Goal: Task Accomplishment & Management: Manage account settings

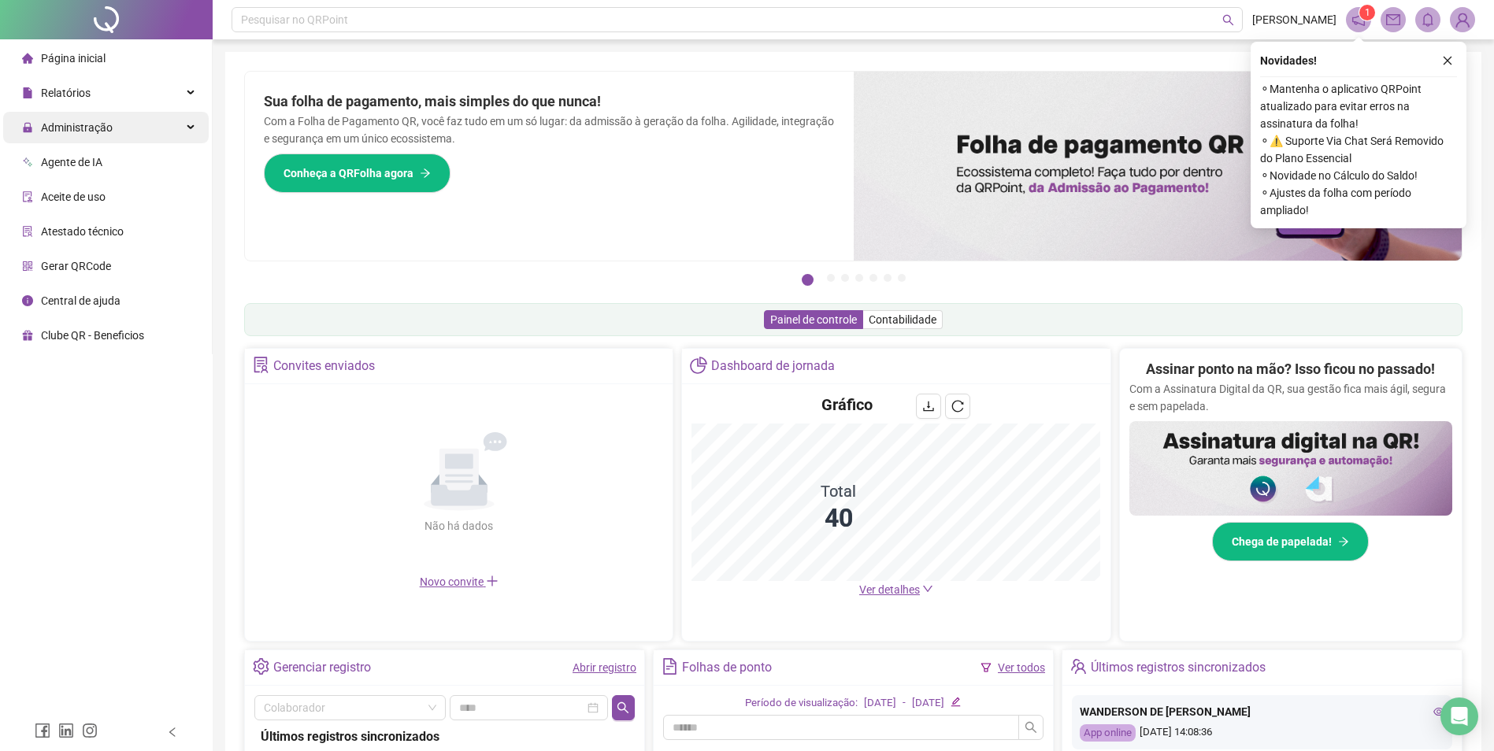
click at [117, 129] on div "Administração" at bounding box center [106, 127] width 206 height 31
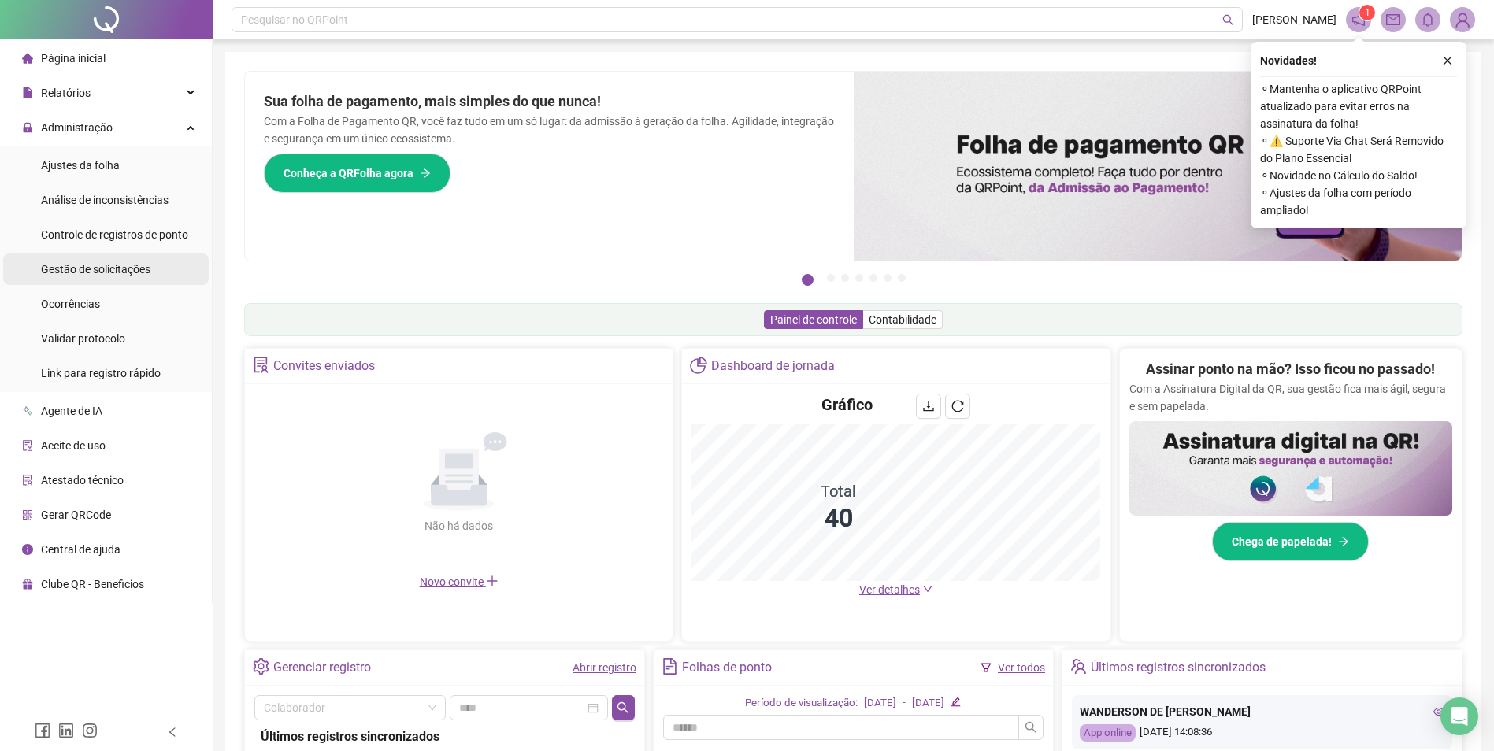
click at [134, 269] on span "Gestão de solicitações" at bounding box center [95, 269] width 109 height 13
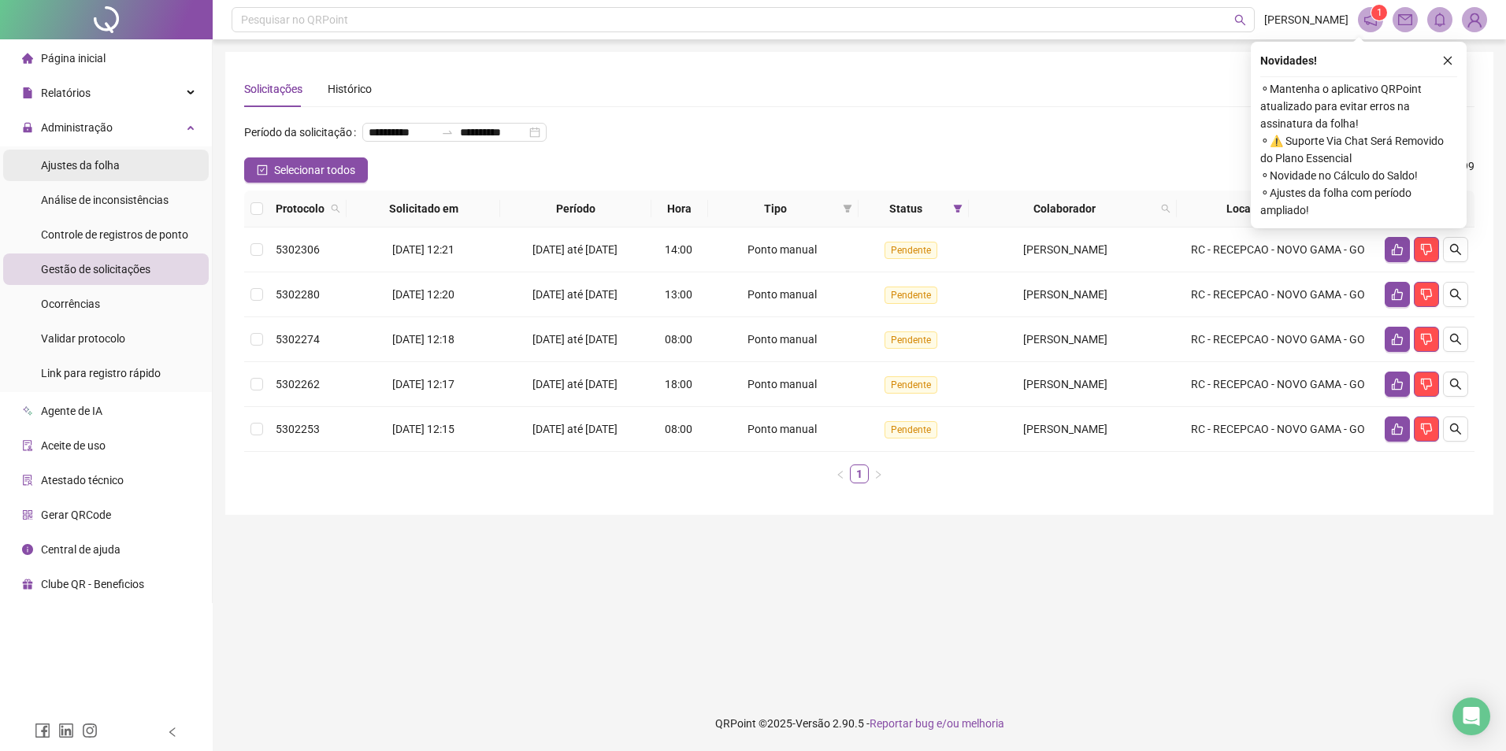
click at [95, 162] on span "Ajustes da folha" at bounding box center [80, 165] width 79 height 13
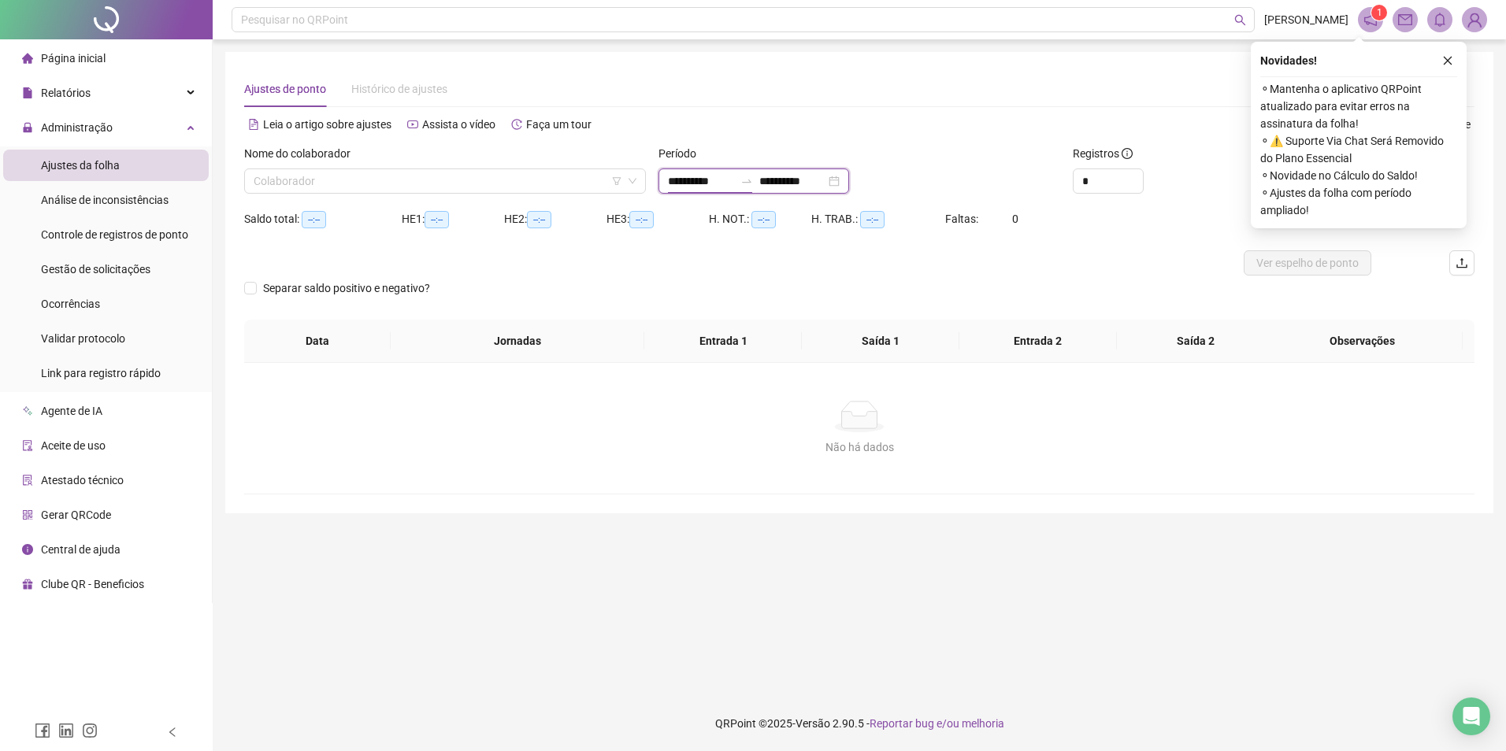
click at [706, 180] on input "**********" at bounding box center [701, 180] width 66 height 17
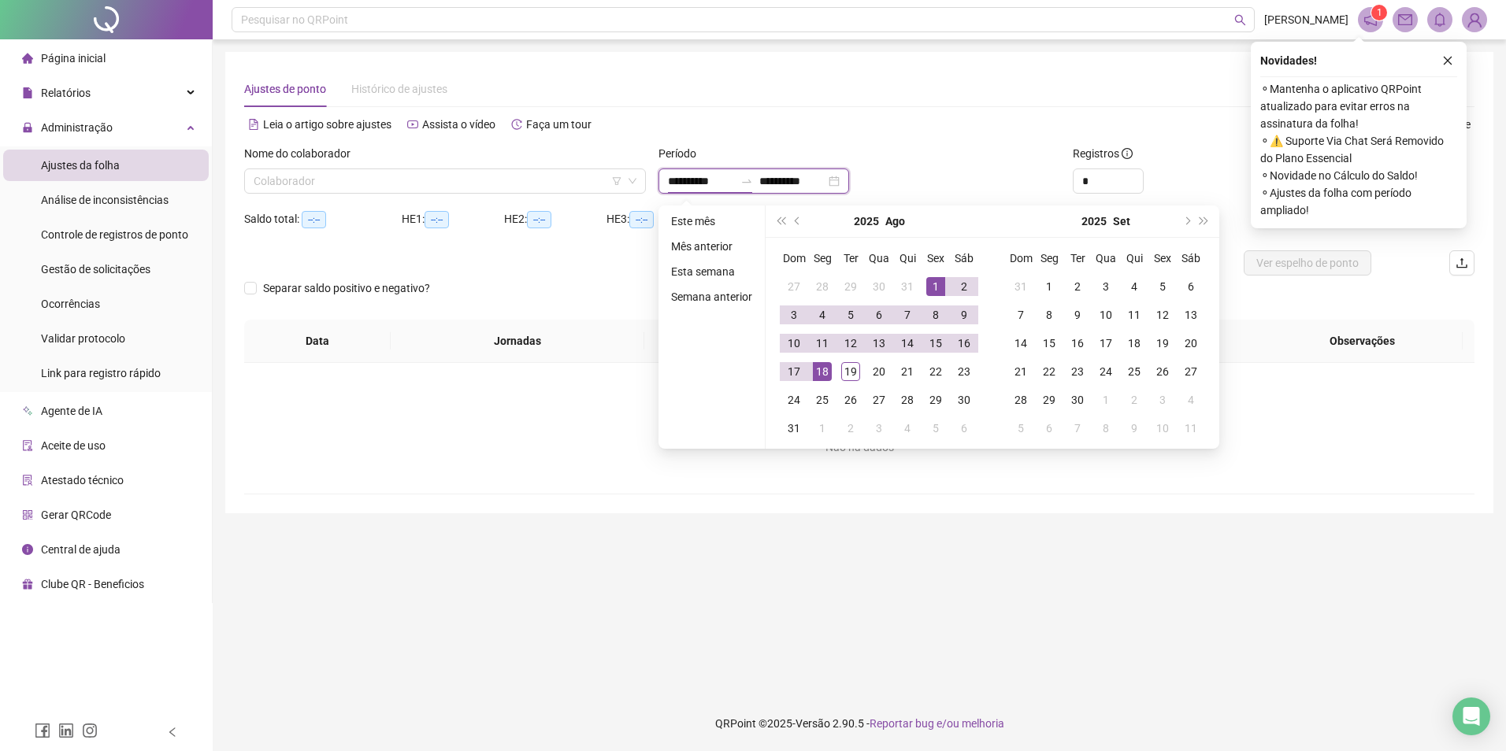
type input "**********"
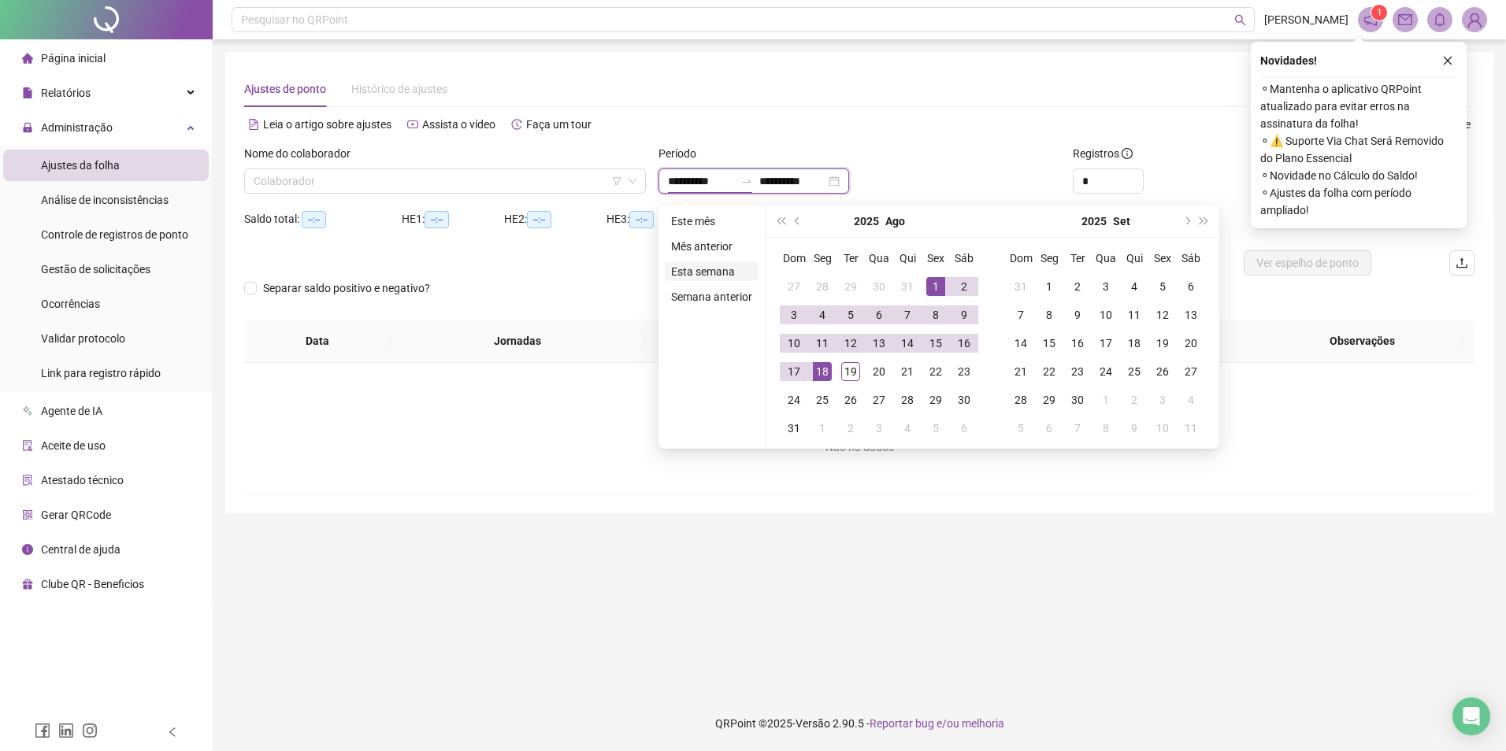
type input "**********"
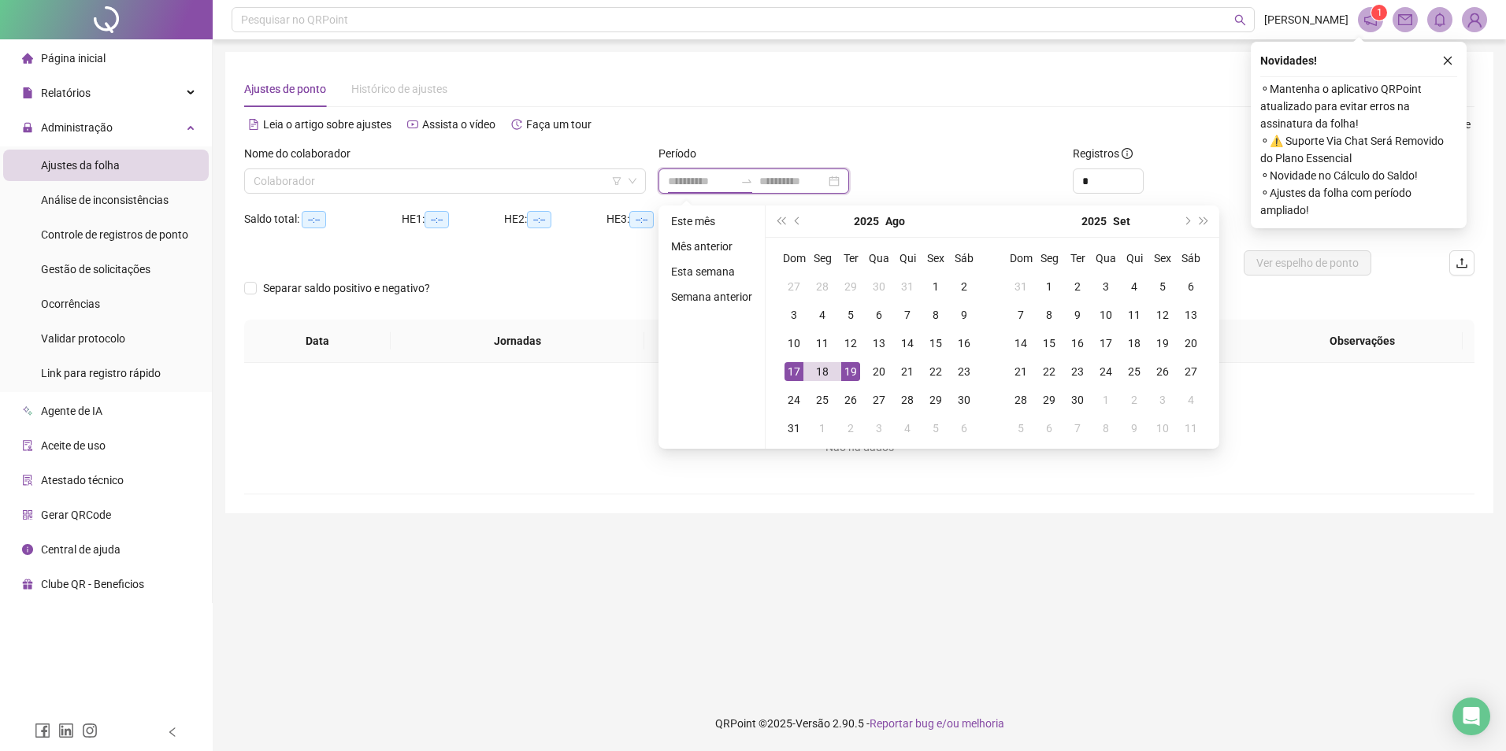
type input "**********"
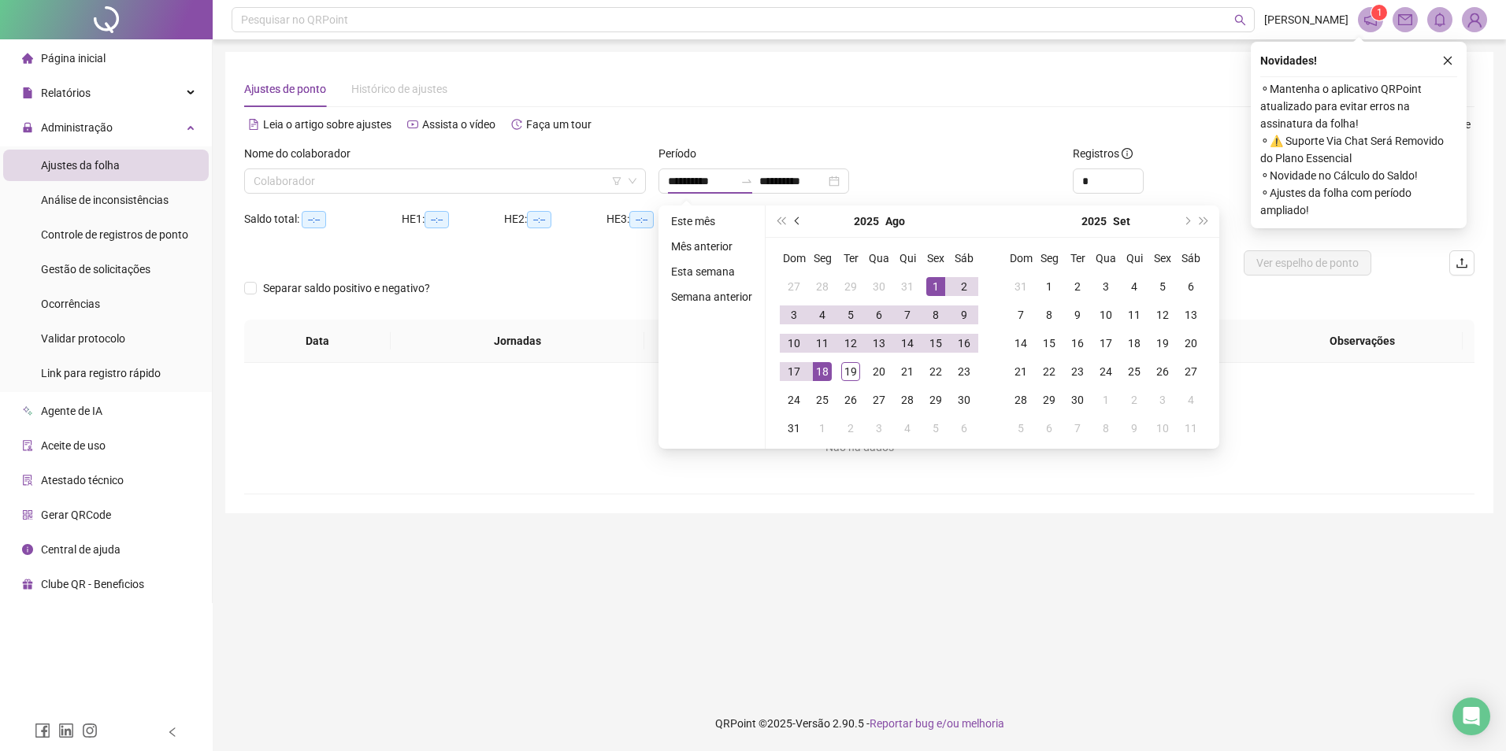
click at [795, 218] on span "prev-year" at bounding box center [799, 221] width 8 height 8
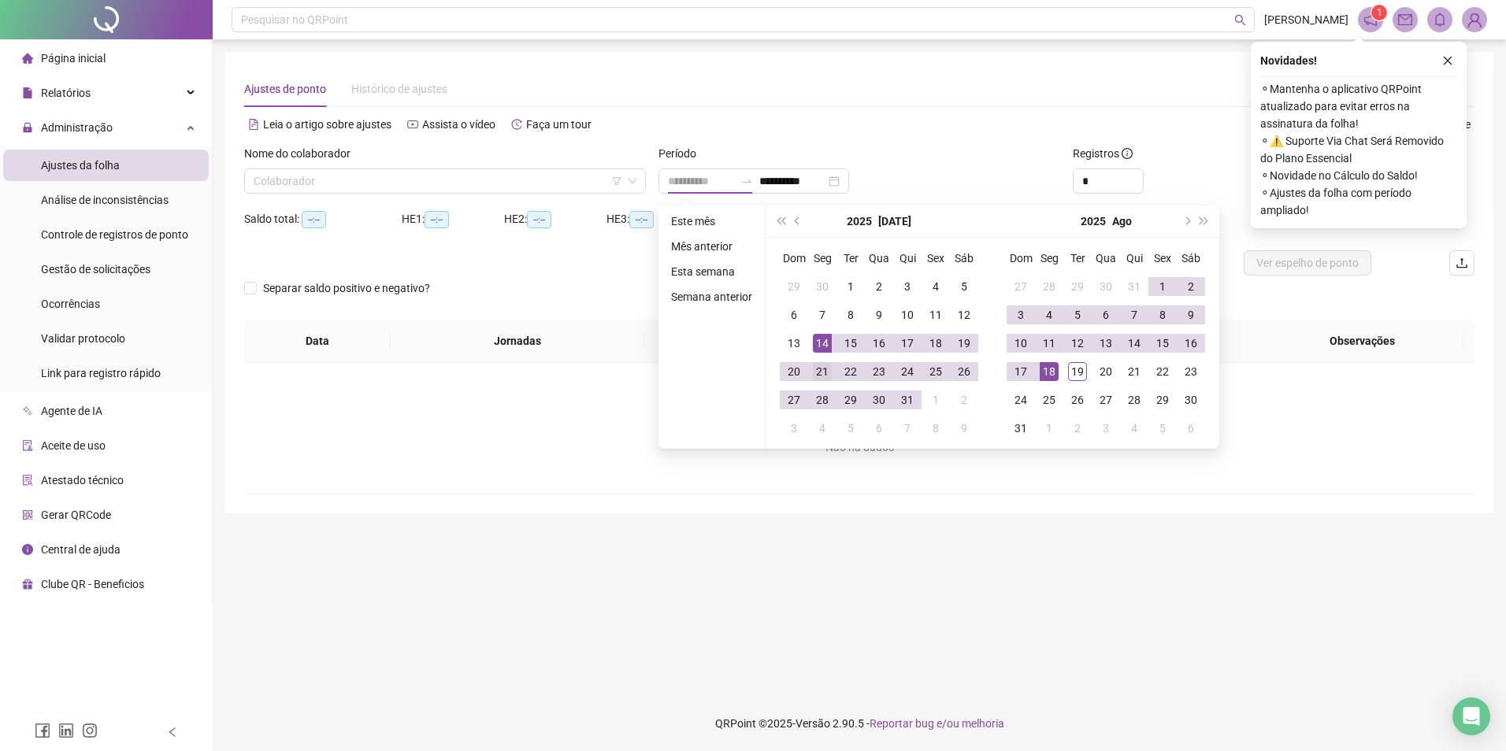
type input "**********"
click at [822, 370] on div "21" at bounding box center [822, 371] width 19 height 19
type input "**********"
click at [1101, 372] on div "20" at bounding box center [1105, 371] width 19 height 19
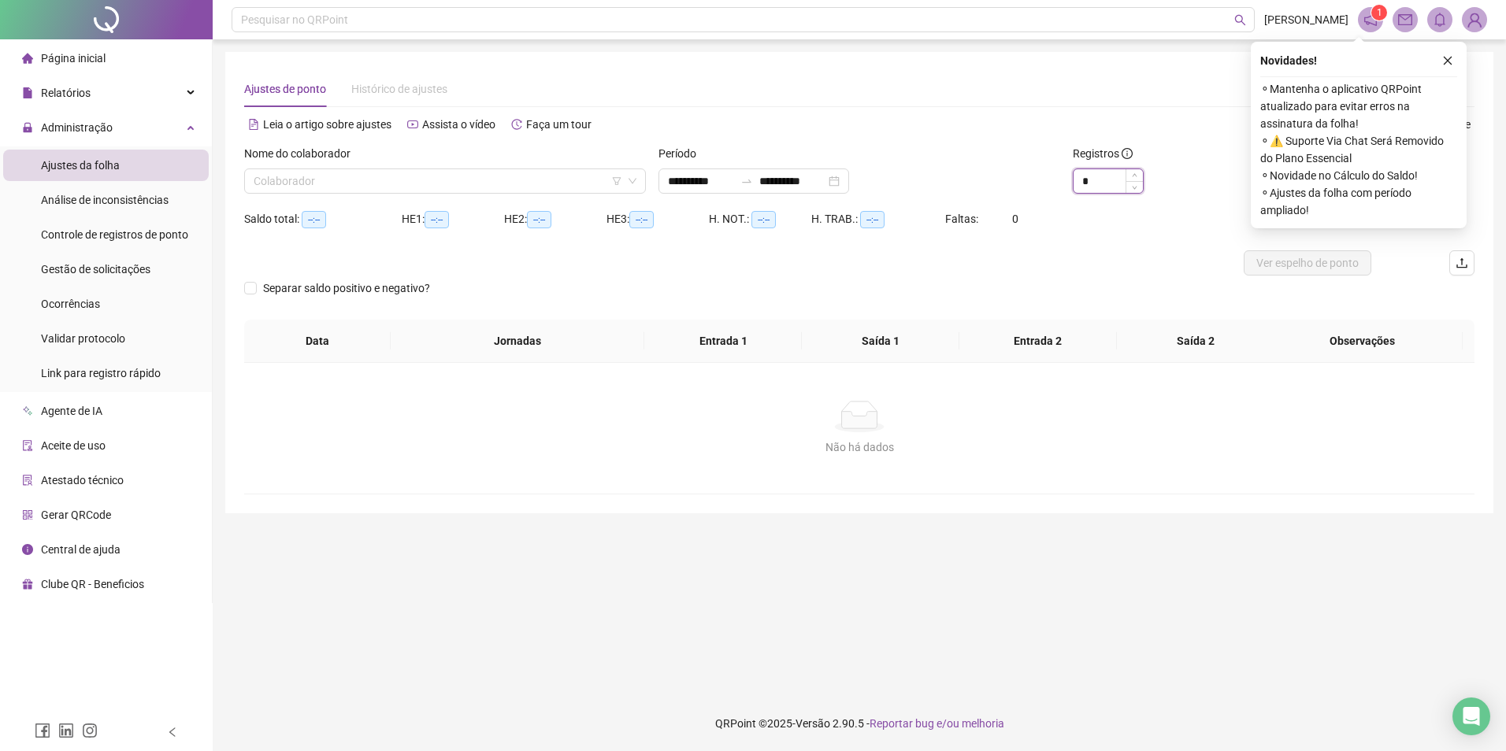
click at [1102, 182] on input "*" at bounding box center [1107, 181] width 69 height 24
type input "*"
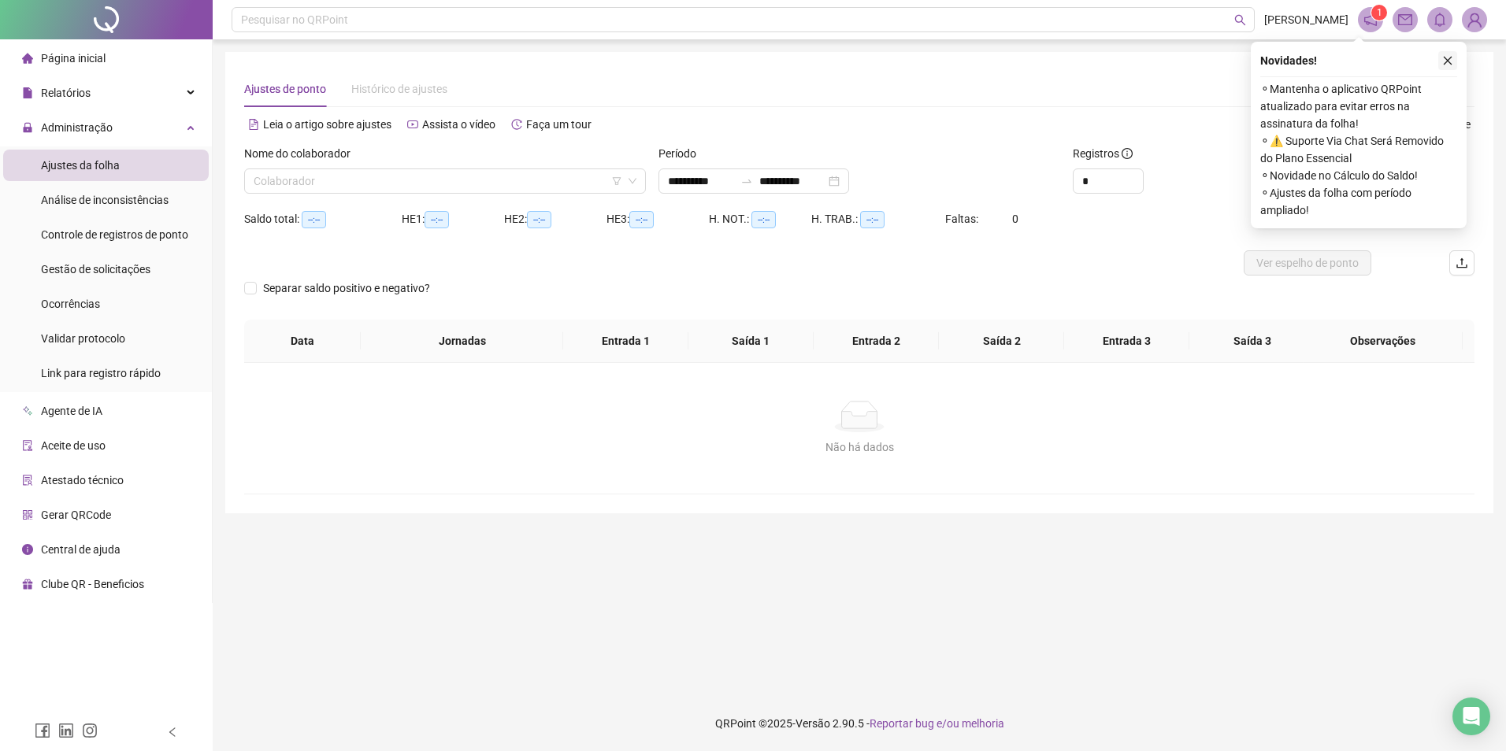
click at [1202, 61] on icon "close" at bounding box center [1447, 60] width 11 height 11
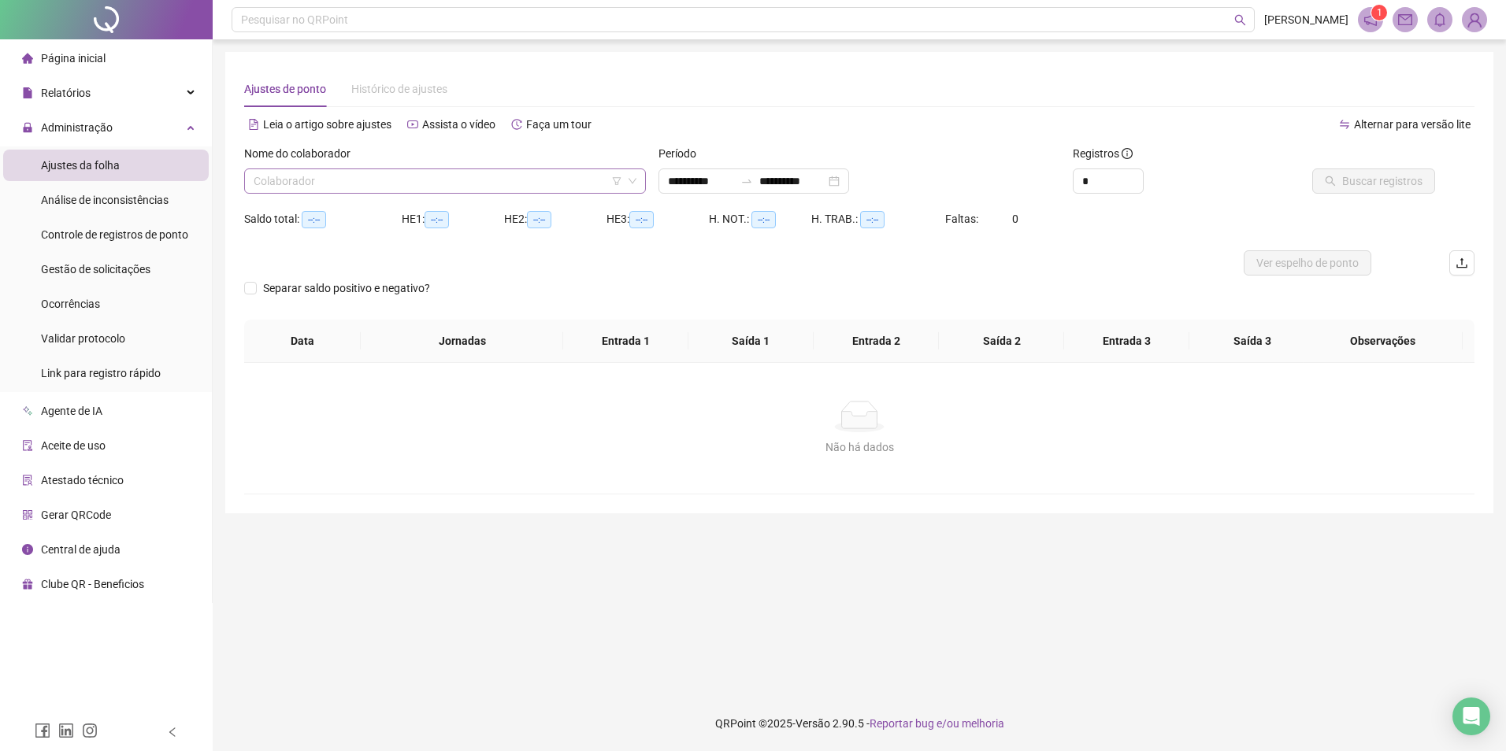
click at [519, 175] on input "search" at bounding box center [438, 181] width 369 height 24
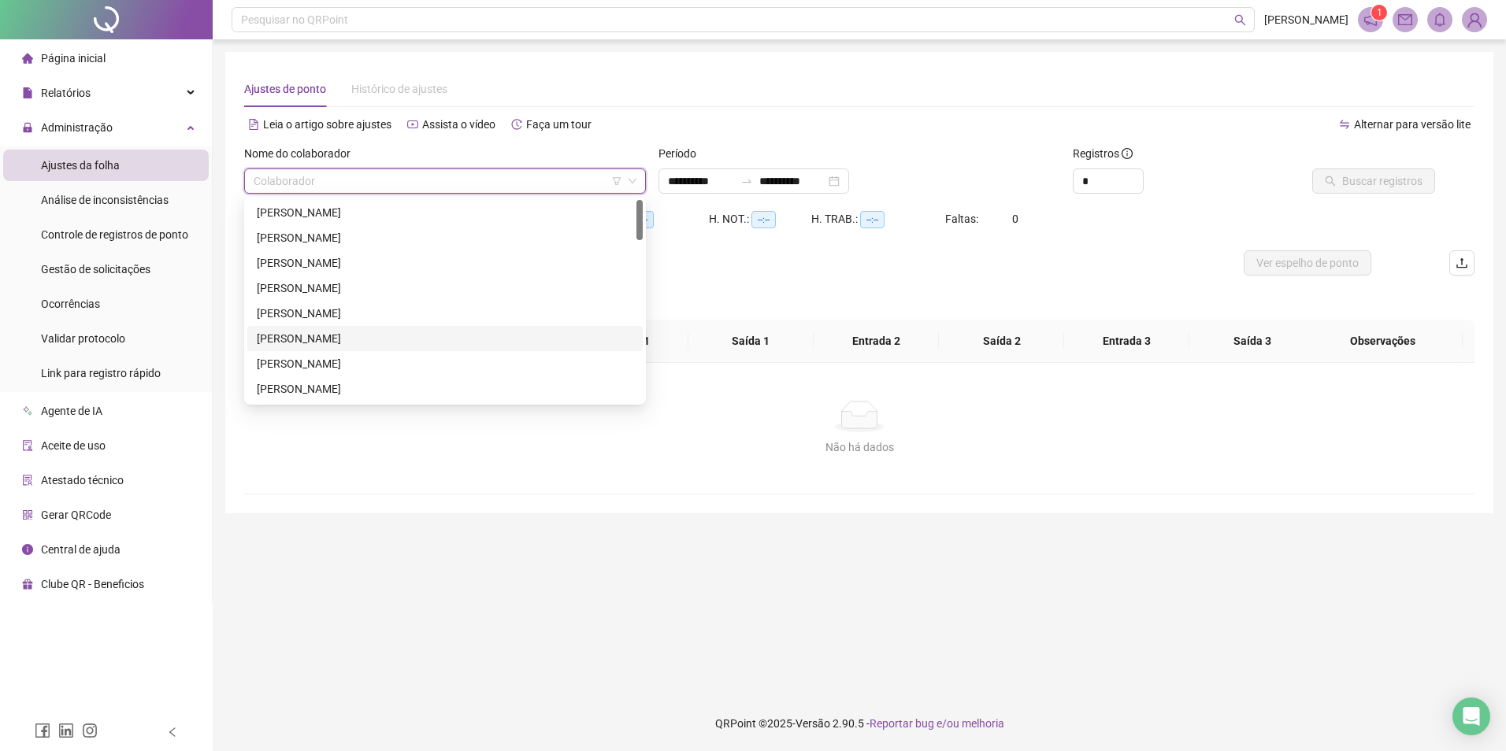
click at [313, 335] on div "[PERSON_NAME]" at bounding box center [445, 338] width 376 height 17
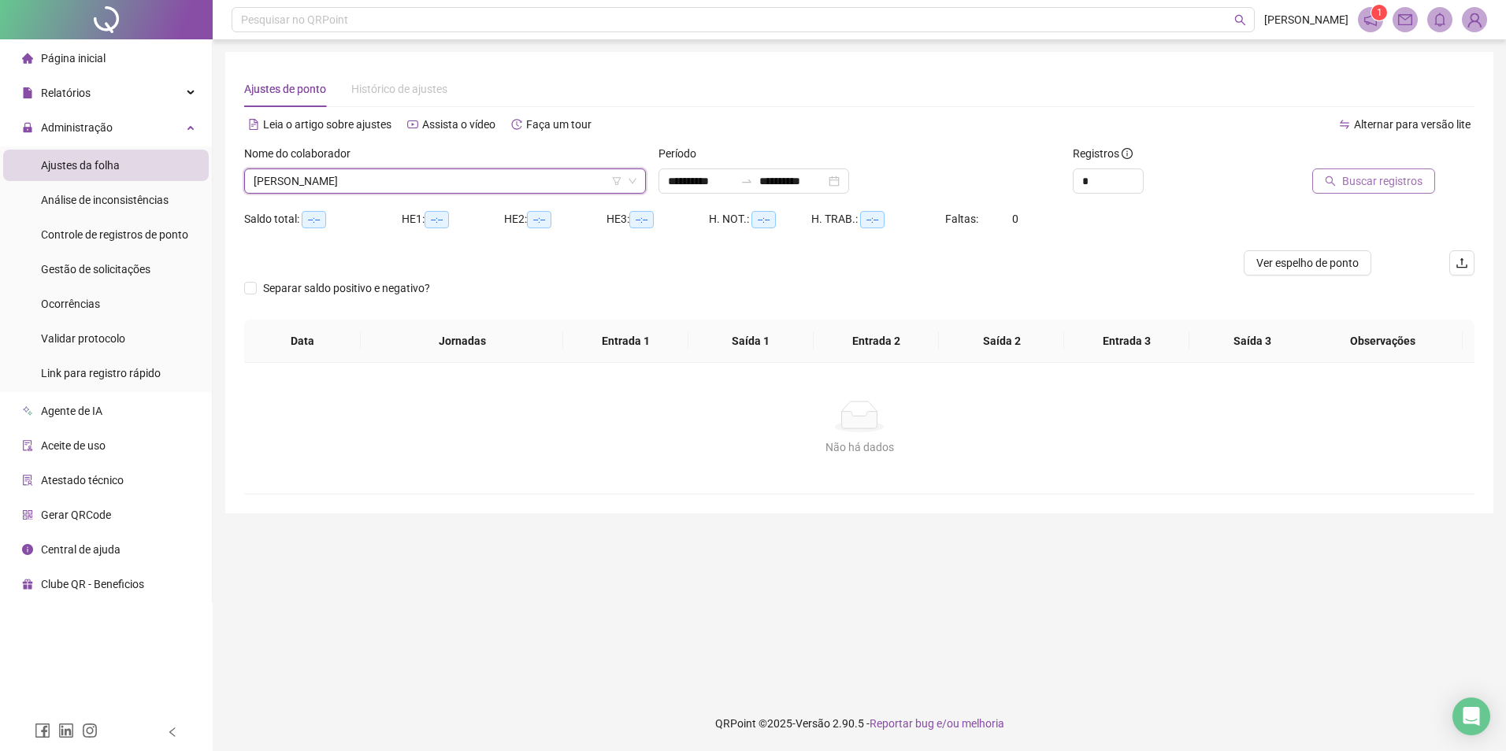
click at [1202, 183] on span "Buscar registros" at bounding box center [1382, 180] width 80 height 17
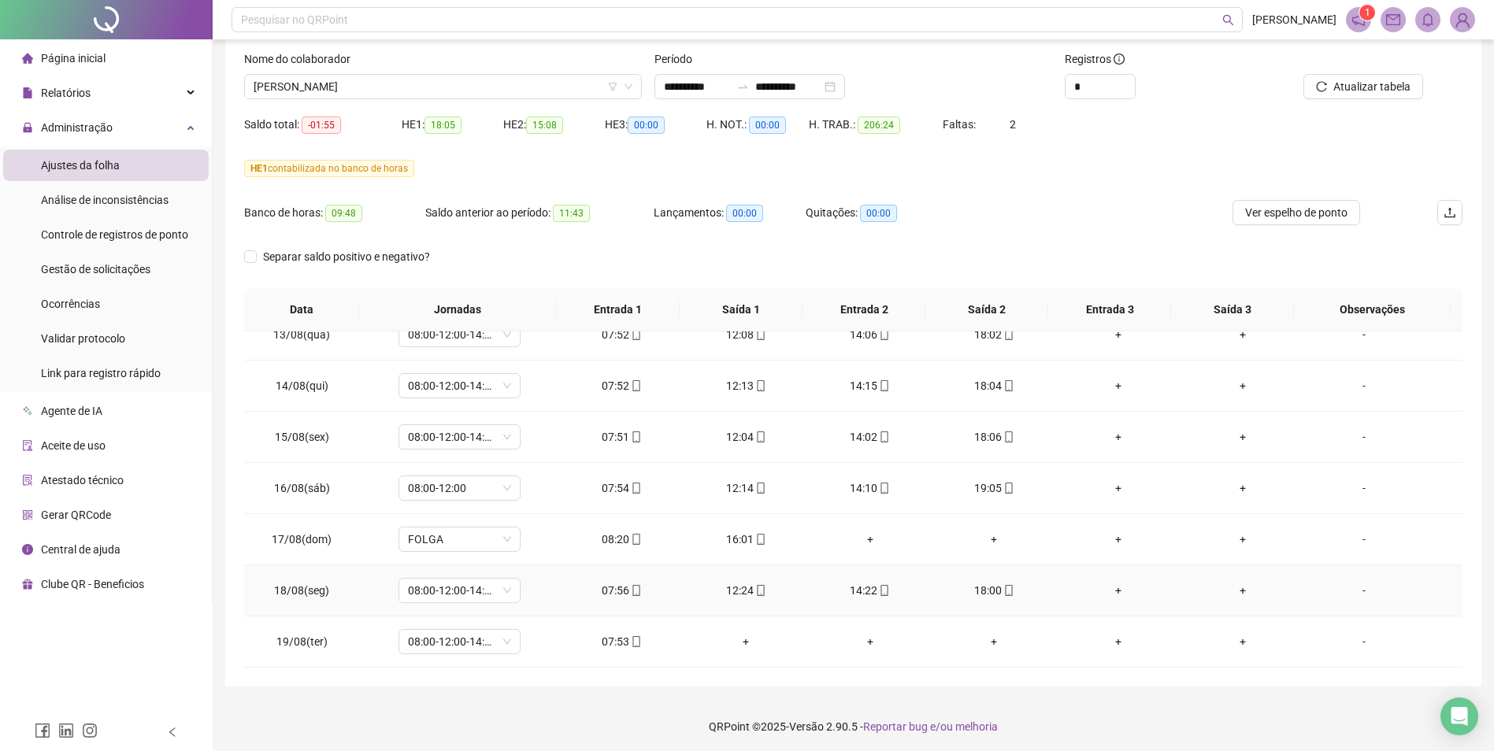
scroll to position [98, 0]
click at [380, 82] on span "[PERSON_NAME]" at bounding box center [443, 84] width 379 height 24
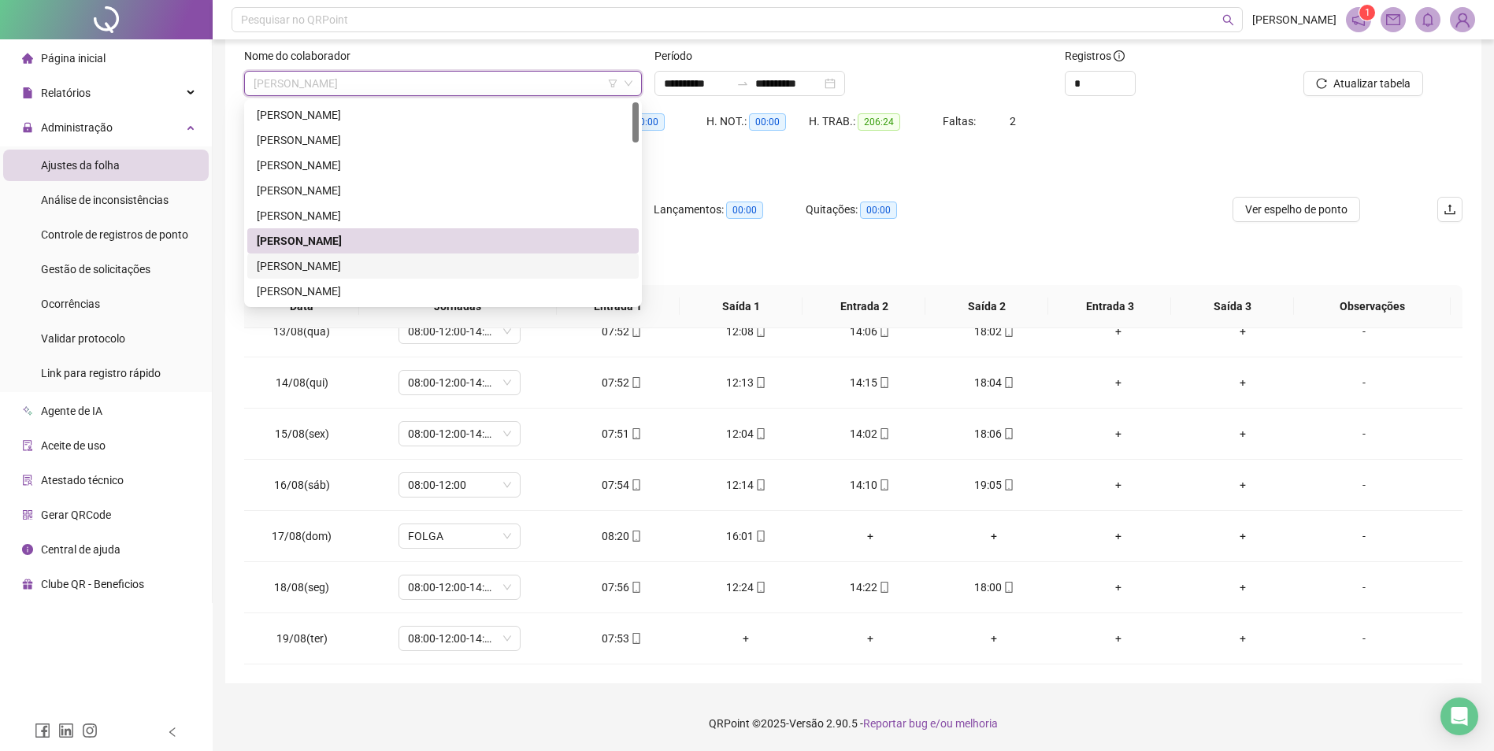
click at [357, 265] on div "[PERSON_NAME]" at bounding box center [443, 266] width 372 height 17
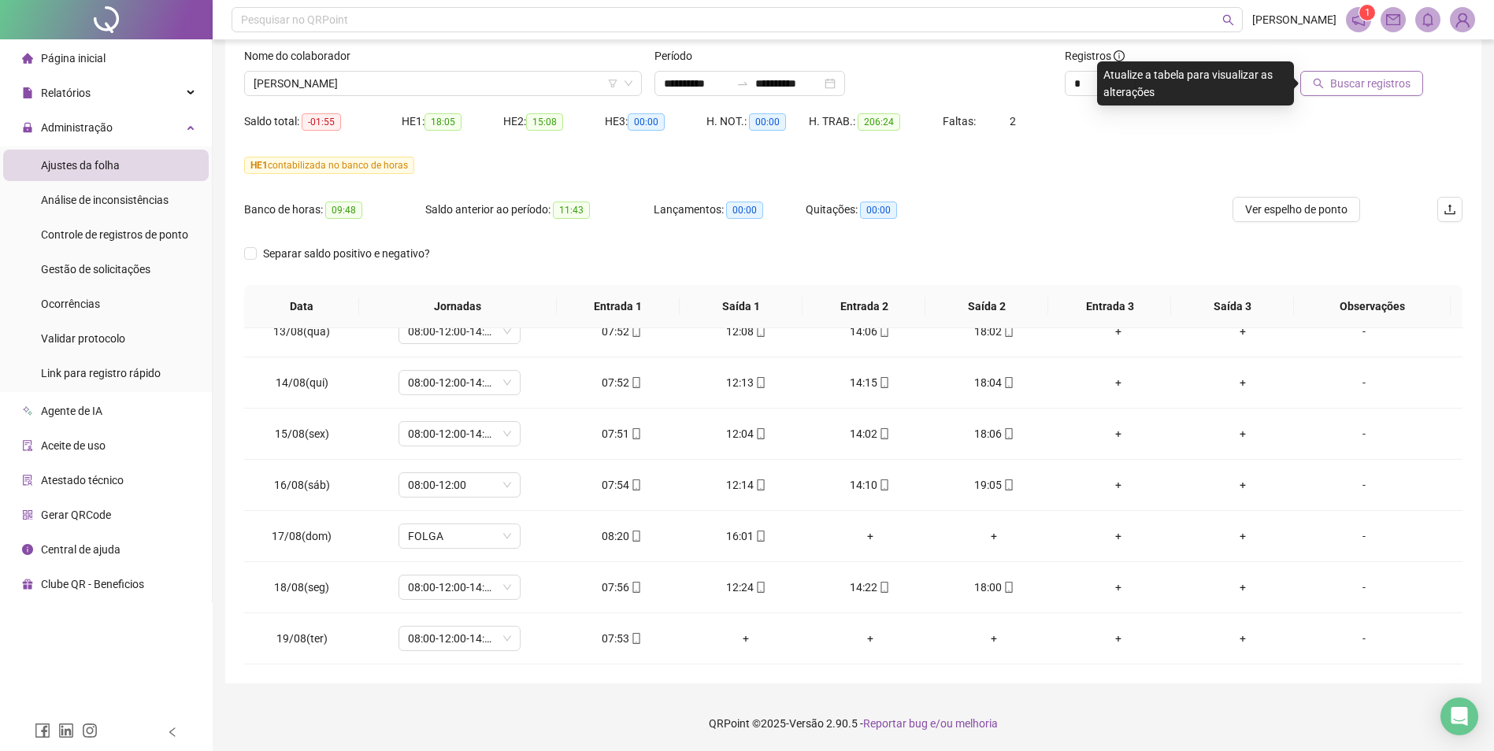
click at [1202, 86] on span "Buscar registros" at bounding box center [1370, 83] width 80 height 17
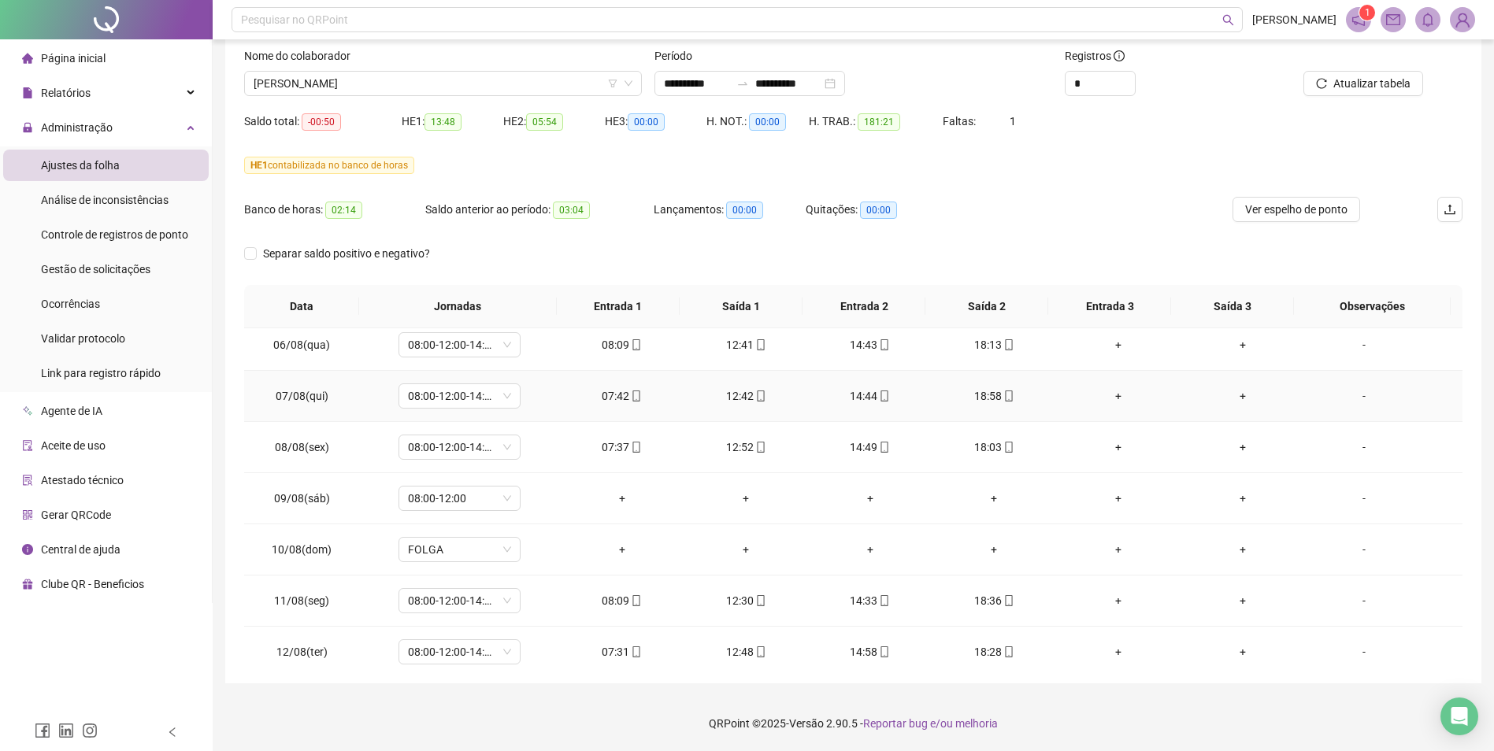
scroll to position [866, 0]
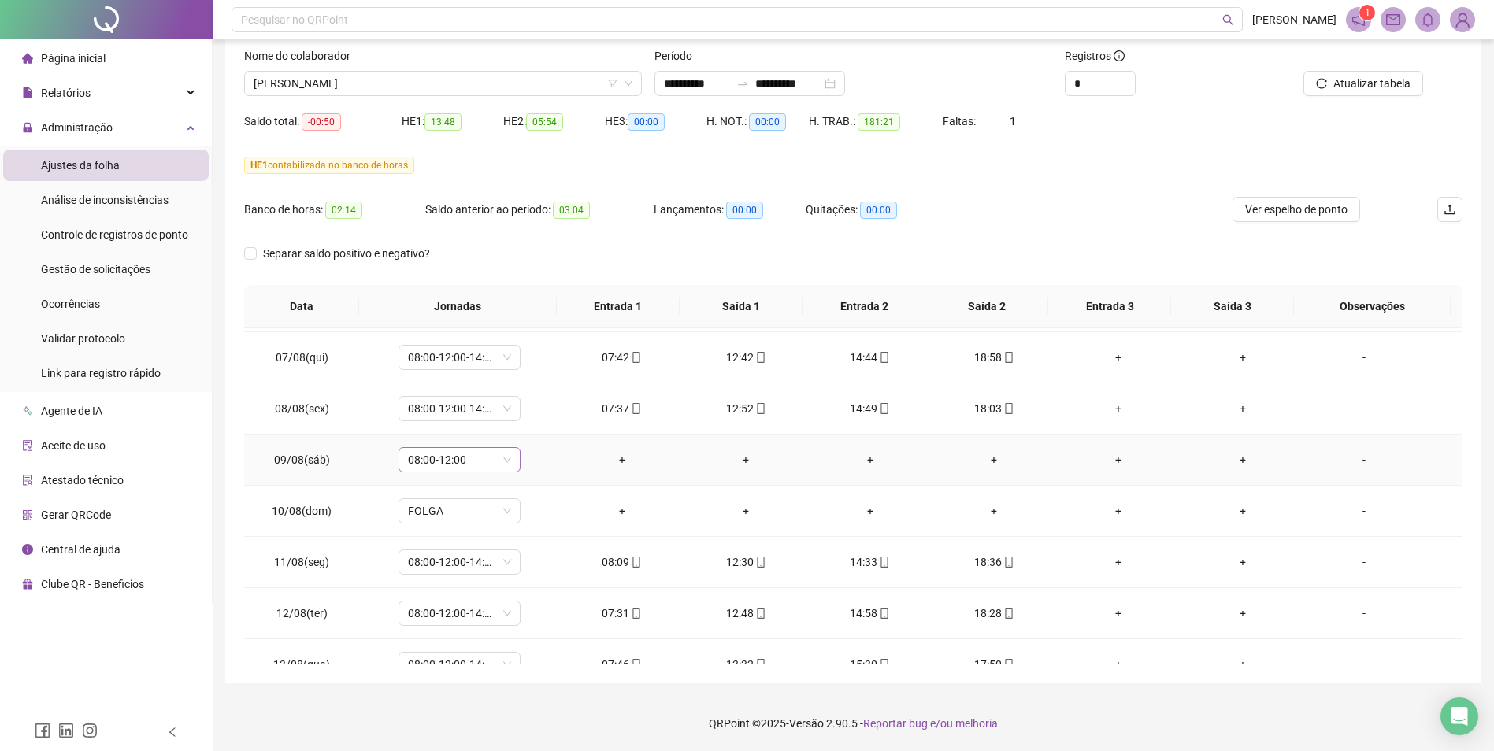
click at [508, 461] on span "08:00-12:00" at bounding box center [459, 460] width 103 height 24
click at [509, 580] on div "Folga compensatória" at bounding box center [485, 615] width 133 height 17
click at [536, 416] on span "Sim" at bounding box center [532, 418] width 18 height 17
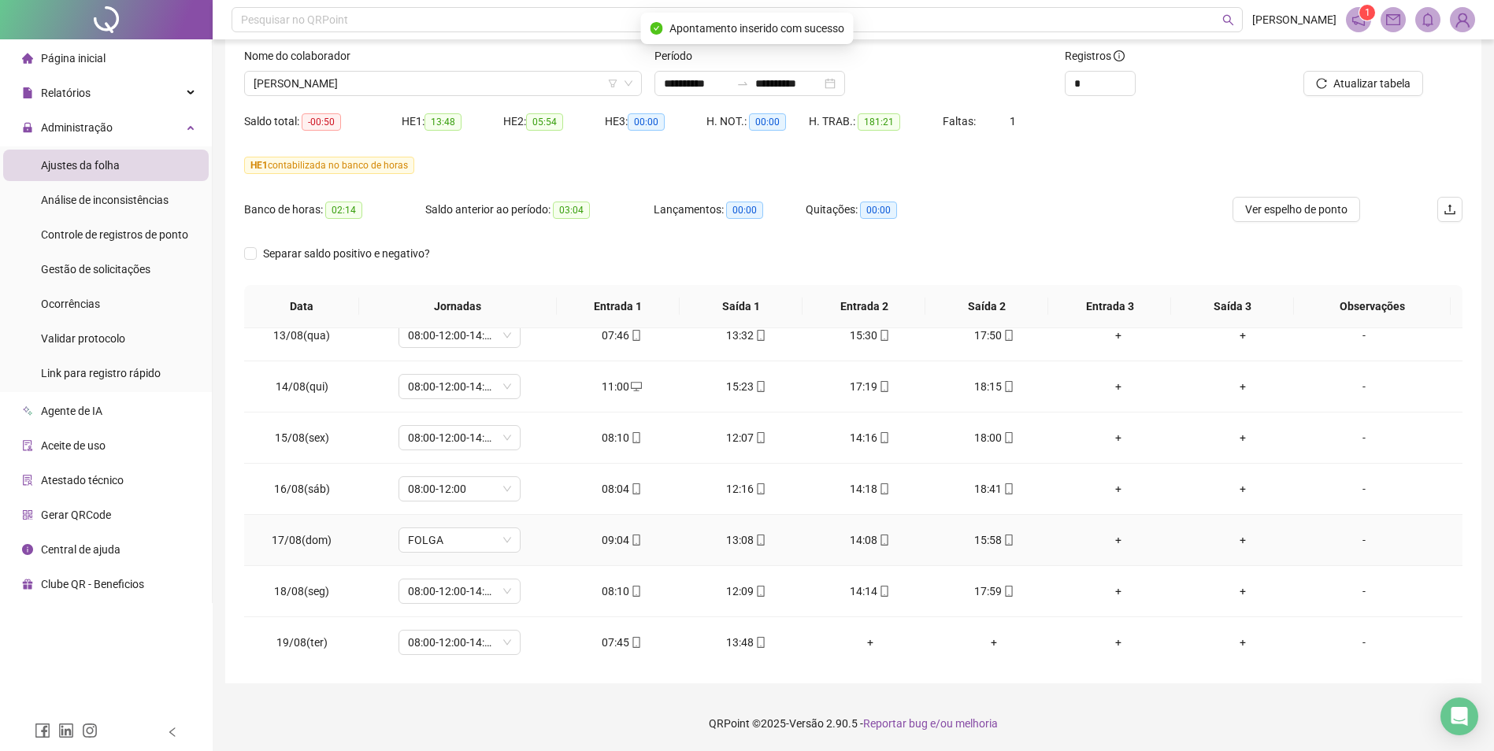
scroll to position [1199, 0]
click at [1202, 85] on span "Atualizar tabela" at bounding box center [1371, 83] width 77 height 17
click at [509, 79] on span "[PERSON_NAME]" at bounding box center [443, 84] width 379 height 24
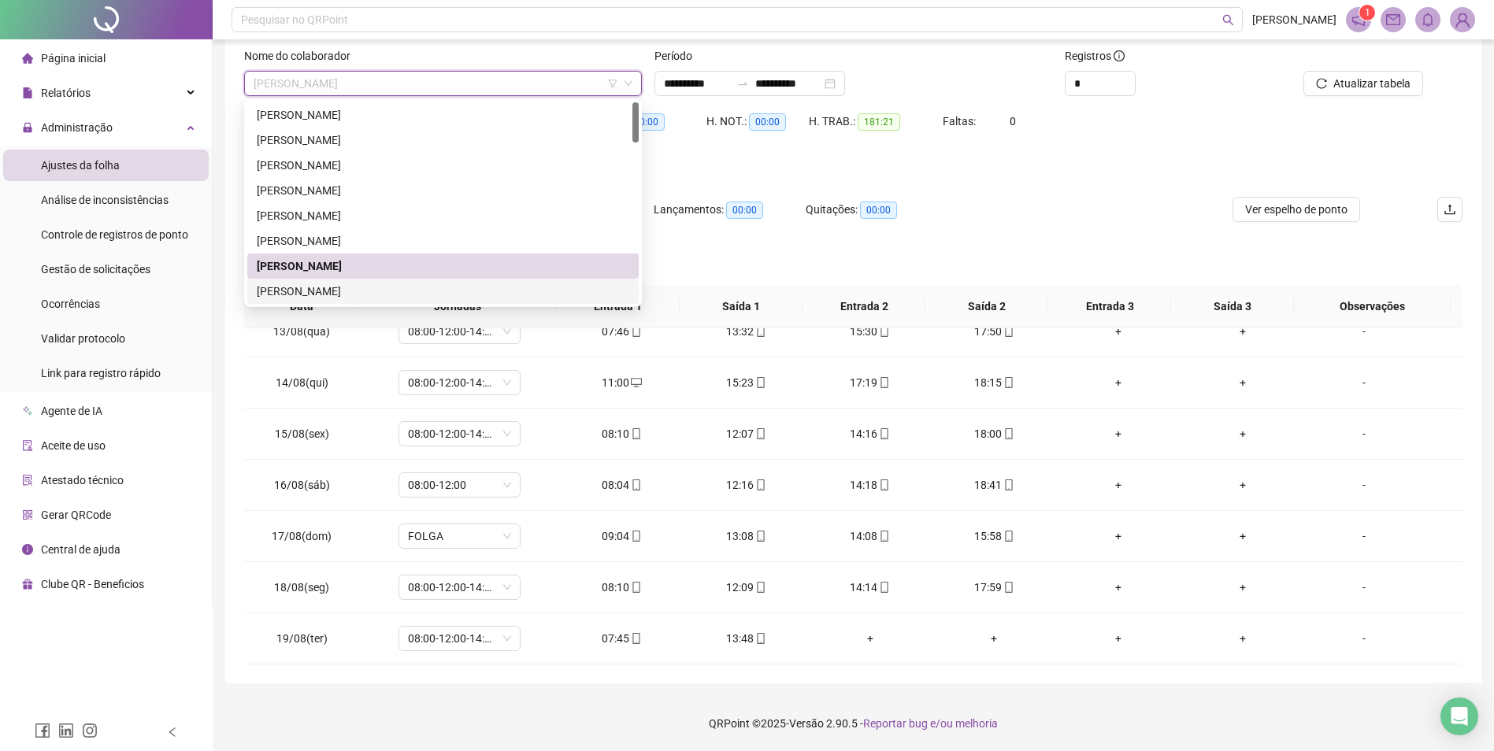
click at [332, 293] on div "[PERSON_NAME]" at bounding box center [443, 291] width 372 height 17
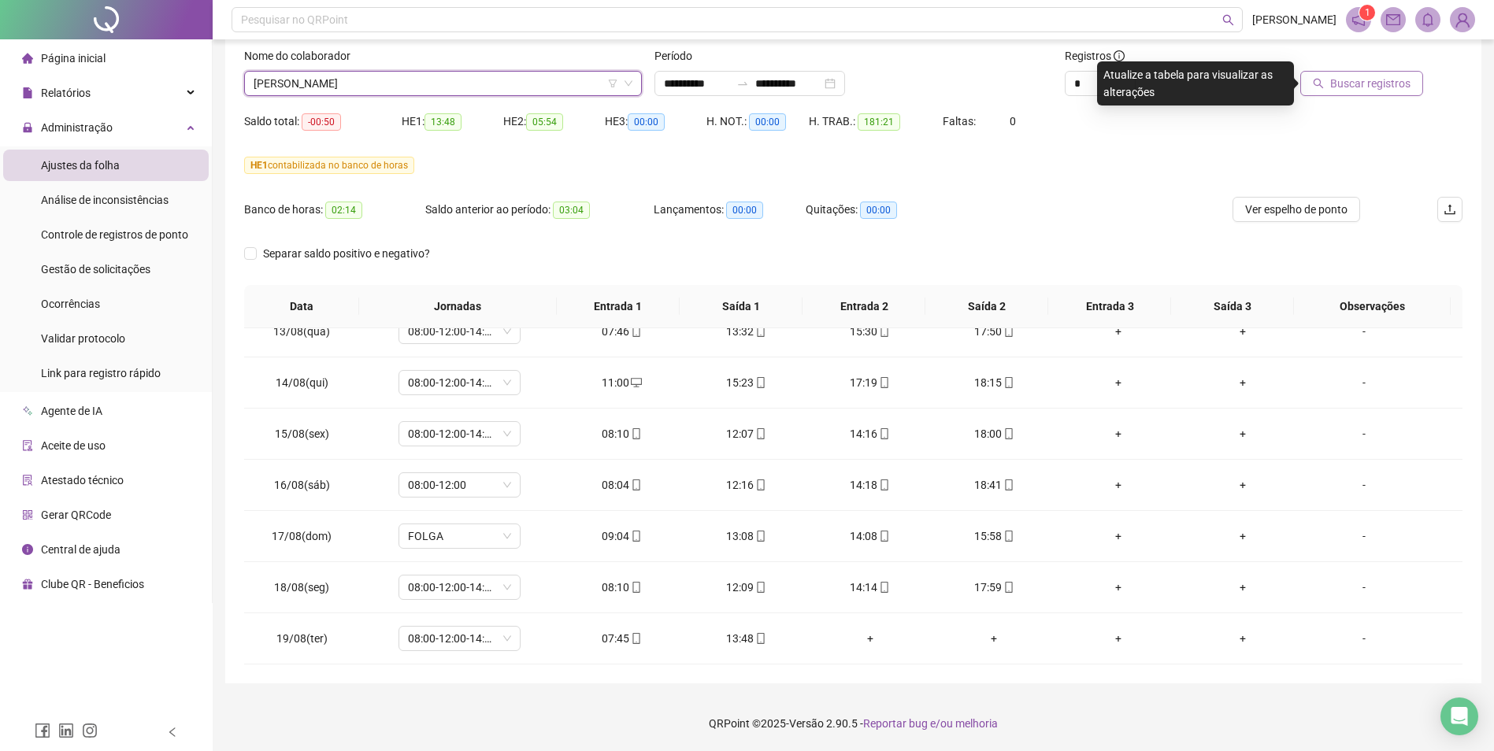
click at [1202, 92] on button "Buscar registros" at bounding box center [1361, 83] width 123 height 25
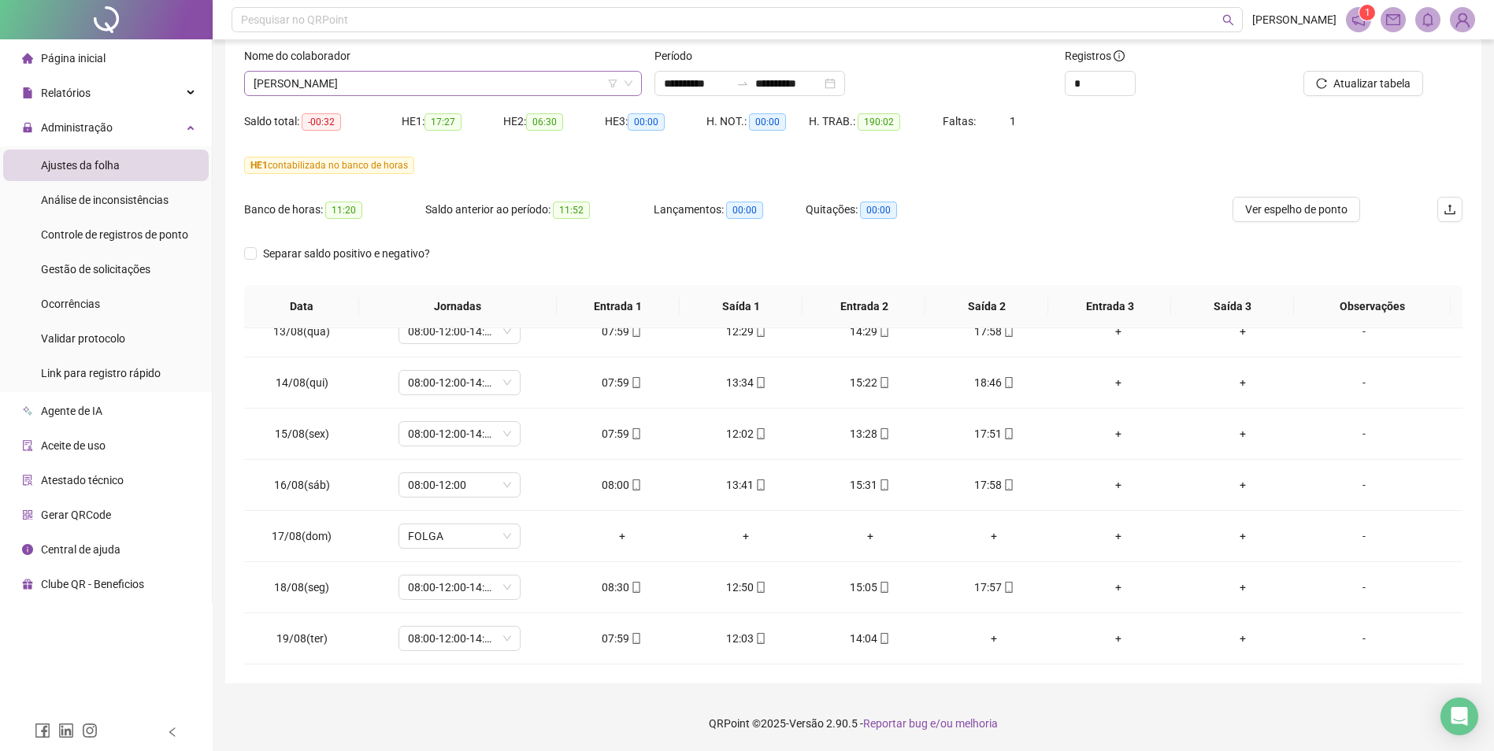
click at [574, 77] on span "[PERSON_NAME]" at bounding box center [443, 84] width 379 height 24
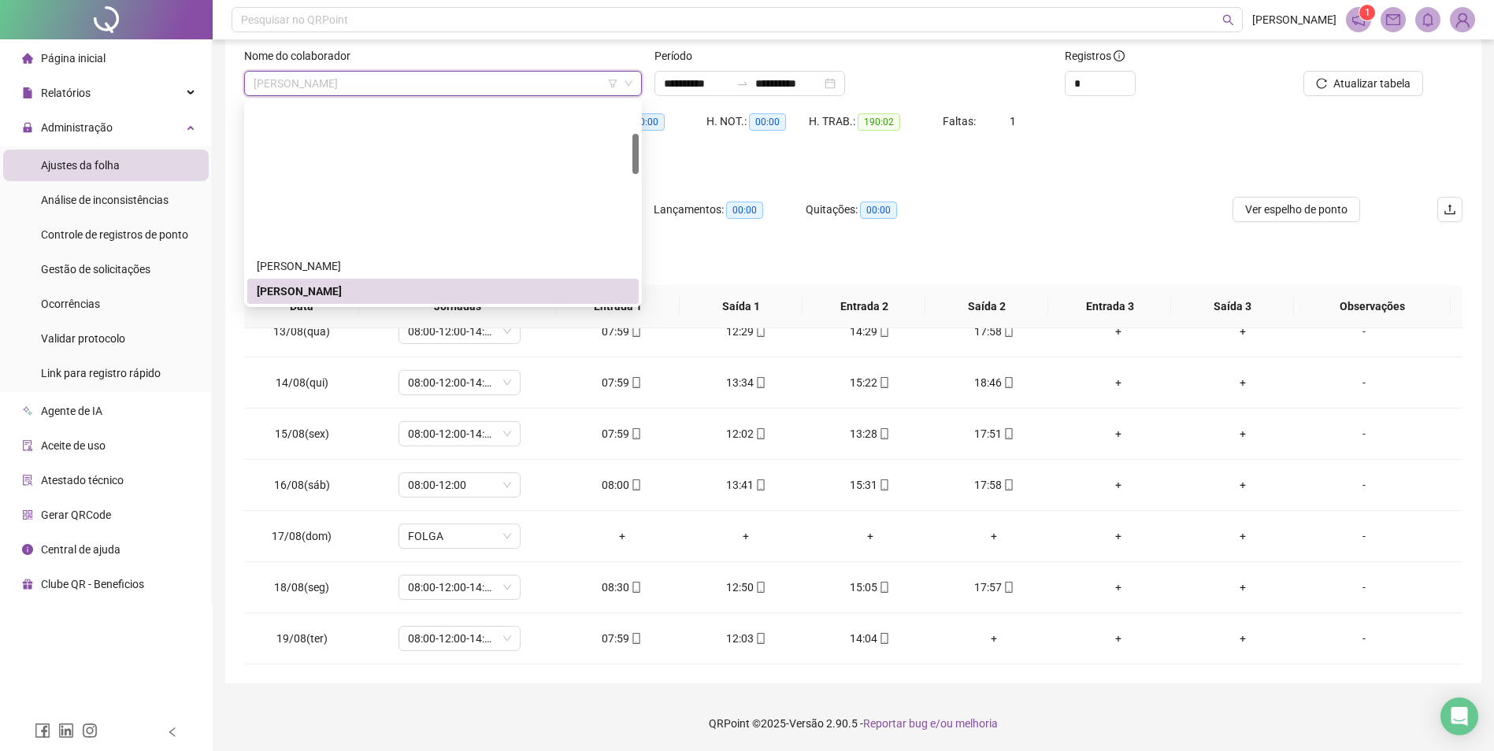
scroll to position [157, 0]
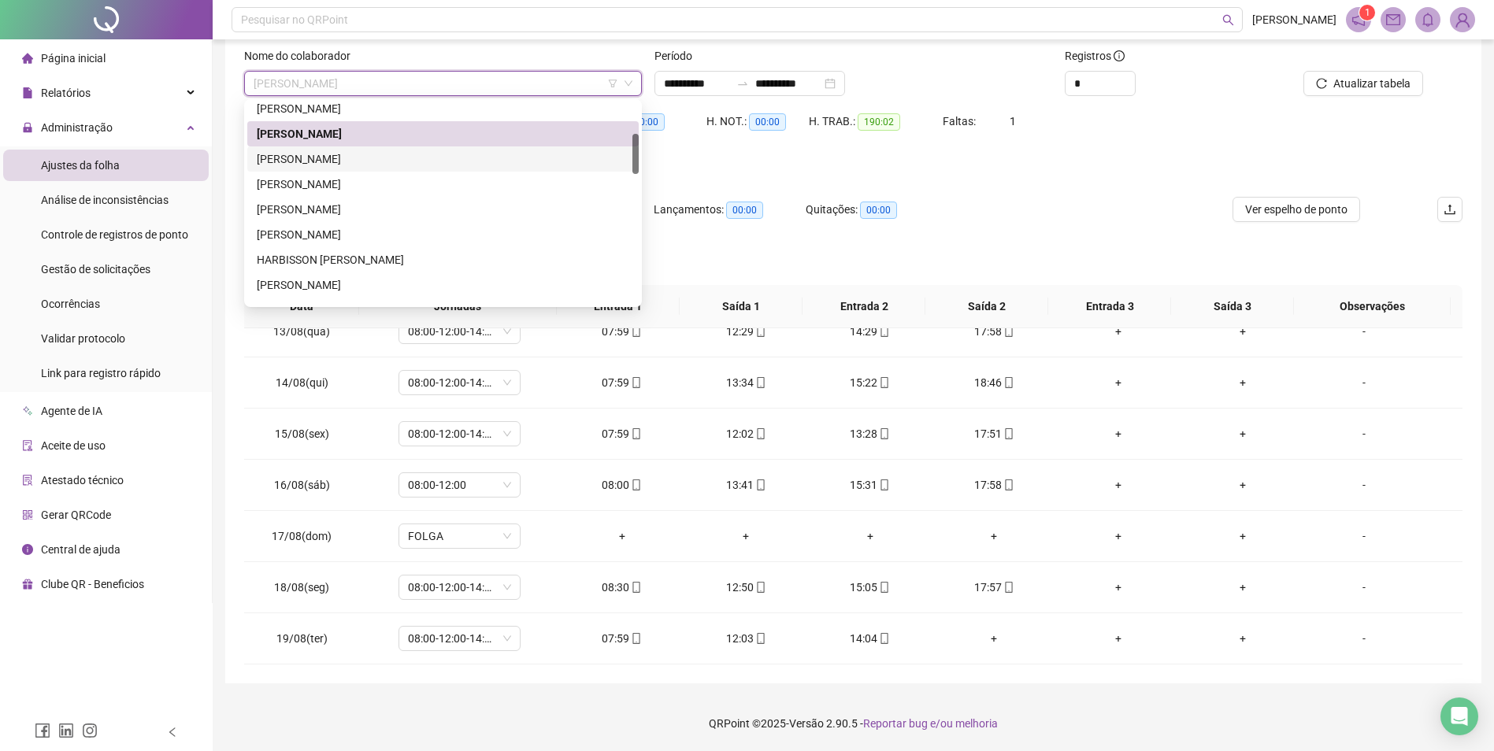
click at [353, 156] on div "[PERSON_NAME]" at bounding box center [443, 158] width 372 height 17
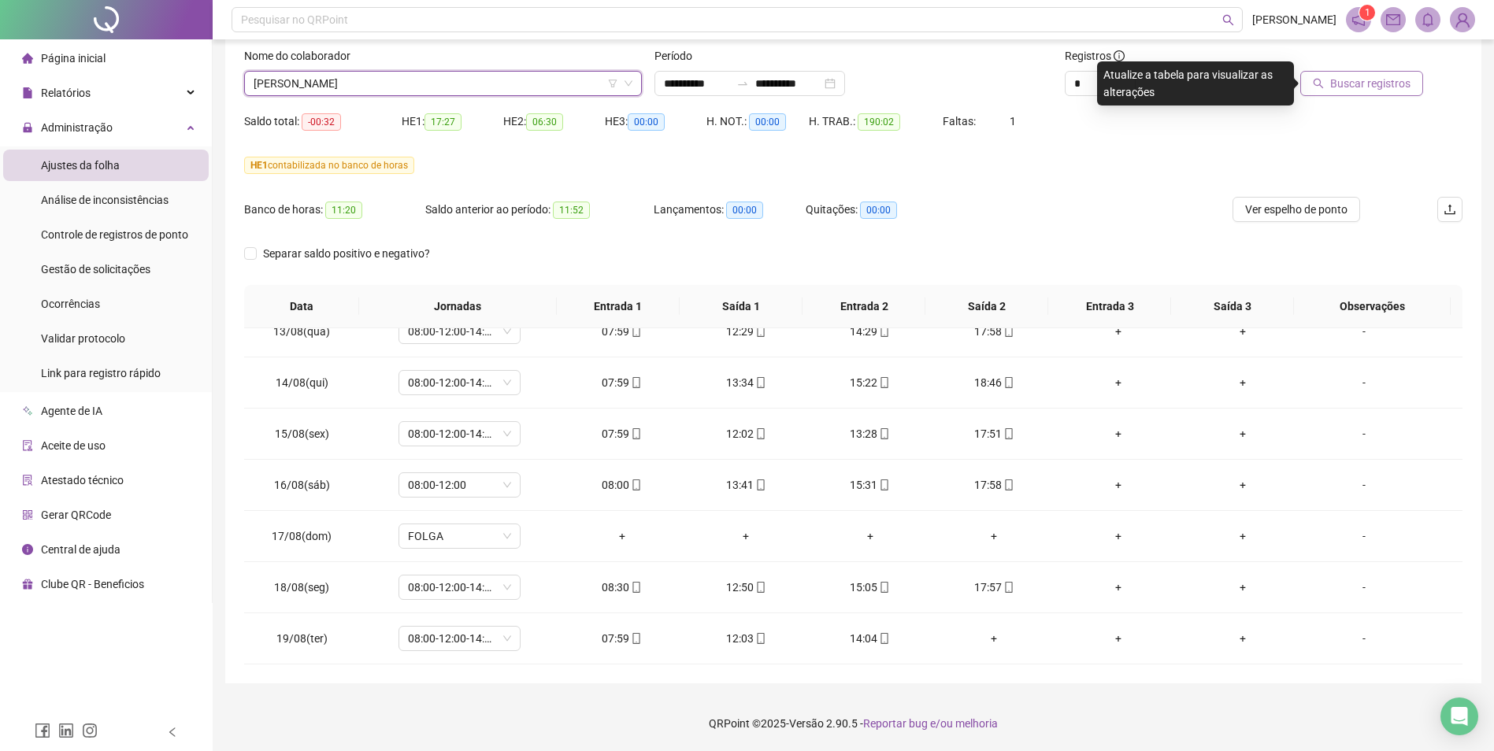
click at [1202, 87] on span "Buscar registros" at bounding box center [1370, 83] width 80 height 17
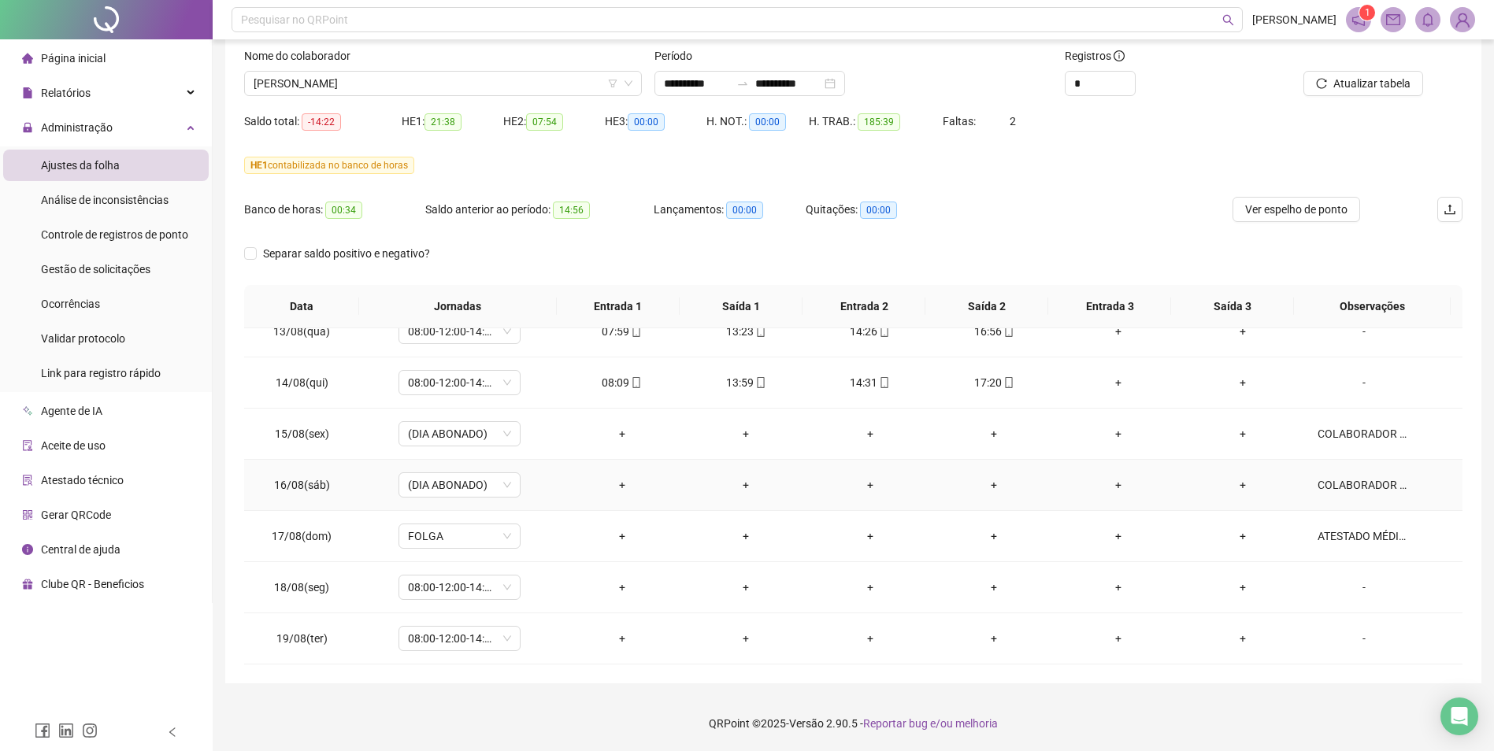
click at [1202, 484] on div "COLABORADOR APRESENTOU ATESTADO DE 7 DIAS" at bounding box center [1363, 484] width 93 height 17
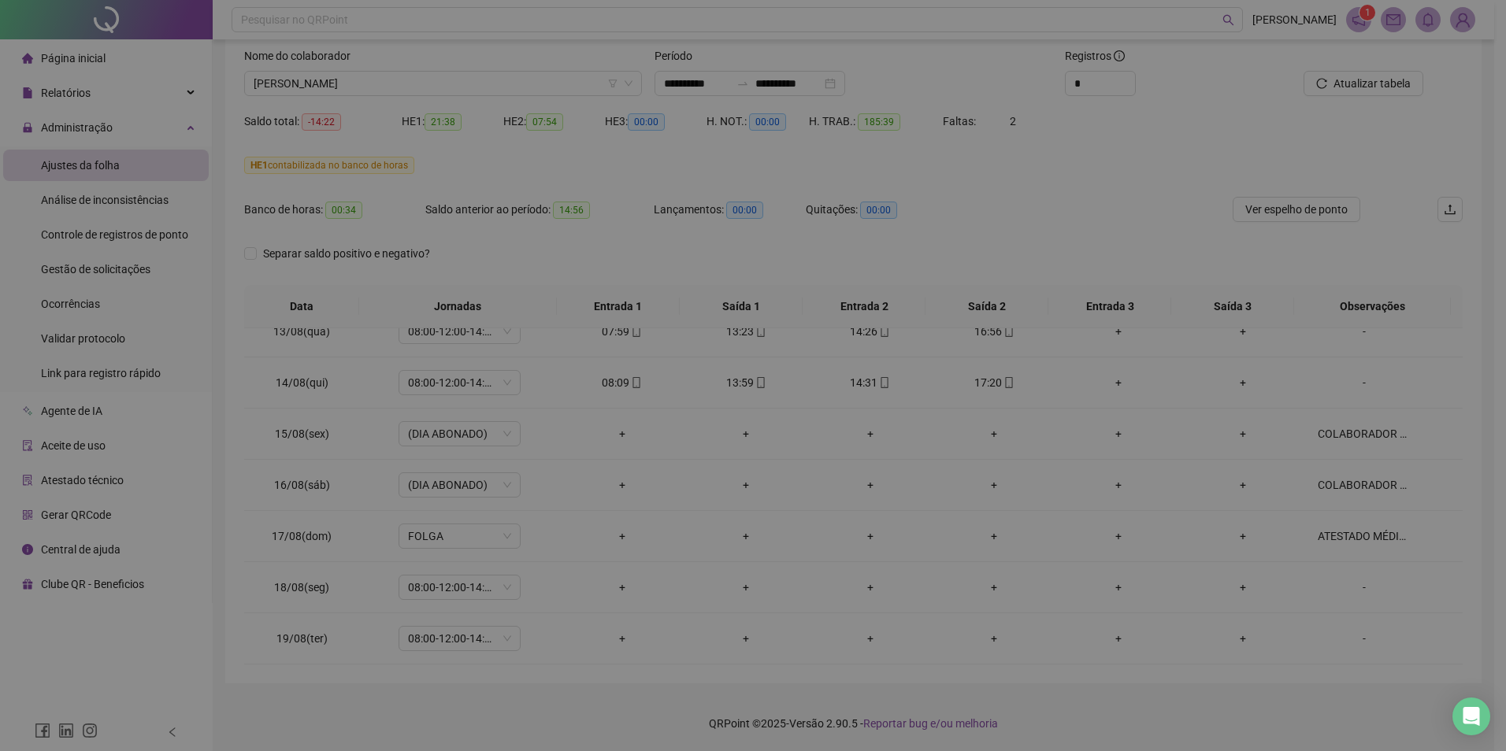
type textarea "**********"
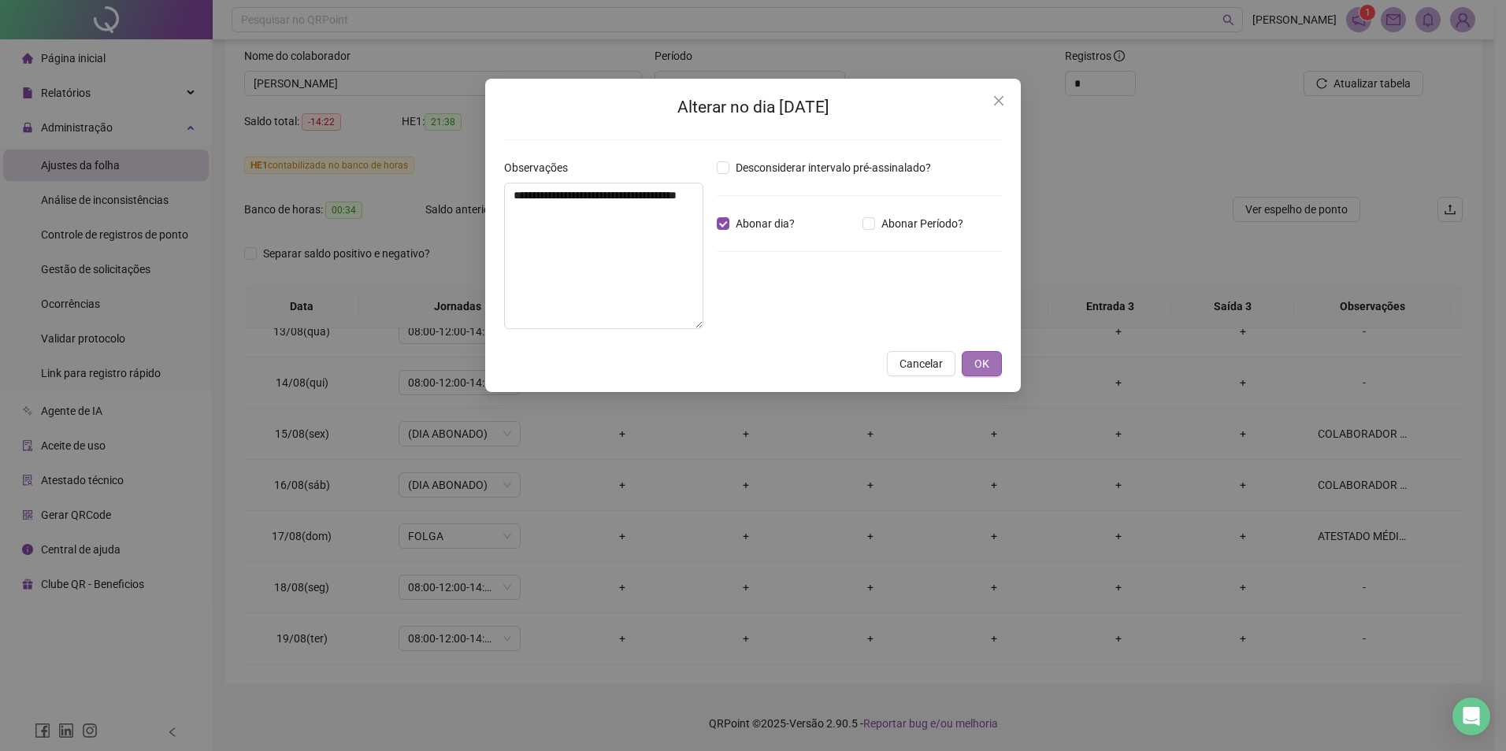
click at [987, 366] on span "OK" at bounding box center [981, 363] width 15 height 17
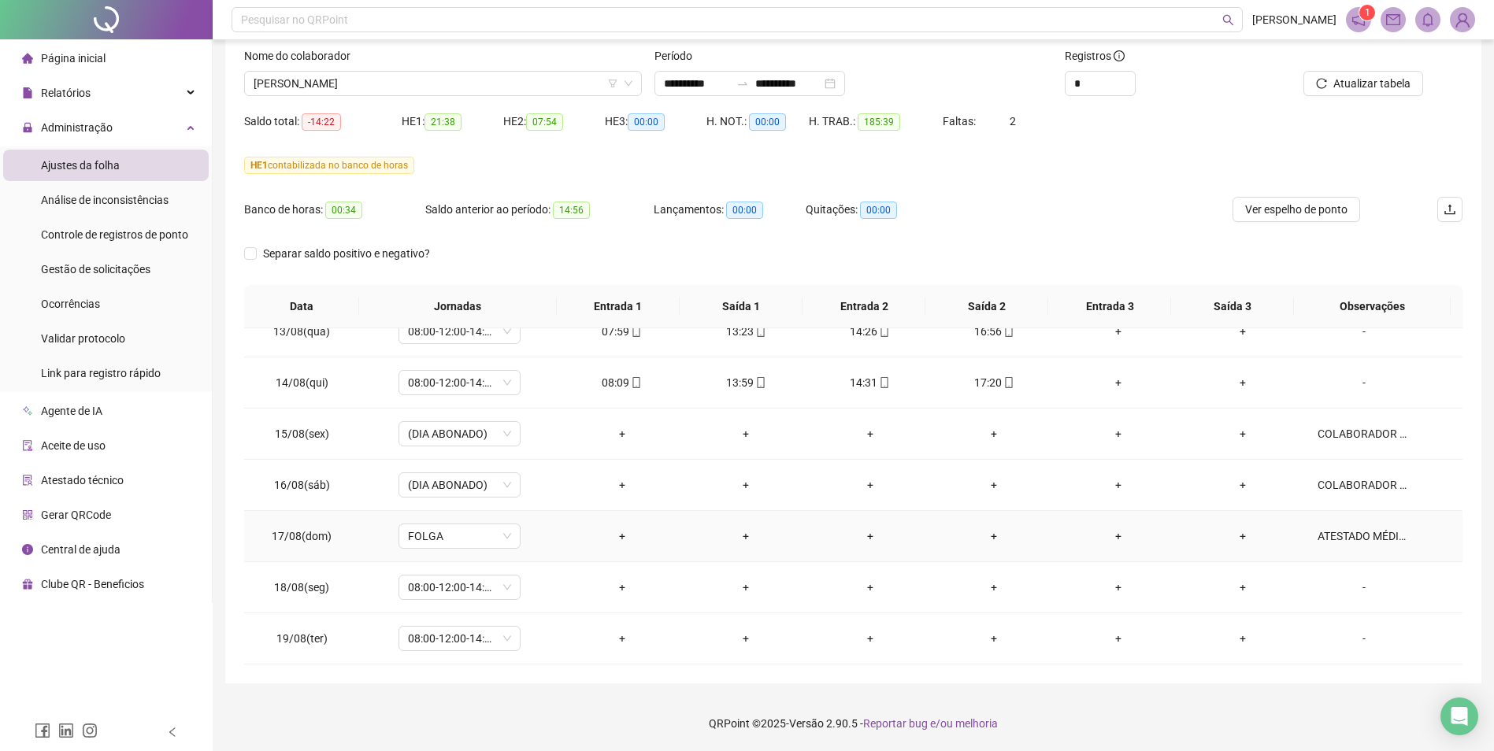
click at [1202, 535] on div "ATESTADO MÉDICO" at bounding box center [1363, 536] width 93 height 17
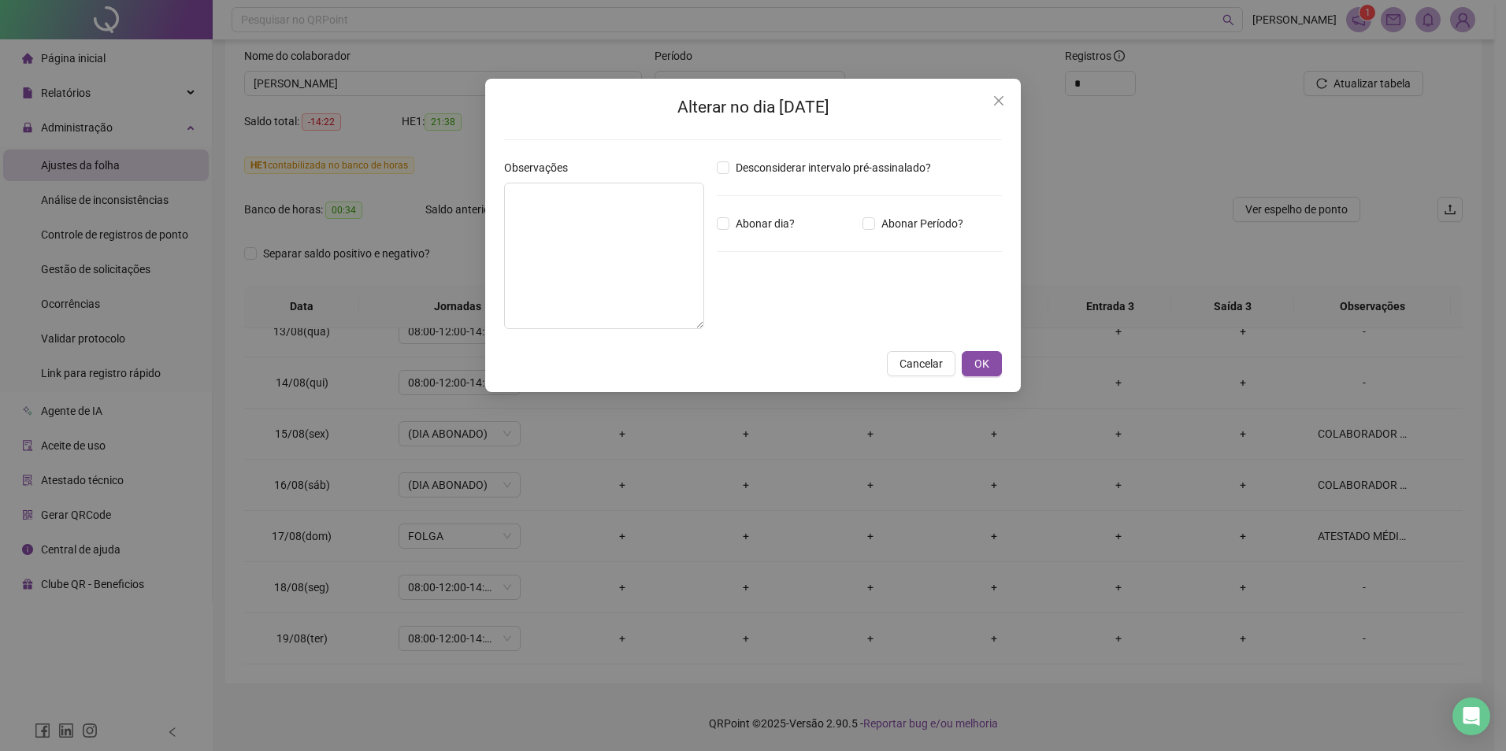
type textarea "**********"
click at [1000, 98] on icon "close" at bounding box center [998, 100] width 13 height 13
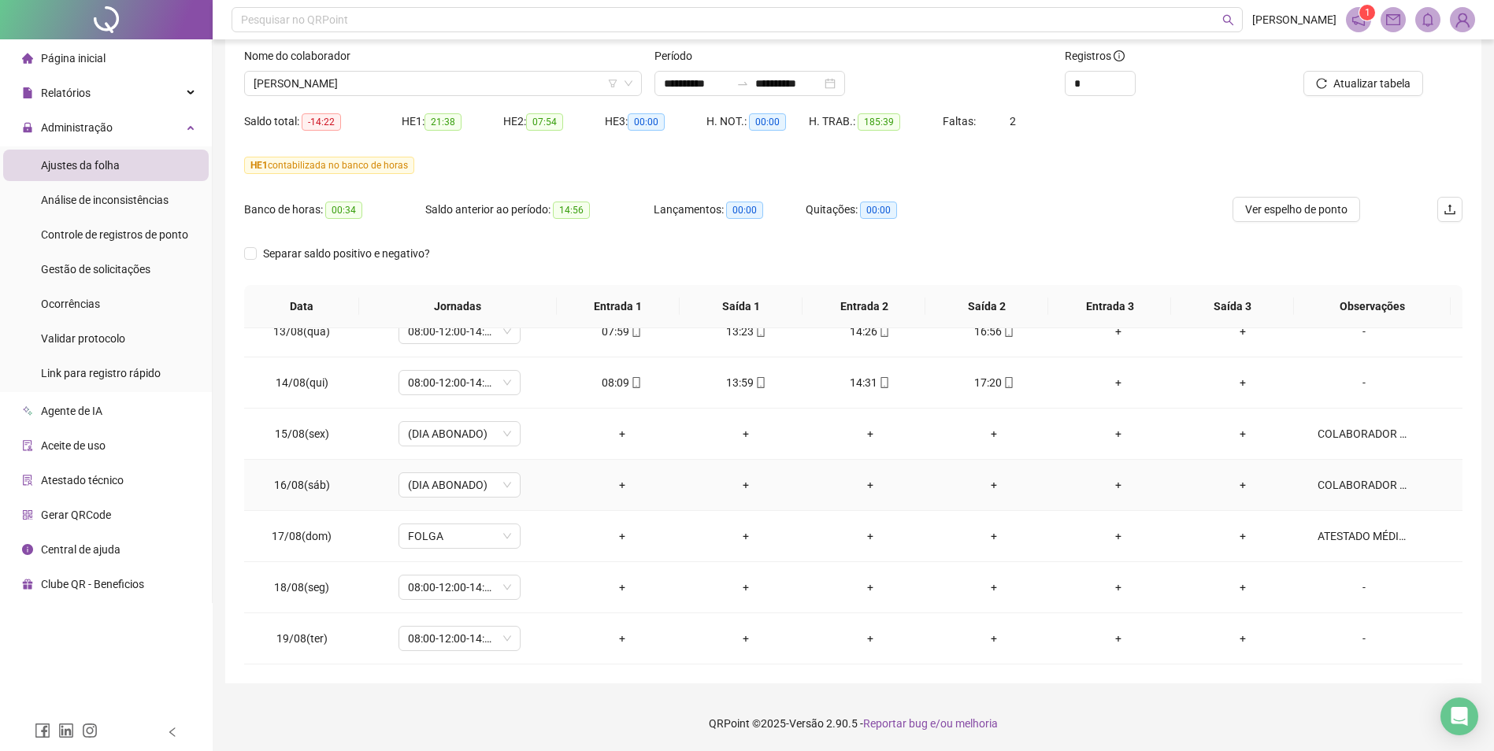
click at [1202, 484] on div "COLABORADOR APRESENTOU ATESTADO DE 7 DIAS" at bounding box center [1363, 484] width 93 height 17
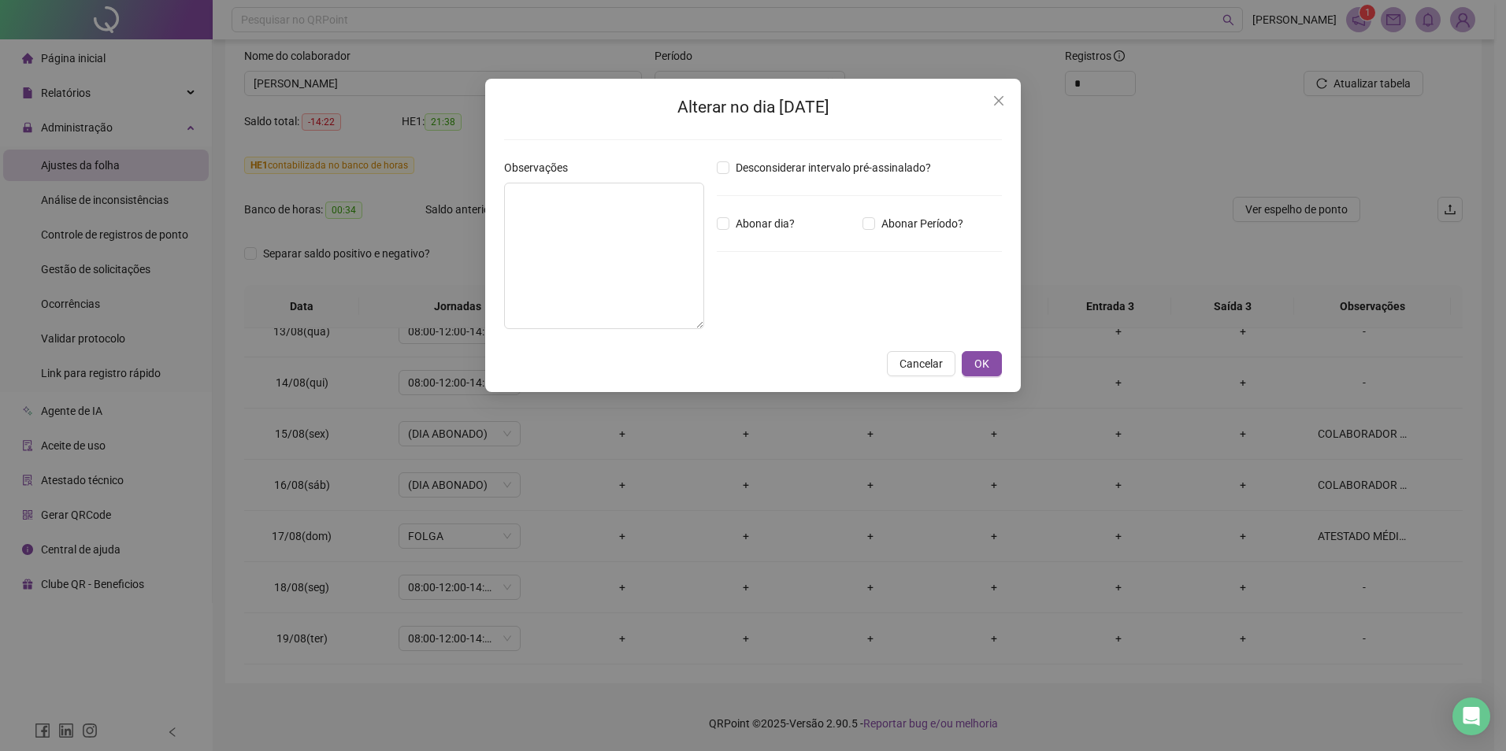
type textarea "**********"
drag, startPoint x: 620, startPoint y: 213, endPoint x: 487, endPoint y: 191, distance: 135.0
click at [487, 191] on div "**********" at bounding box center [752, 235] width 535 height 313
click at [1002, 95] on icon "close" at bounding box center [998, 100] width 13 height 13
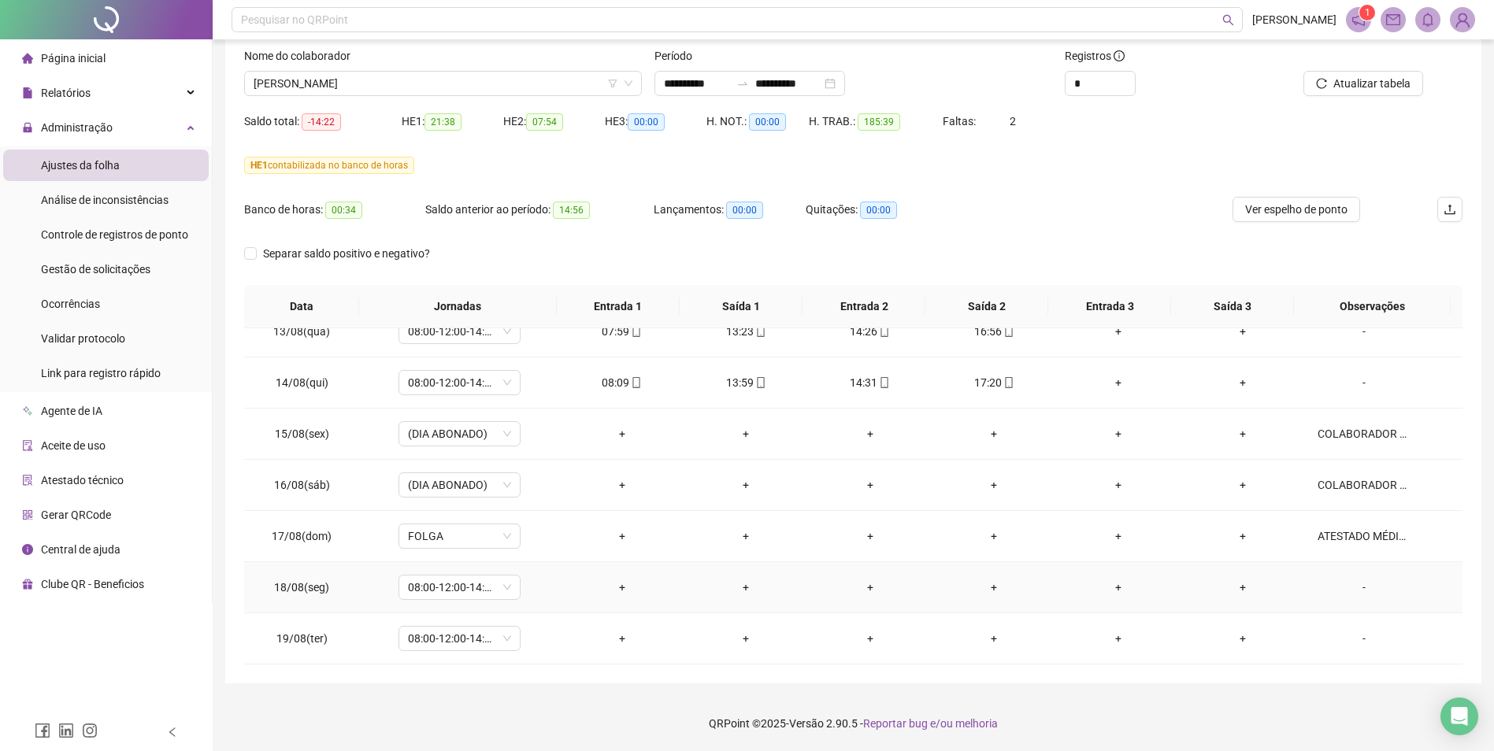
click at [1202, 580] on div "-" at bounding box center [1363, 587] width 93 height 17
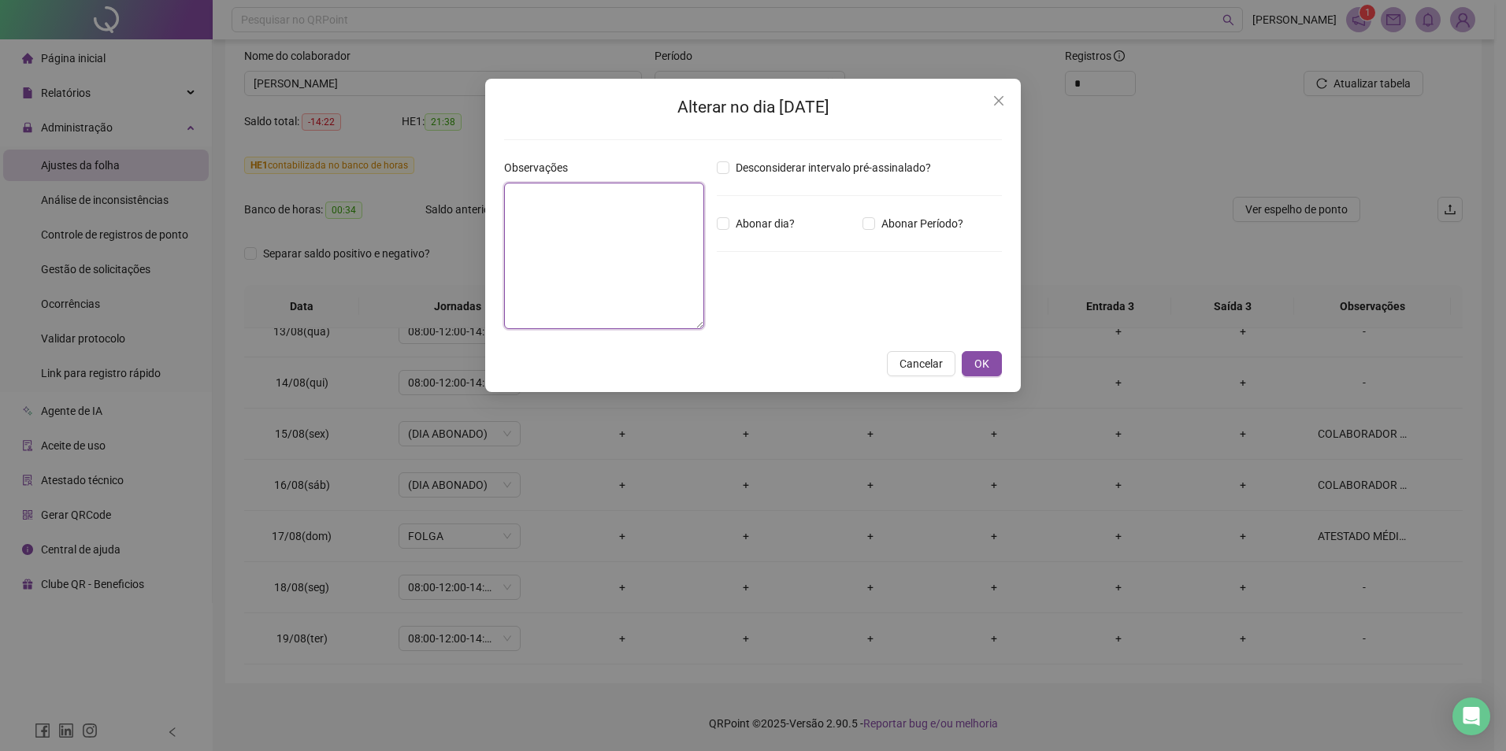
click at [591, 220] on textarea at bounding box center [604, 256] width 200 height 146
paste textarea "**********"
type textarea "**********"
click at [987, 365] on span "OK" at bounding box center [981, 363] width 15 height 17
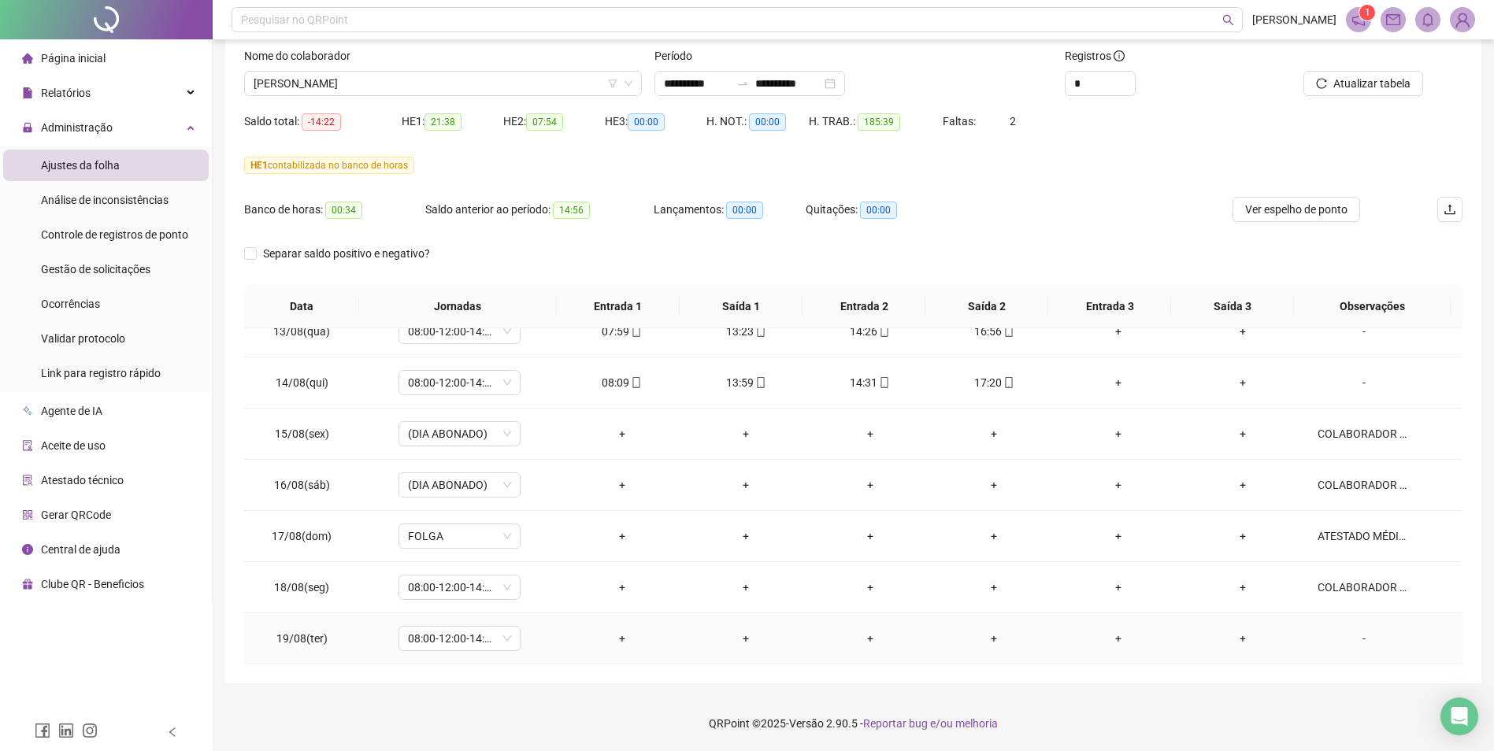
click at [1202, 580] on div "-" at bounding box center [1363, 638] width 93 height 17
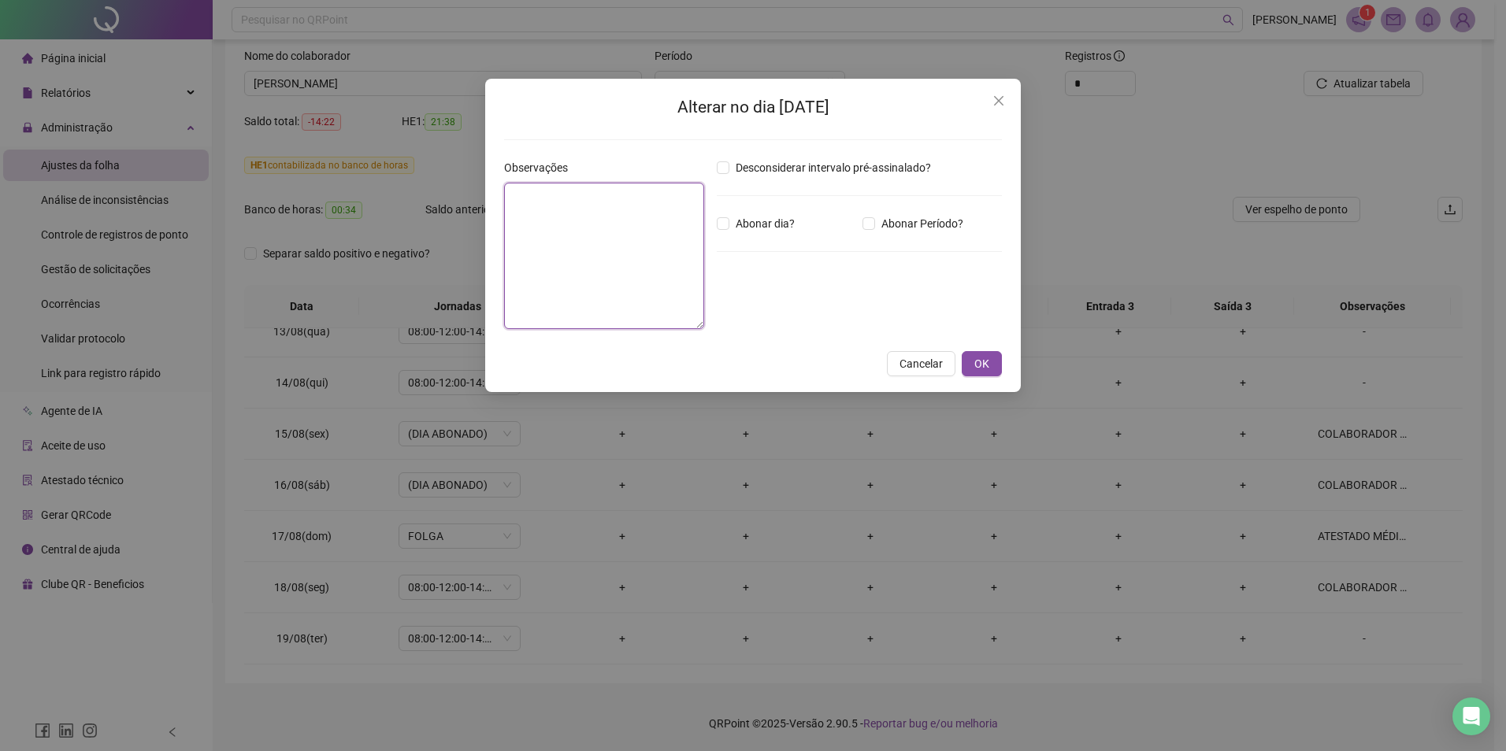
click at [632, 220] on textarea at bounding box center [604, 256] width 200 height 146
paste textarea "**********"
type textarea "**********"
click at [984, 364] on span "OK" at bounding box center [981, 363] width 15 height 17
click at [988, 365] on span "OK" at bounding box center [981, 363] width 15 height 17
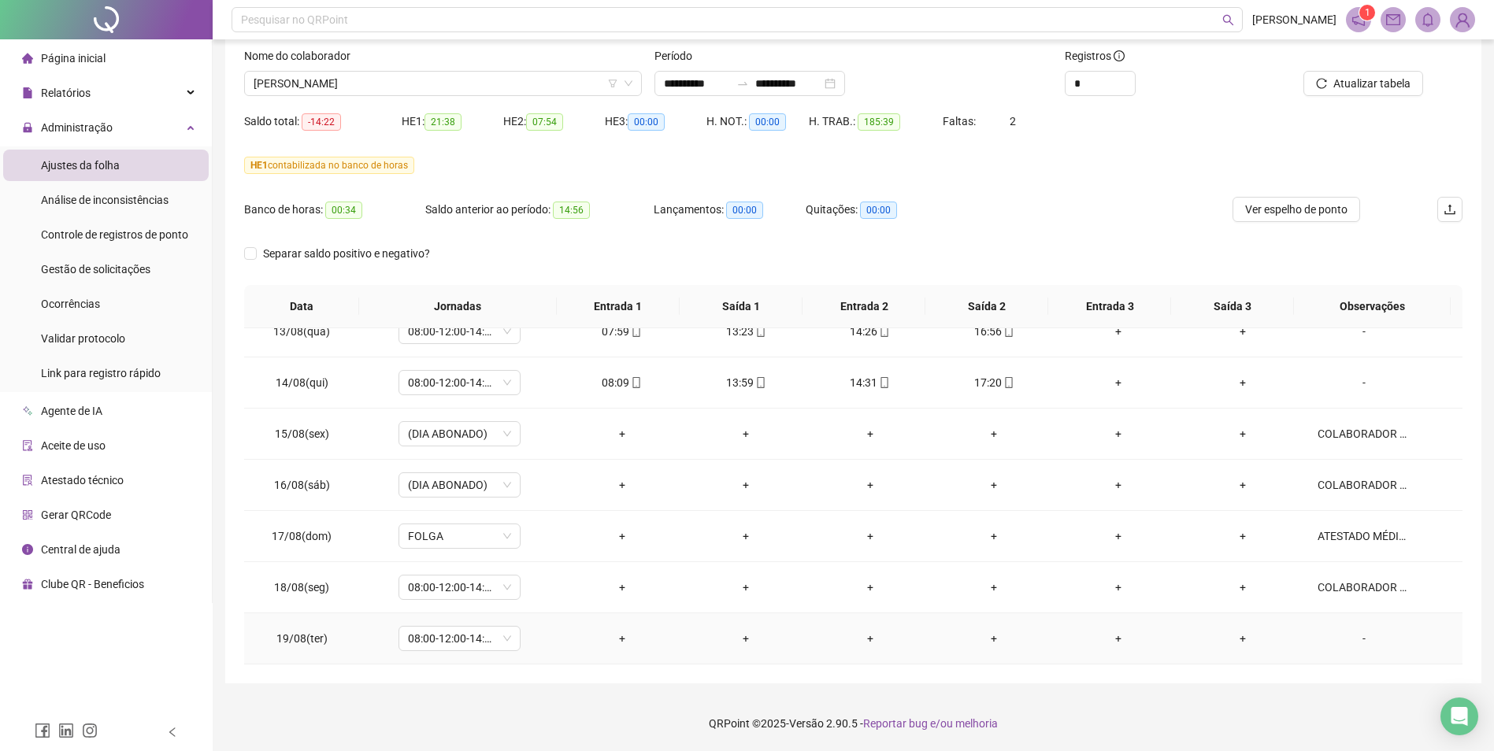
click at [1202, 580] on div "-" at bounding box center [1363, 638] width 93 height 17
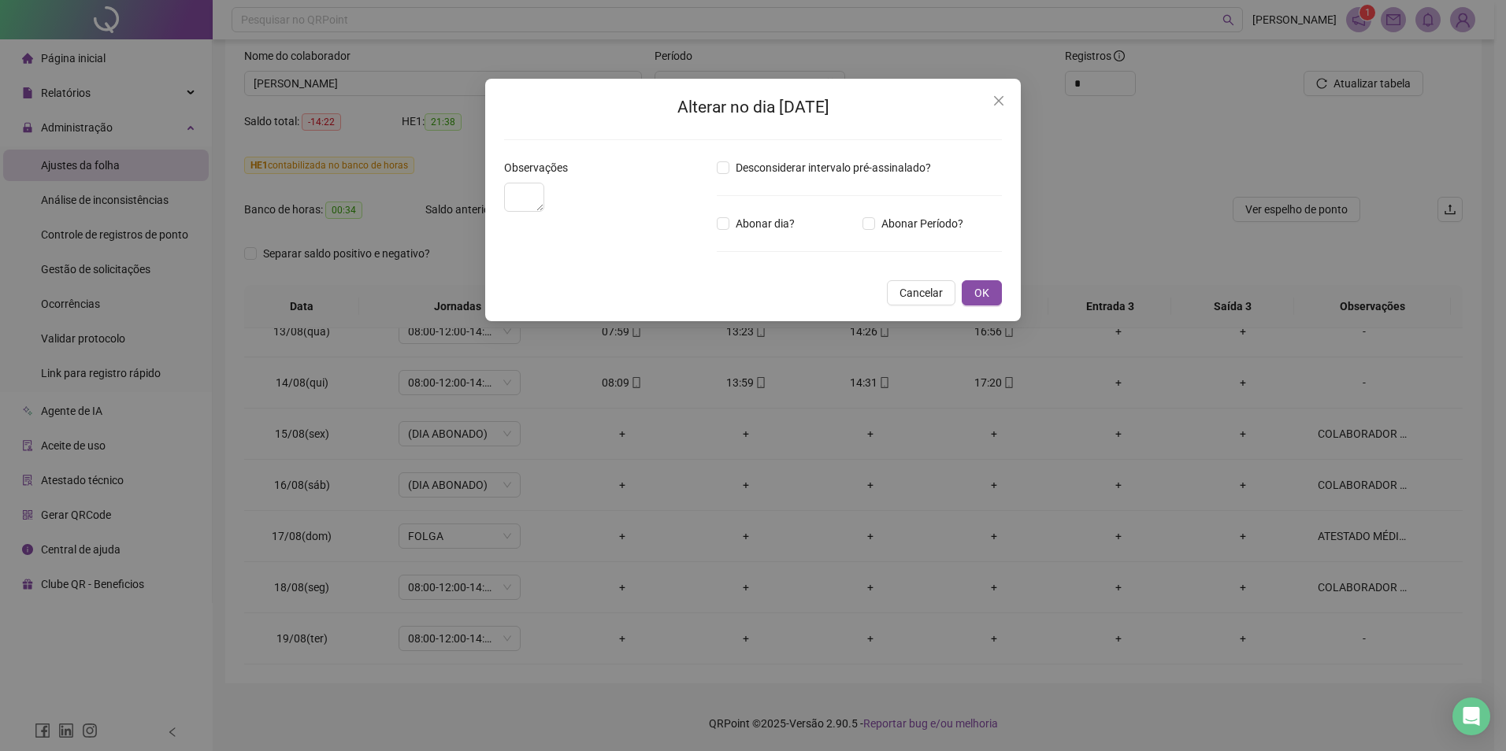
type textarea "**********"
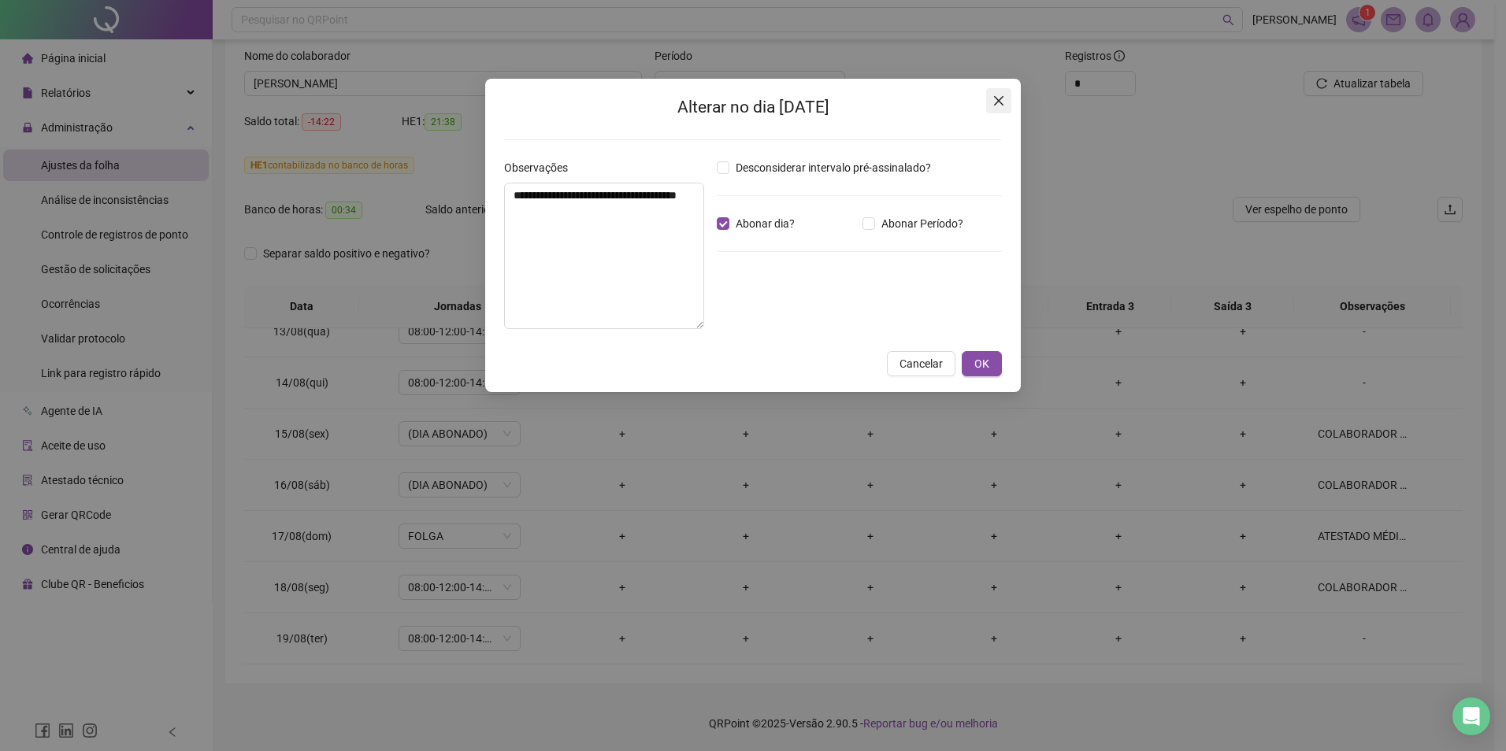
click at [999, 99] on icon "close" at bounding box center [998, 100] width 13 height 13
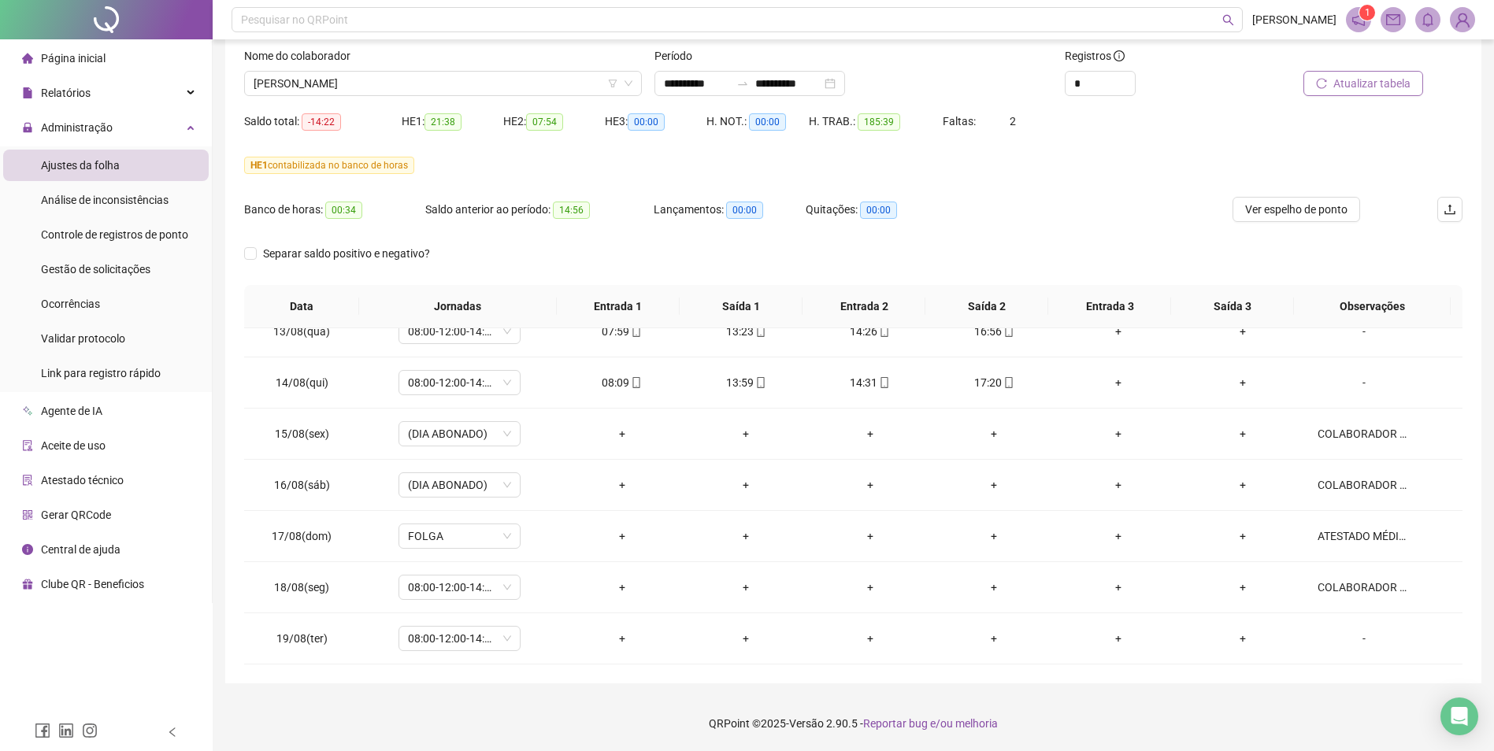
click at [1202, 83] on span "Atualizar tabela" at bounding box center [1371, 83] width 77 height 17
click at [395, 86] on span "[PERSON_NAME]" at bounding box center [443, 84] width 379 height 24
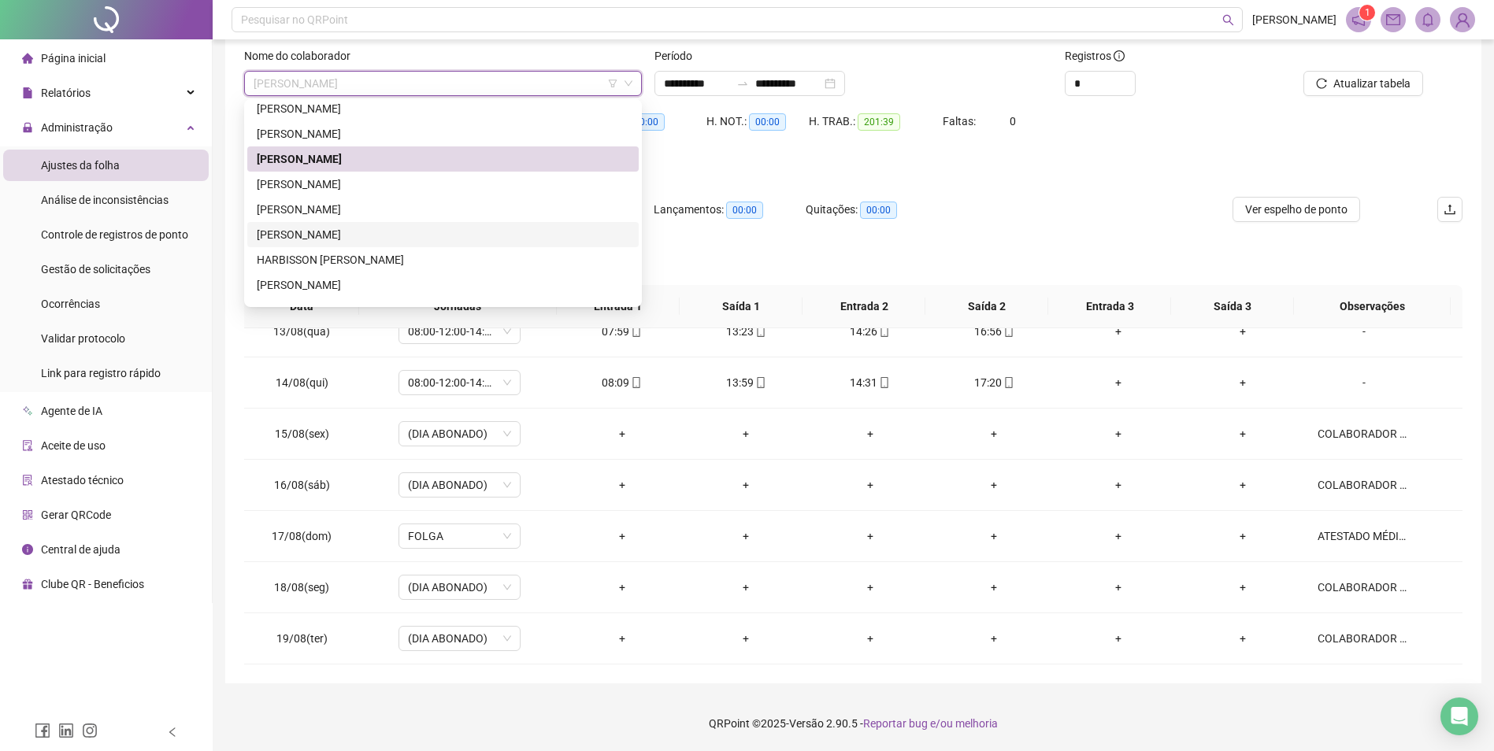
click at [356, 231] on div "[PERSON_NAME]" at bounding box center [443, 234] width 372 height 17
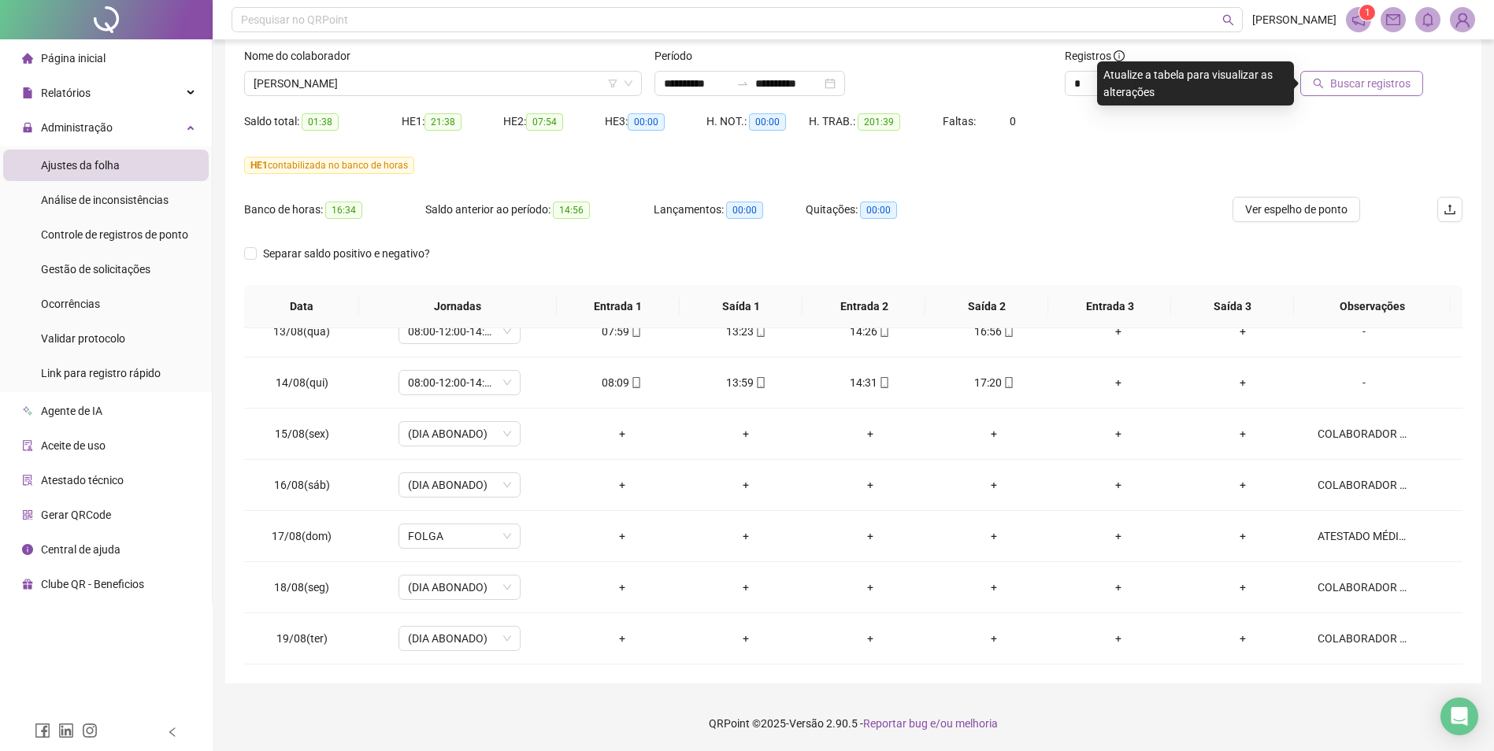
click at [1202, 83] on span "Buscar registros" at bounding box center [1370, 83] width 80 height 17
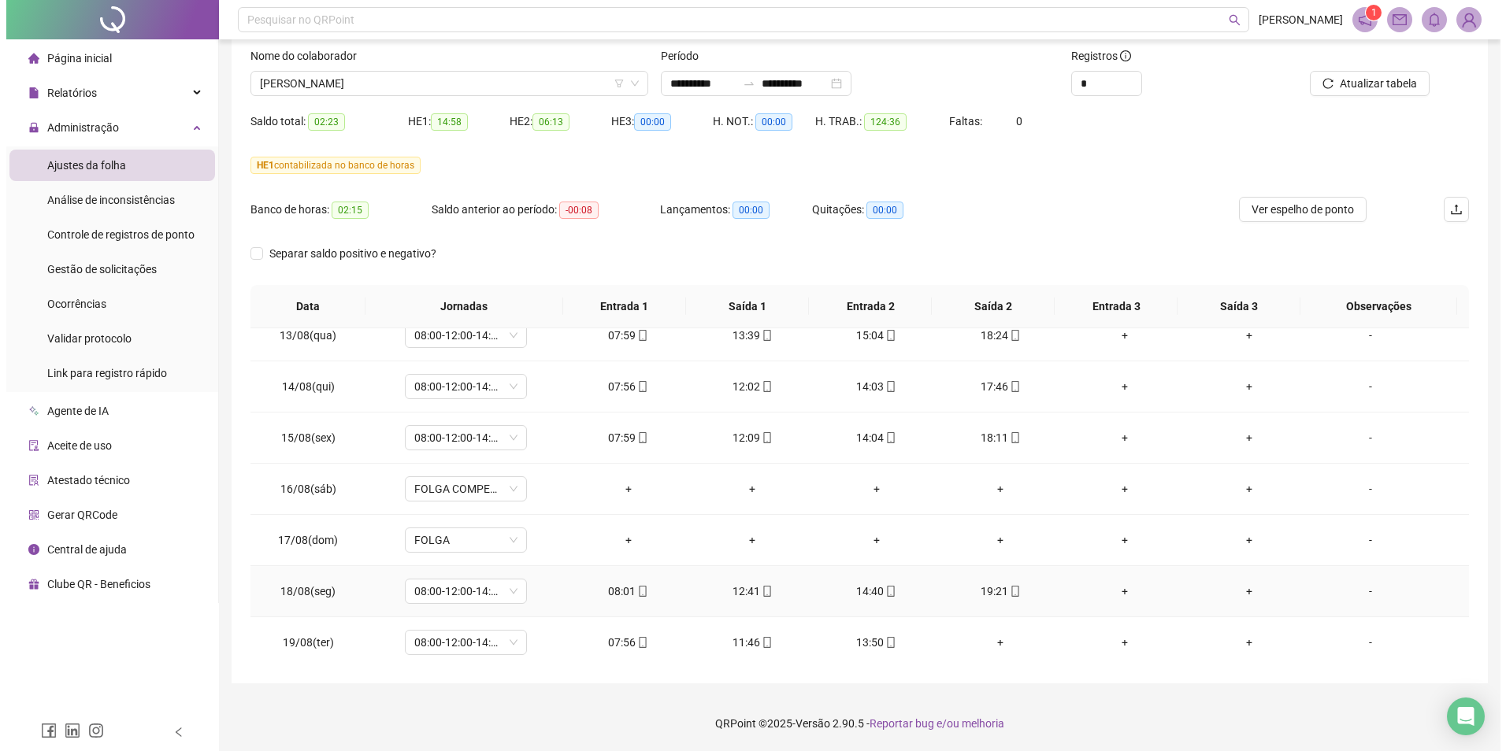
scroll to position [1199, 0]
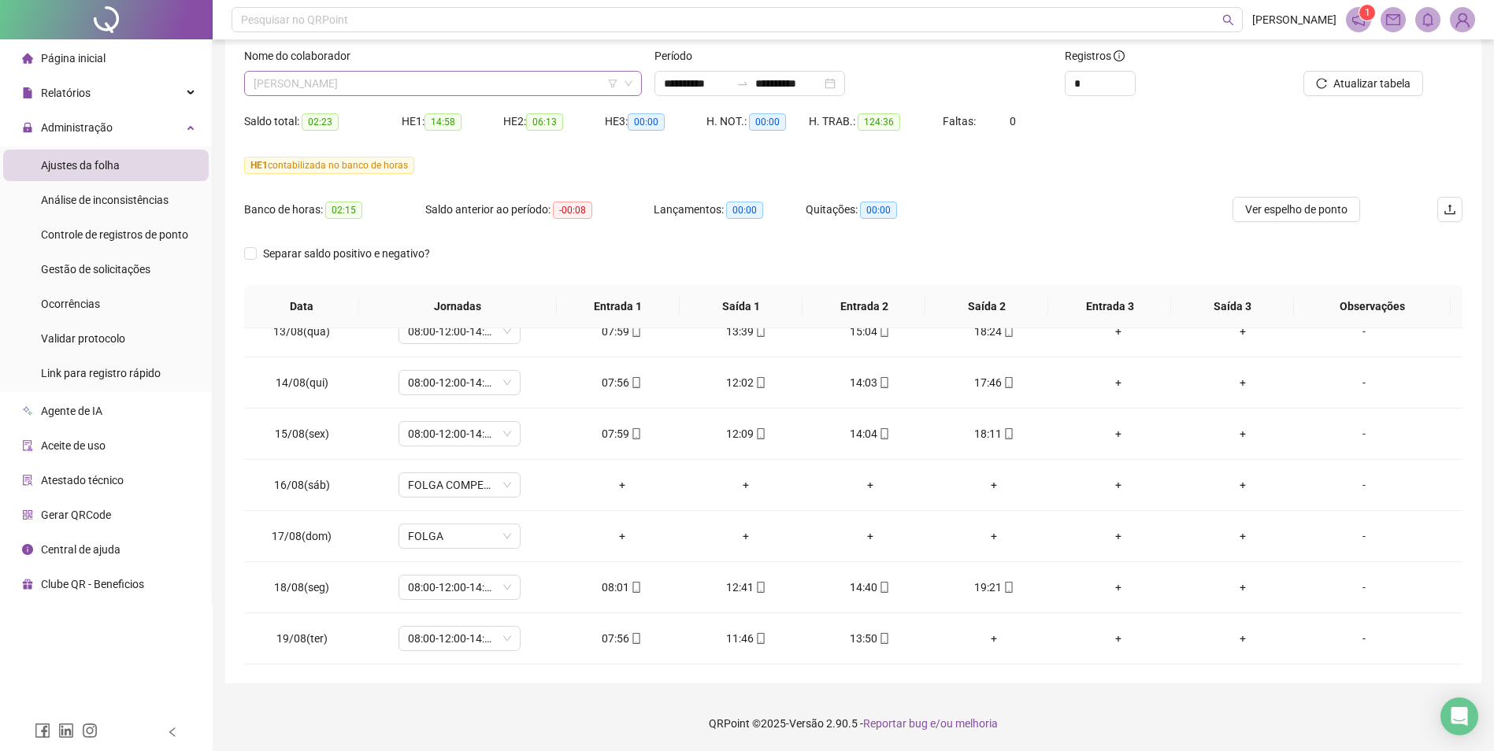
click at [502, 78] on span "[PERSON_NAME]" at bounding box center [443, 84] width 379 height 24
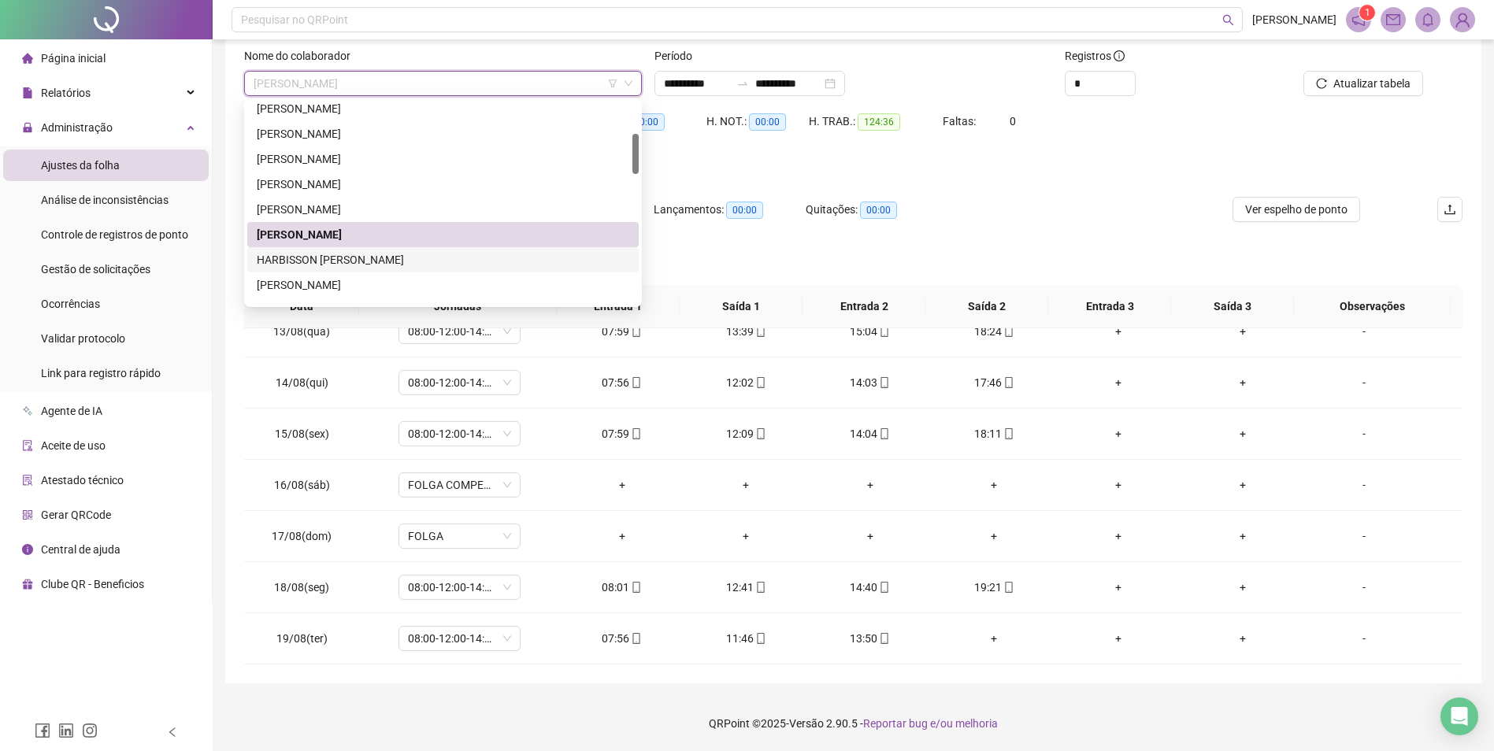
click at [350, 258] on div "HARBISSON [PERSON_NAME]" at bounding box center [443, 259] width 372 height 17
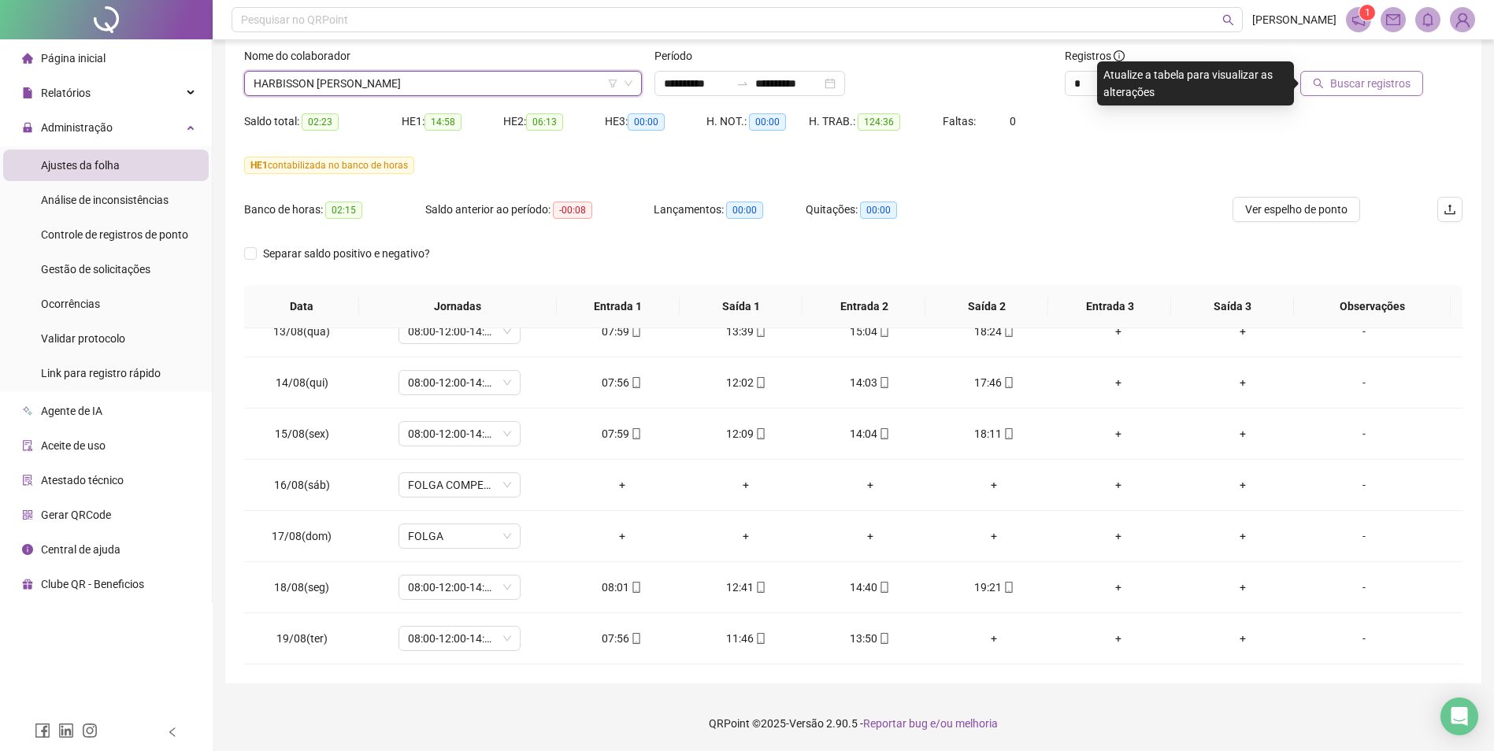
click at [1202, 86] on span "Buscar registros" at bounding box center [1370, 83] width 80 height 17
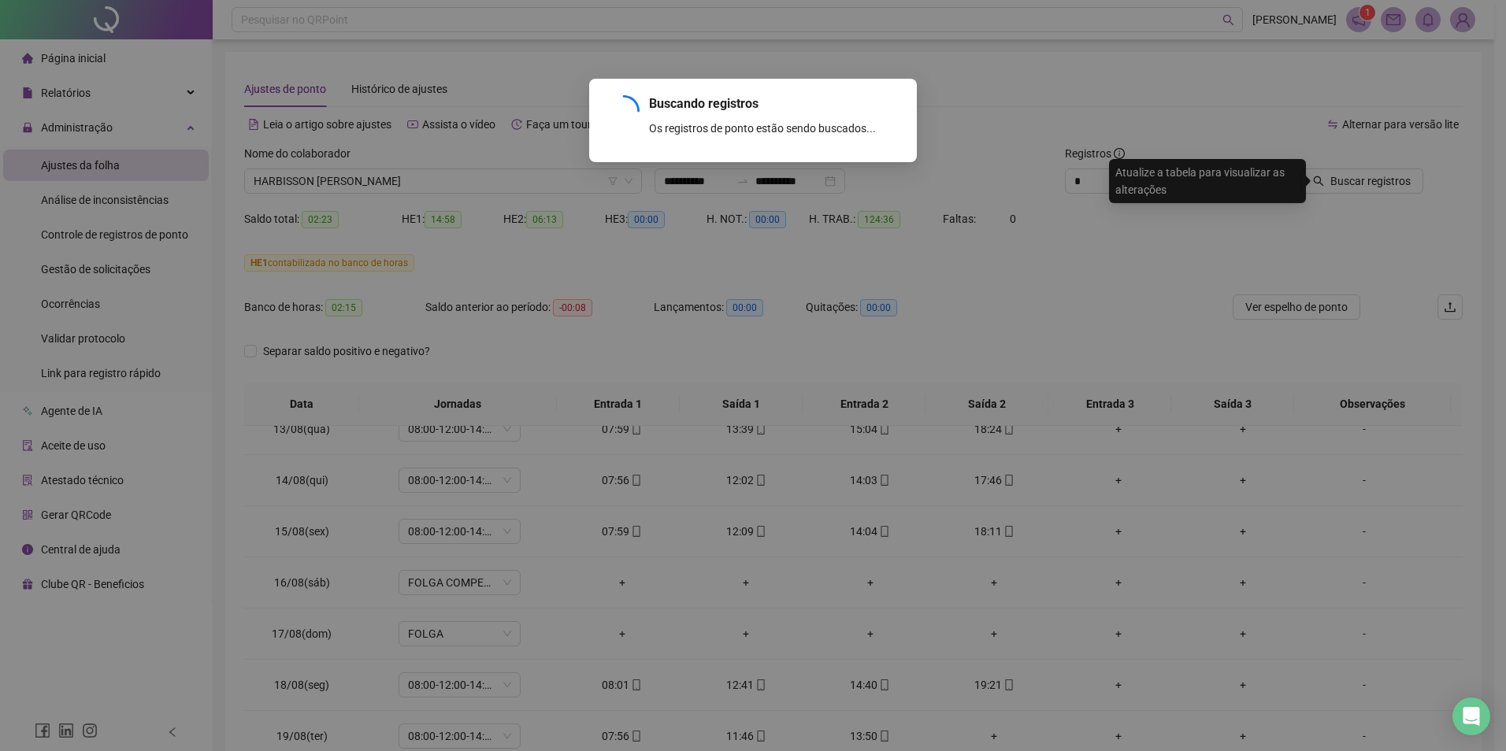
scroll to position [0, 0]
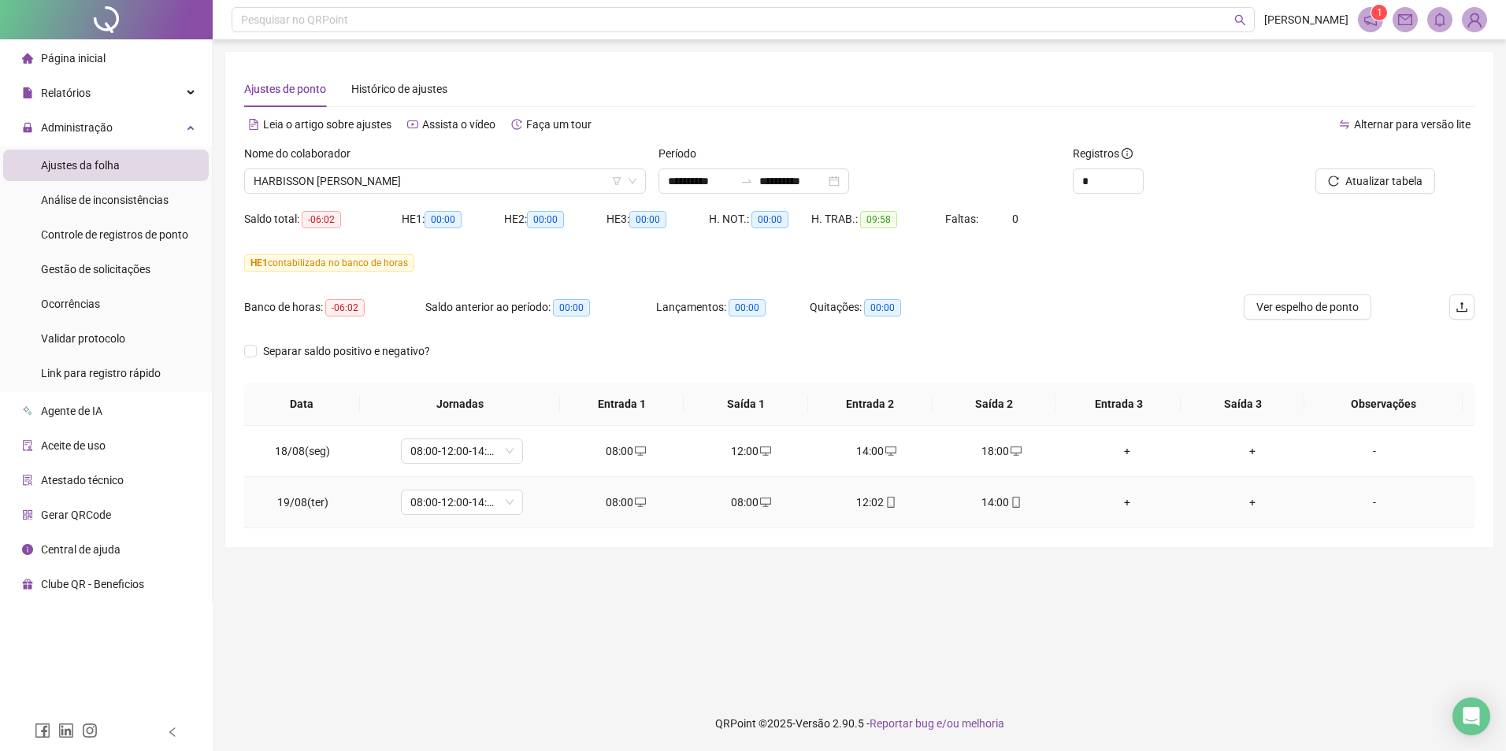
click at [746, 503] on div "08:00" at bounding box center [751, 502] width 100 height 17
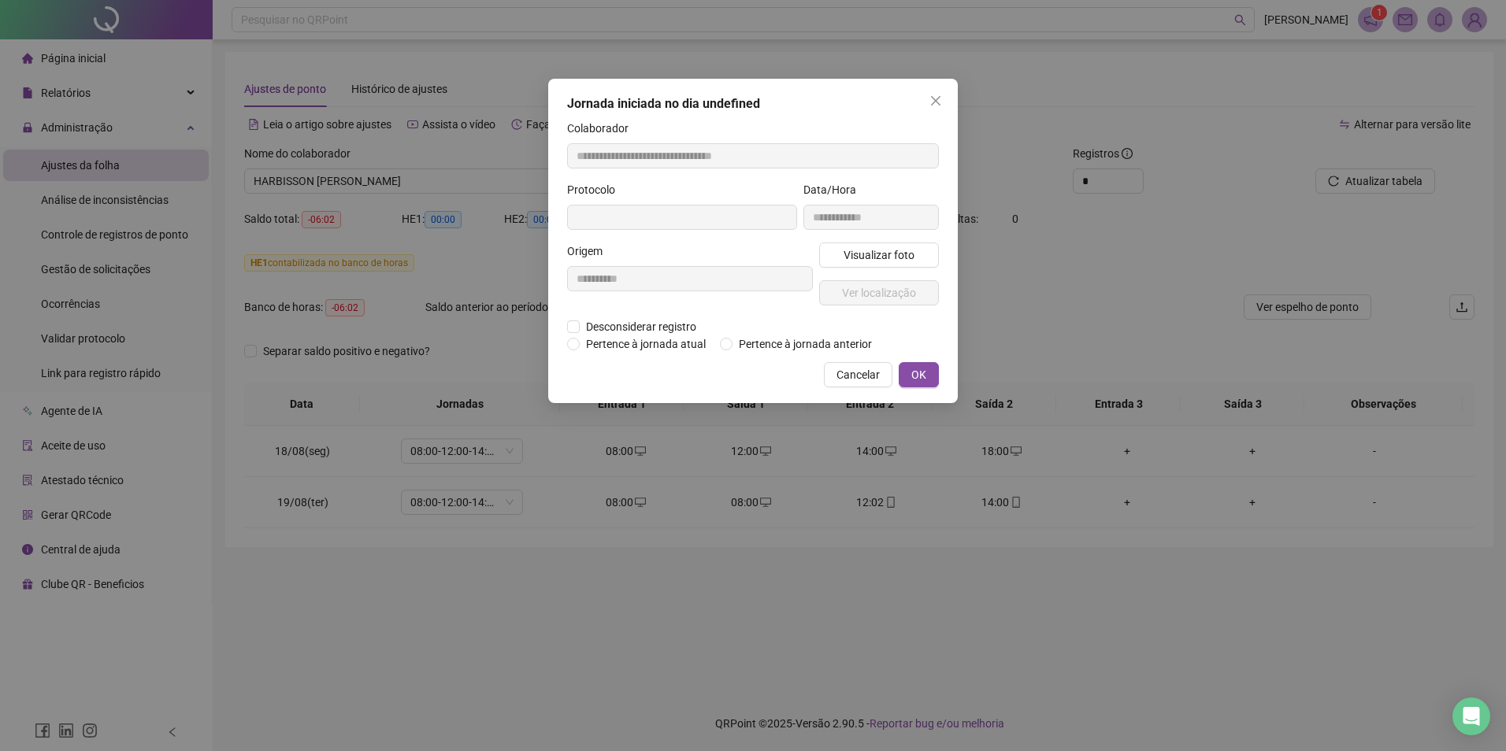
type input "**********"
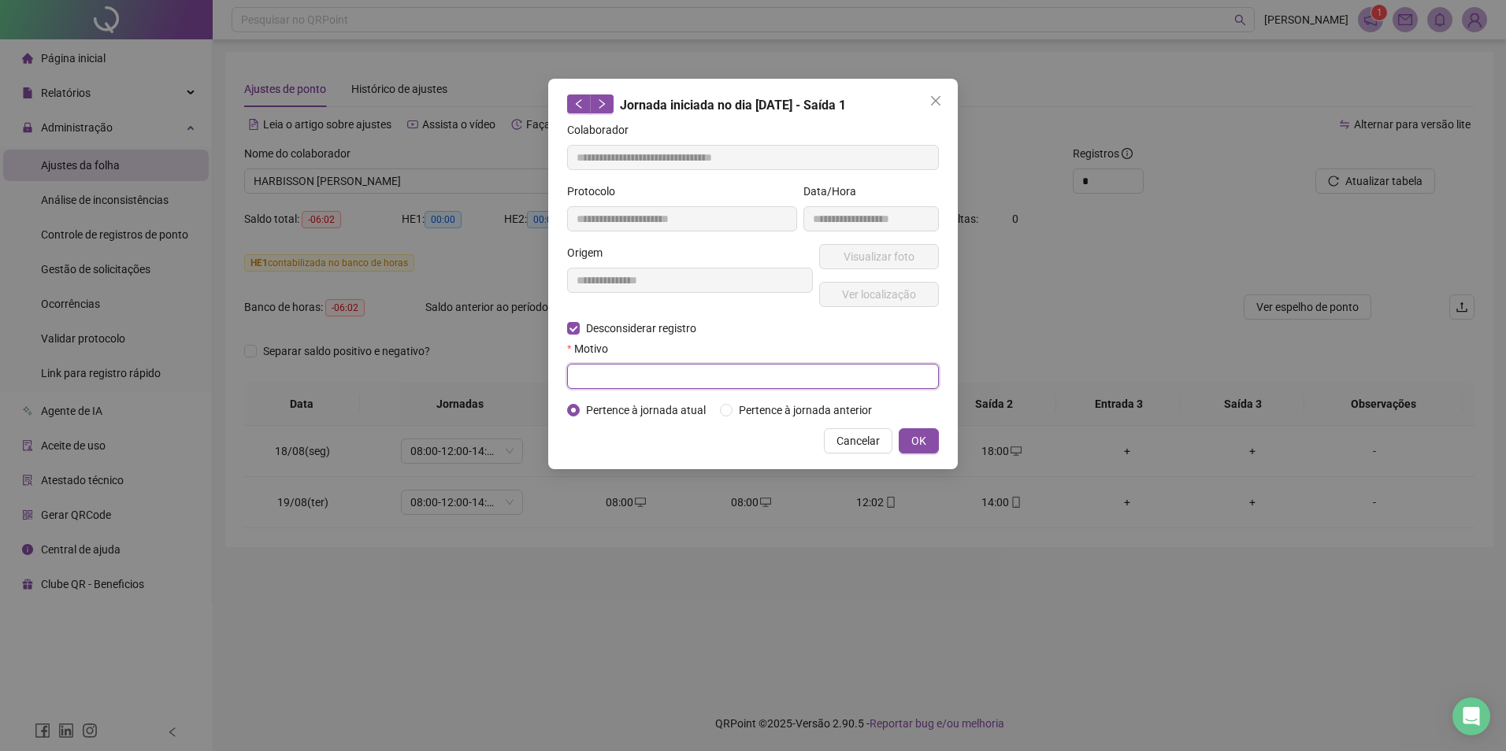
click at [598, 375] on input "text" at bounding box center [753, 376] width 372 height 25
type input "*"
type input "**********"
click at [924, 438] on span "OK" at bounding box center [918, 440] width 15 height 17
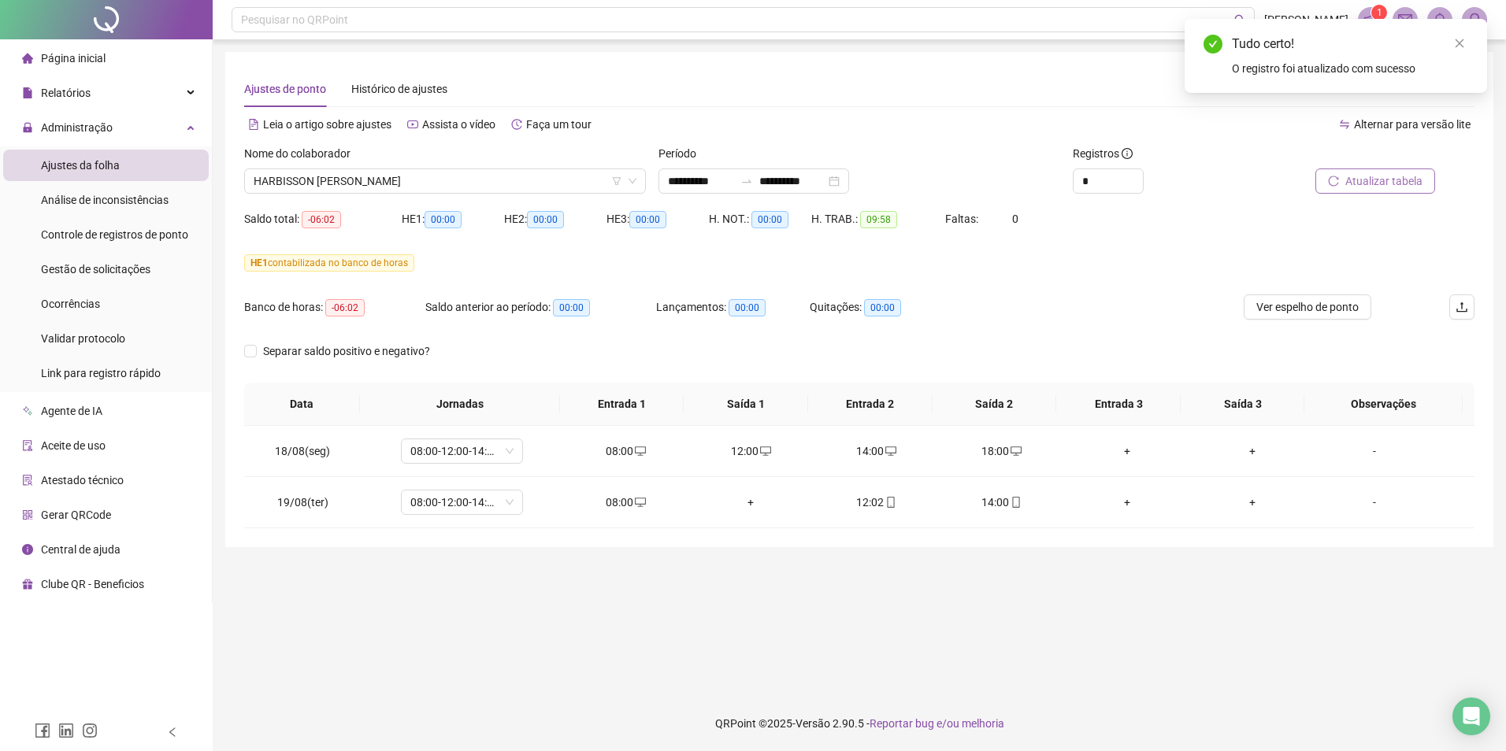
click at [1202, 180] on span "Atualizar tabela" at bounding box center [1383, 180] width 77 height 17
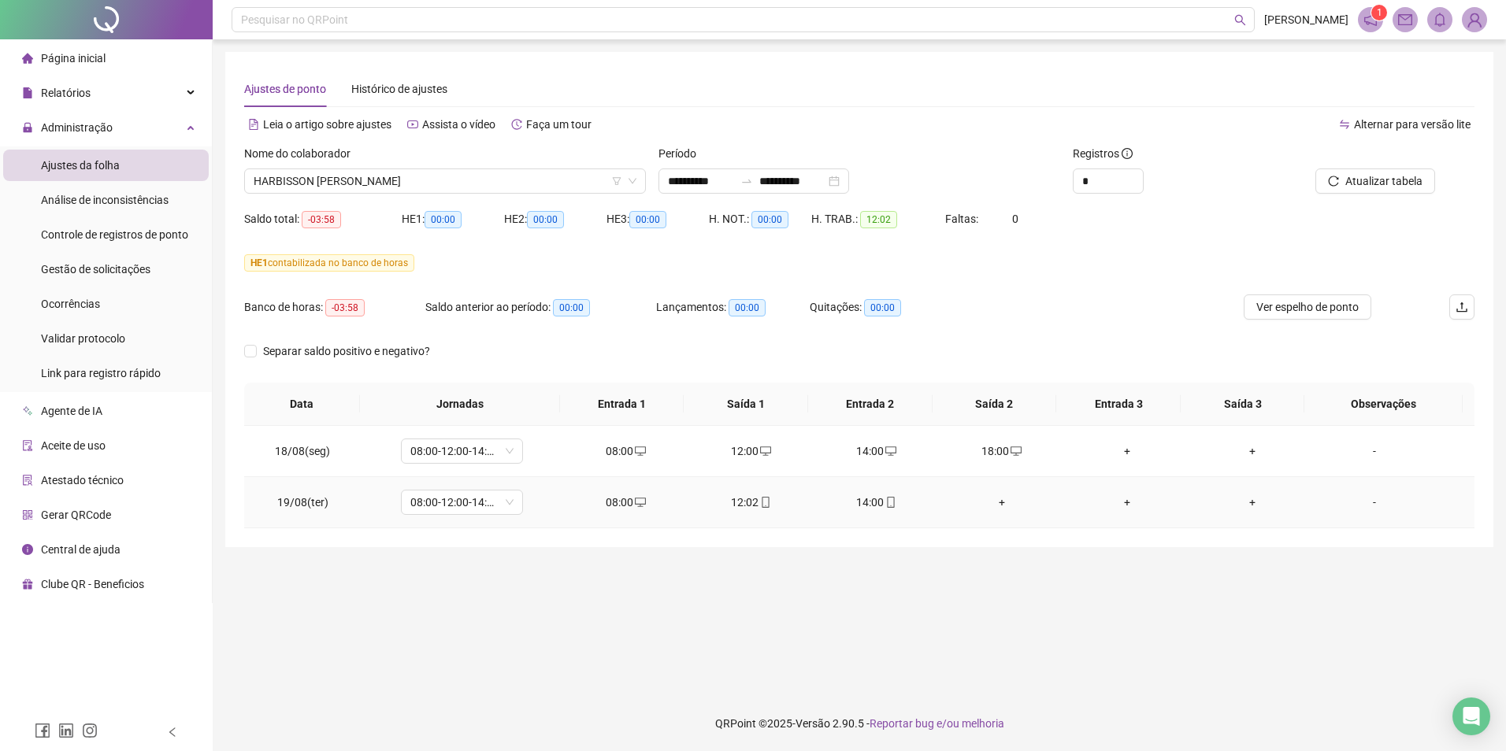
click at [761, 501] on icon "mobile" at bounding box center [764, 502] width 7 height 11
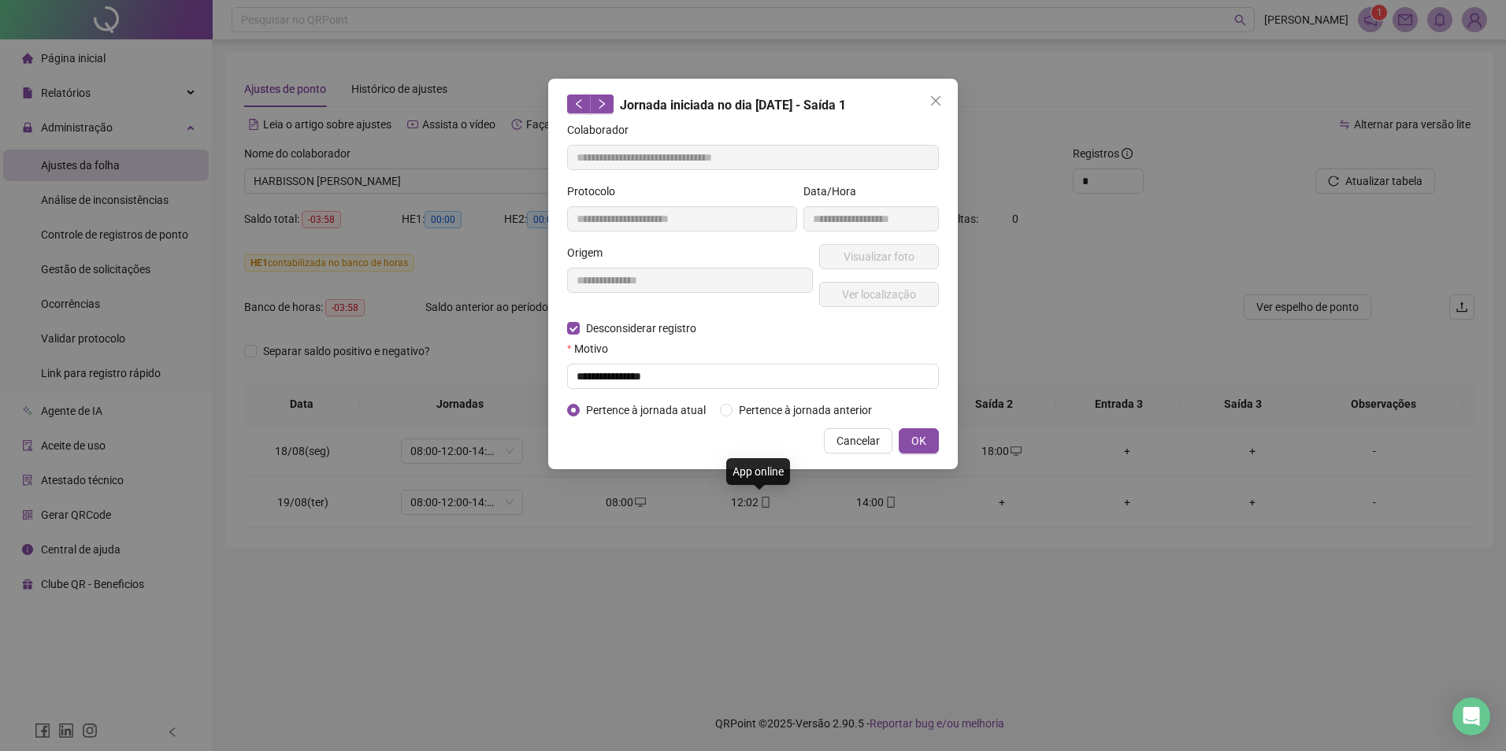
type input "**********"
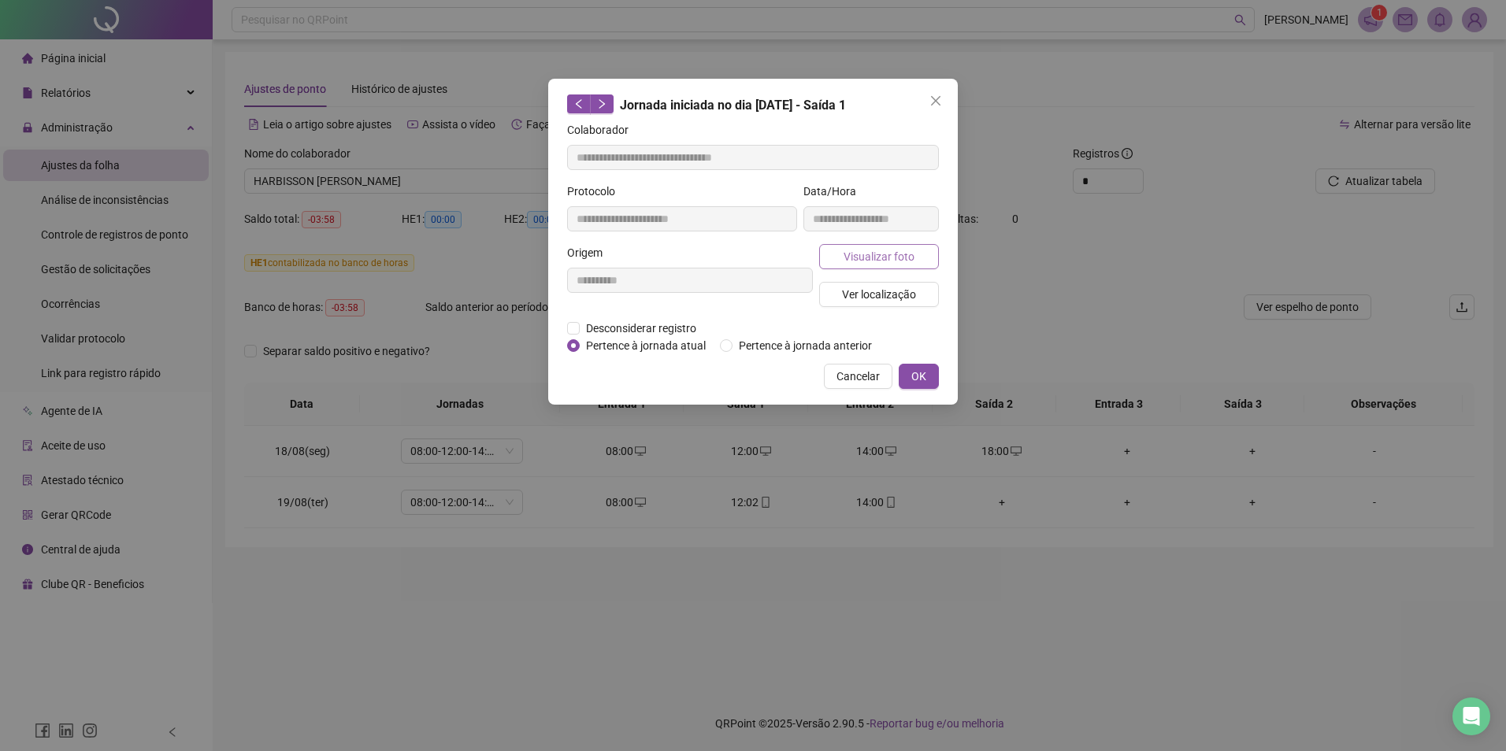
click at [891, 258] on span "Visualizar foto" at bounding box center [878, 256] width 71 height 17
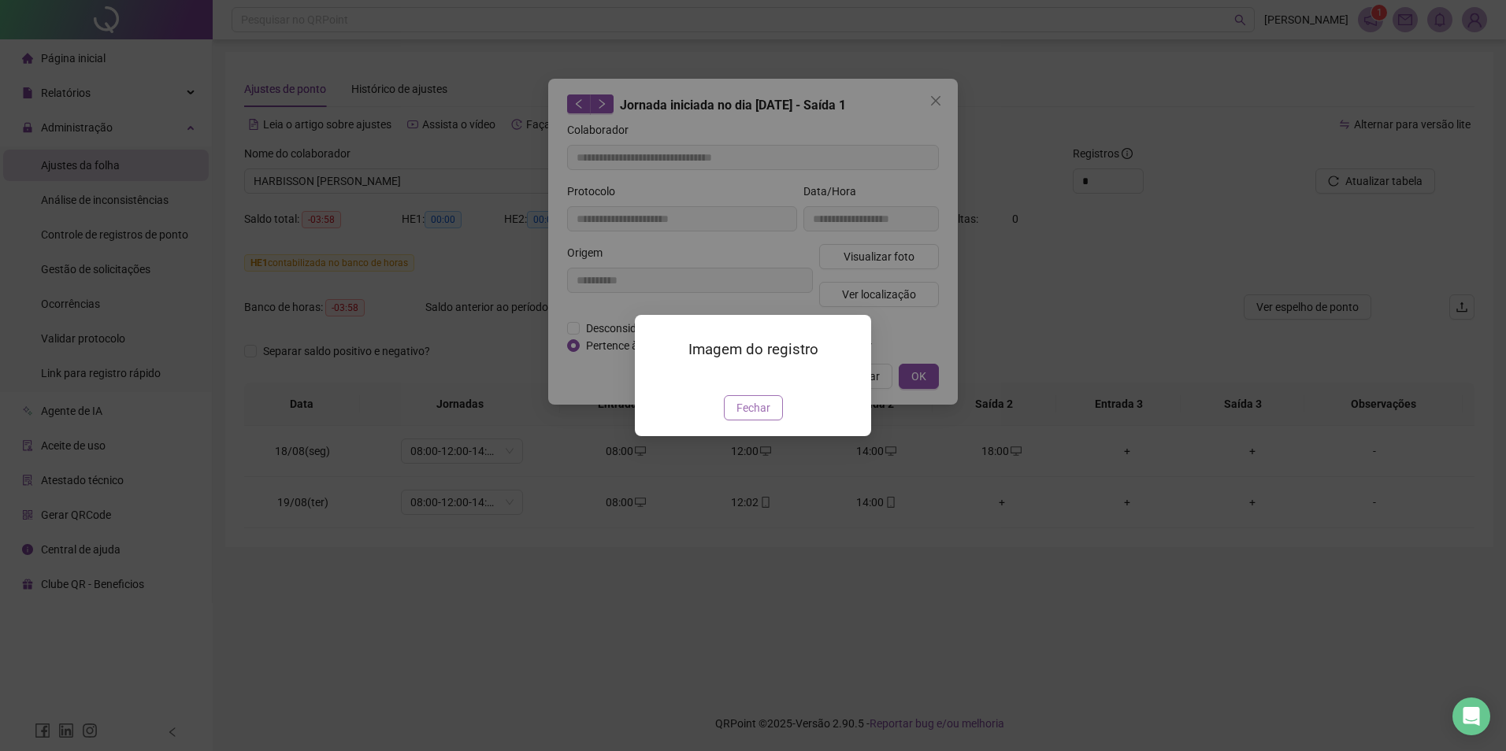
click at [765, 417] on span "Fechar" at bounding box center [753, 407] width 34 height 17
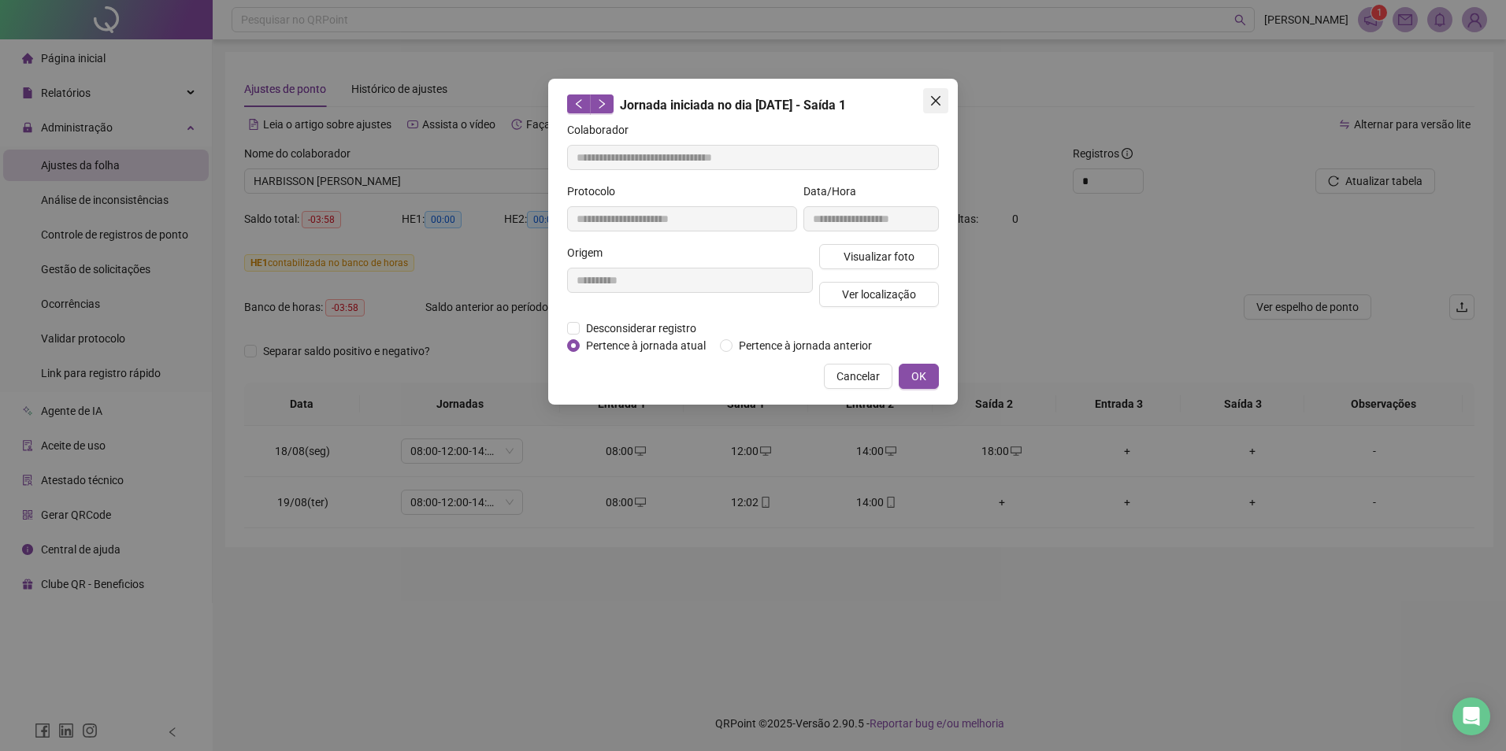
click at [936, 99] on icon "close" at bounding box center [935, 100] width 9 height 9
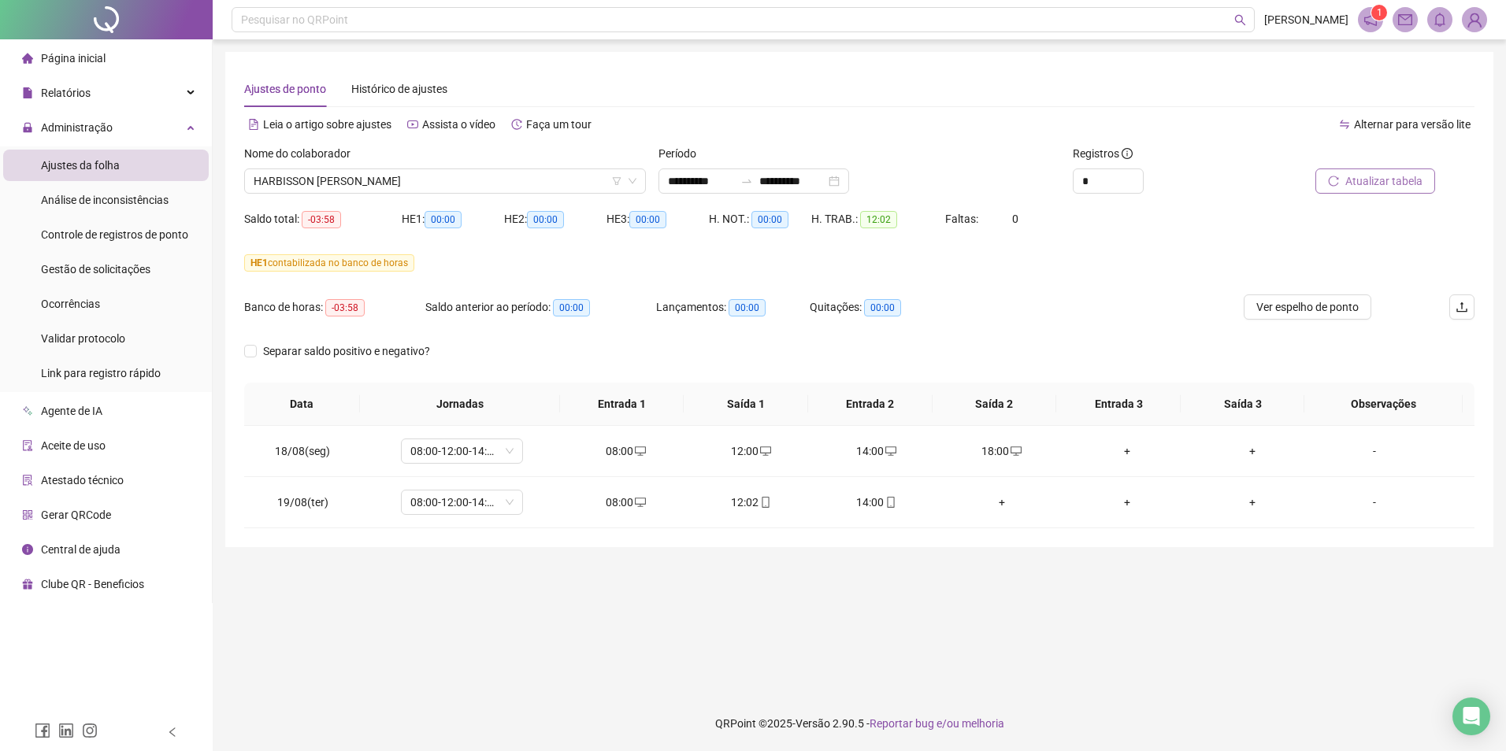
click at [1202, 183] on span "Atualizar tabela" at bounding box center [1383, 180] width 77 height 17
click at [419, 178] on span "HARBISSON [PERSON_NAME]" at bounding box center [445, 181] width 383 height 24
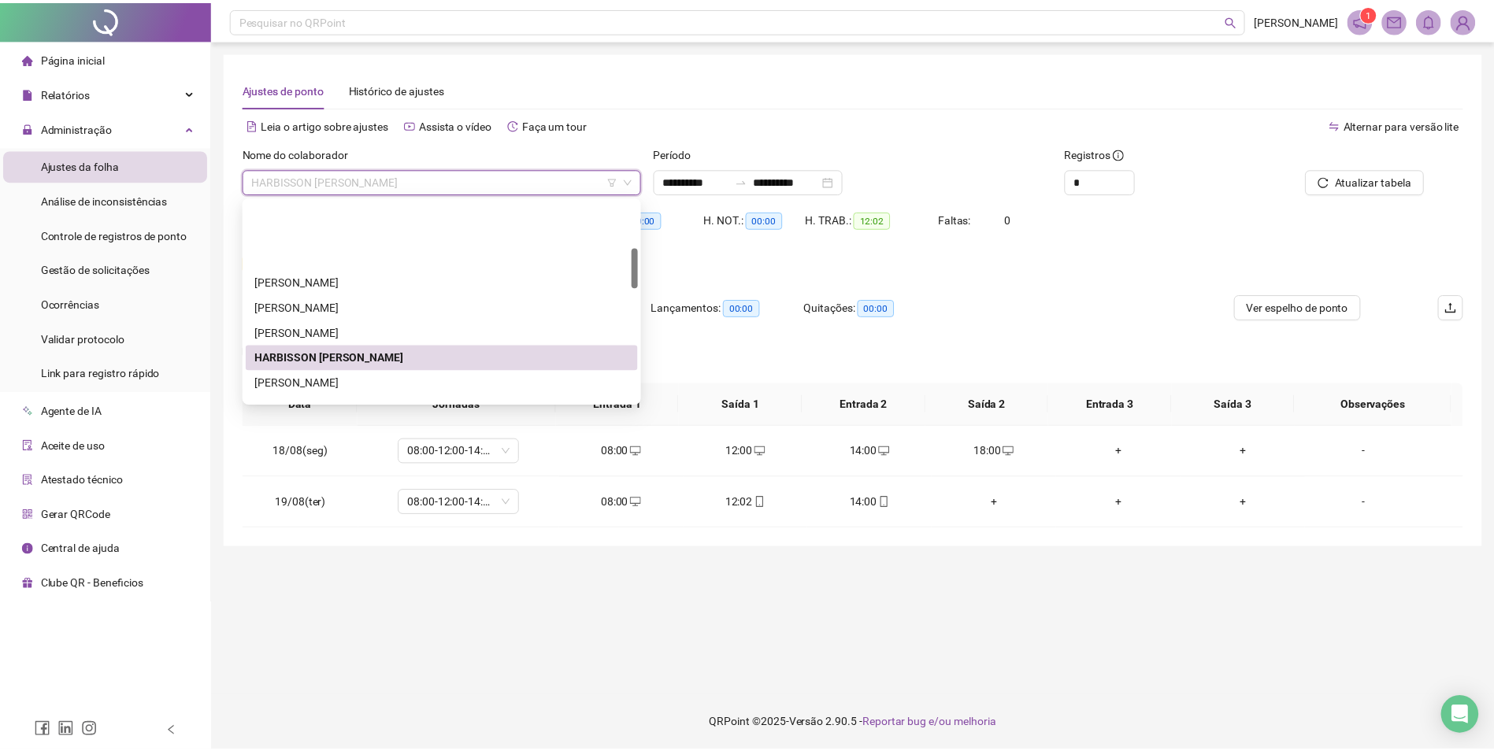
scroll to position [315, 0]
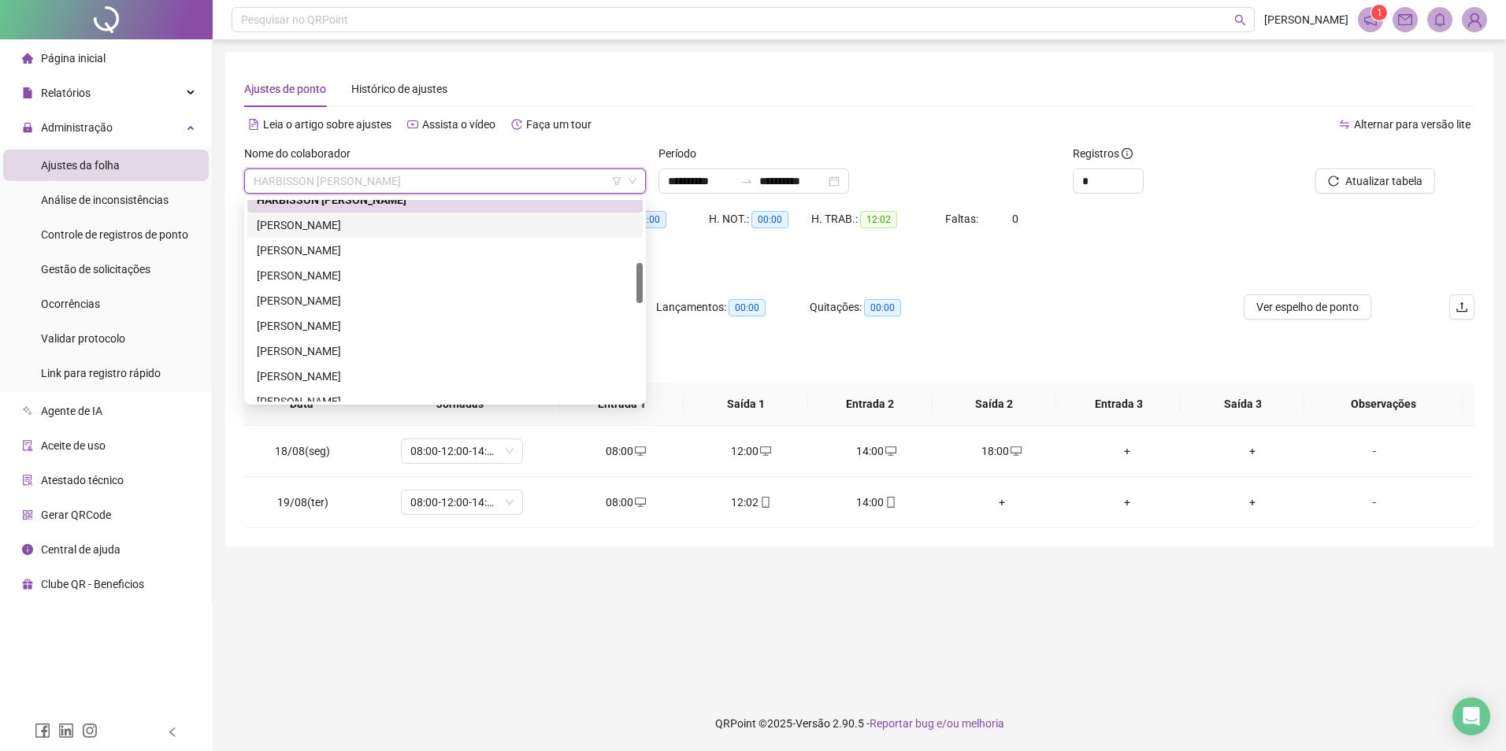
click at [341, 221] on div "[PERSON_NAME]" at bounding box center [445, 225] width 376 height 17
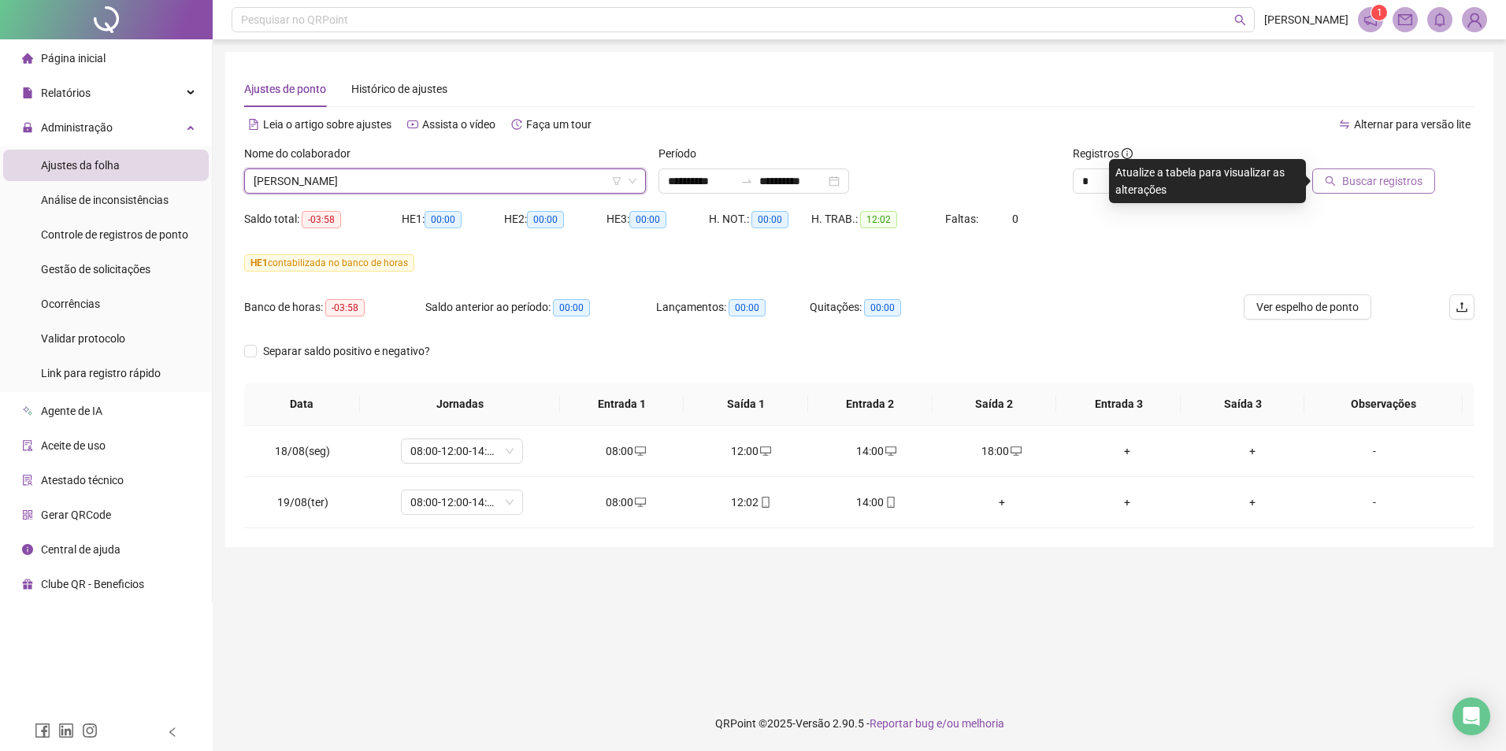
click at [1202, 183] on span "Buscar registros" at bounding box center [1382, 180] width 80 height 17
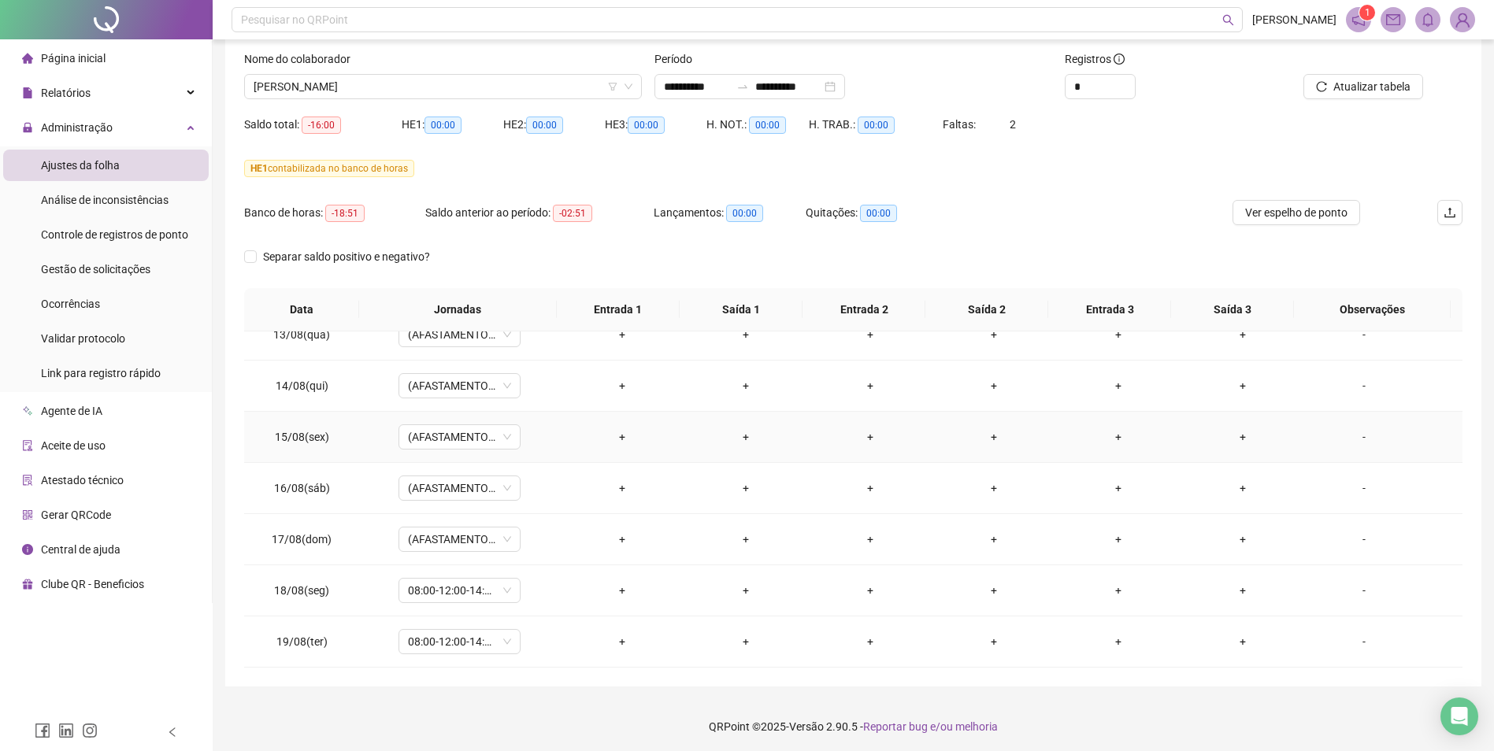
scroll to position [98, 0]
click at [507, 580] on span "08:00-12:00-14:00-18:00" at bounding box center [459, 588] width 103 height 24
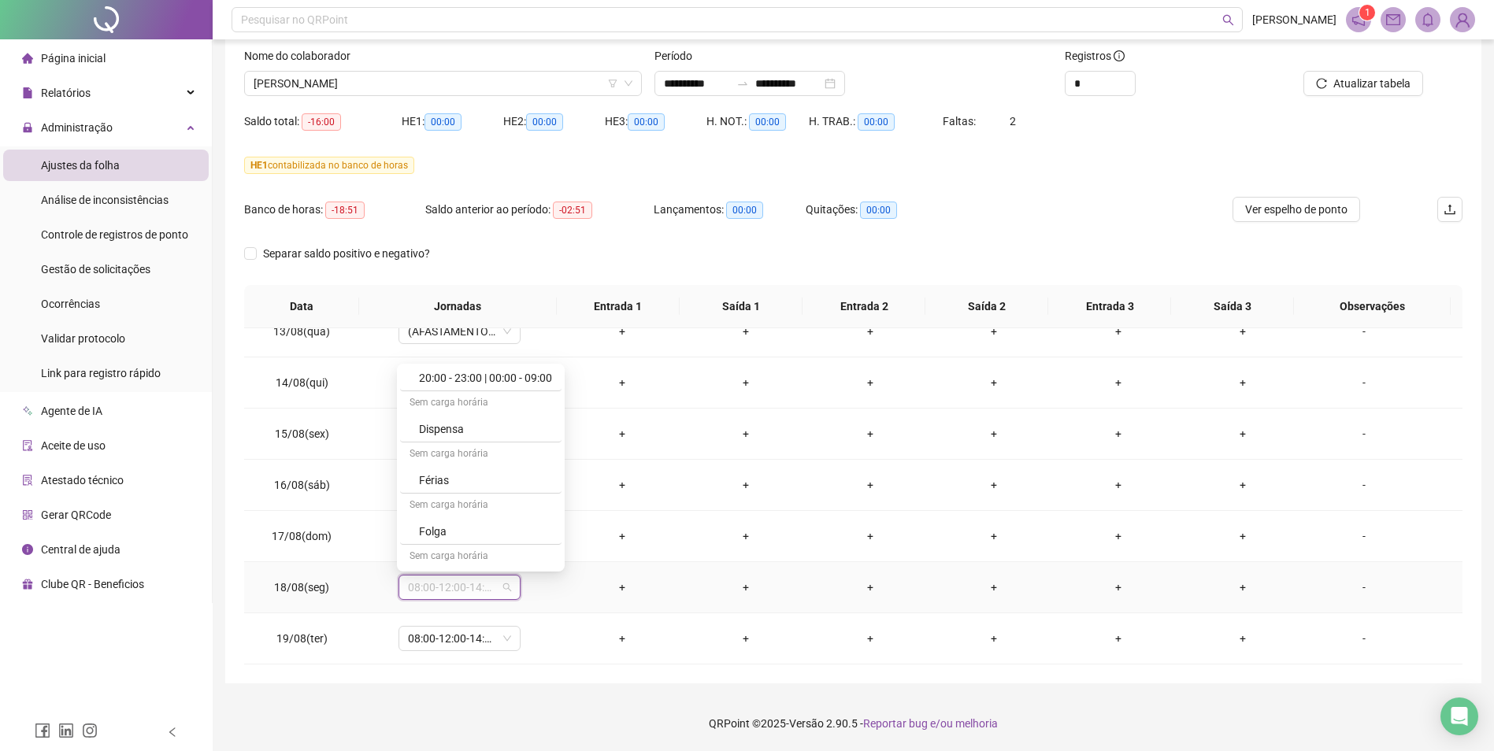
scroll to position [9370, 0]
click at [673, 388] on td "+" at bounding box center [622, 383] width 124 height 51
click at [532, 81] on span "[PERSON_NAME]" at bounding box center [443, 84] width 379 height 24
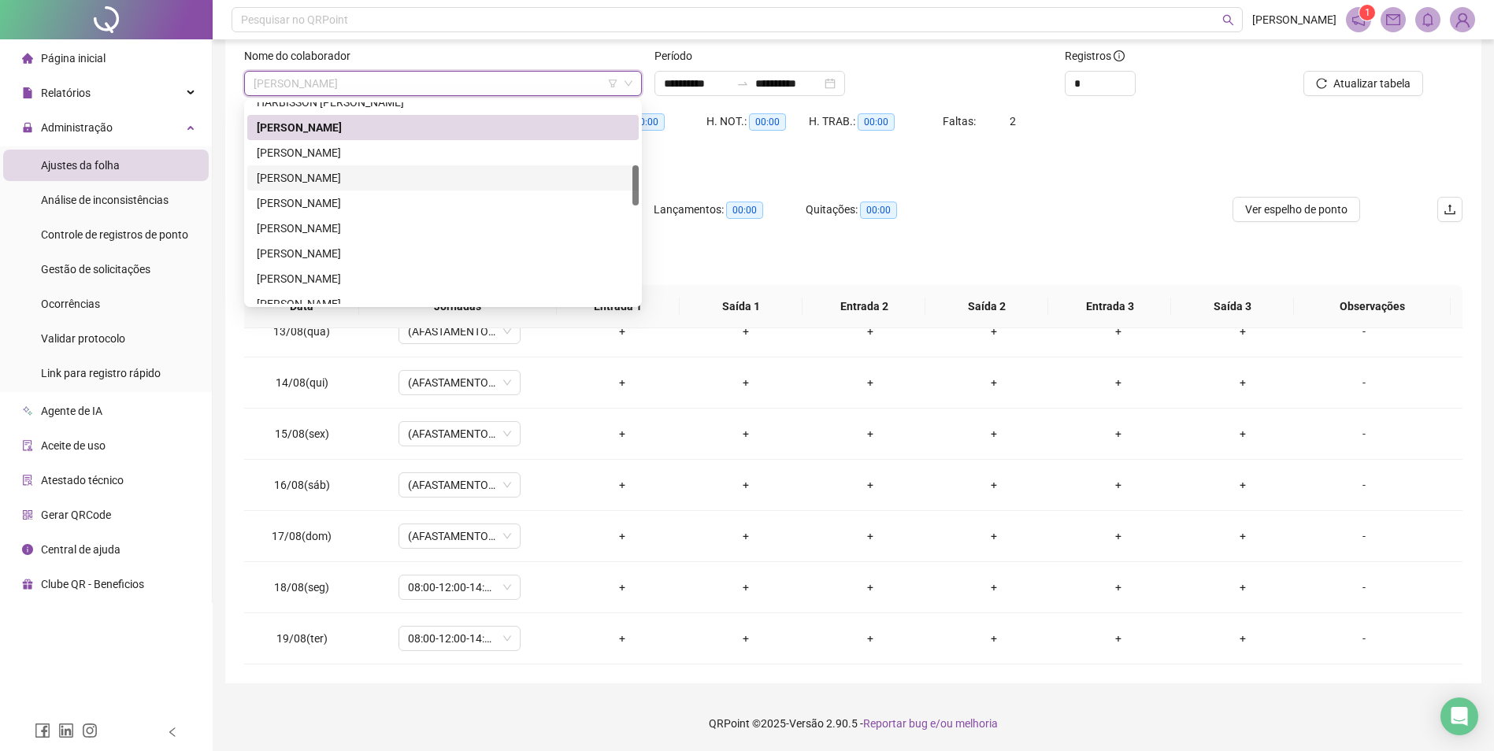
click at [332, 176] on div "[PERSON_NAME]" at bounding box center [443, 177] width 372 height 17
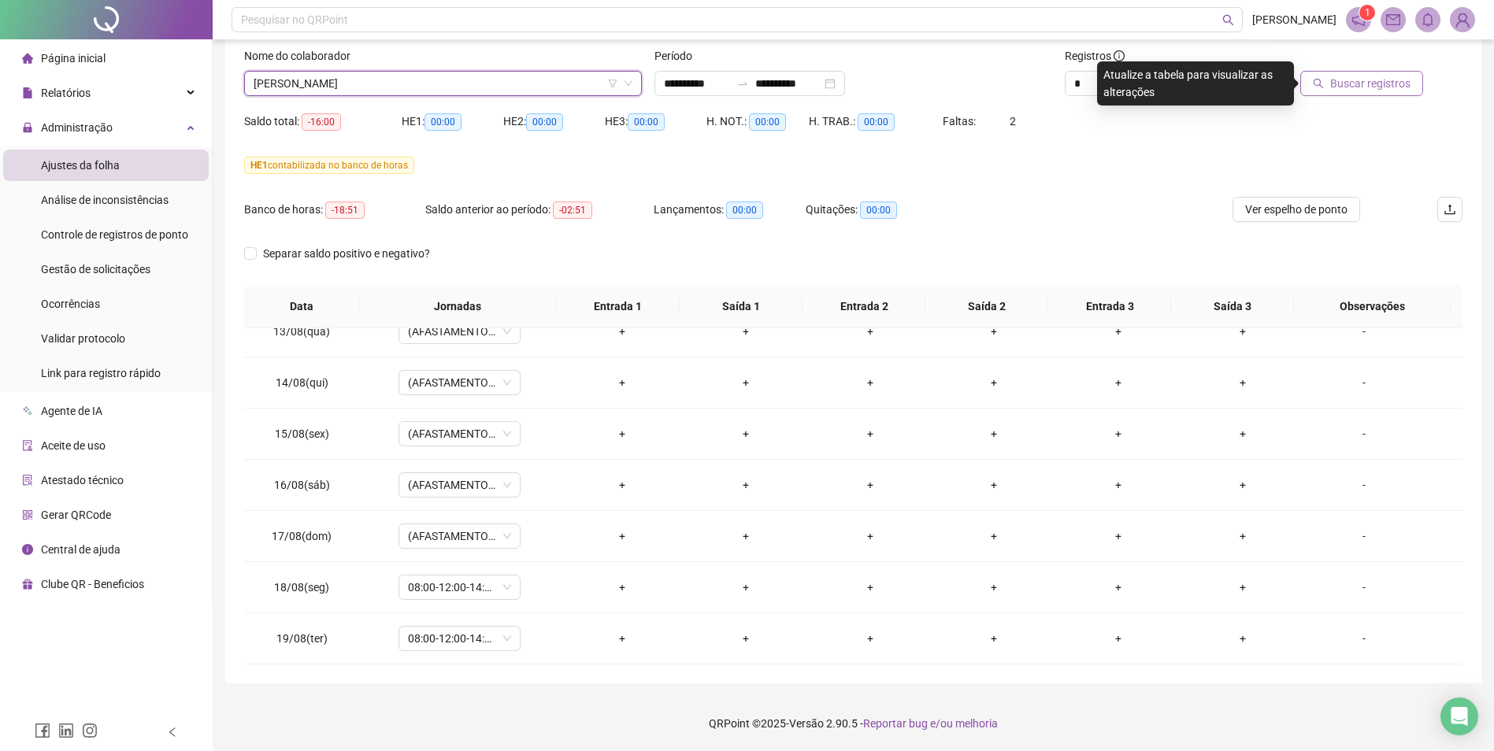
click at [1202, 88] on span "Buscar registros" at bounding box center [1370, 83] width 80 height 17
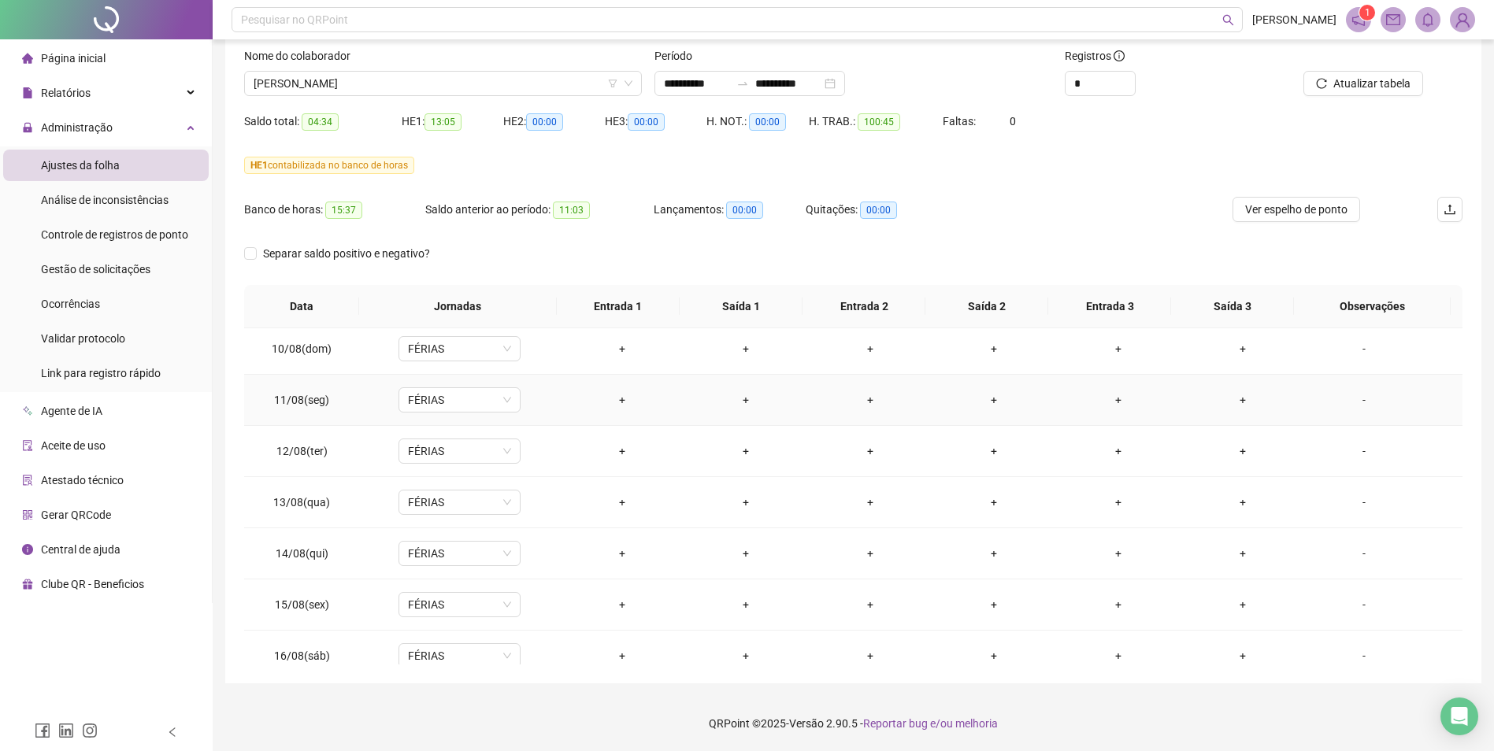
scroll to position [1199, 0]
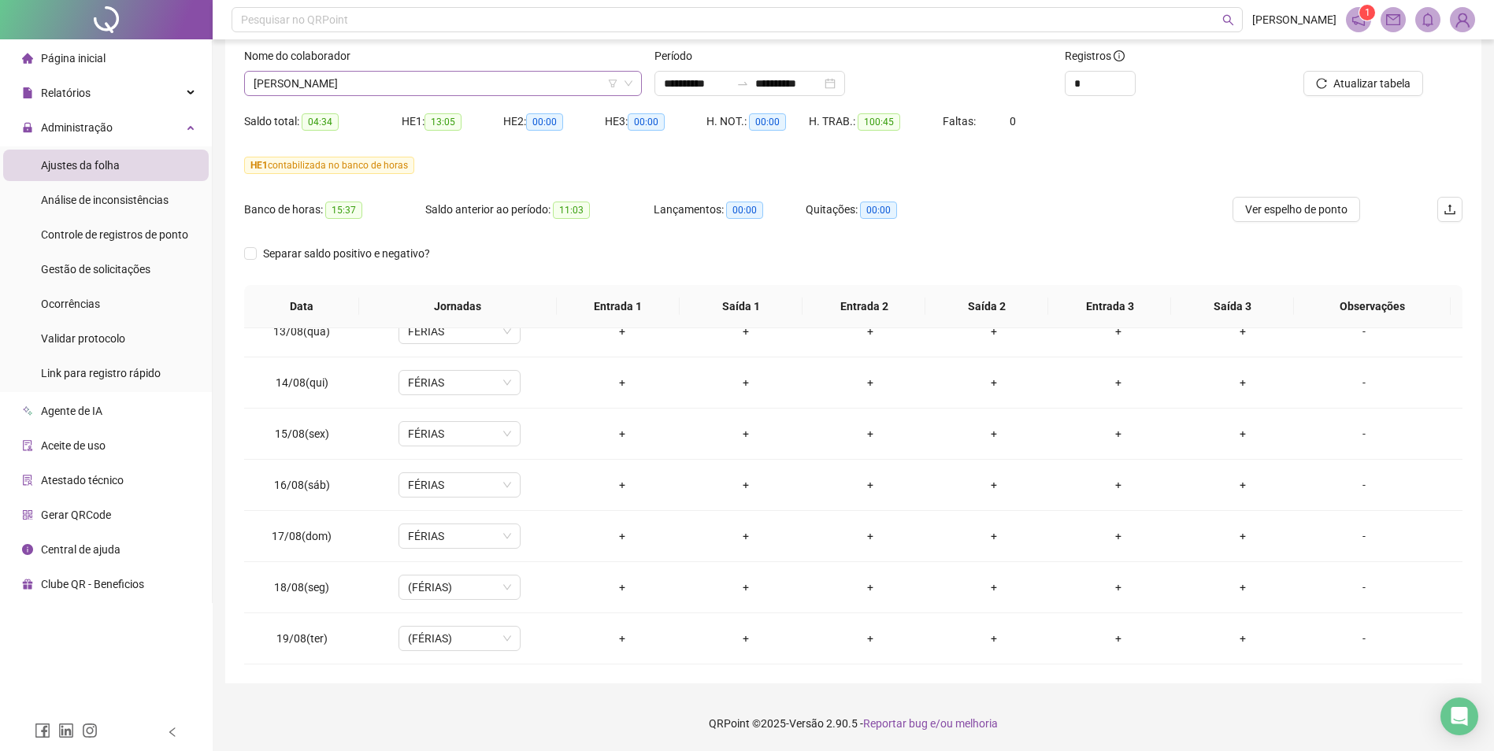
click at [529, 86] on span "[PERSON_NAME]" at bounding box center [443, 84] width 379 height 24
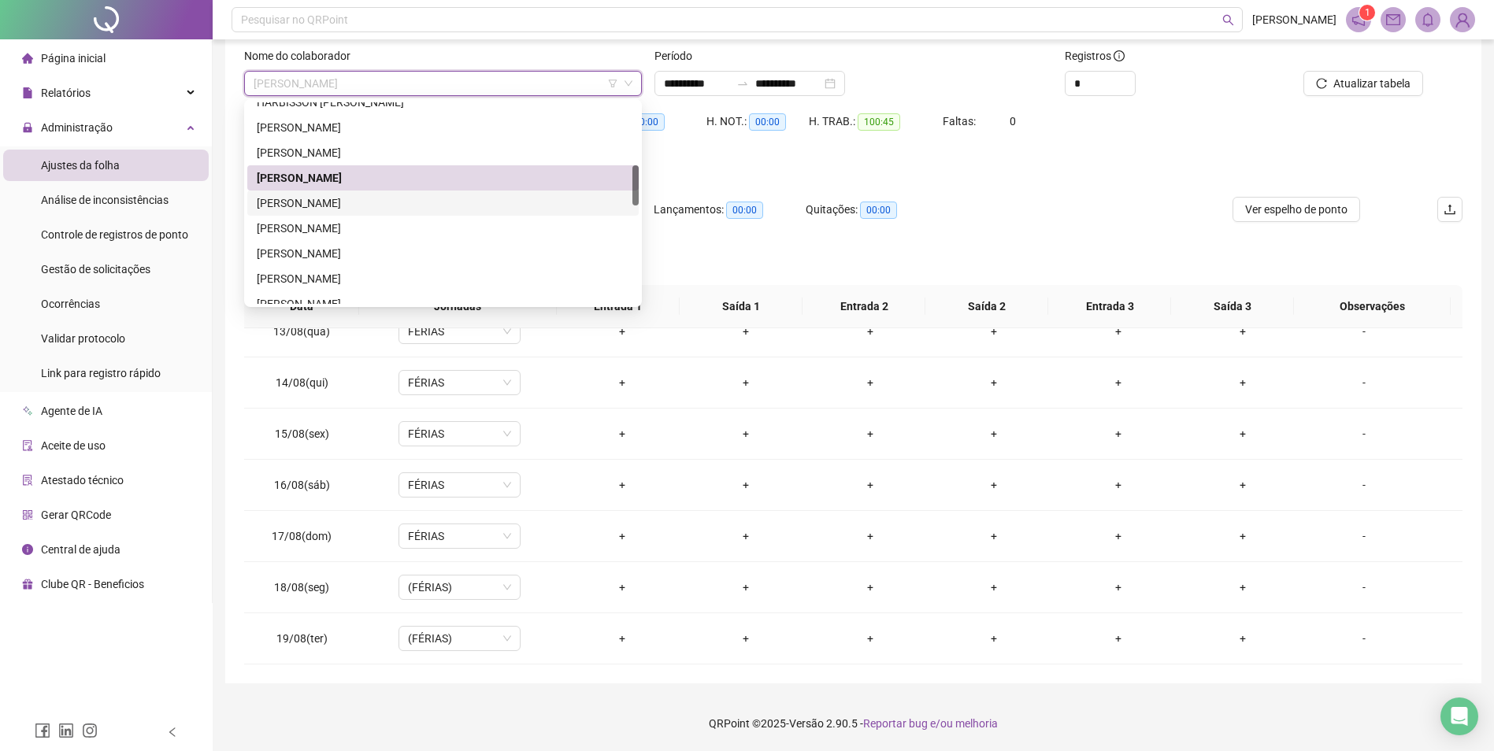
click at [362, 202] on div "[PERSON_NAME]" at bounding box center [443, 203] width 372 height 17
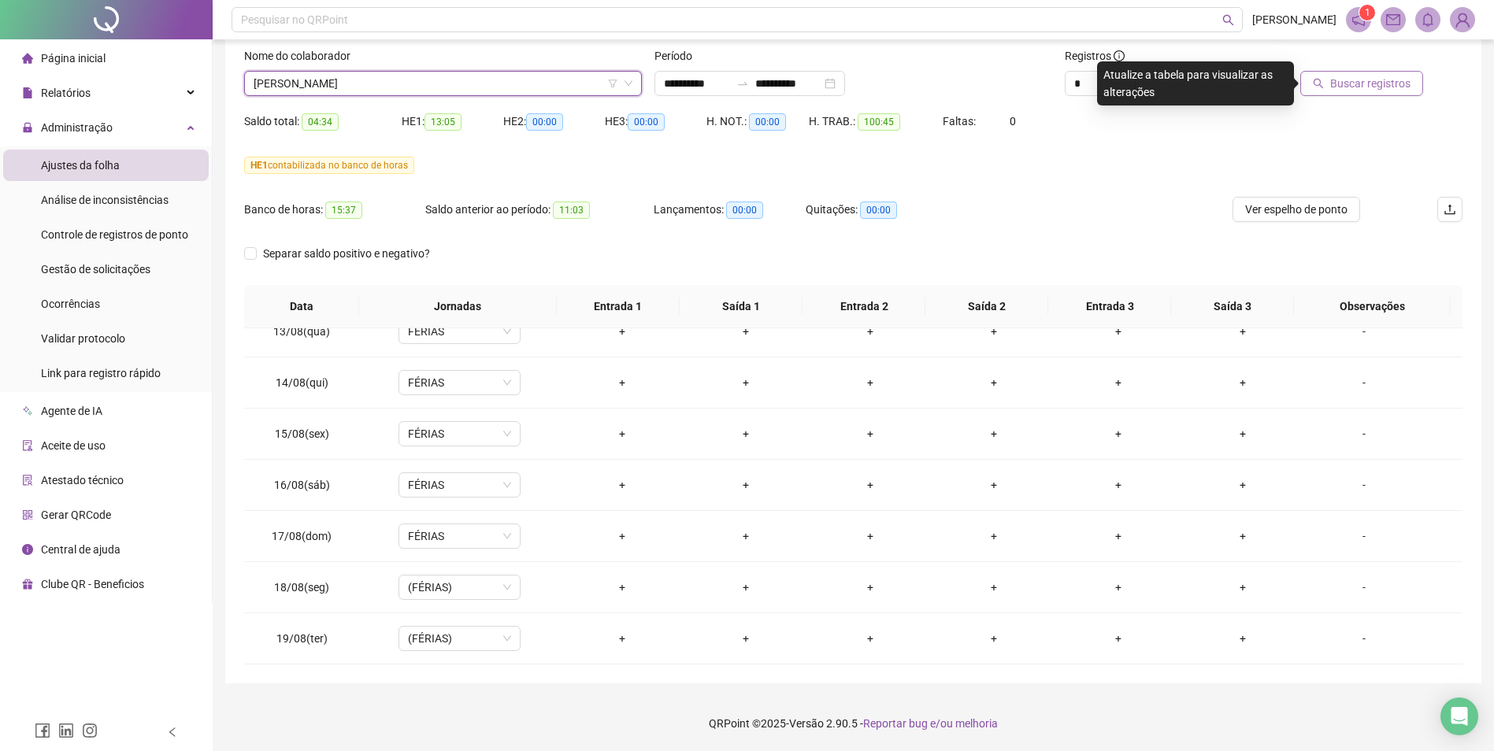
click at [1202, 87] on span "Buscar registros" at bounding box center [1370, 83] width 80 height 17
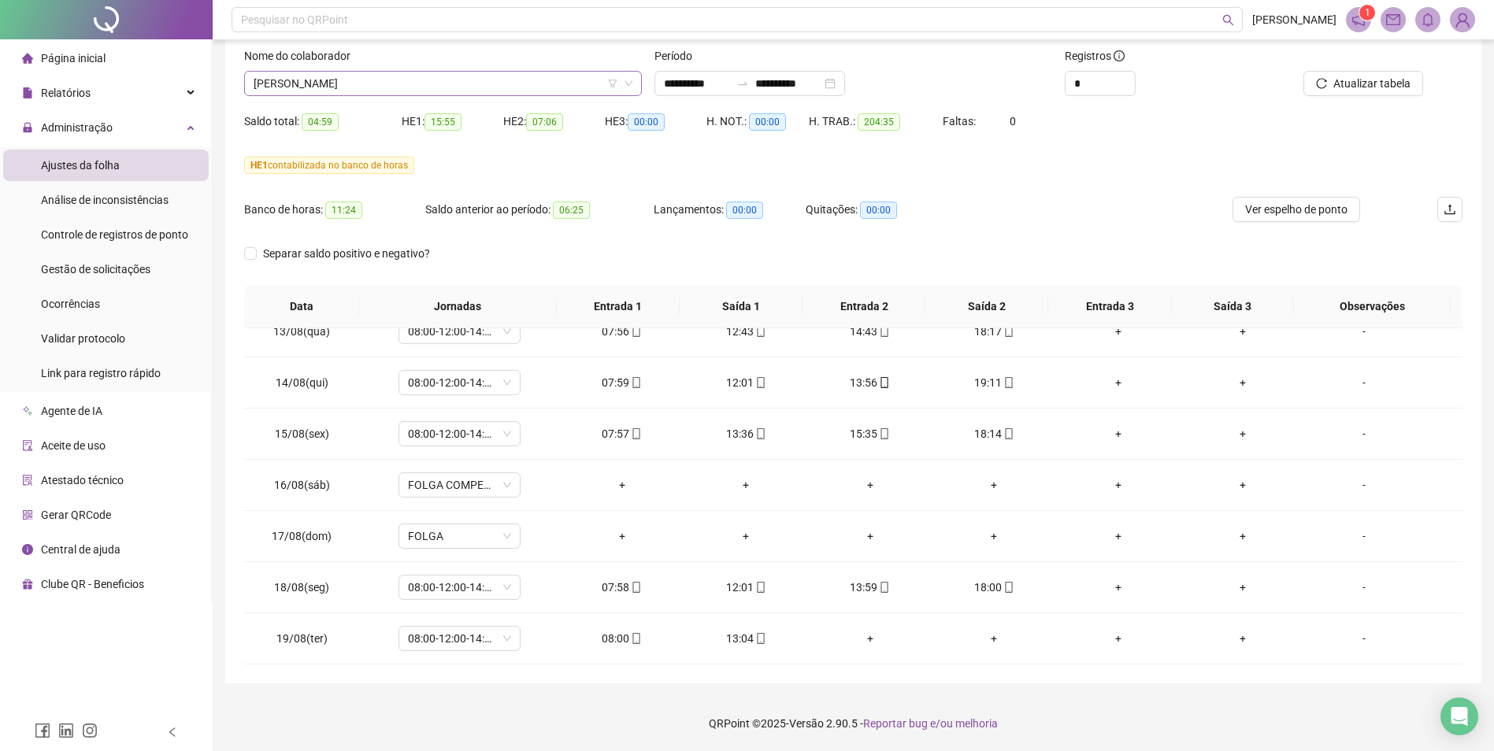
click at [385, 81] on span "[PERSON_NAME]" at bounding box center [443, 84] width 379 height 24
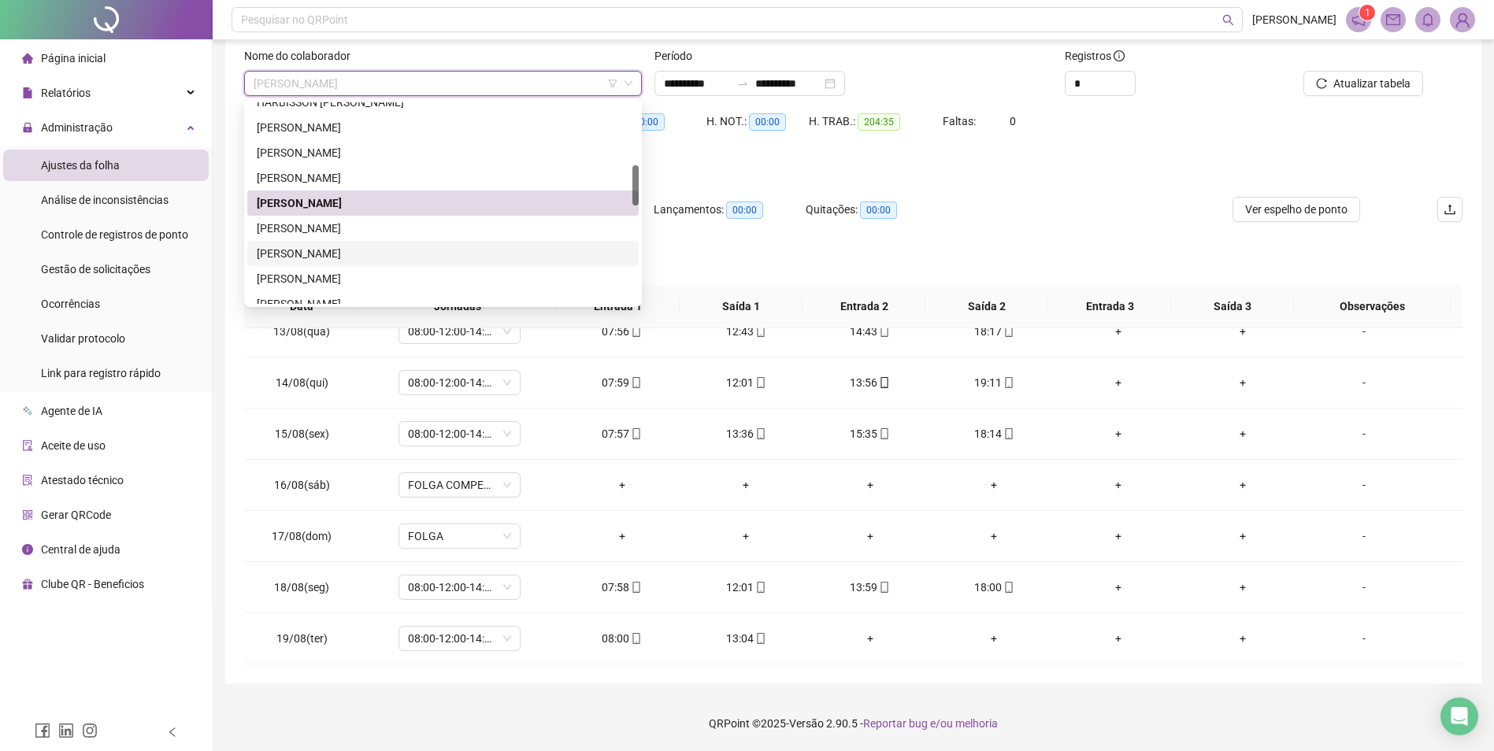
click at [348, 251] on div "[PERSON_NAME]" at bounding box center [443, 253] width 372 height 17
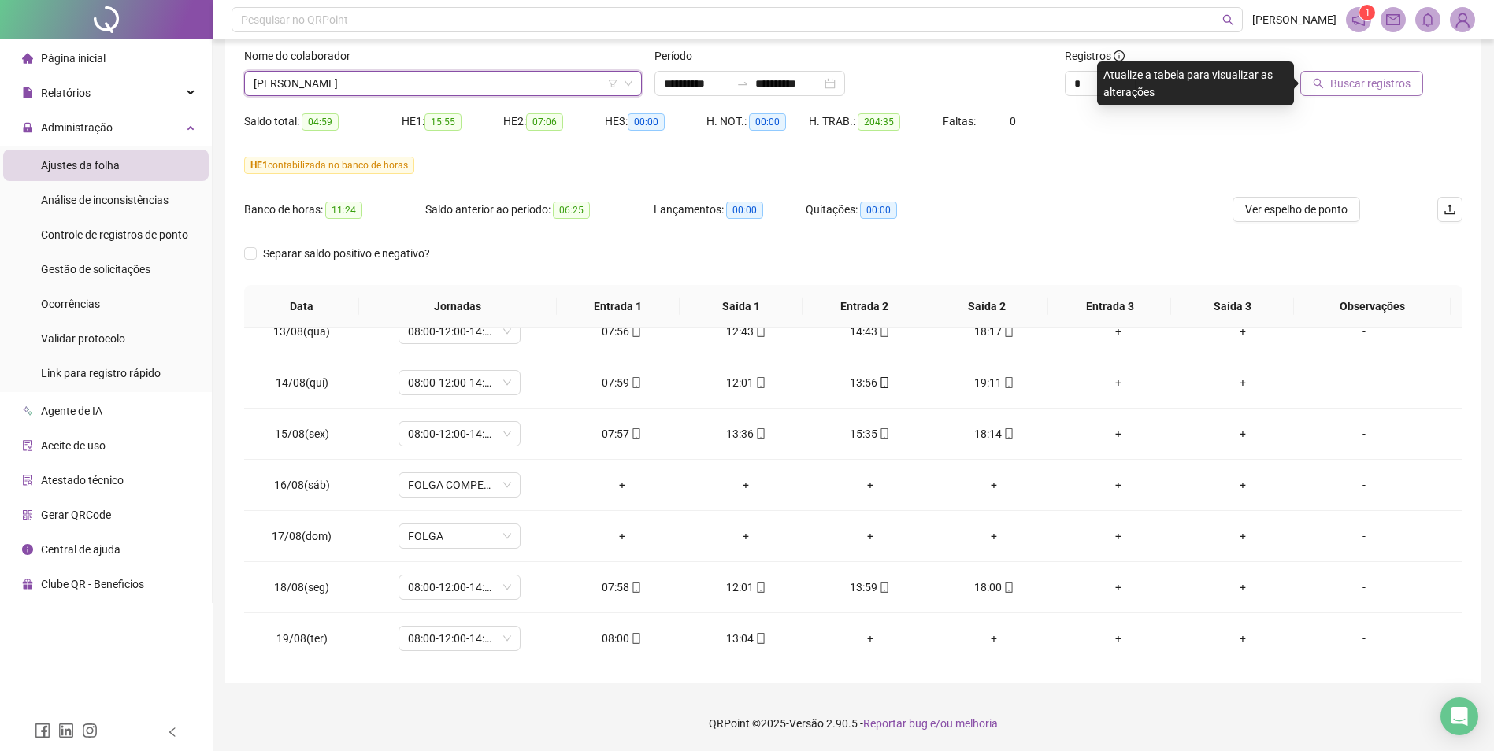
click at [1202, 83] on span "Buscar registros" at bounding box center [1370, 83] width 80 height 17
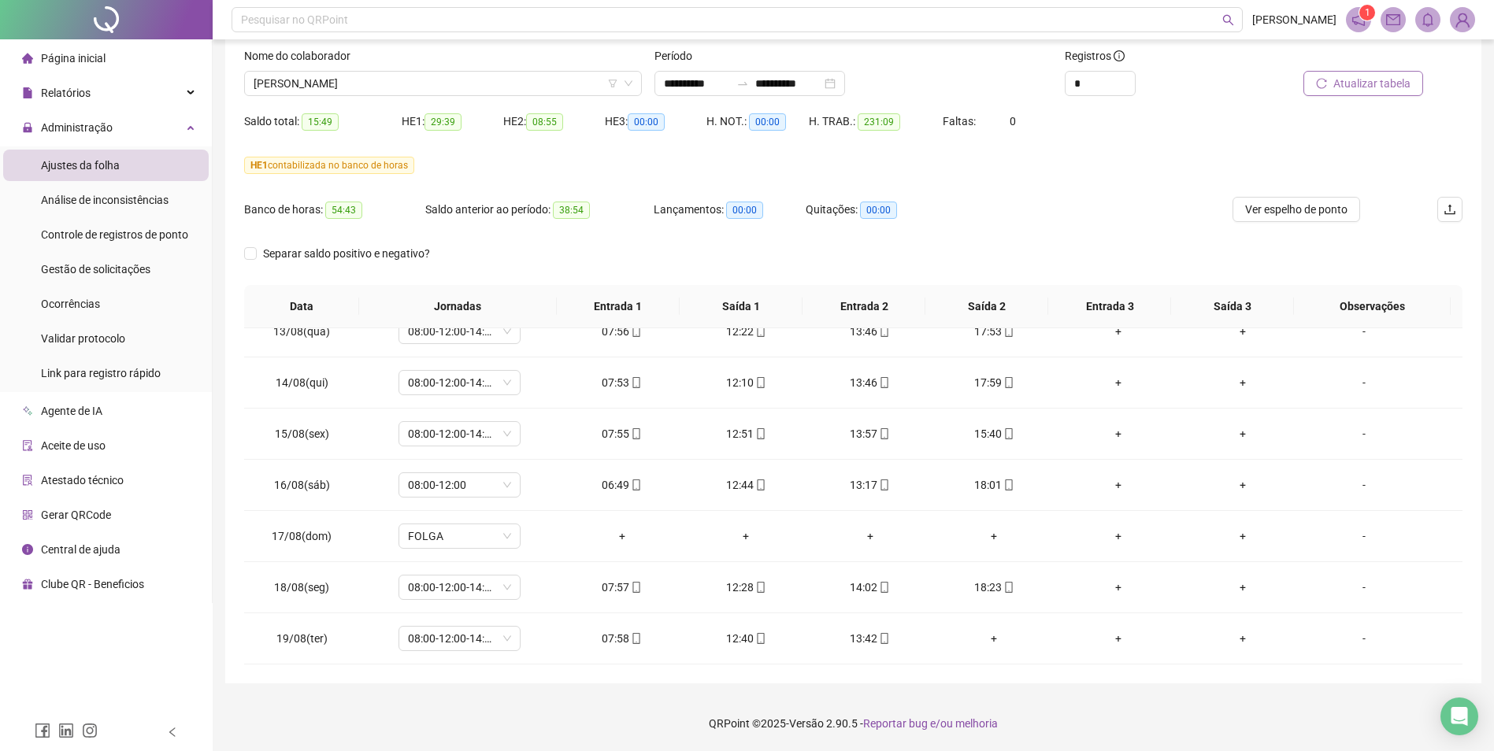
click at [1202, 83] on span "Atualizar tabela" at bounding box center [1371, 83] width 77 height 17
click at [427, 77] on span "[PERSON_NAME]" at bounding box center [443, 84] width 379 height 24
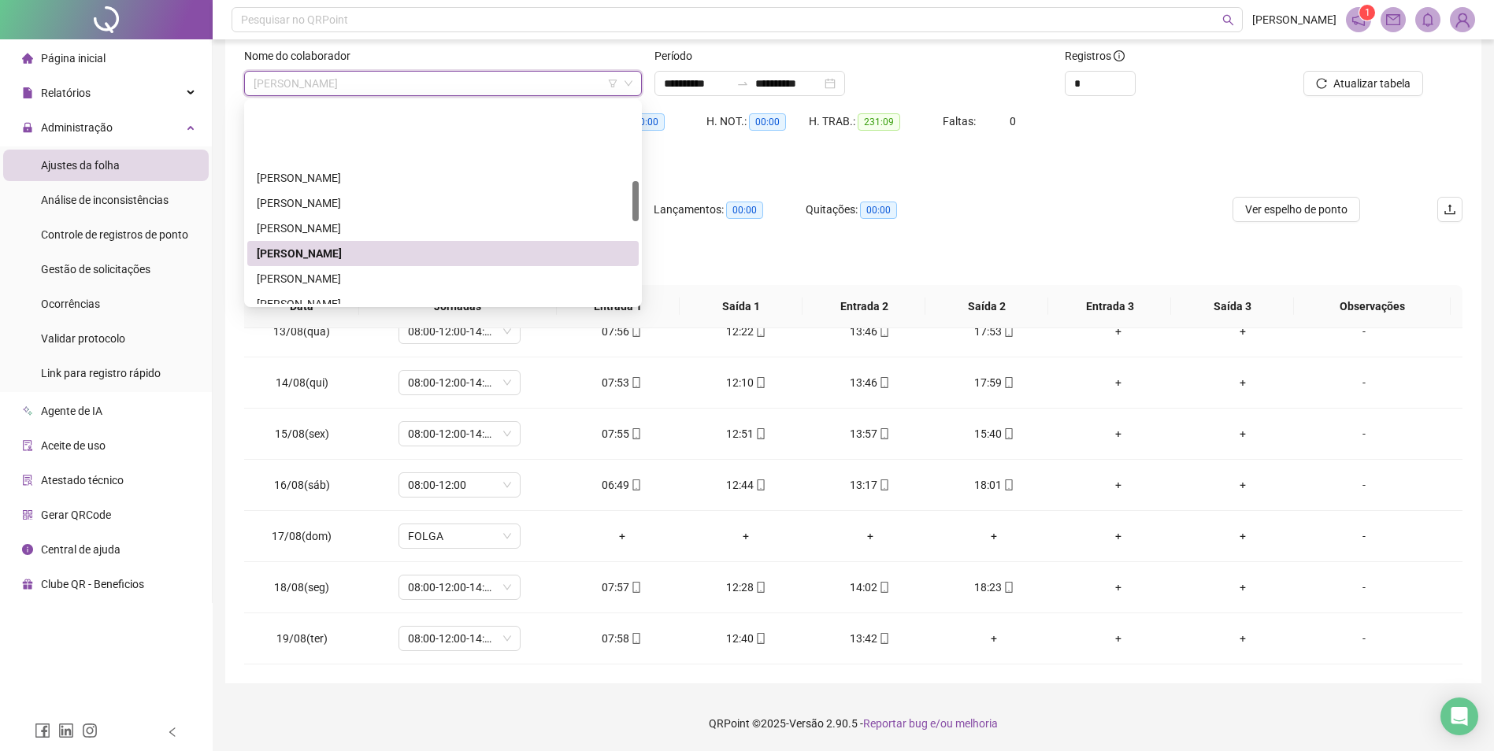
scroll to position [394, 0]
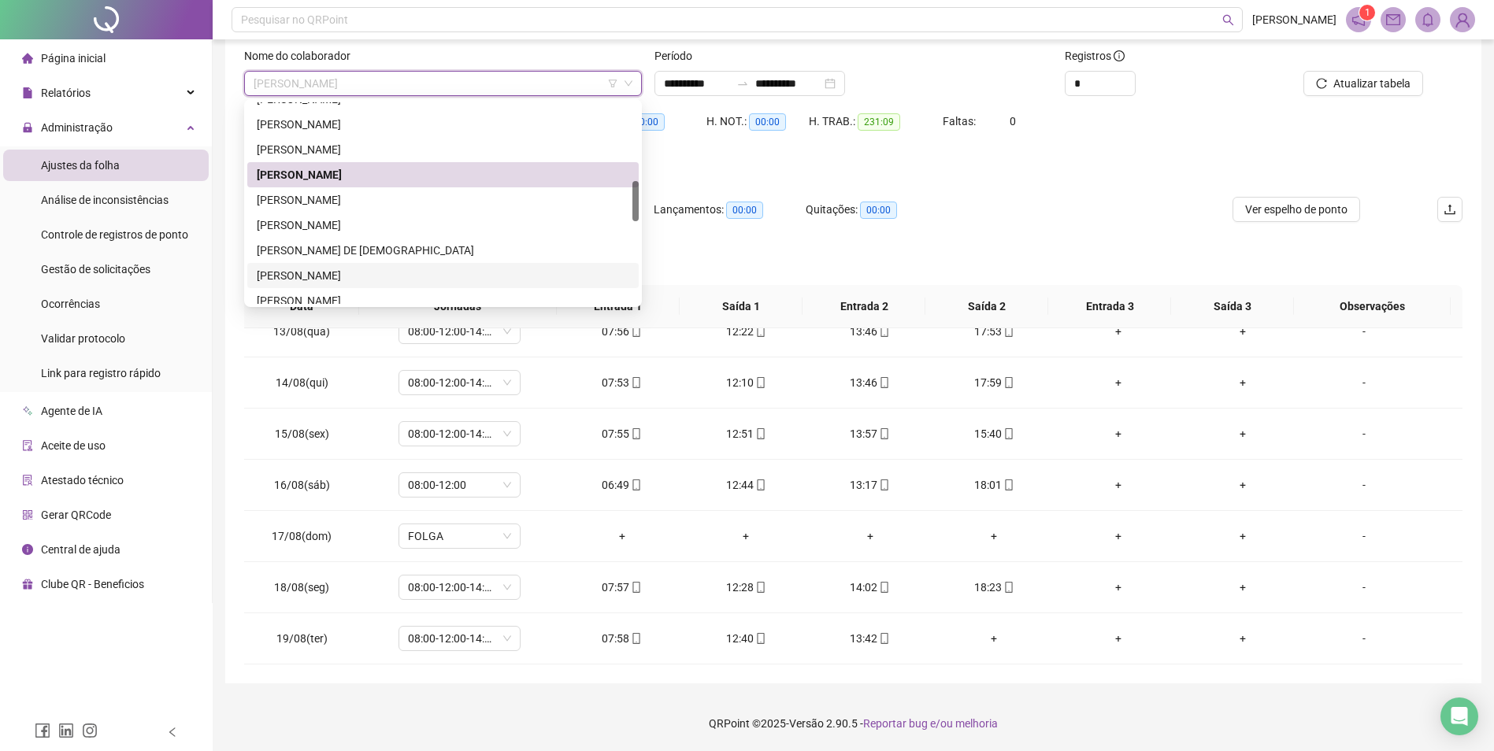
click at [353, 273] on div "[PERSON_NAME]" at bounding box center [443, 275] width 372 height 17
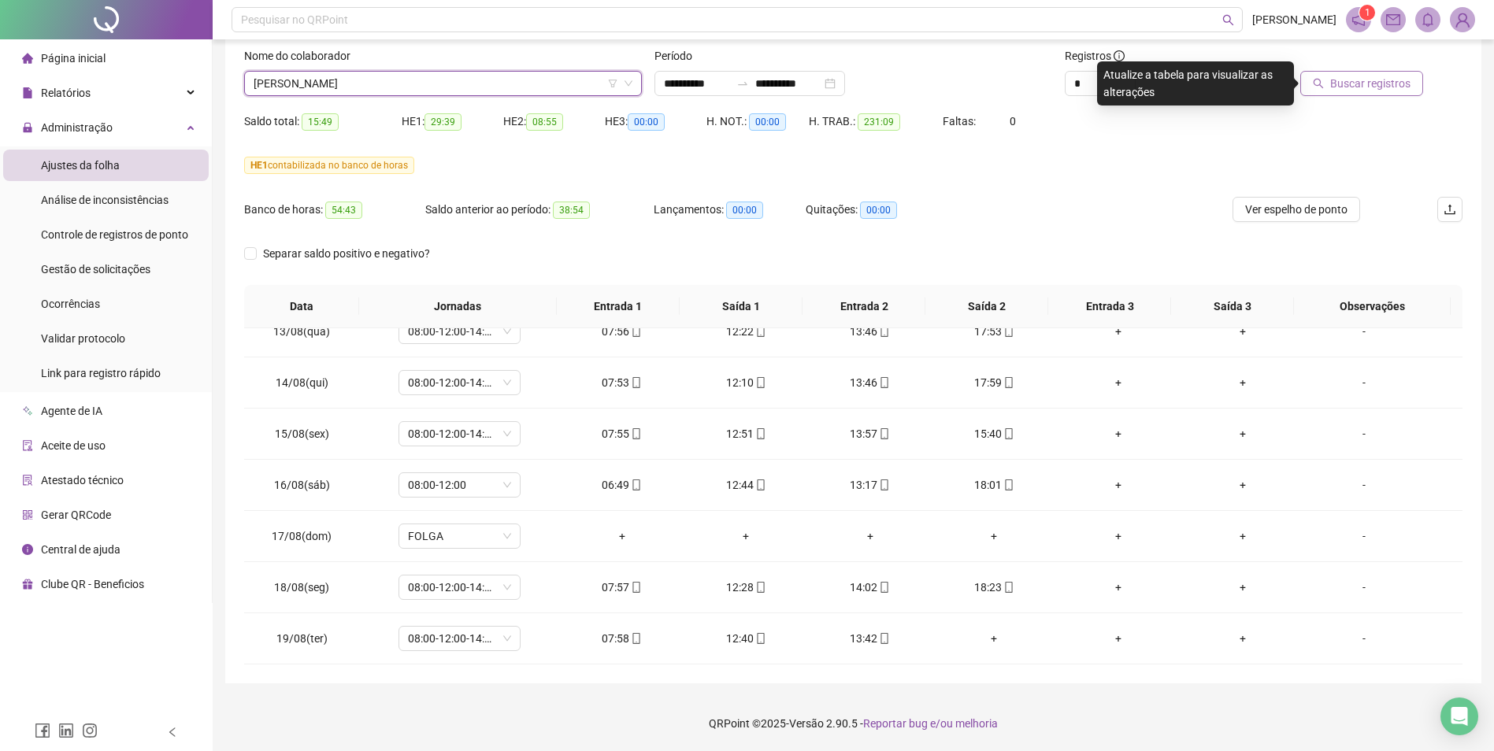
click at [1202, 80] on span "Buscar registros" at bounding box center [1370, 83] width 80 height 17
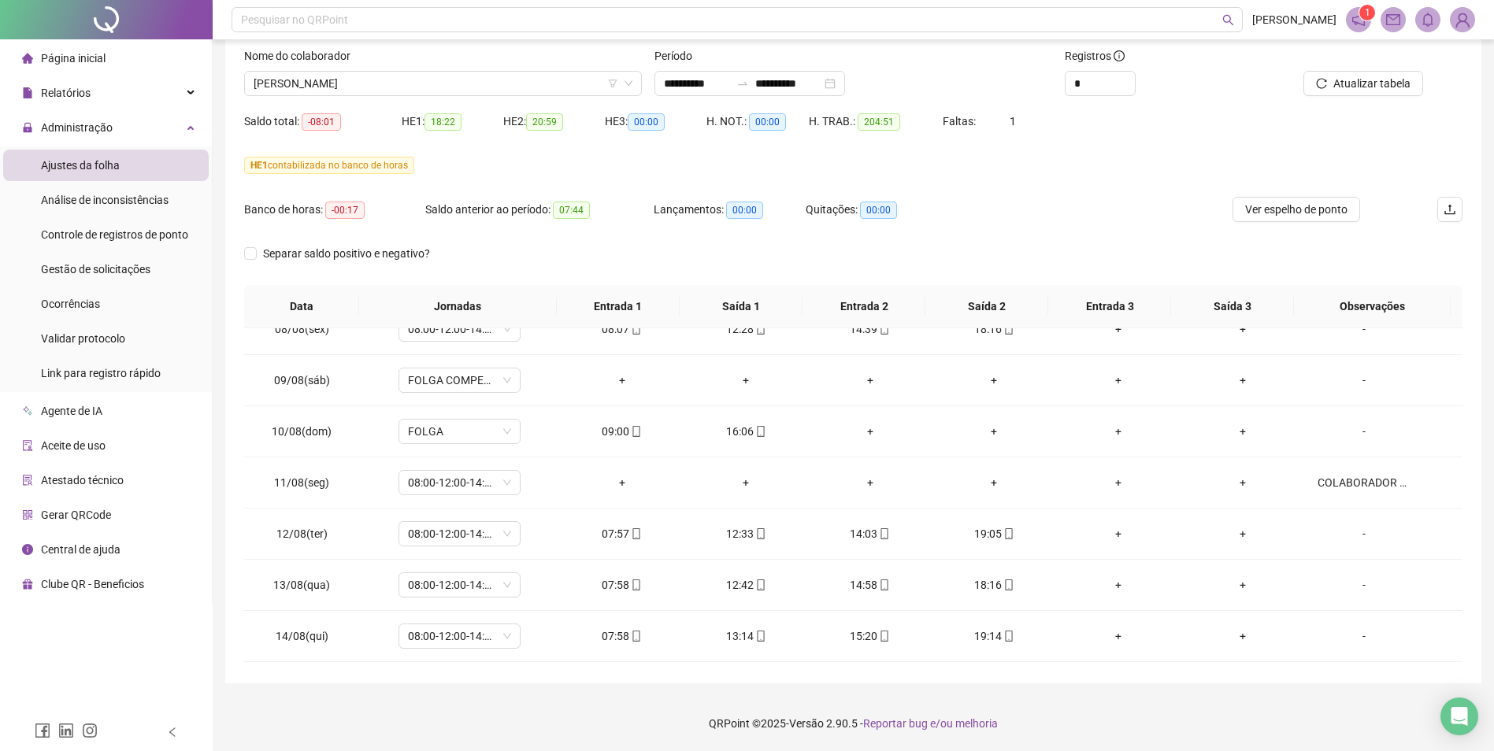
scroll to position [1199, 0]
click at [431, 85] on span "[PERSON_NAME]" at bounding box center [443, 84] width 379 height 24
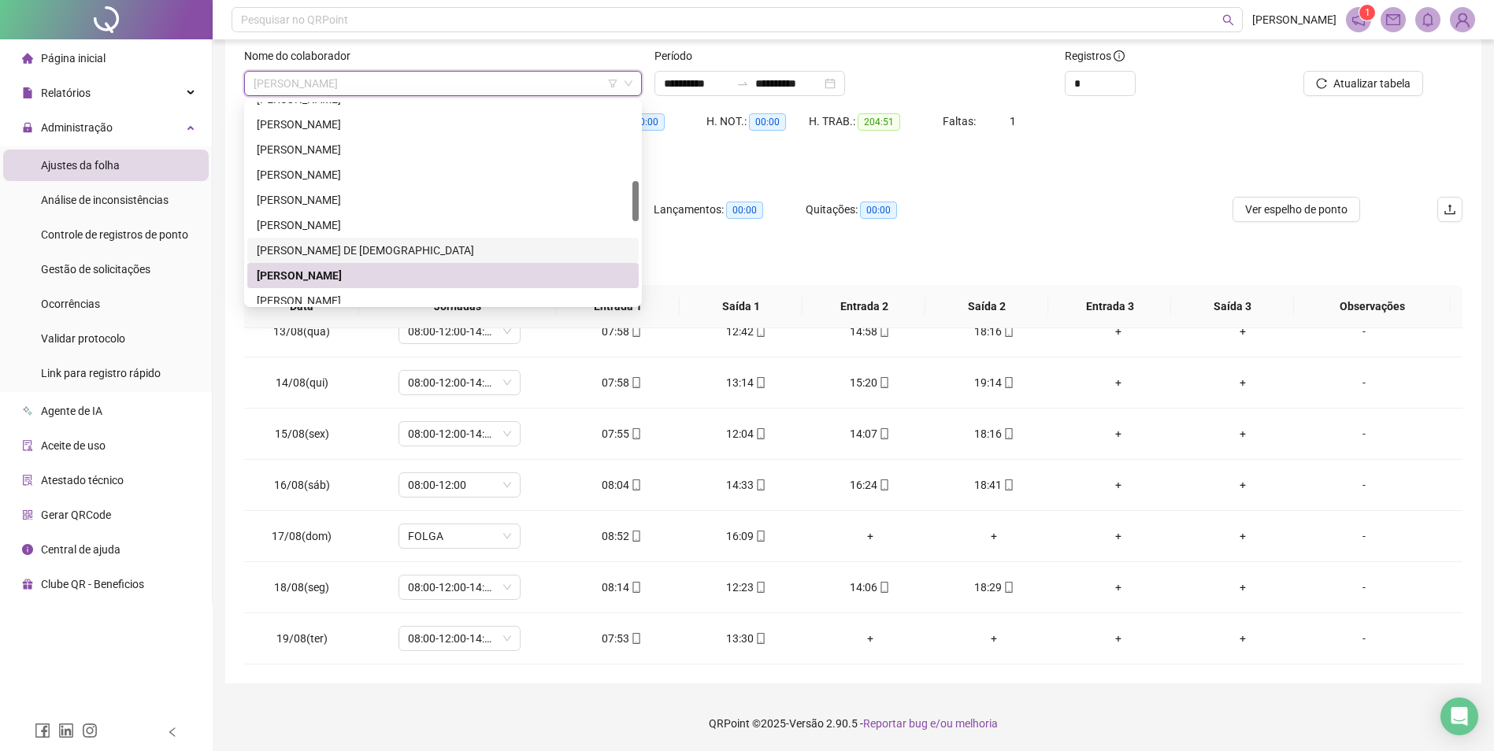
scroll to position [472, 0]
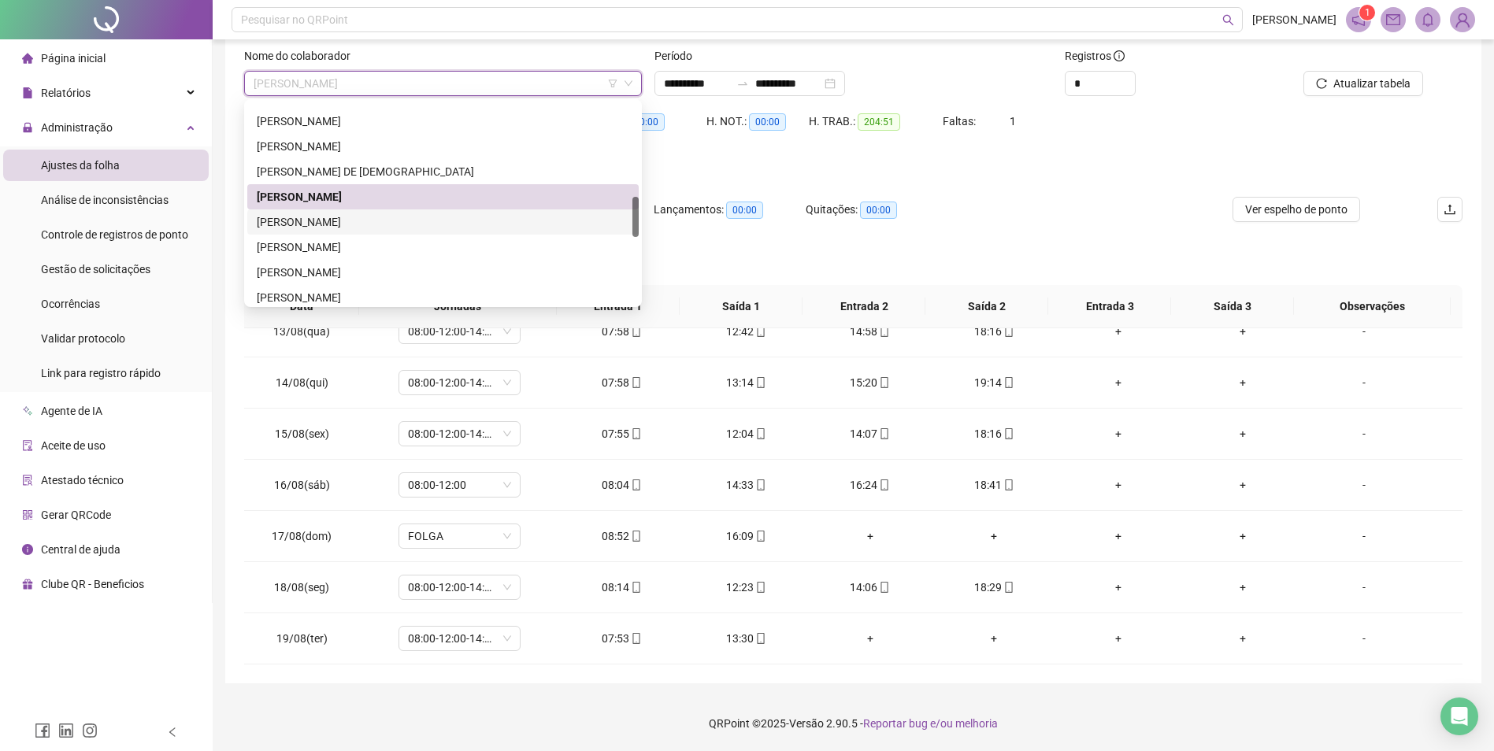
click at [374, 221] on div "[PERSON_NAME]" at bounding box center [443, 221] width 372 height 17
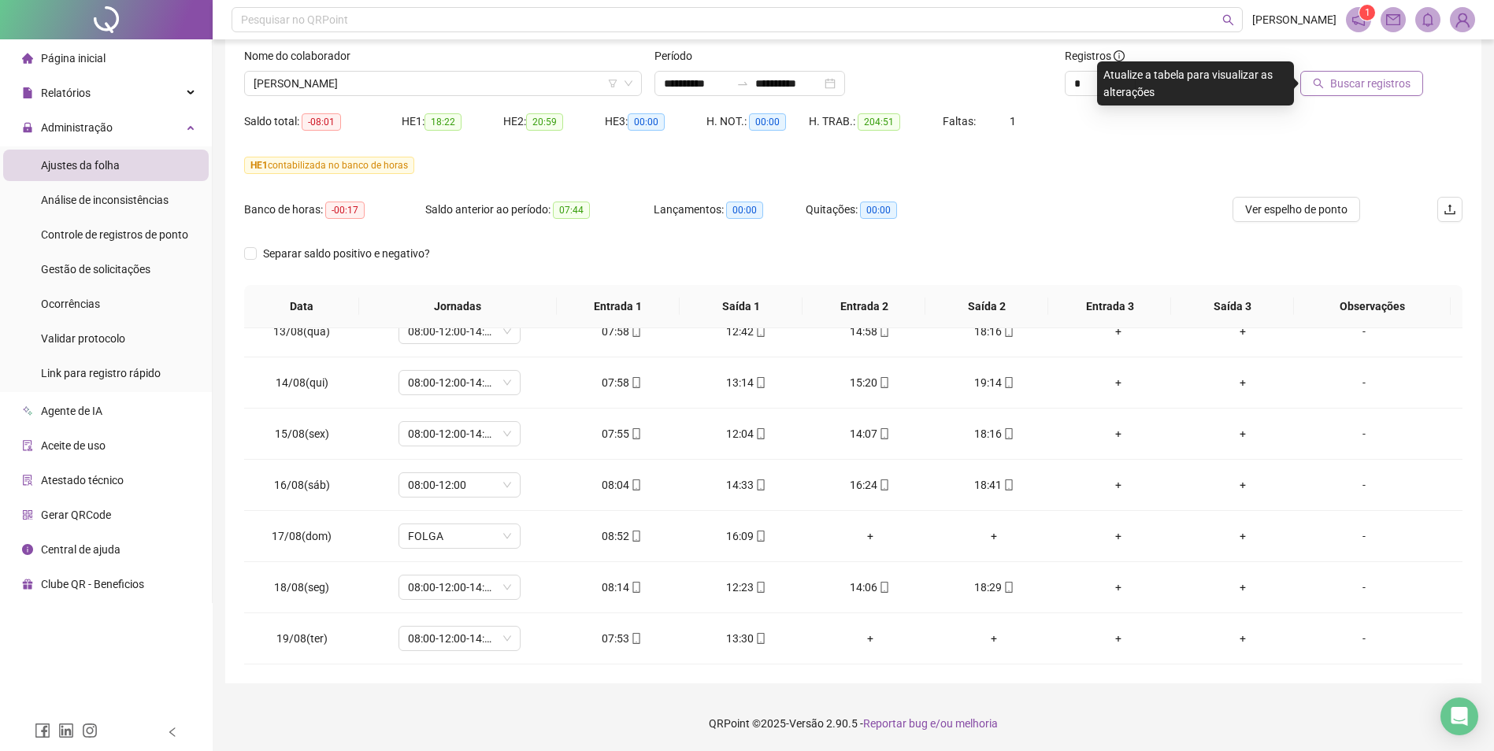
click at [1202, 85] on span "Buscar registros" at bounding box center [1370, 83] width 80 height 17
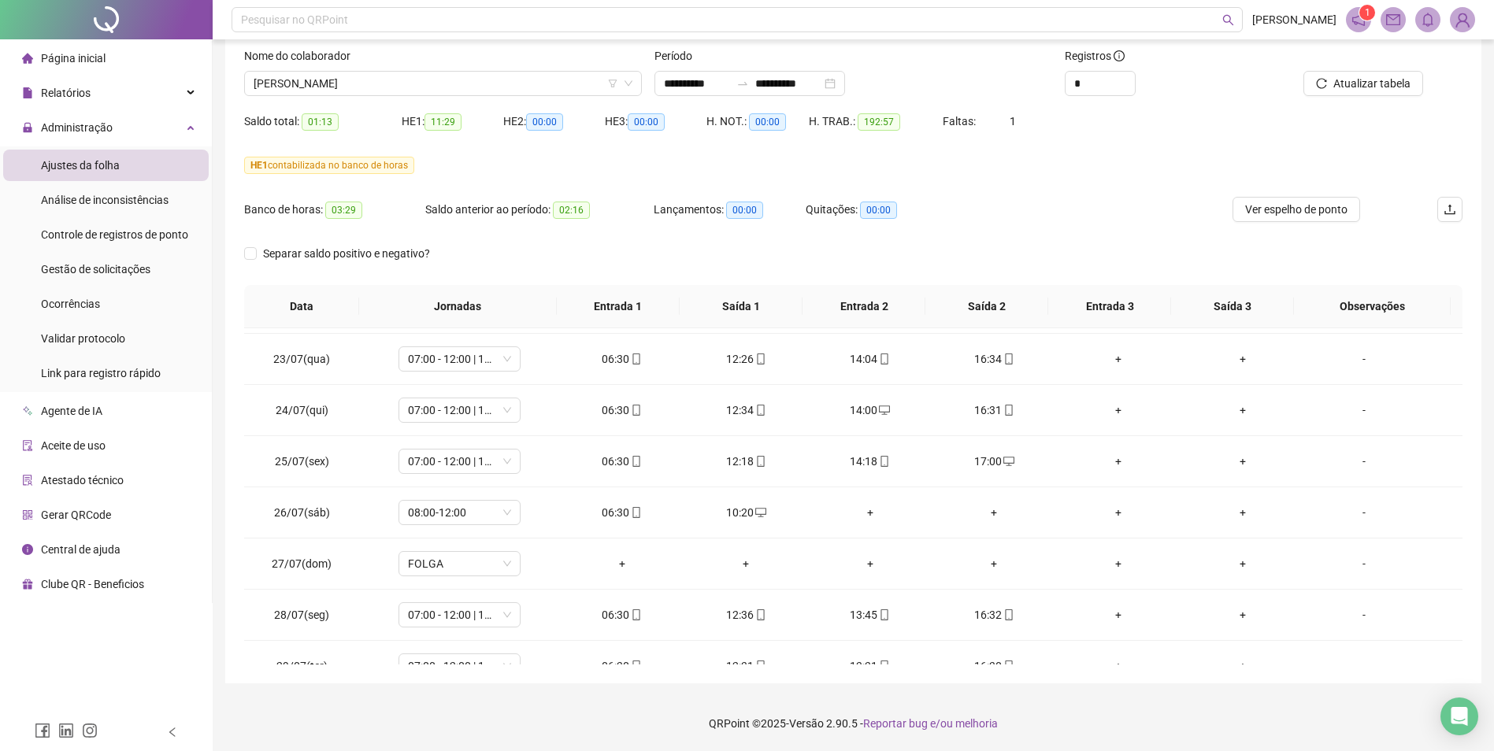
scroll to position [0, 0]
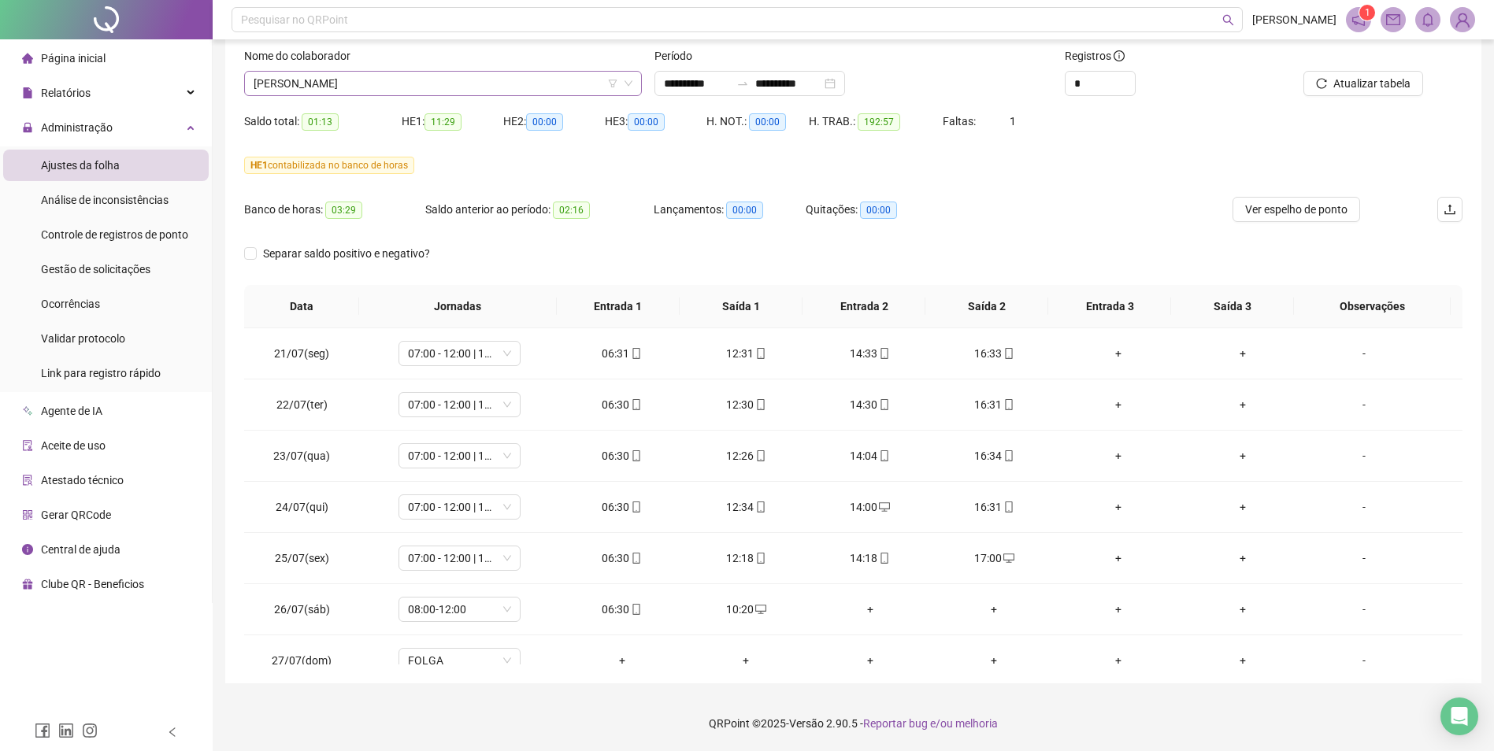
click at [460, 76] on span "[PERSON_NAME]" at bounding box center [443, 84] width 379 height 24
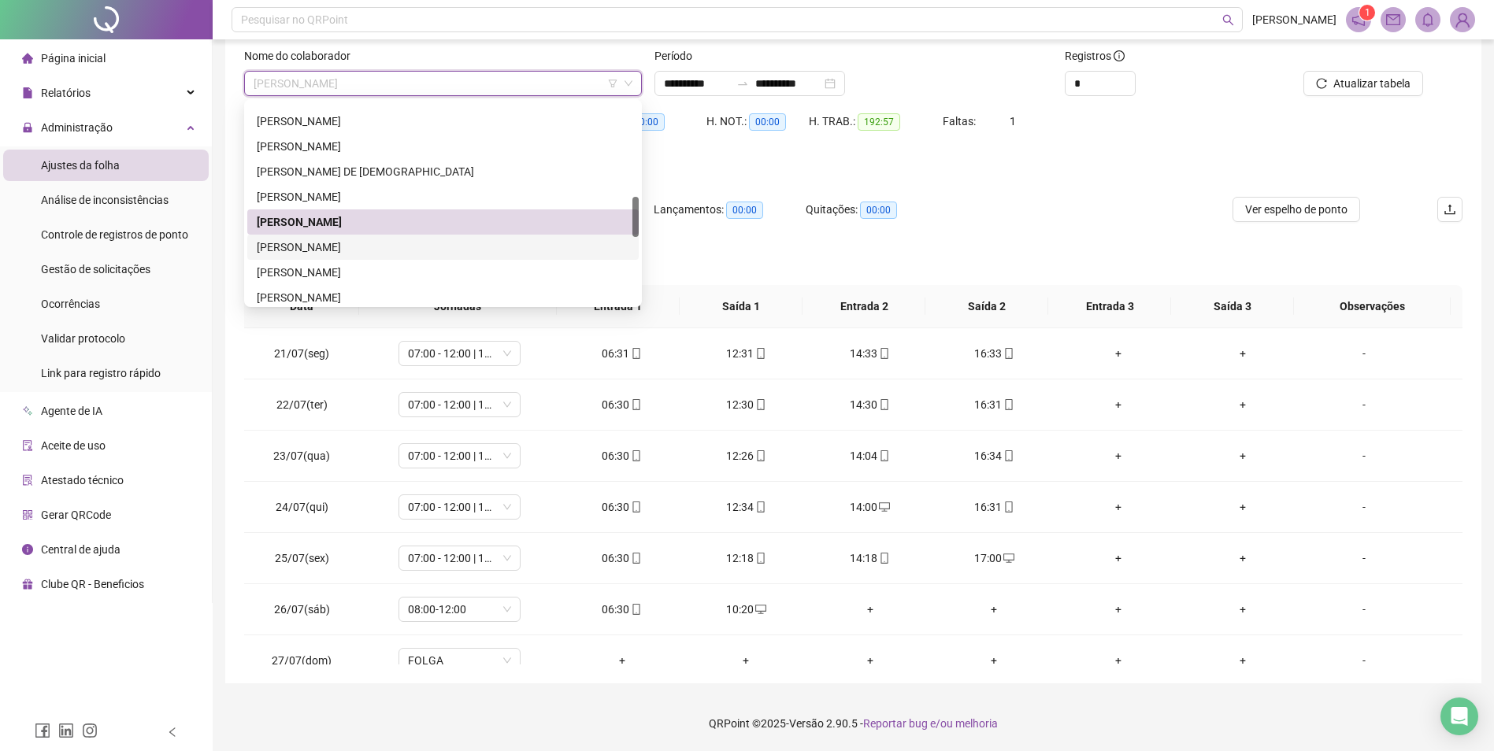
click at [361, 246] on div "[PERSON_NAME]" at bounding box center [443, 247] width 372 height 17
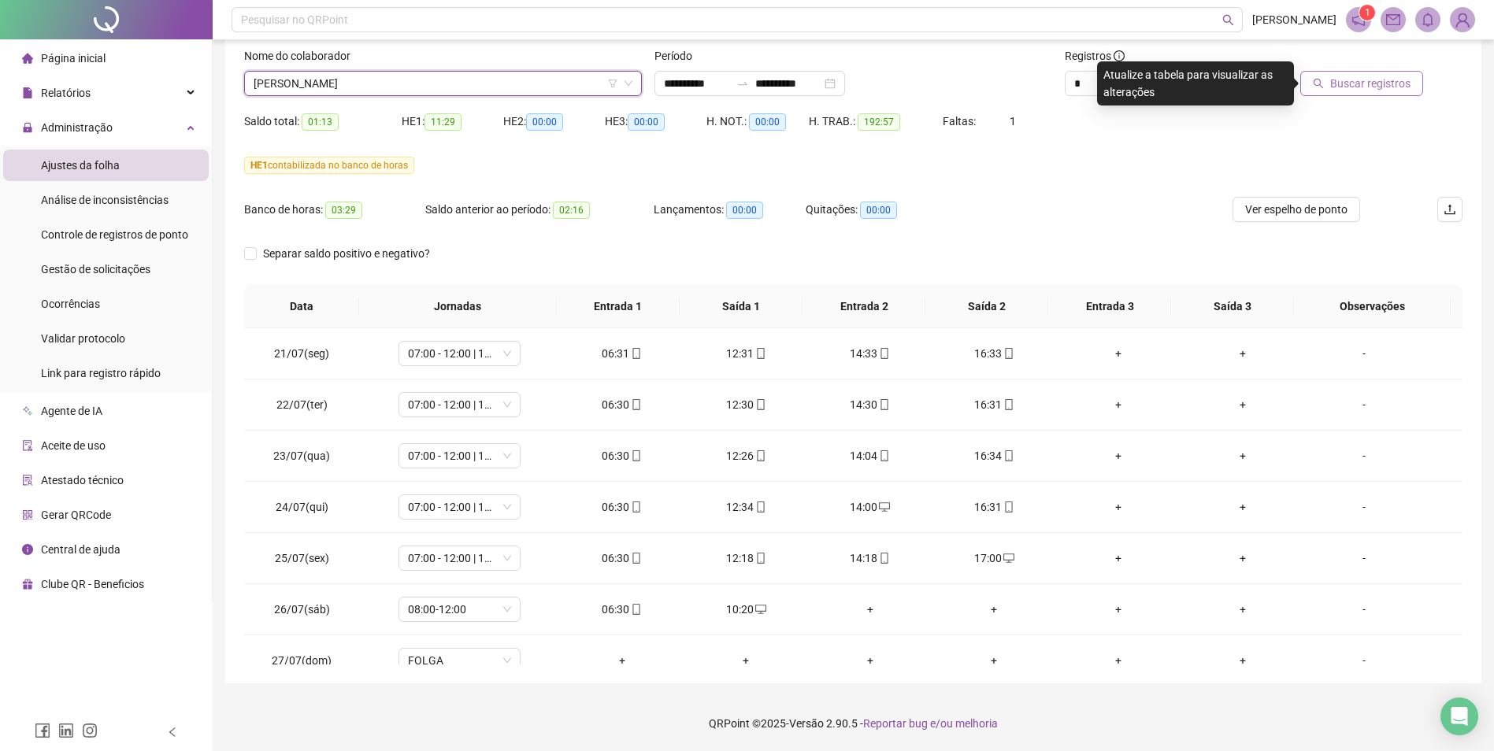
click at [1202, 87] on span "Buscar registros" at bounding box center [1370, 83] width 80 height 17
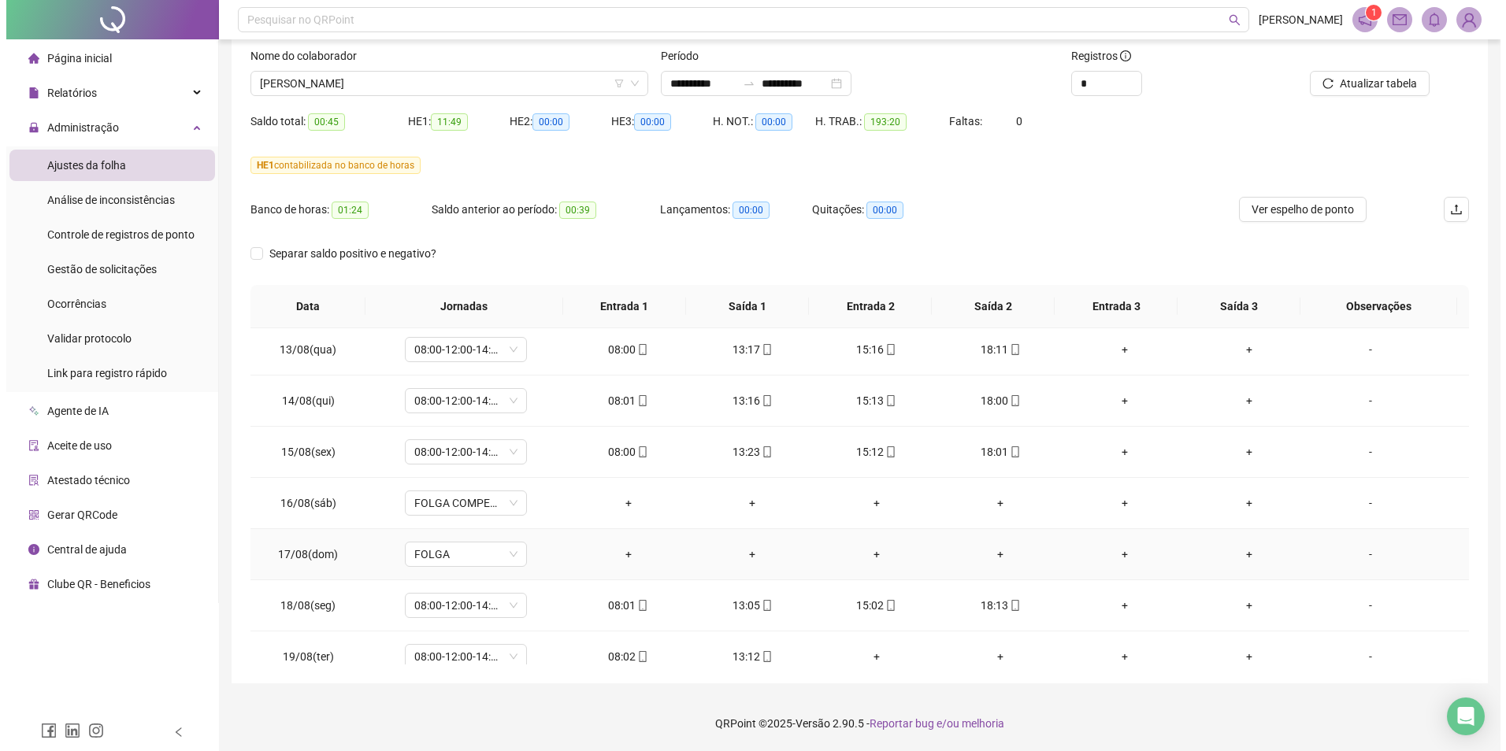
scroll to position [1199, 0]
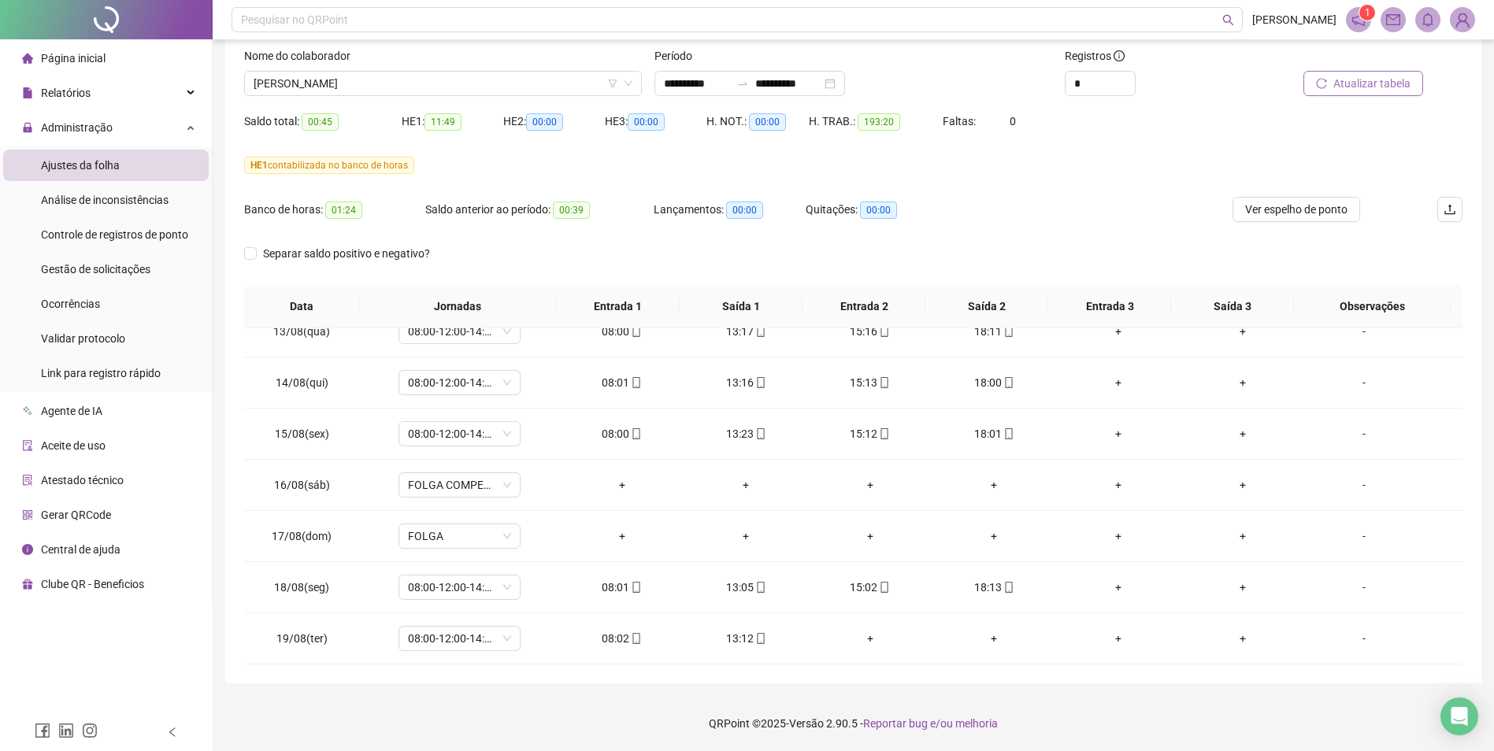
click at [1202, 79] on span "Atualizar tabela" at bounding box center [1371, 83] width 77 height 17
click at [1202, 580] on div "-" at bounding box center [1363, 638] width 93 height 17
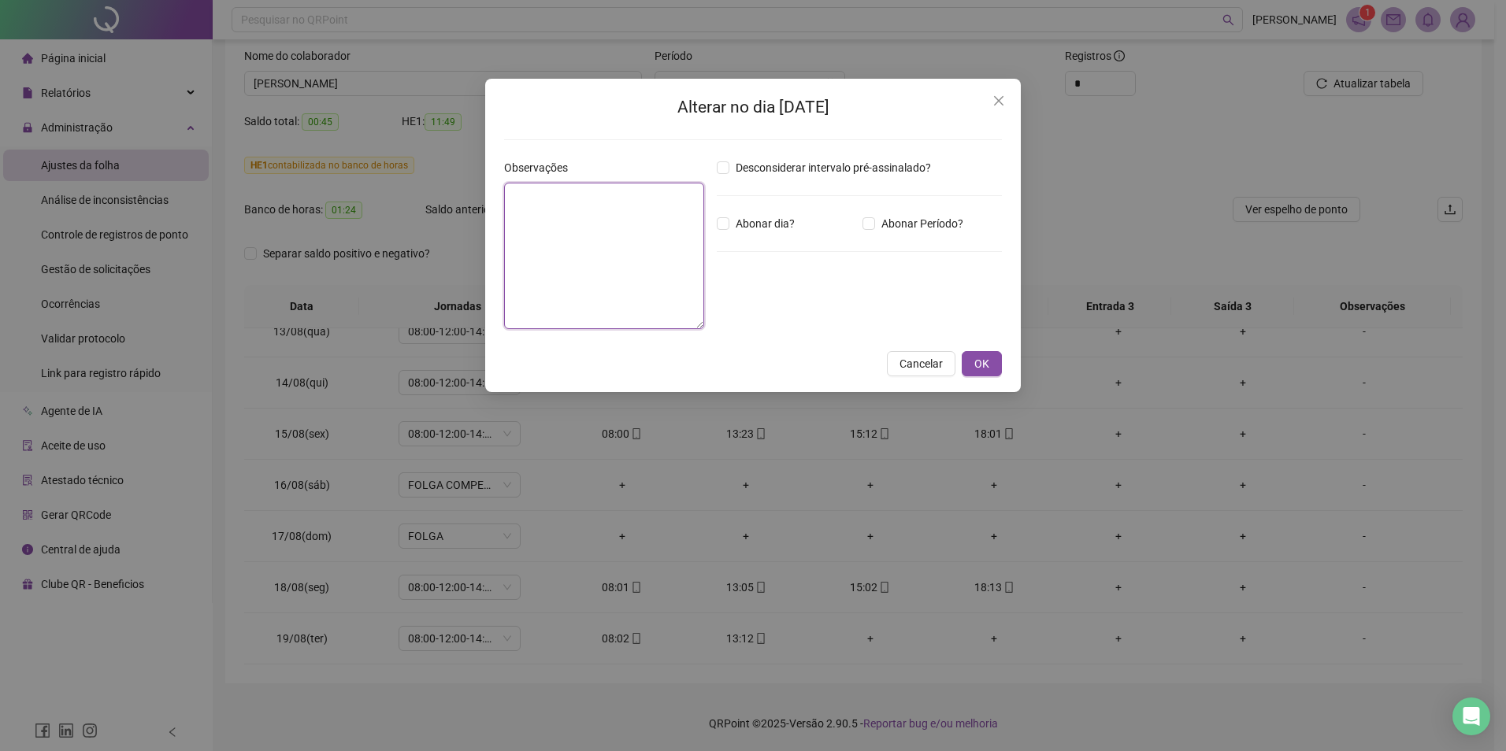
click at [591, 197] on textarea at bounding box center [604, 256] width 200 height 146
type textarea "**********"
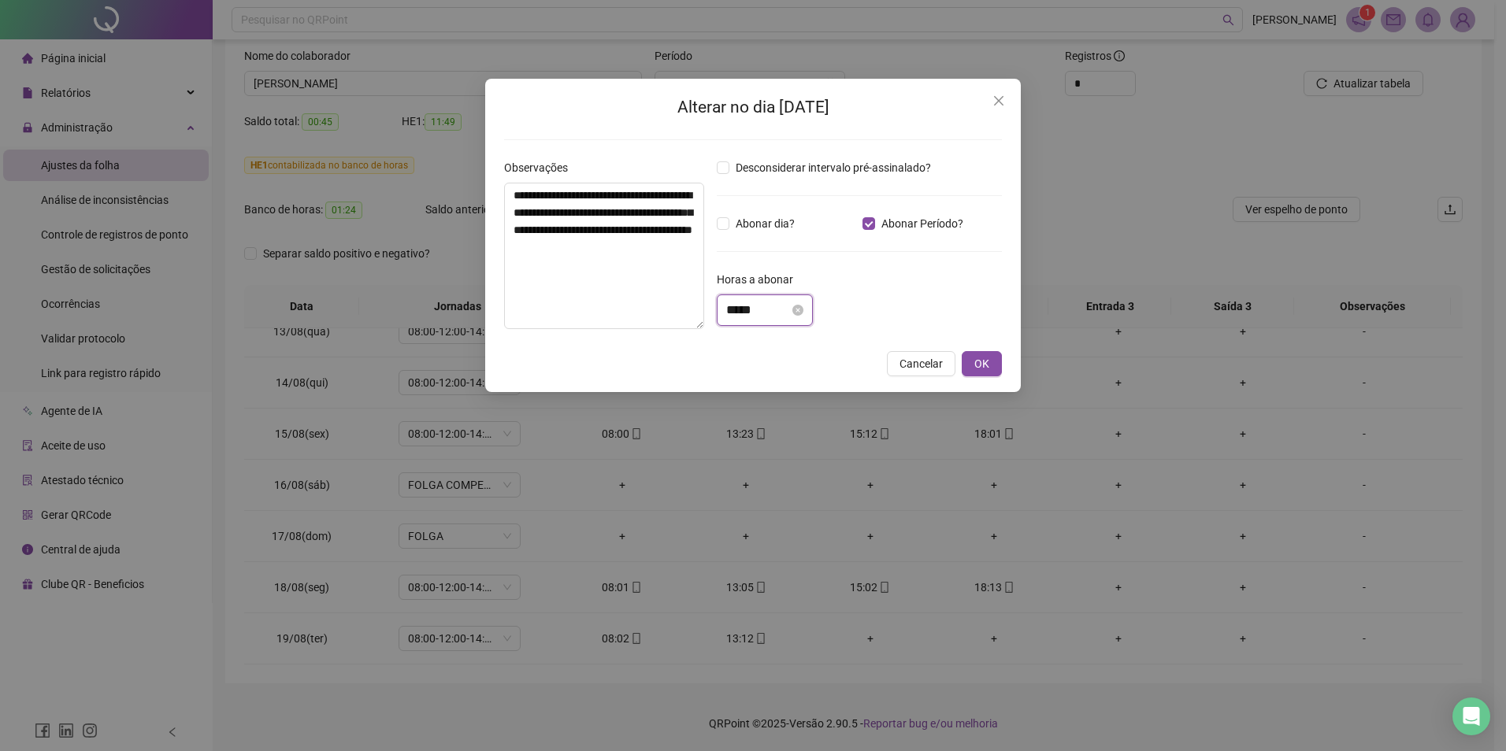
click at [732, 311] on input "*****" at bounding box center [757, 310] width 63 height 19
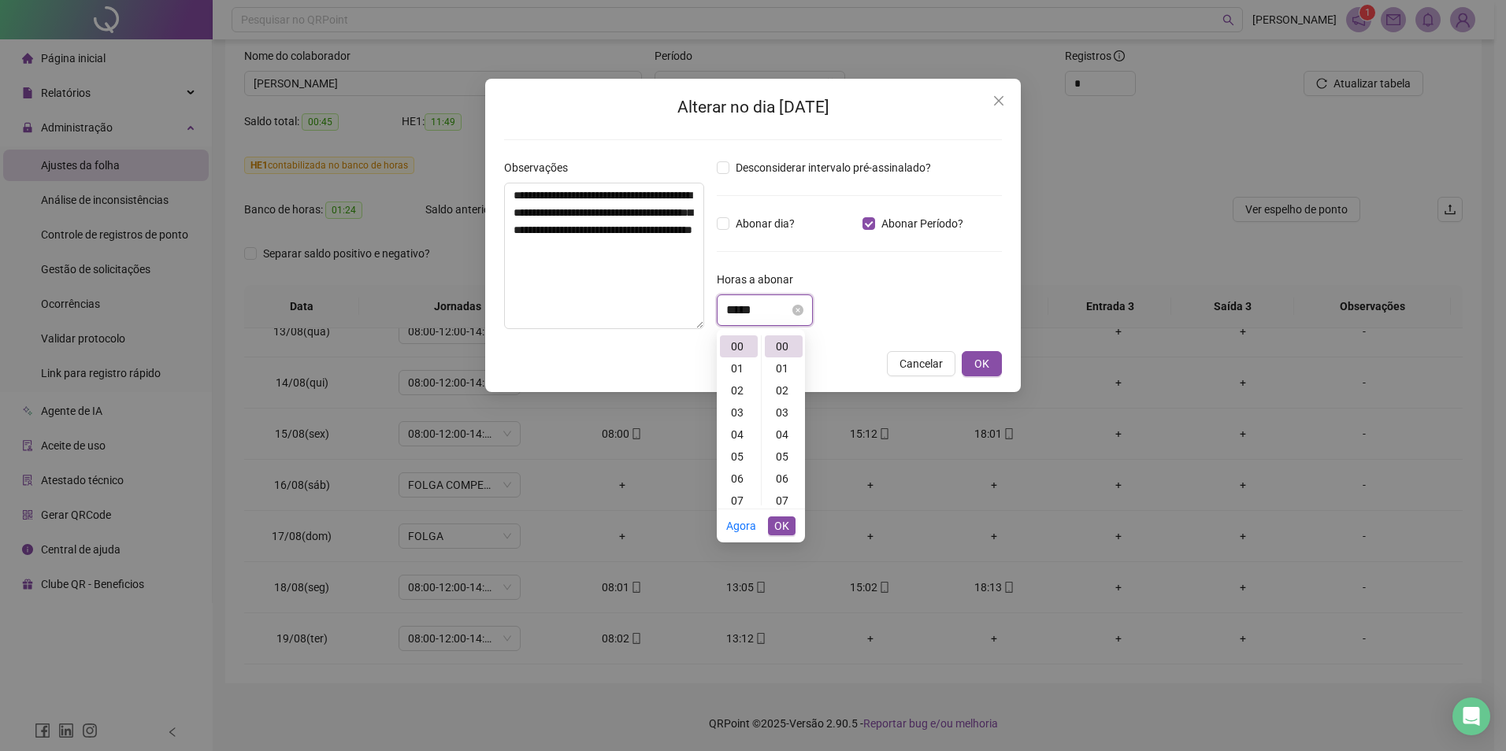
click at [732, 311] on input "*****" at bounding box center [757, 310] width 63 height 19
click at [786, 528] on span "OK" at bounding box center [781, 525] width 15 height 17
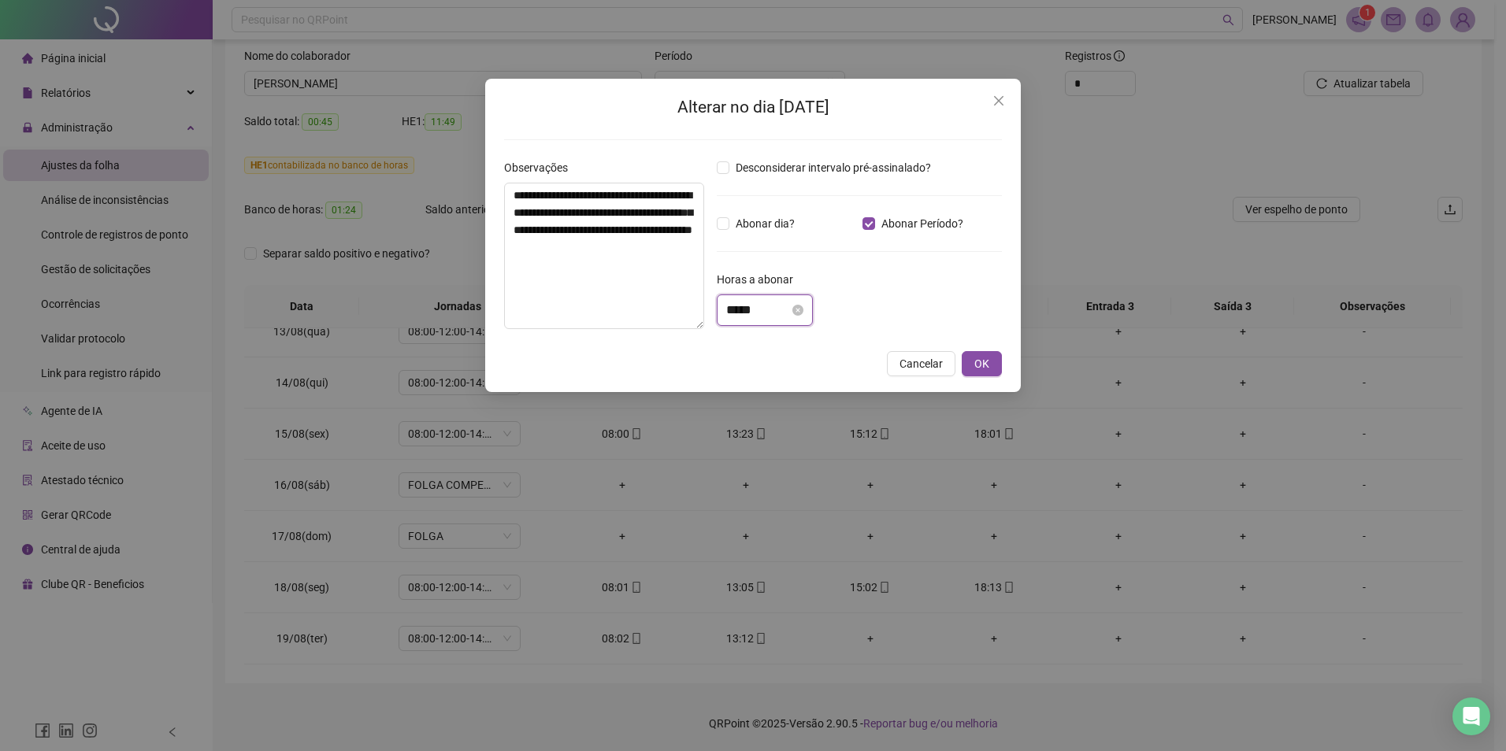
click at [744, 306] on input "*****" at bounding box center [757, 310] width 63 height 19
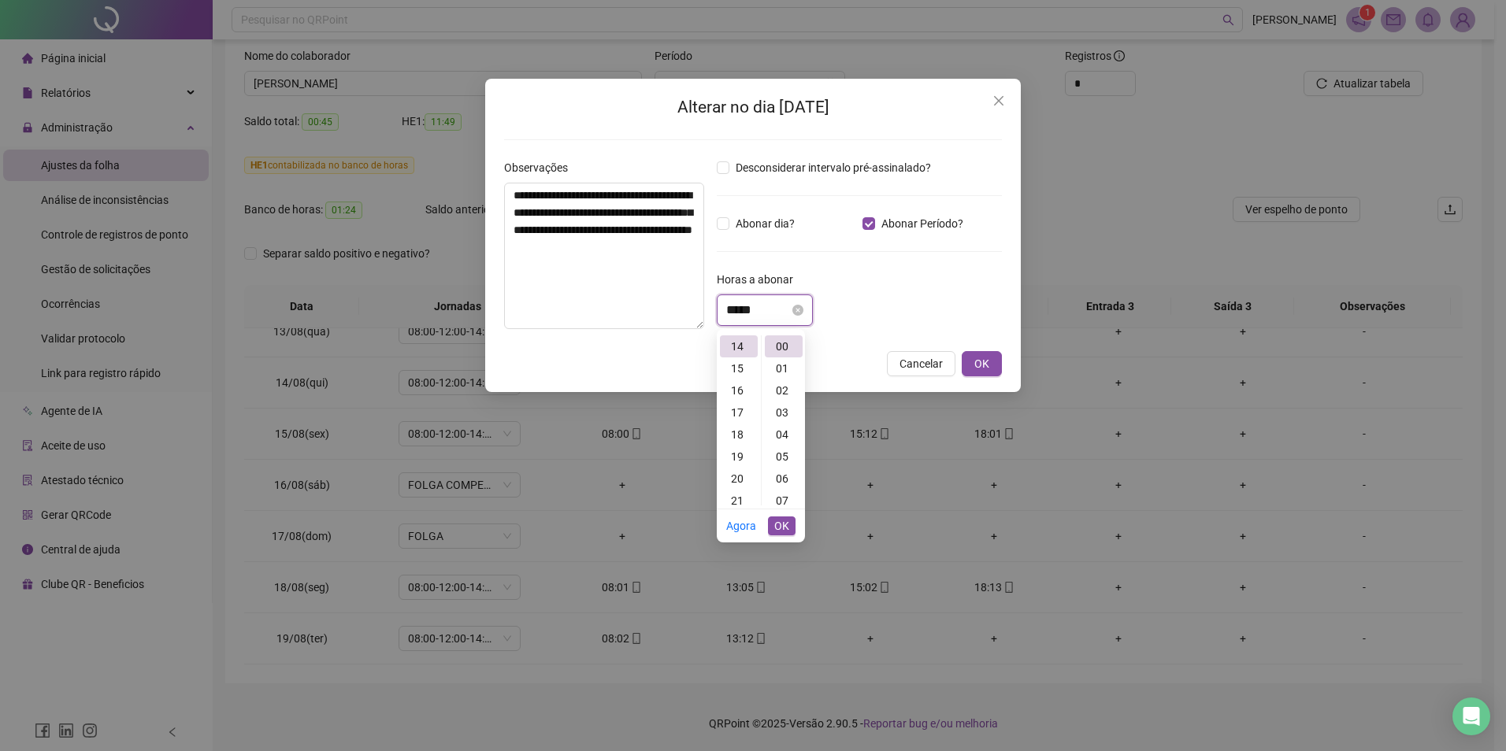
click at [744, 306] on input "*****" at bounding box center [757, 310] width 63 height 19
click at [781, 531] on span "OK" at bounding box center [781, 525] width 15 height 17
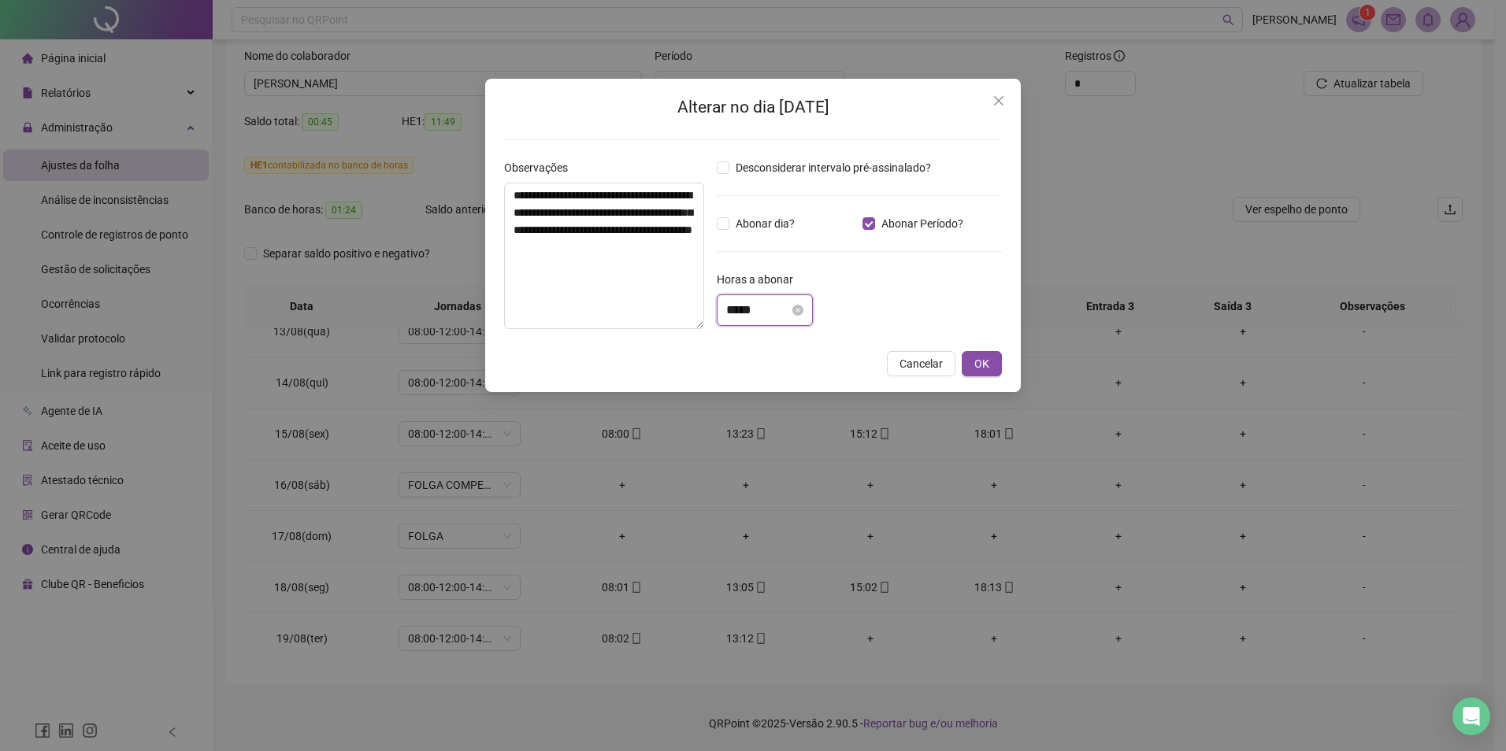
click at [741, 311] on input "*****" at bounding box center [757, 310] width 63 height 19
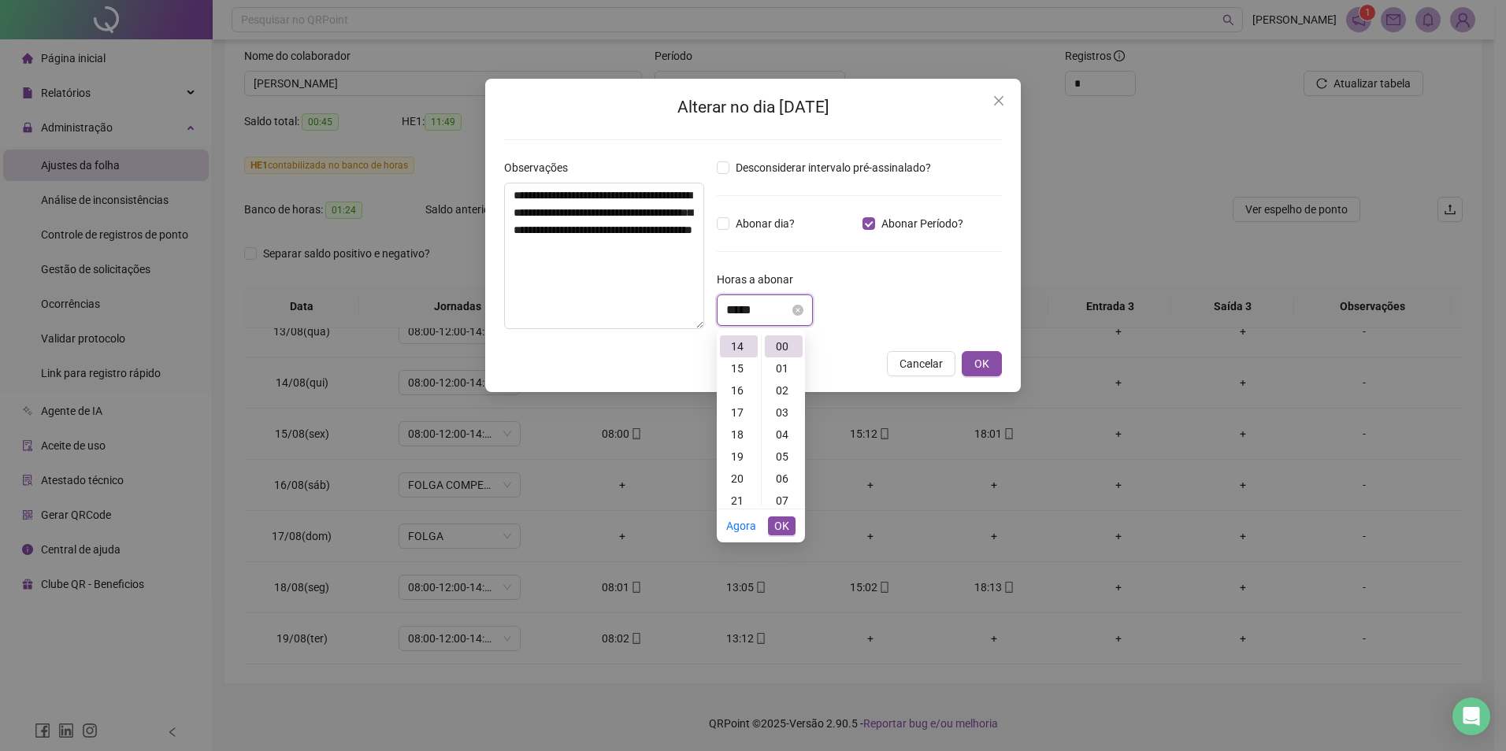
click at [741, 311] on input "*****" at bounding box center [757, 310] width 63 height 19
click at [745, 360] on div "04" at bounding box center [739, 362] width 38 height 22
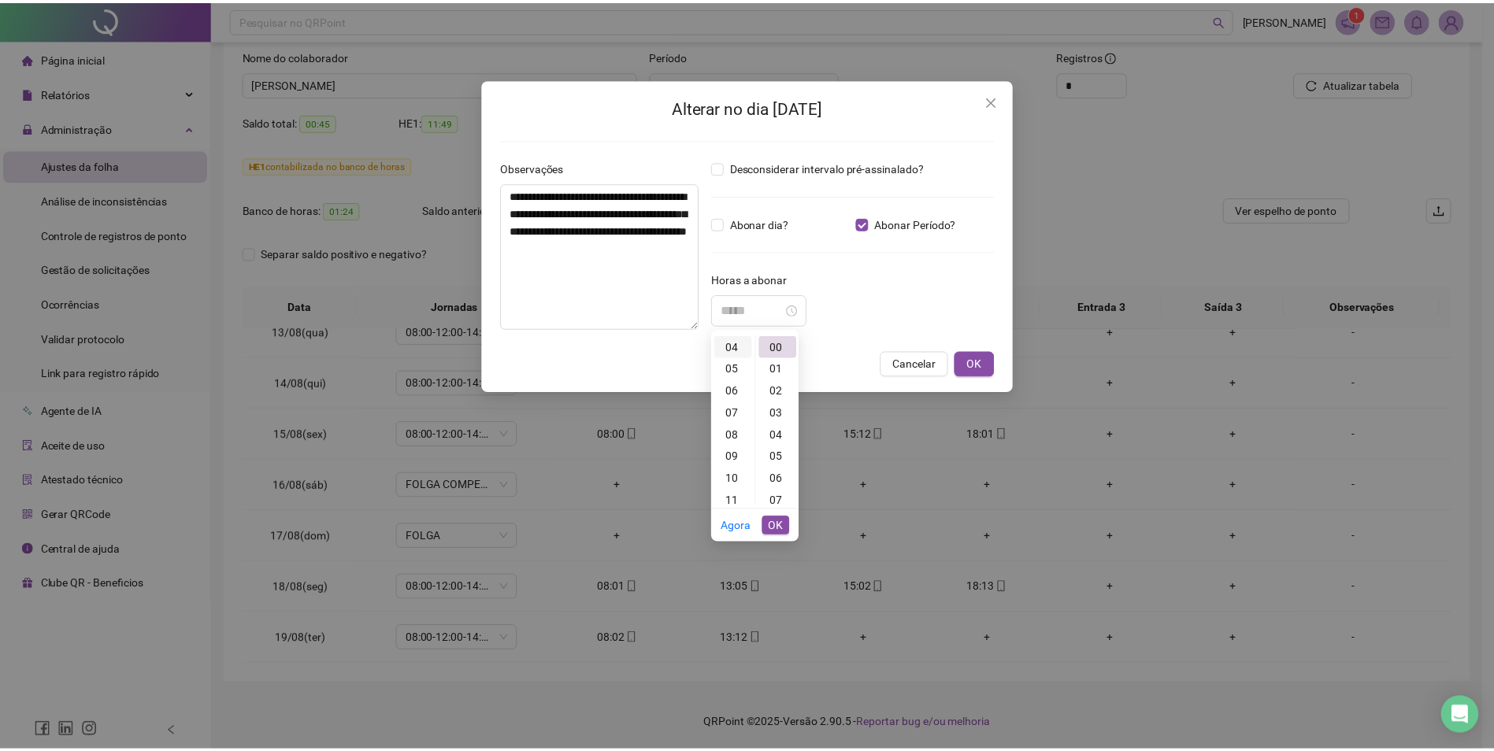
scroll to position [88, 0]
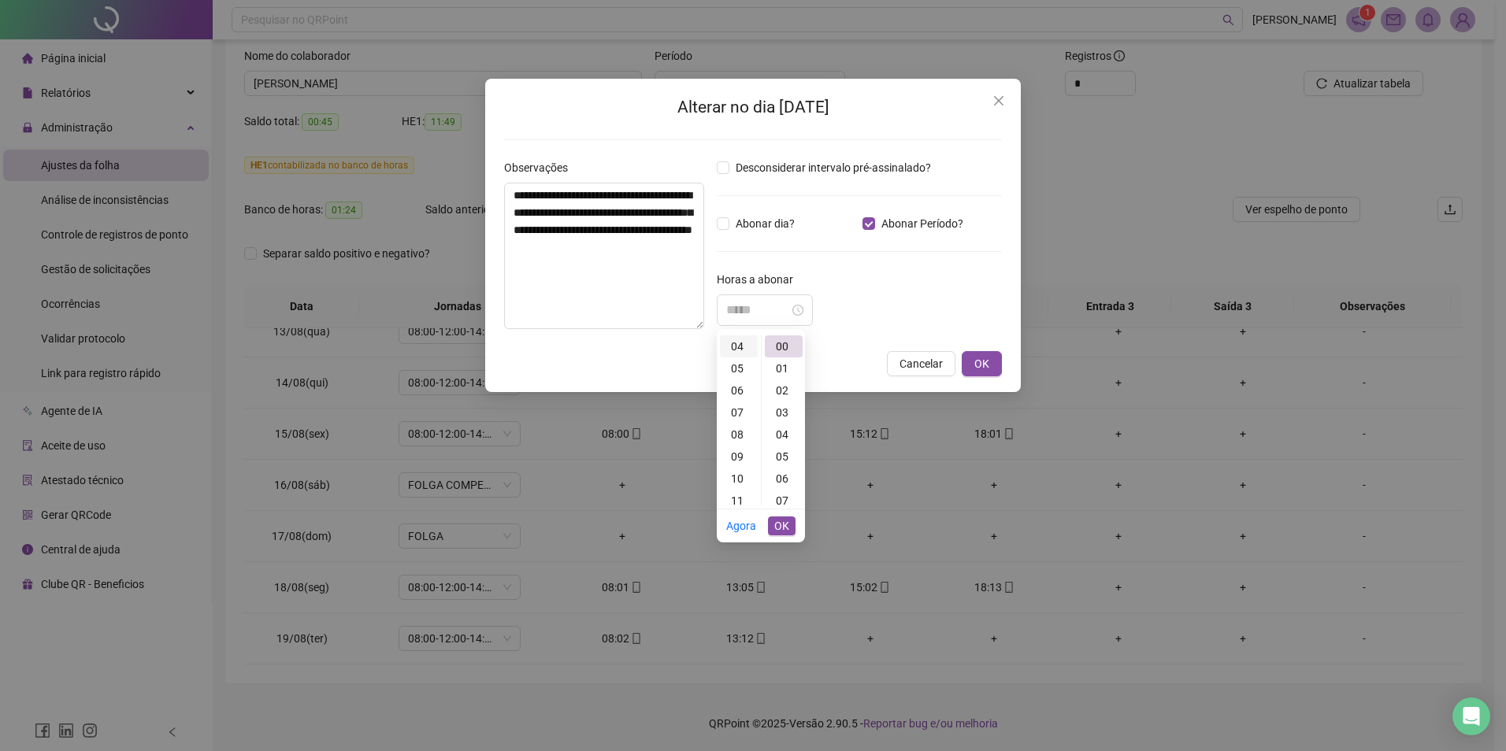
type input "*****"
click at [740, 346] on div "04" at bounding box center [739, 346] width 38 height 22
click at [780, 528] on span "OK" at bounding box center [781, 525] width 15 height 17
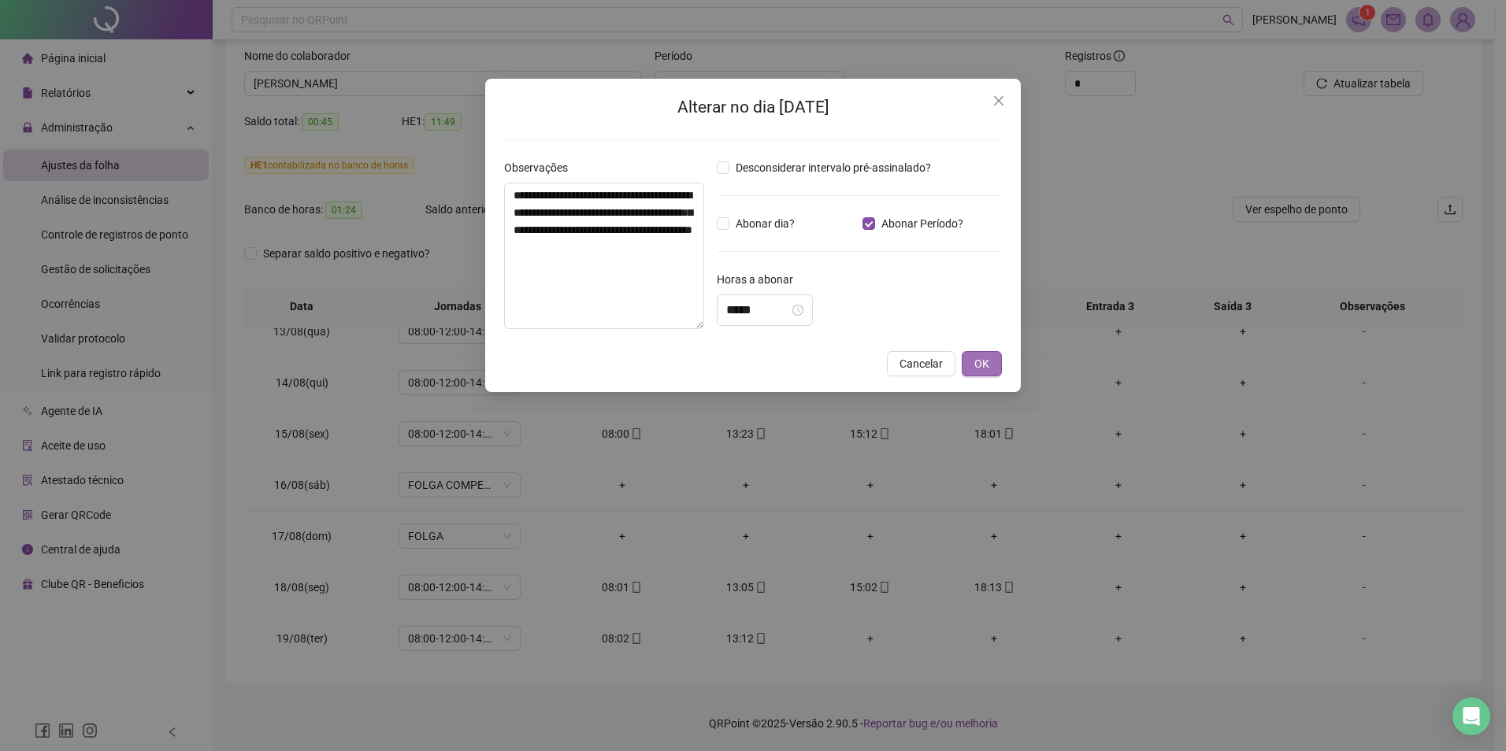
click at [983, 365] on span "OK" at bounding box center [981, 363] width 15 height 17
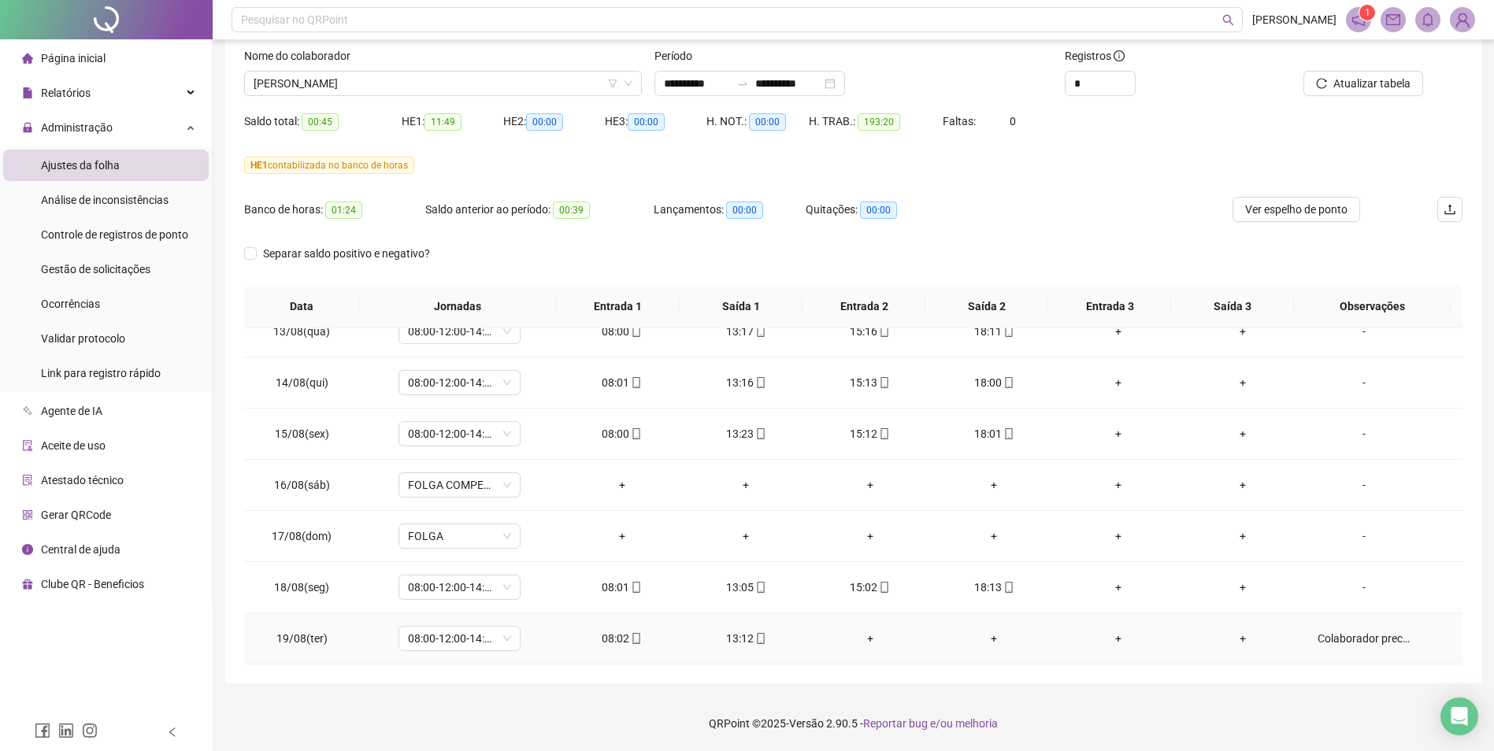
click at [1202, 580] on div "Colaborador precisou se ausentar no periodo da tarde. Periodo da tarde sera com…" at bounding box center [1363, 638] width 93 height 17
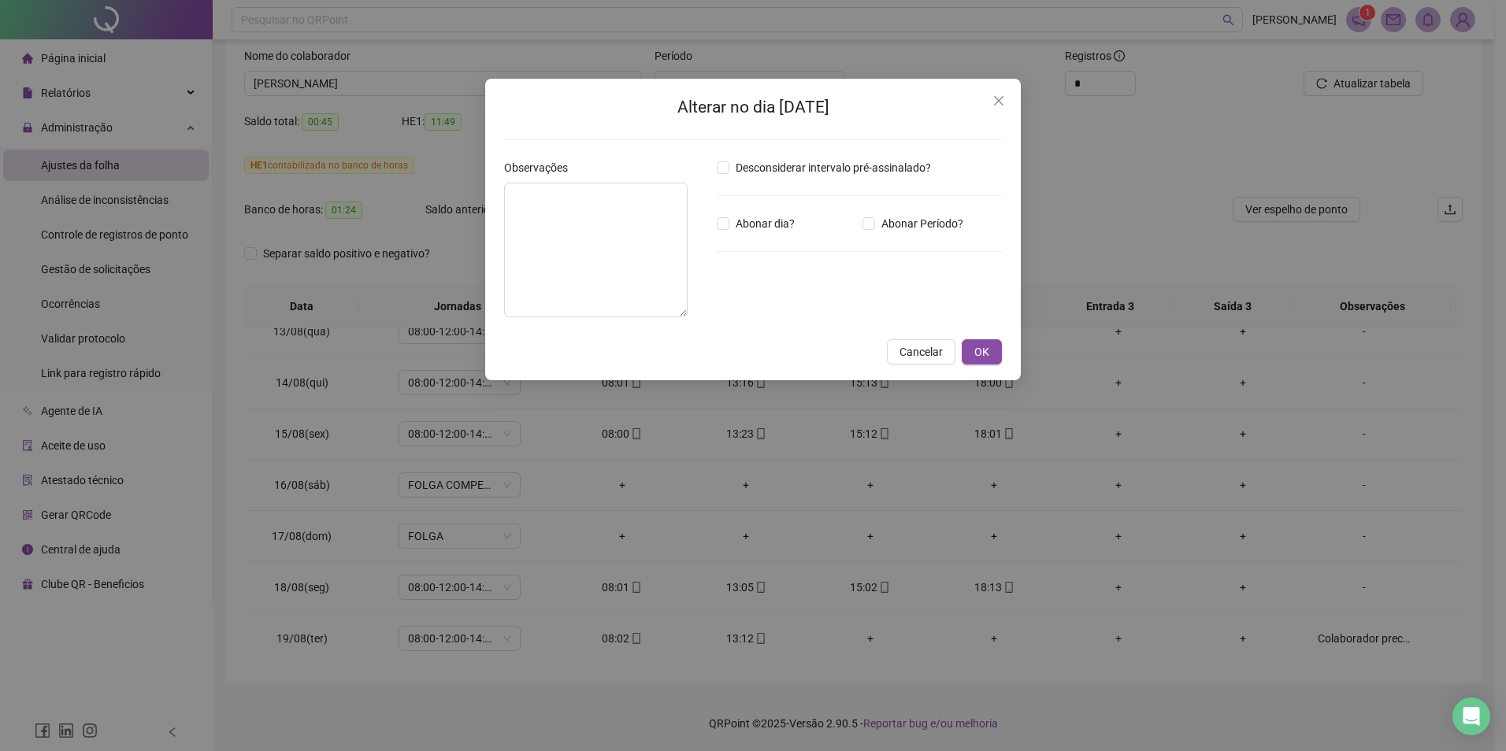
type textarea "**********"
type input "*****"
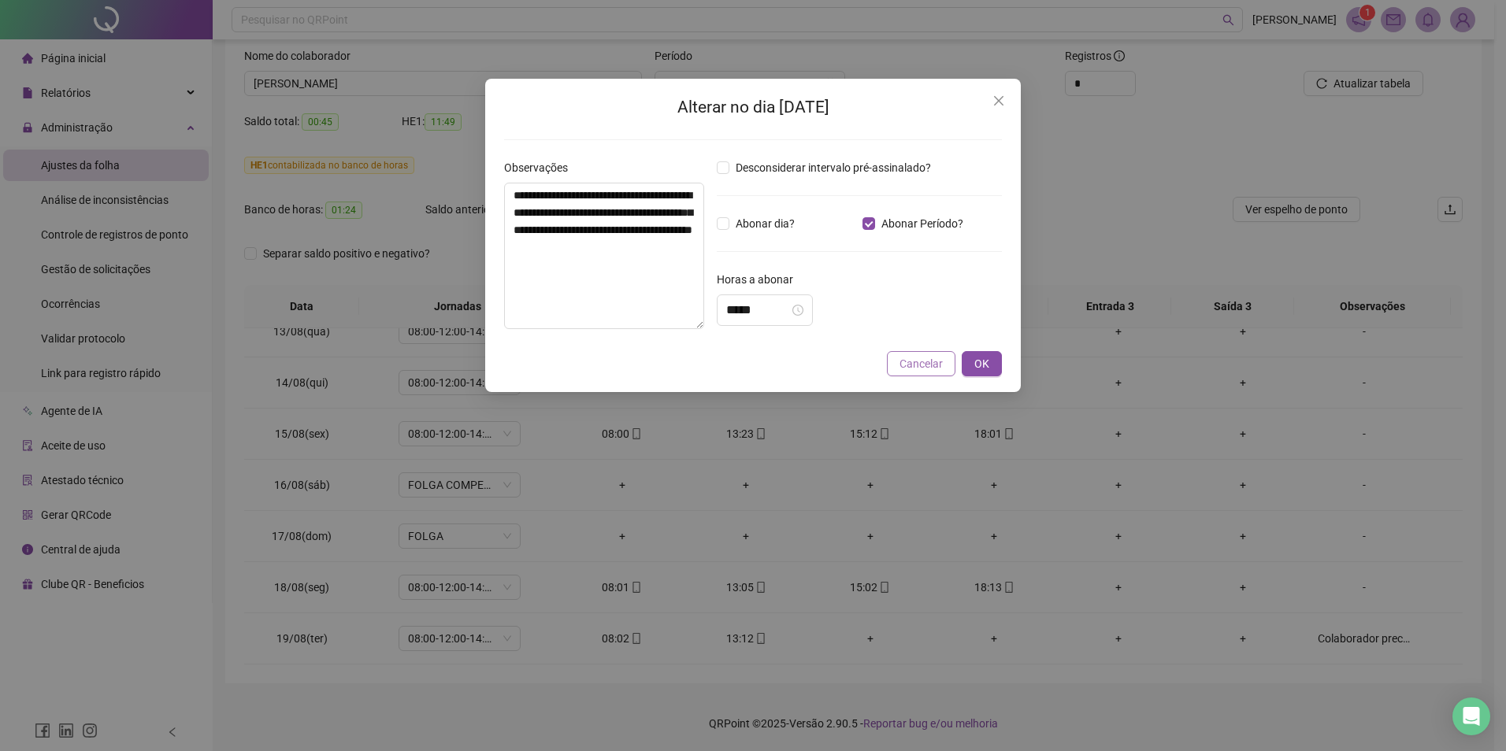
click at [923, 365] on span "Cancelar" at bounding box center [920, 363] width 43 height 17
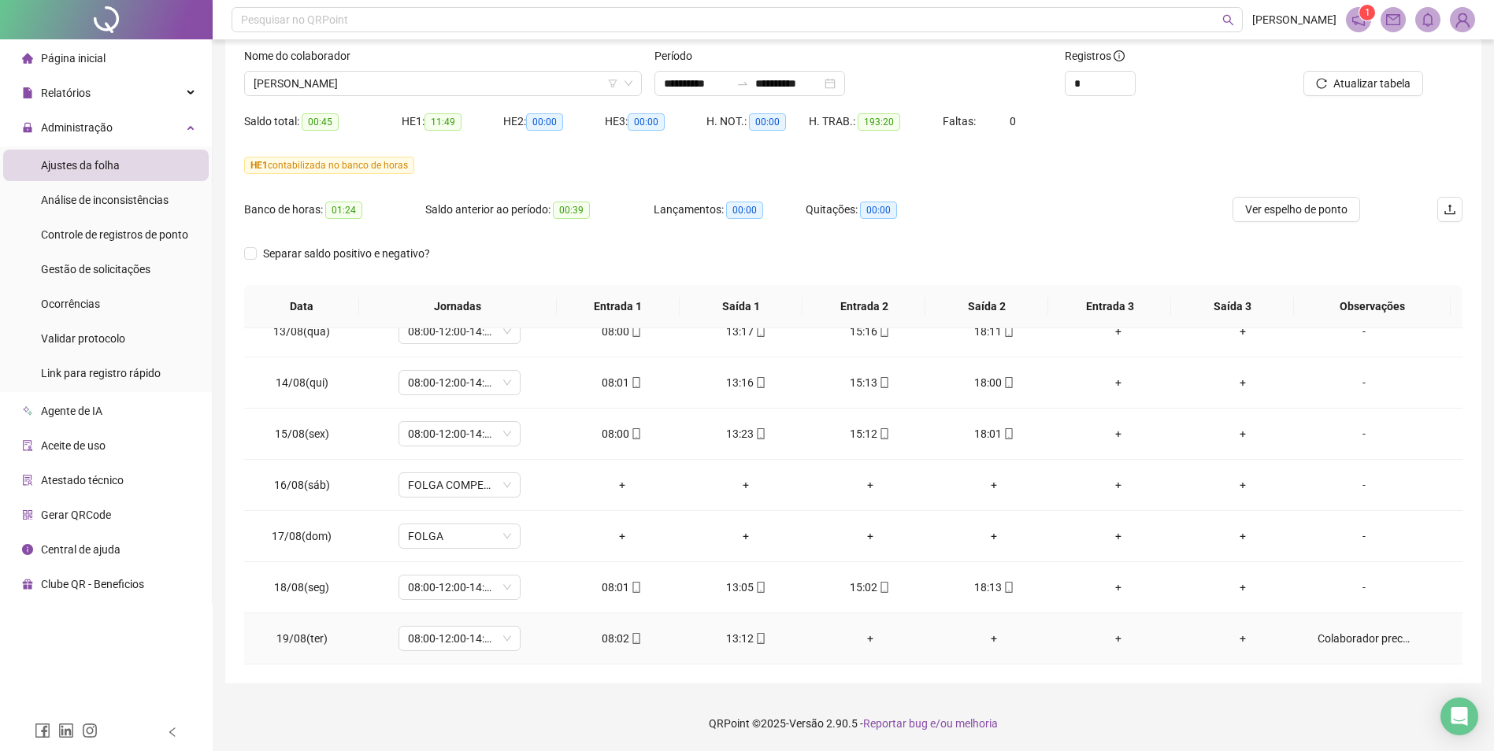
click at [1202, 580] on div "Colaborador precisou se ausentar no periodo da tarde. Periodo da tarde sera com…" at bounding box center [1363, 638] width 93 height 17
type input "*****"
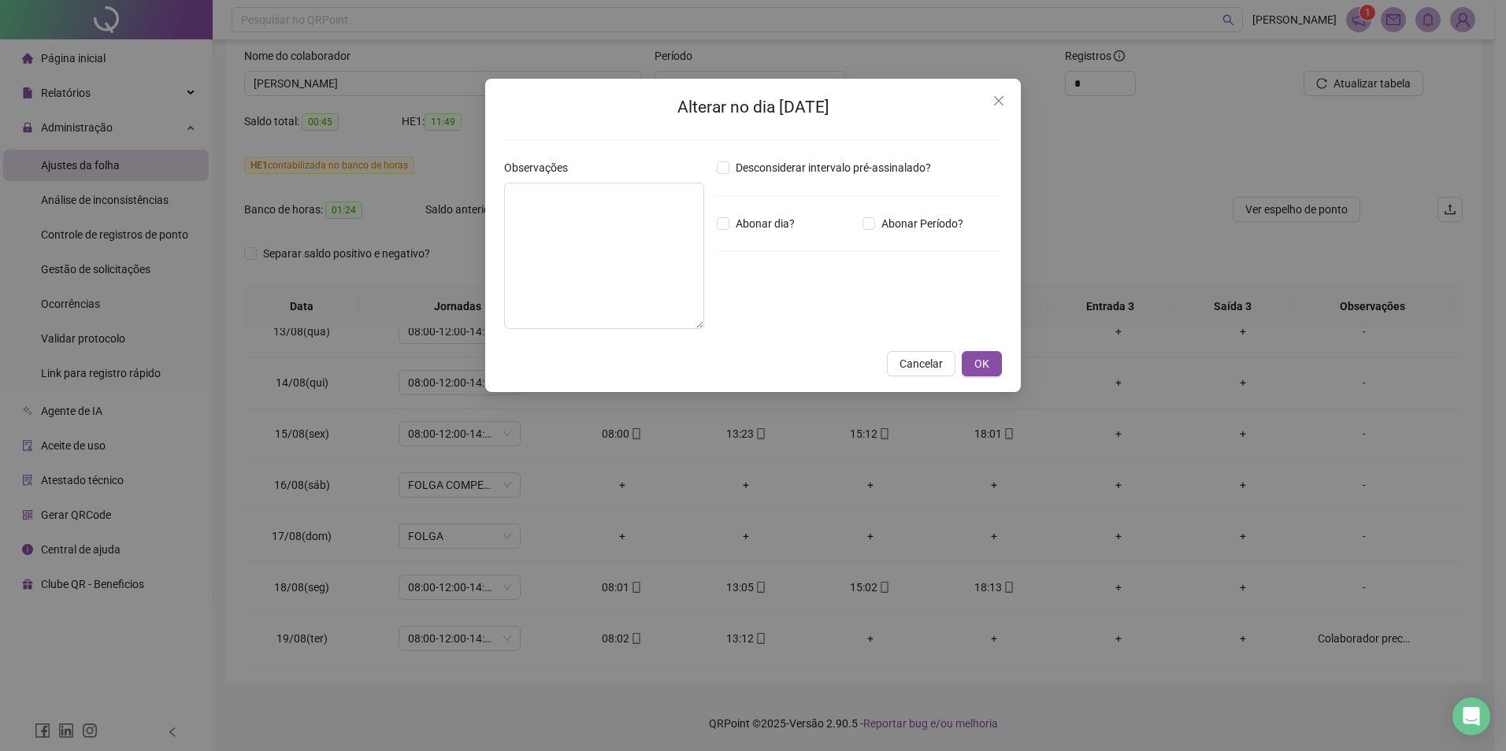
type textarea "**********"
type input "*****"
click at [987, 365] on span "OK" at bounding box center [981, 363] width 15 height 17
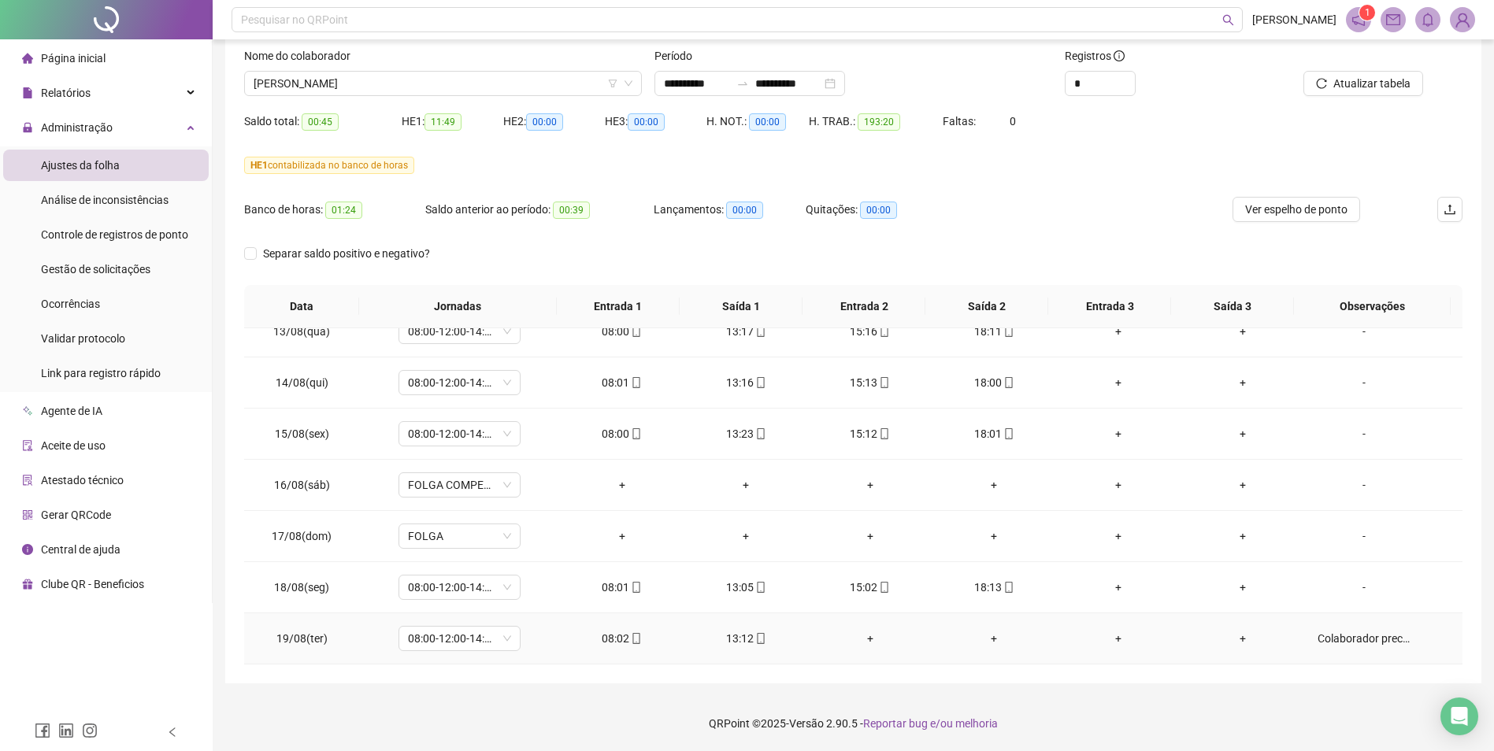
click at [1202, 580] on div "Colaborador precisou se ausentar no periodo da tarde. Periodo da tarde sera com…" at bounding box center [1363, 638] width 93 height 17
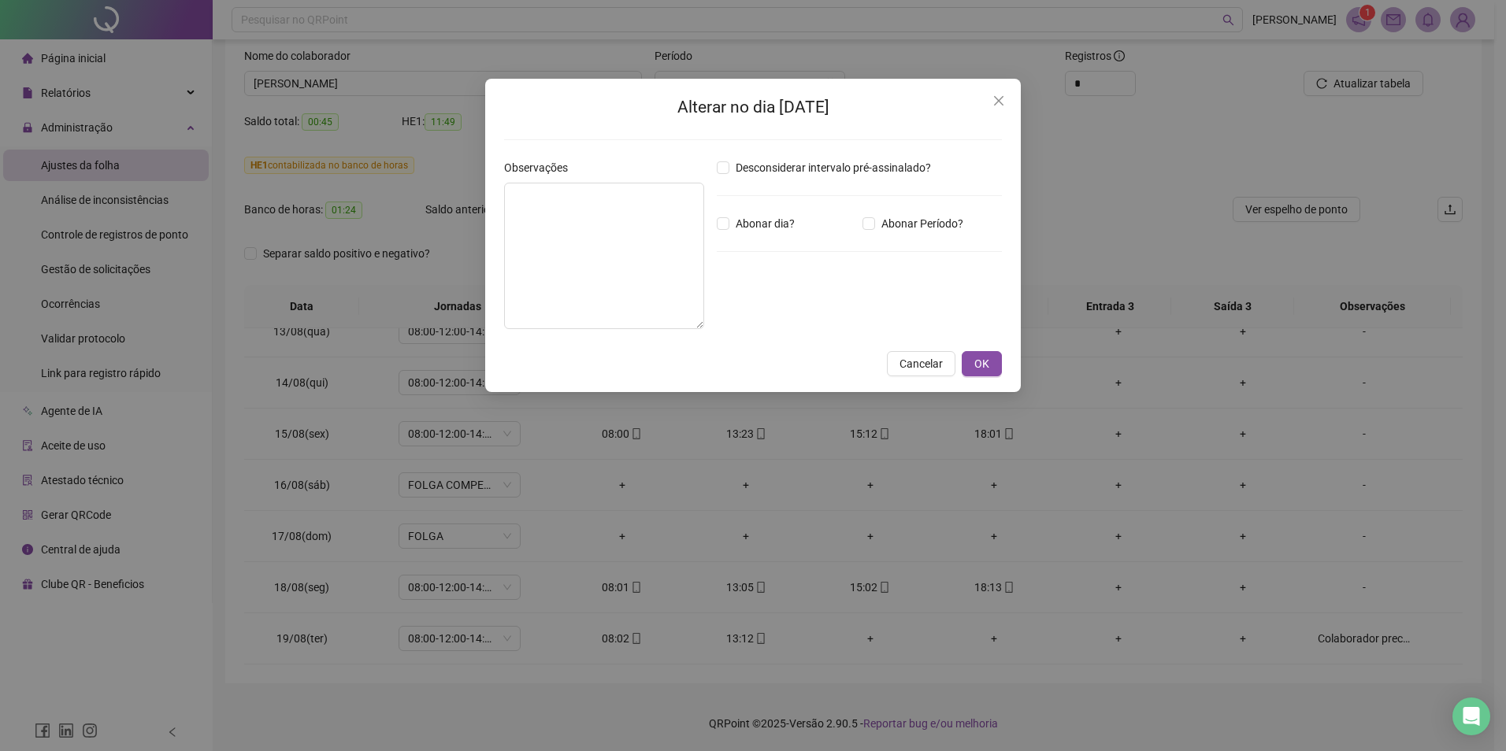
type textarea "**********"
drag, startPoint x: 1002, startPoint y: 102, endPoint x: 1009, endPoint y: 128, distance: 26.7
click at [1003, 102] on icon "close" at bounding box center [998, 100] width 13 height 13
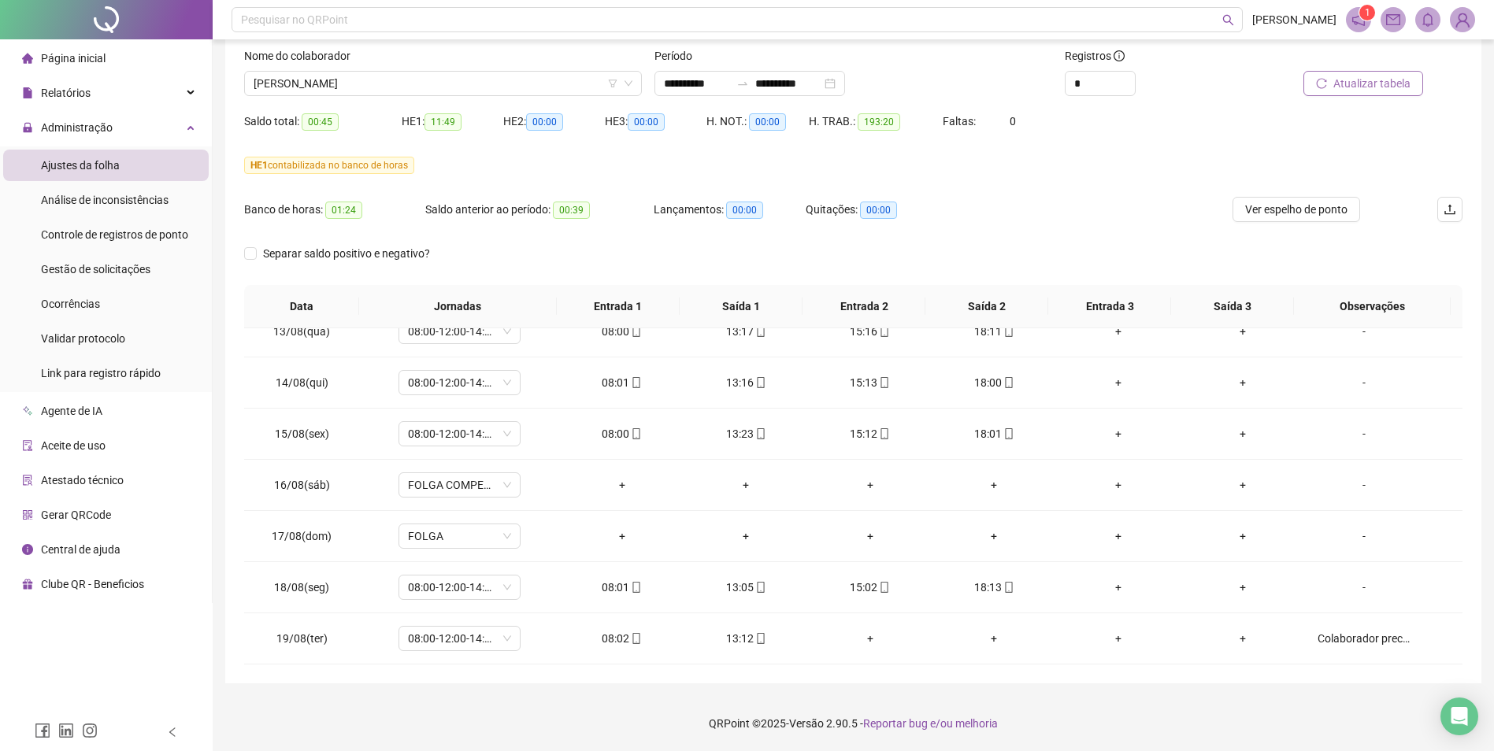
click at [1202, 90] on span "Atualizar tabela" at bounding box center [1371, 83] width 77 height 17
click at [385, 89] on span "[PERSON_NAME]" at bounding box center [443, 84] width 379 height 24
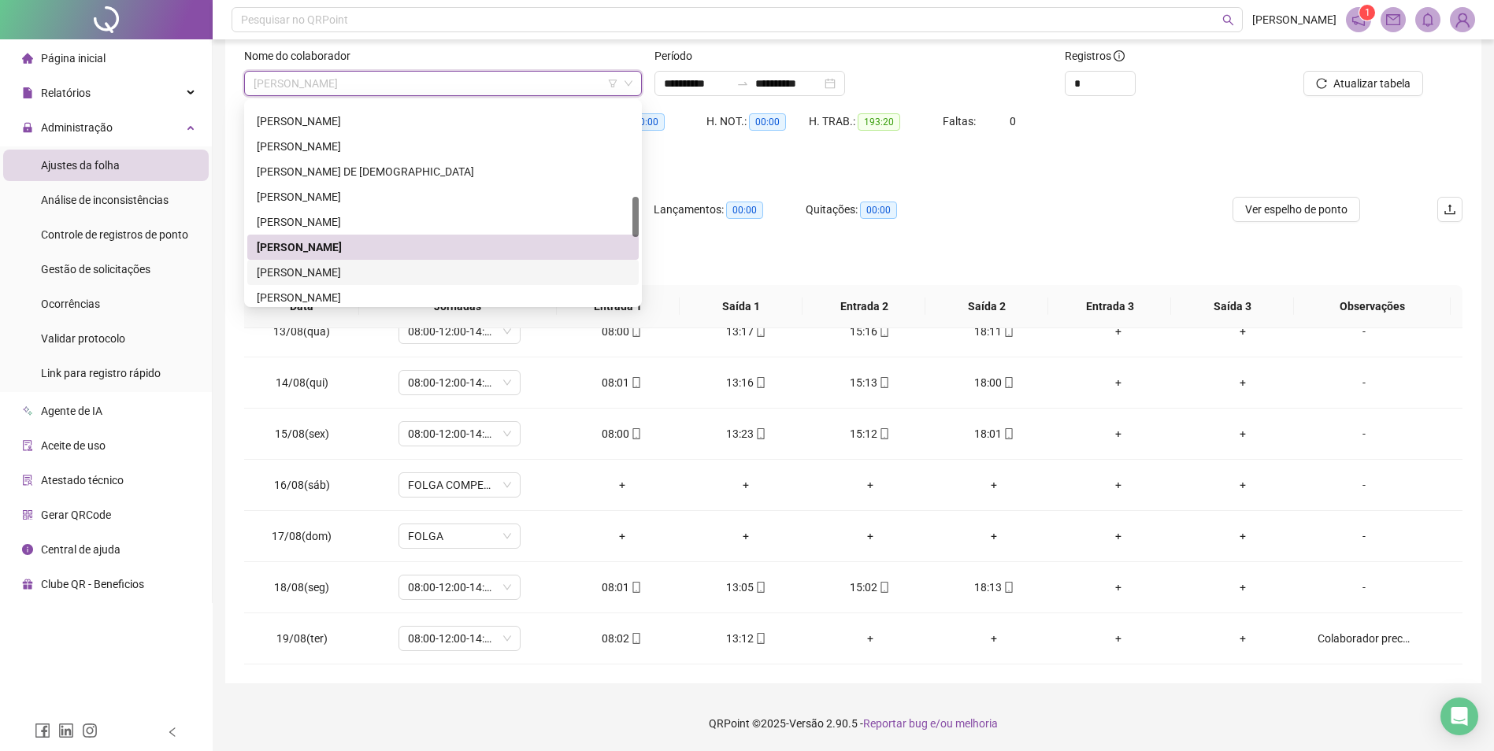
click at [354, 269] on div "[PERSON_NAME]" at bounding box center [443, 272] width 372 height 17
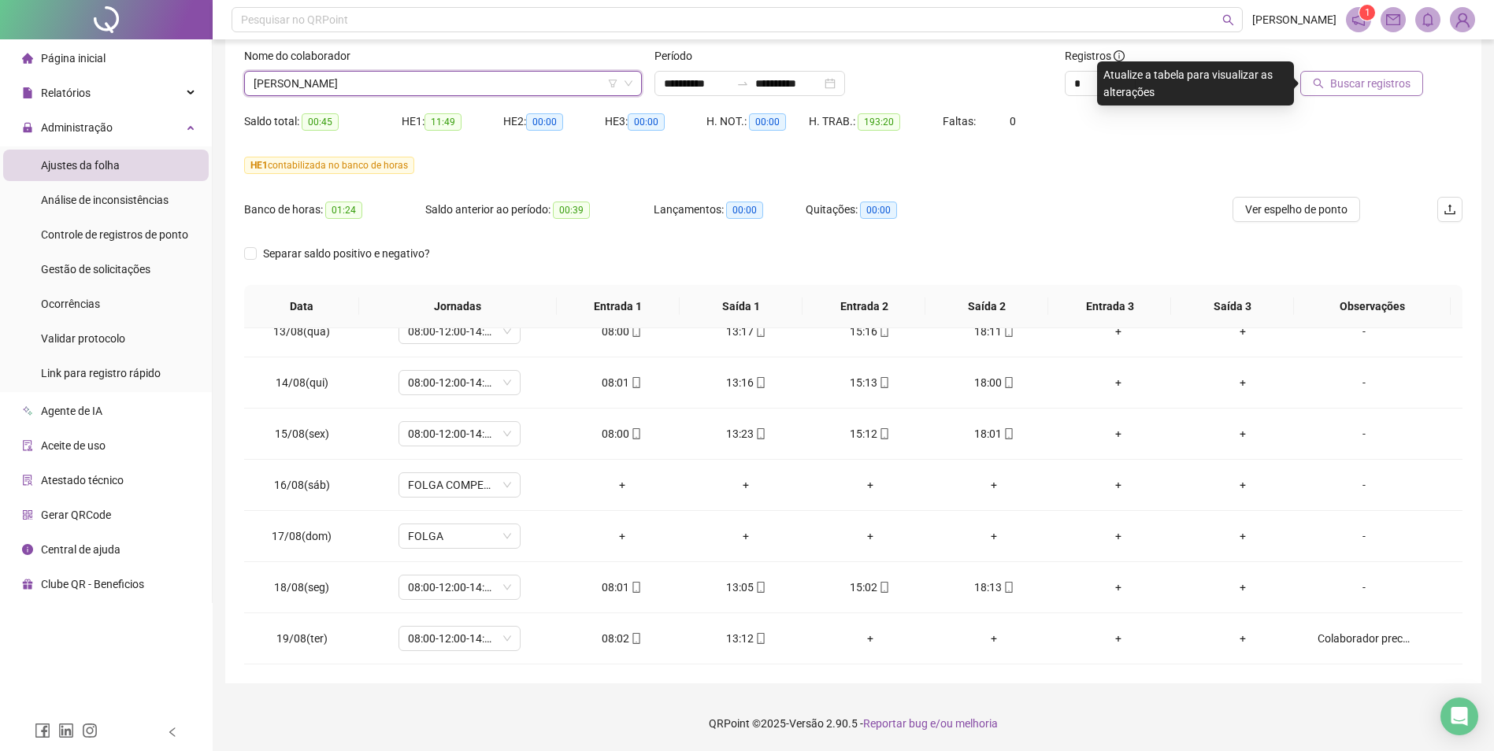
click at [1202, 86] on span "Buscar registros" at bounding box center [1370, 83] width 80 height 17
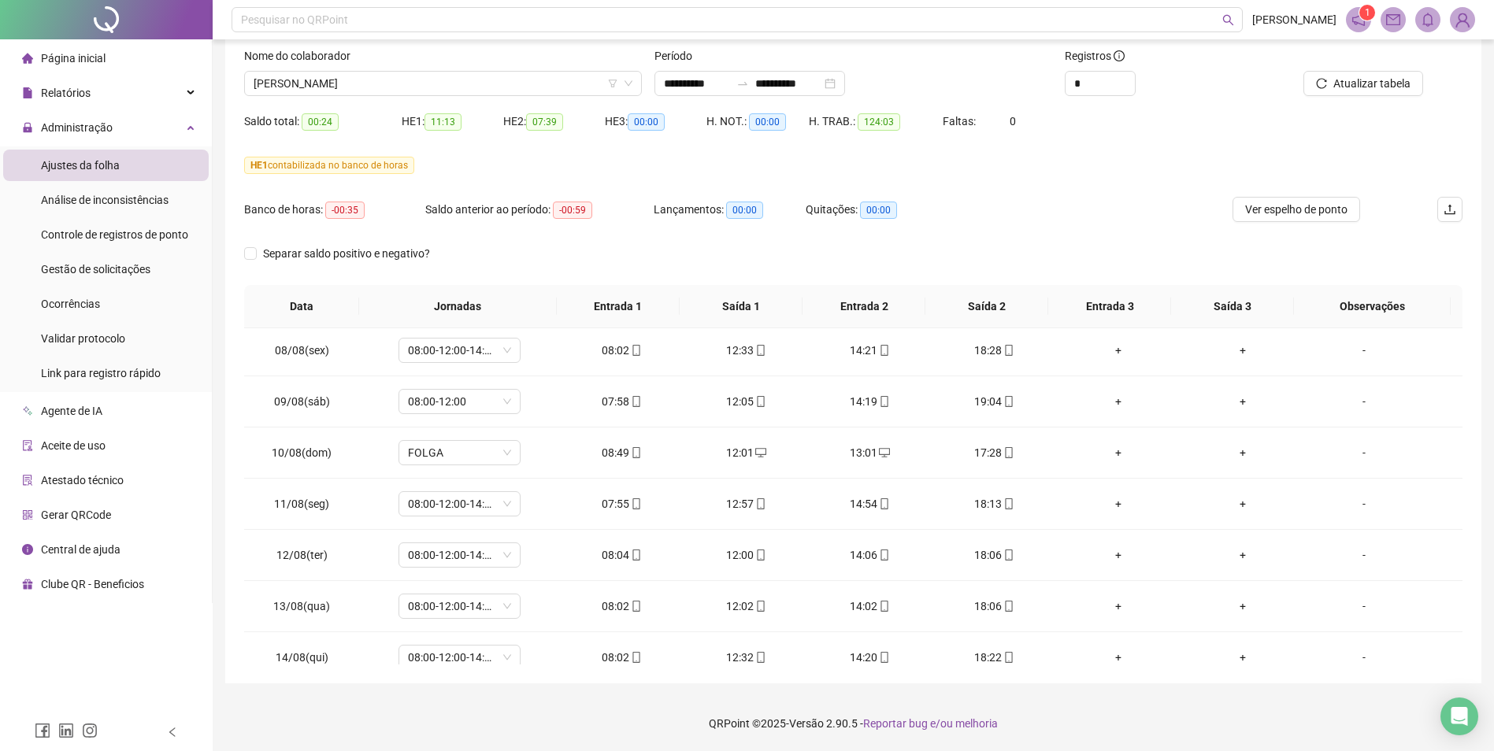
scroll to position [963, 0]
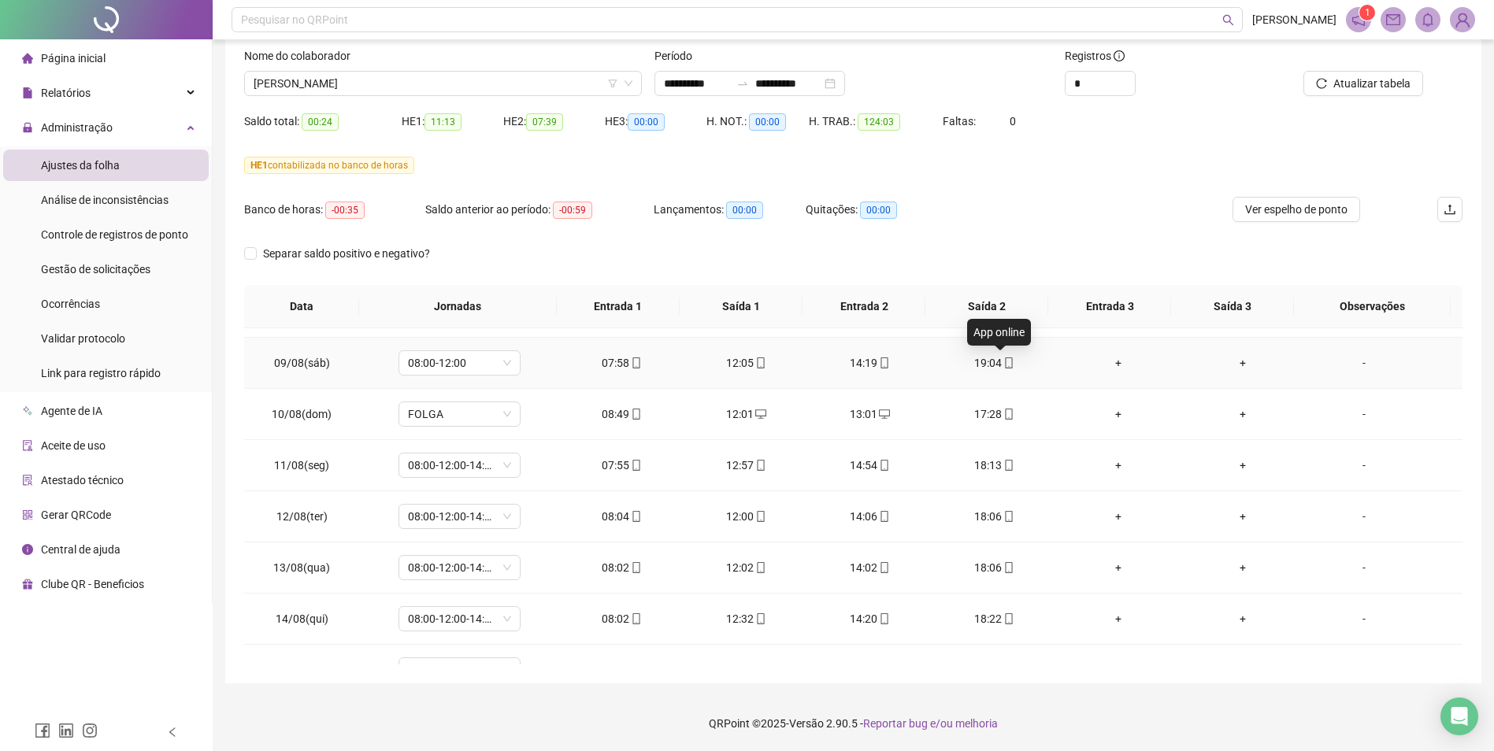
click at [1003, 363] on icon "mobile" at bounding box center [1008, 363] width 11 height 11
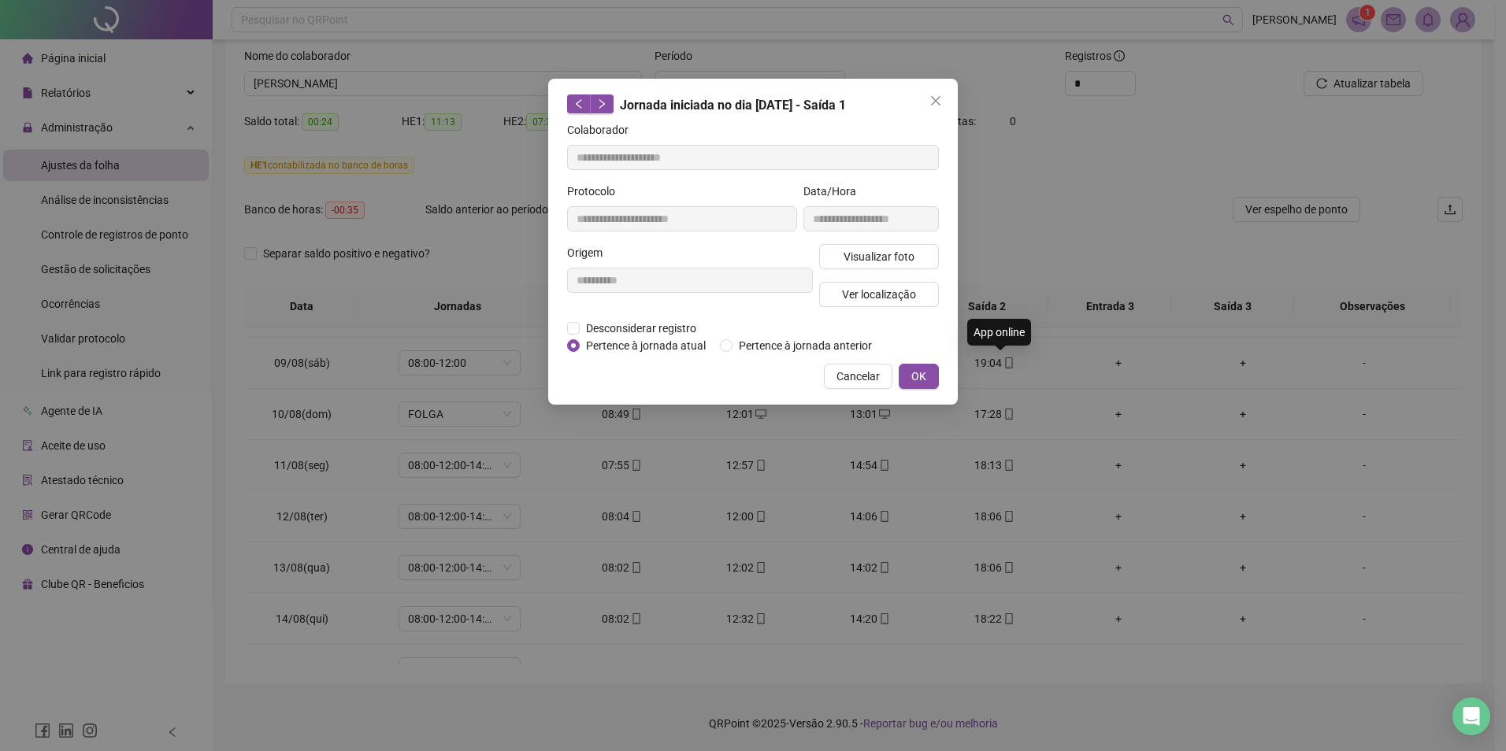
type input "**********"
click at [876, 253] on span "Visualizar foto" at bounding box center [878, 256] width 71 height 17
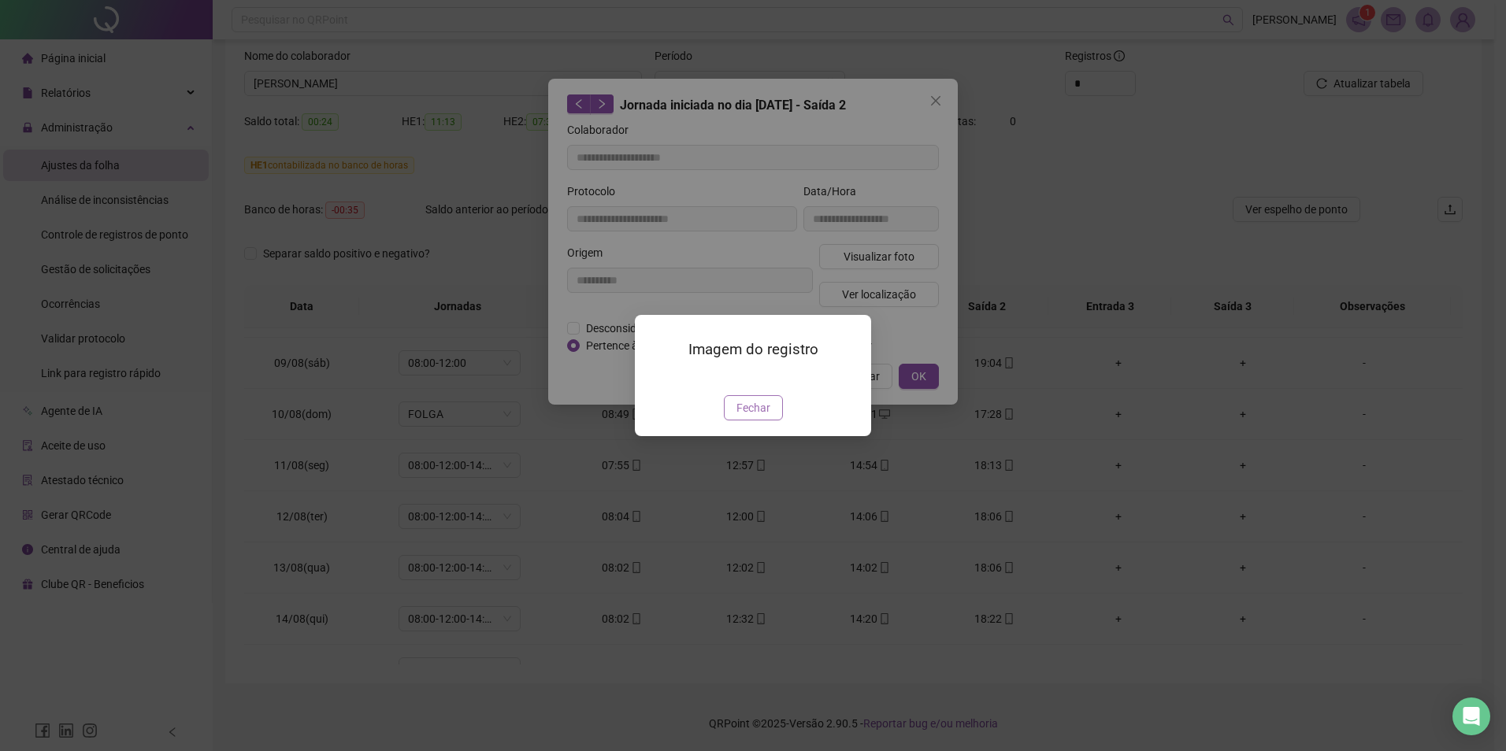
click at [756, 411] on span "Fechar" at bounding box center [753, 407] width 34 height 17
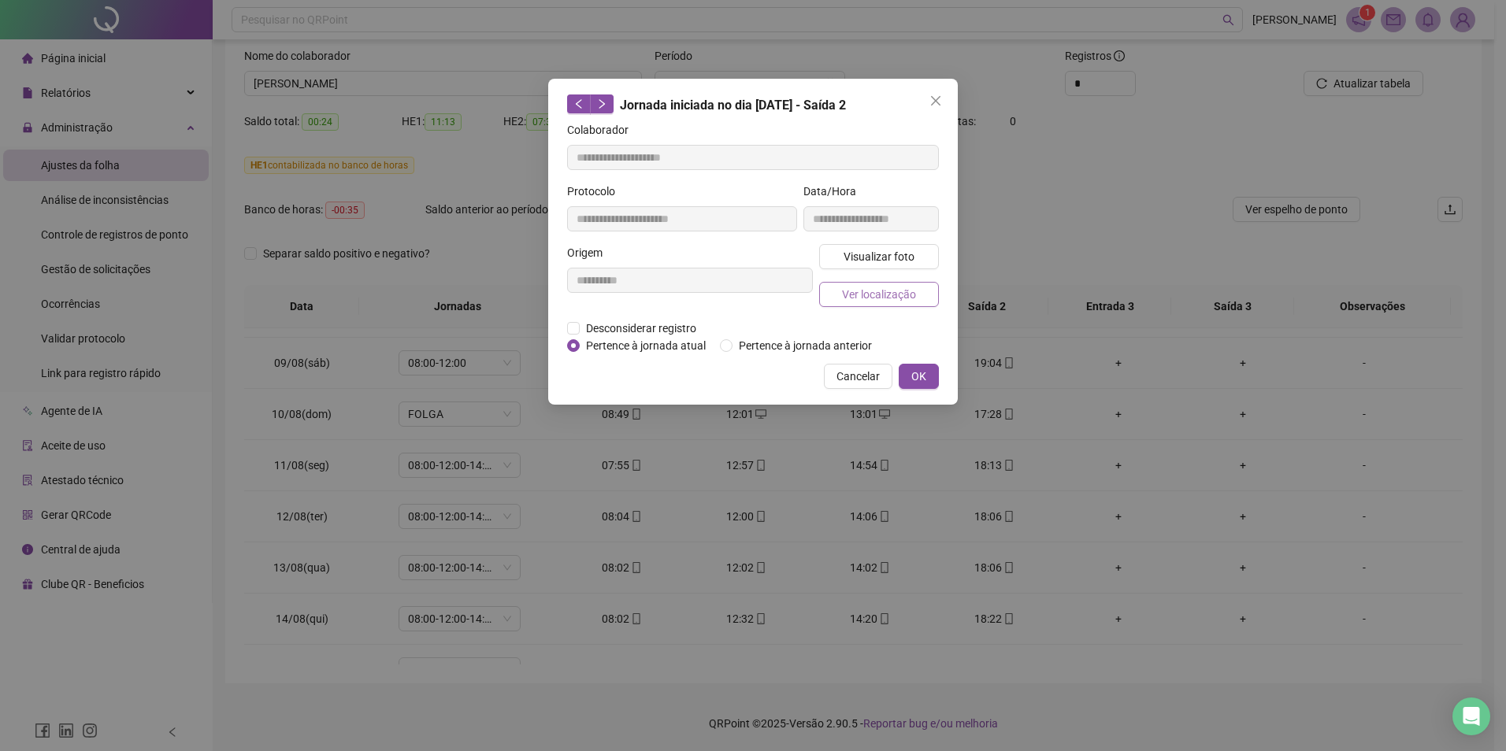
click at [895, 295] on span "Ver localização" at bounding box center [879, 294] width 74 height 17
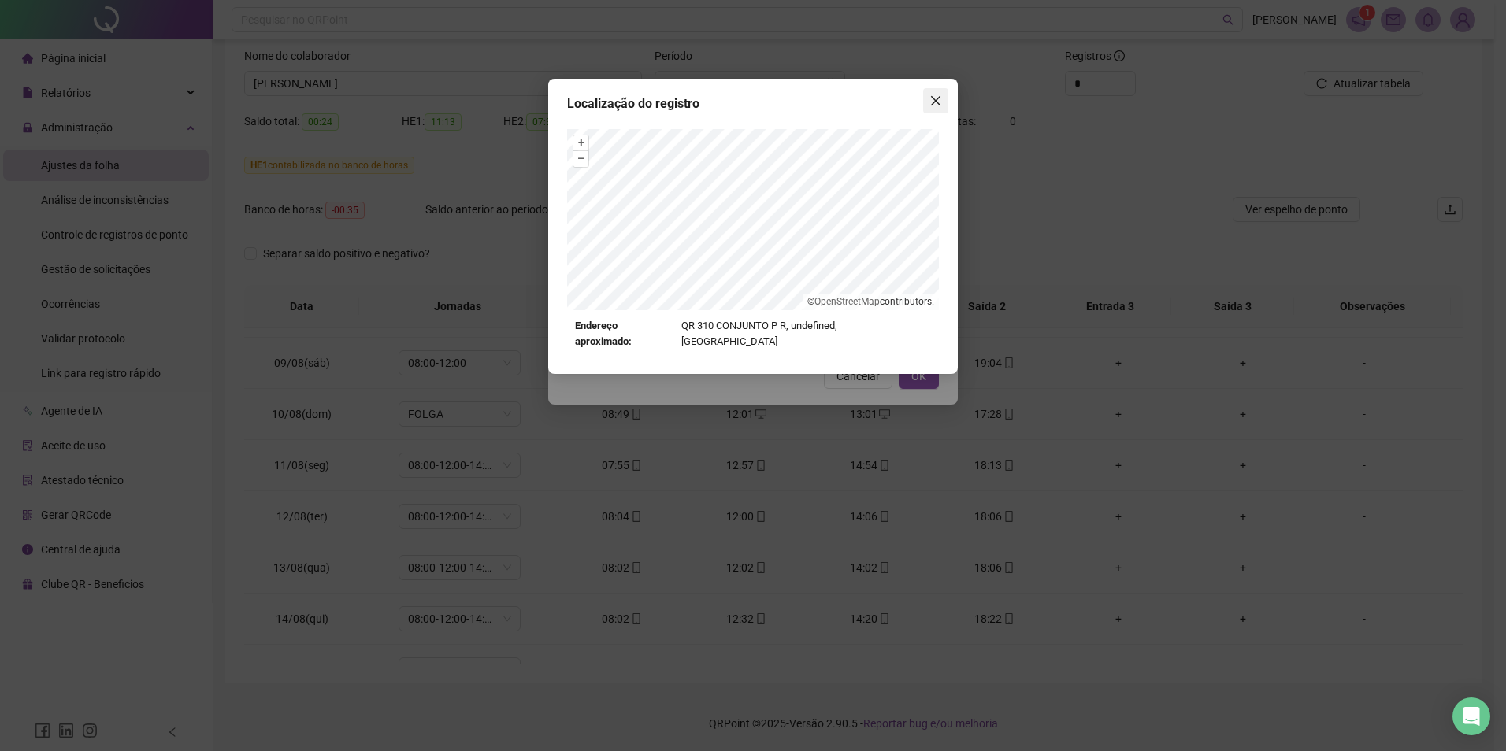
click at [936, 102] on icon "close" at bounding box center [935, 100] width 9 height 9
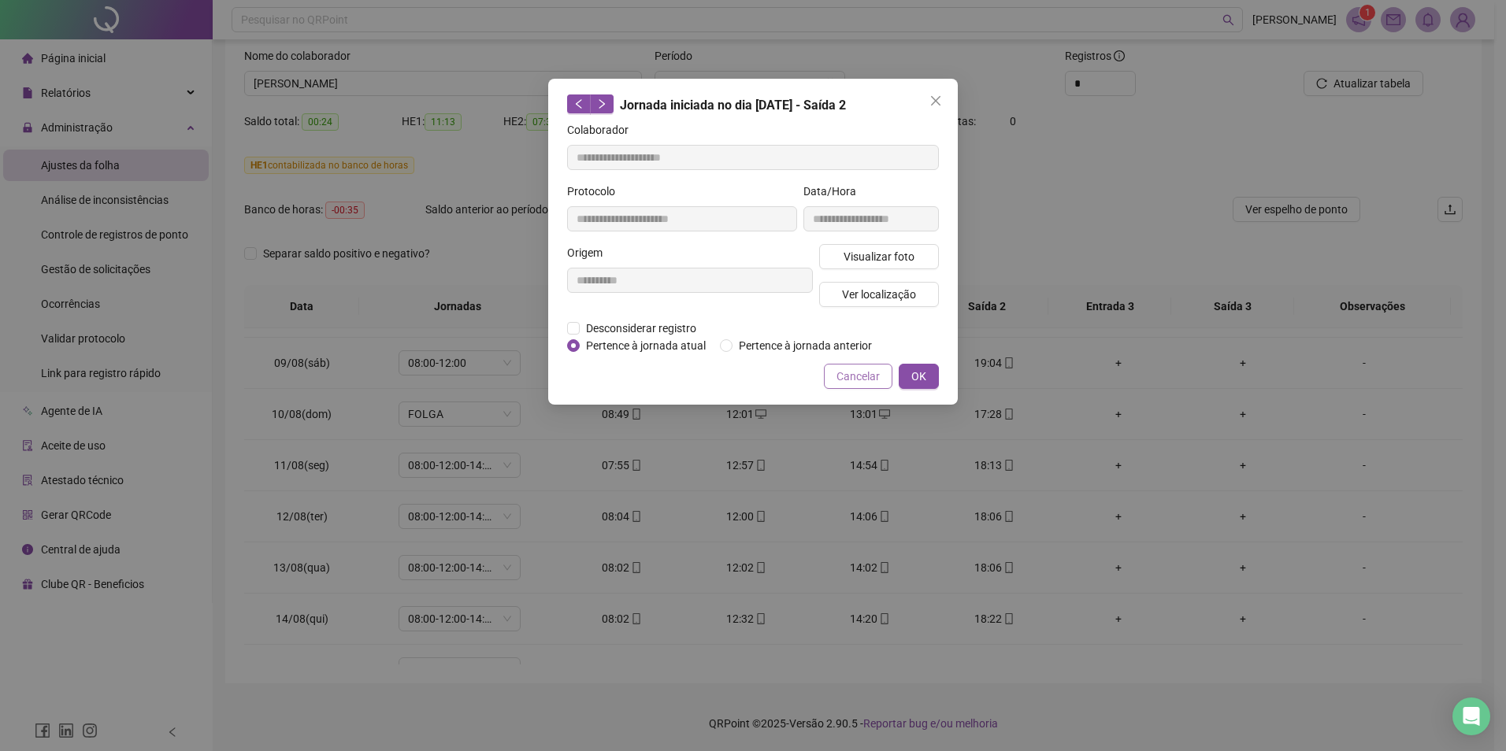
click at [867, 378] on span "Cancelar" at bounding box center [857, 376] width 43 height 17
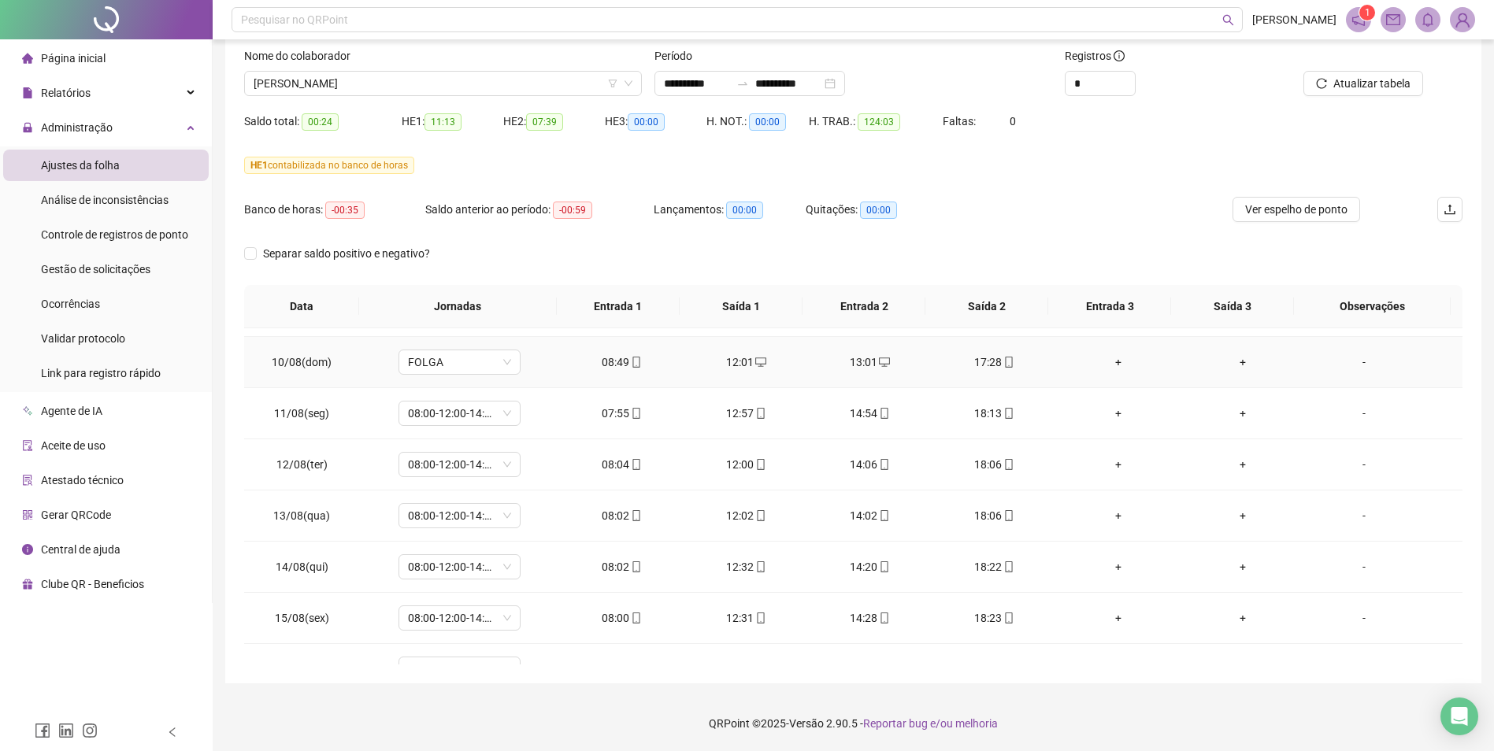
scroll to position [1199, 0]
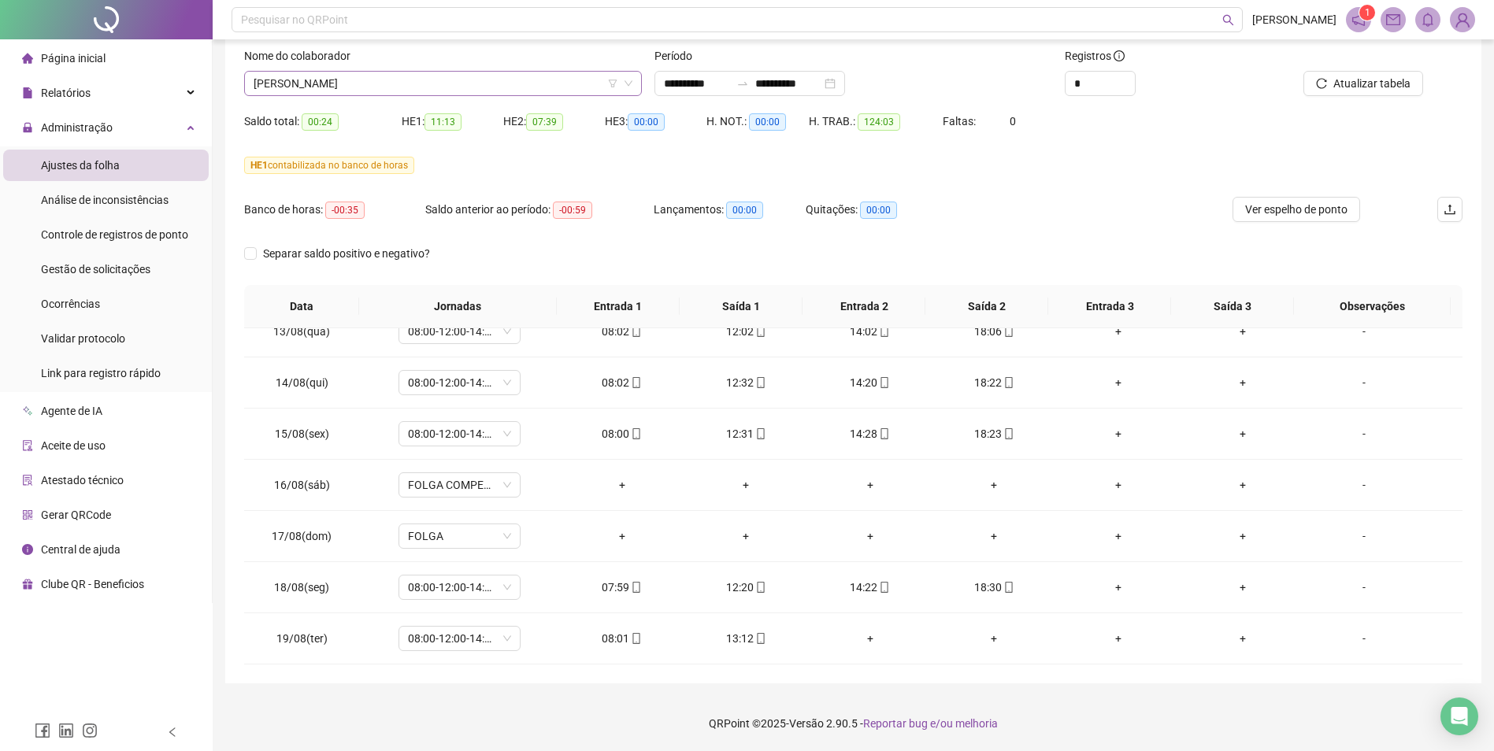
click at [575, 84] on span "[PERSON_NAME]" at bounding box center [443, 84] width 379 height 24
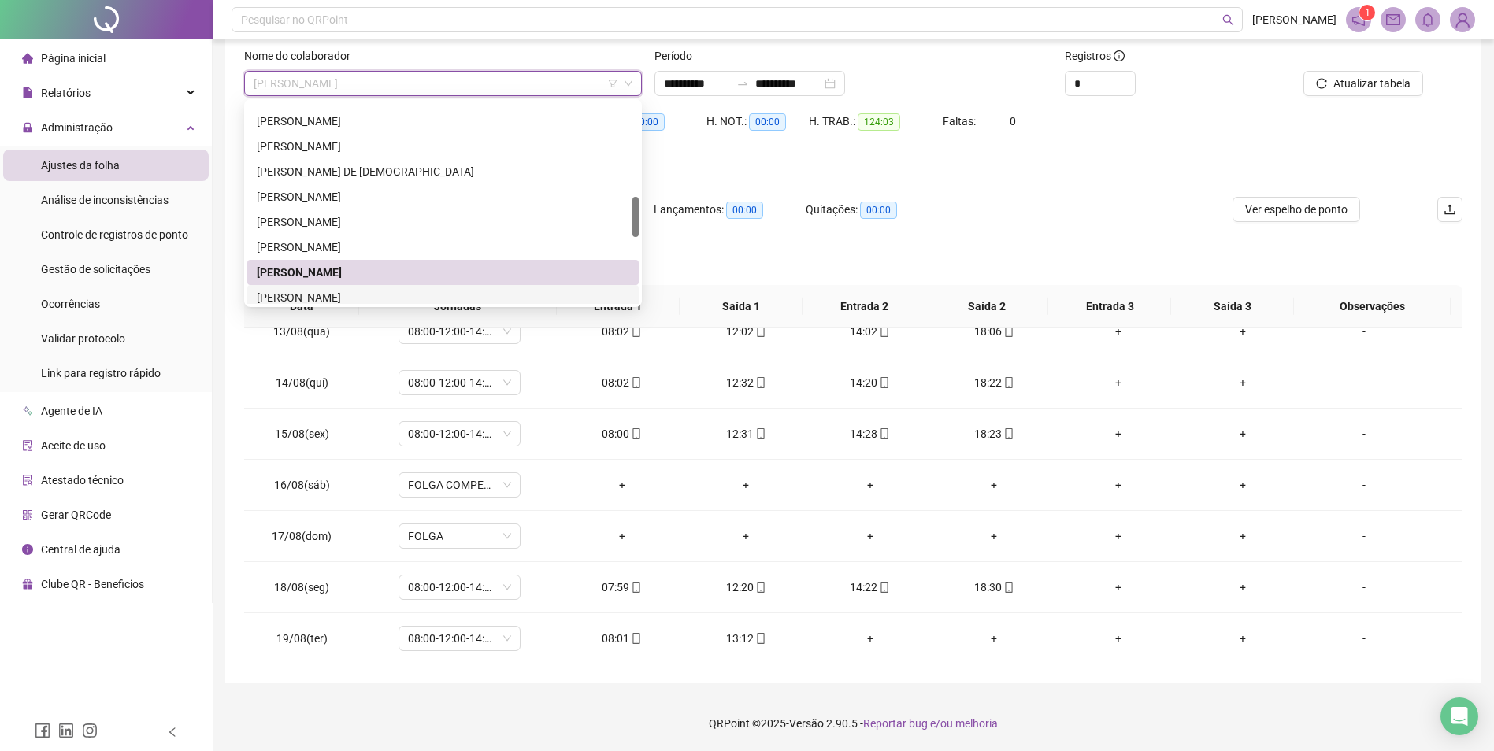
click at [389, 295] on div "[PERSON_NAME]" at bounding box center [443, 297] width 372 height 17
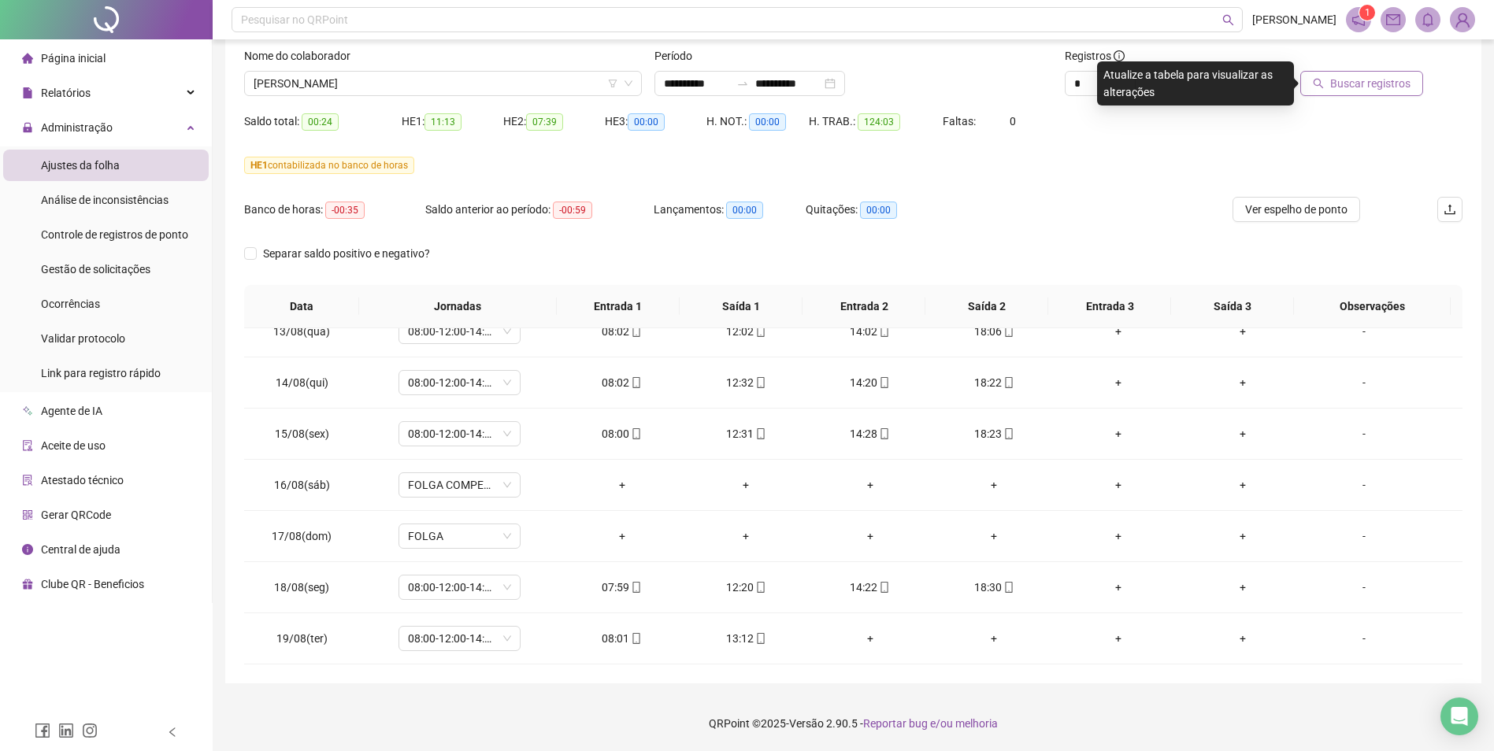
click at [1202, 83] on span "Buscar registros" at bounding box center [1370, 83] width 80 height 17
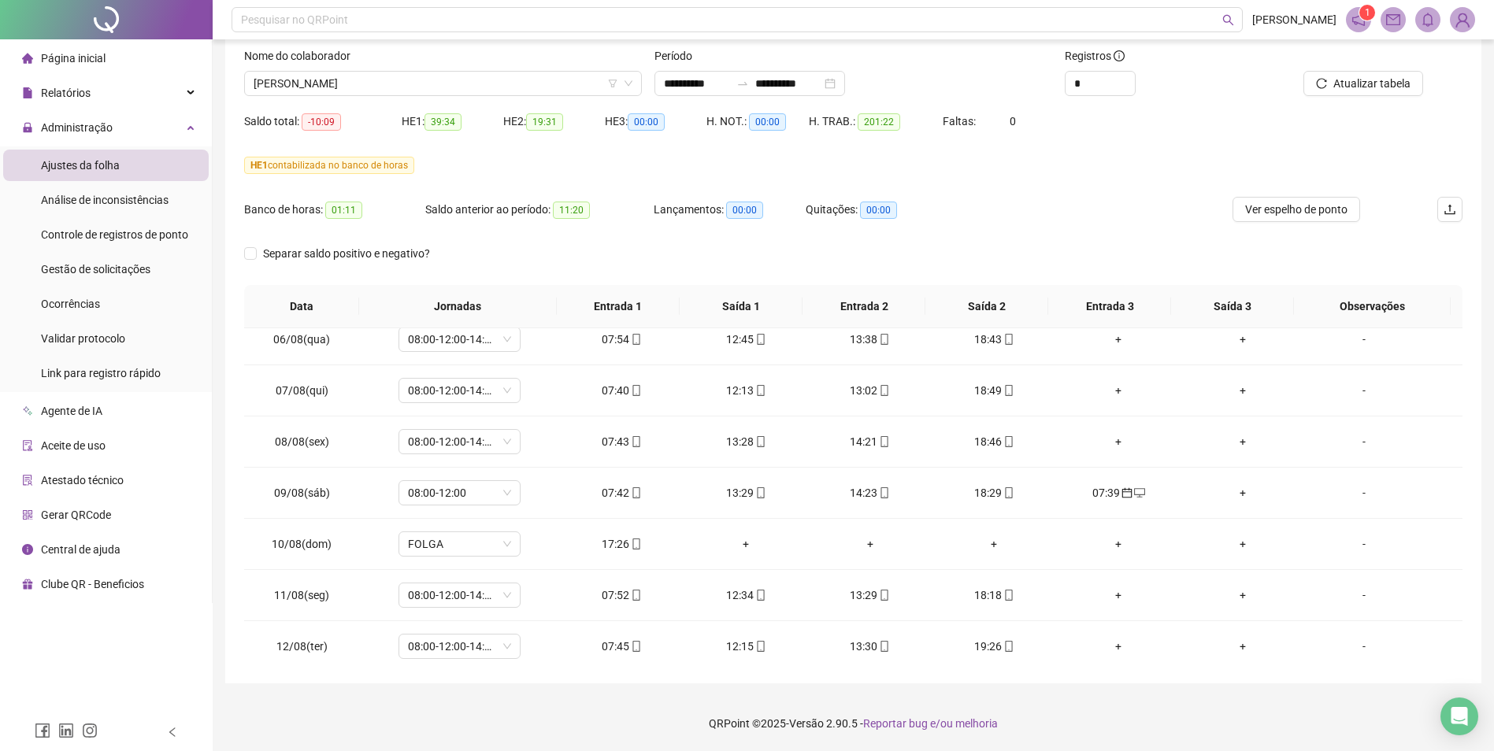
scroll to position [806, 0]
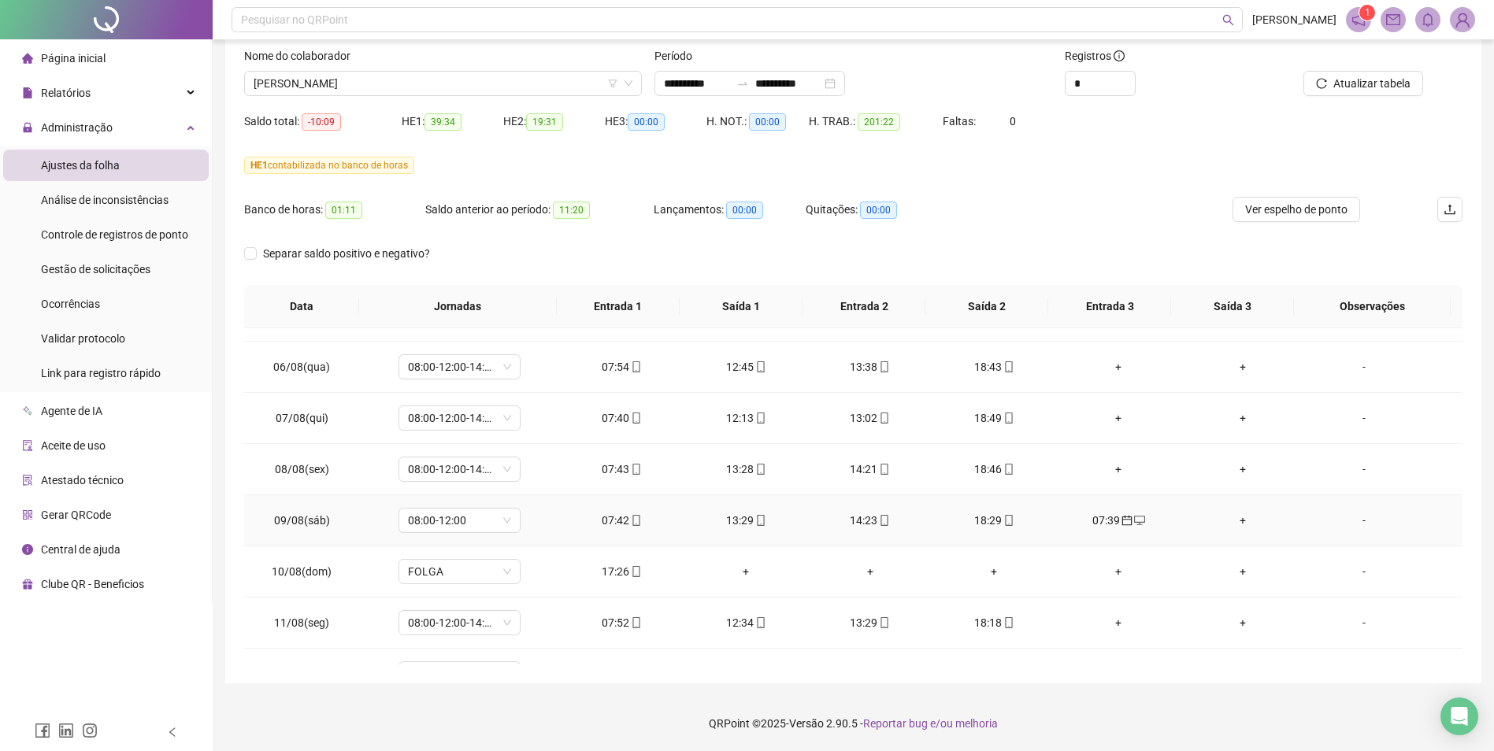
click at [1107, 520] on div "07:39" at bounding box center [1118, 520] width 99 height 17
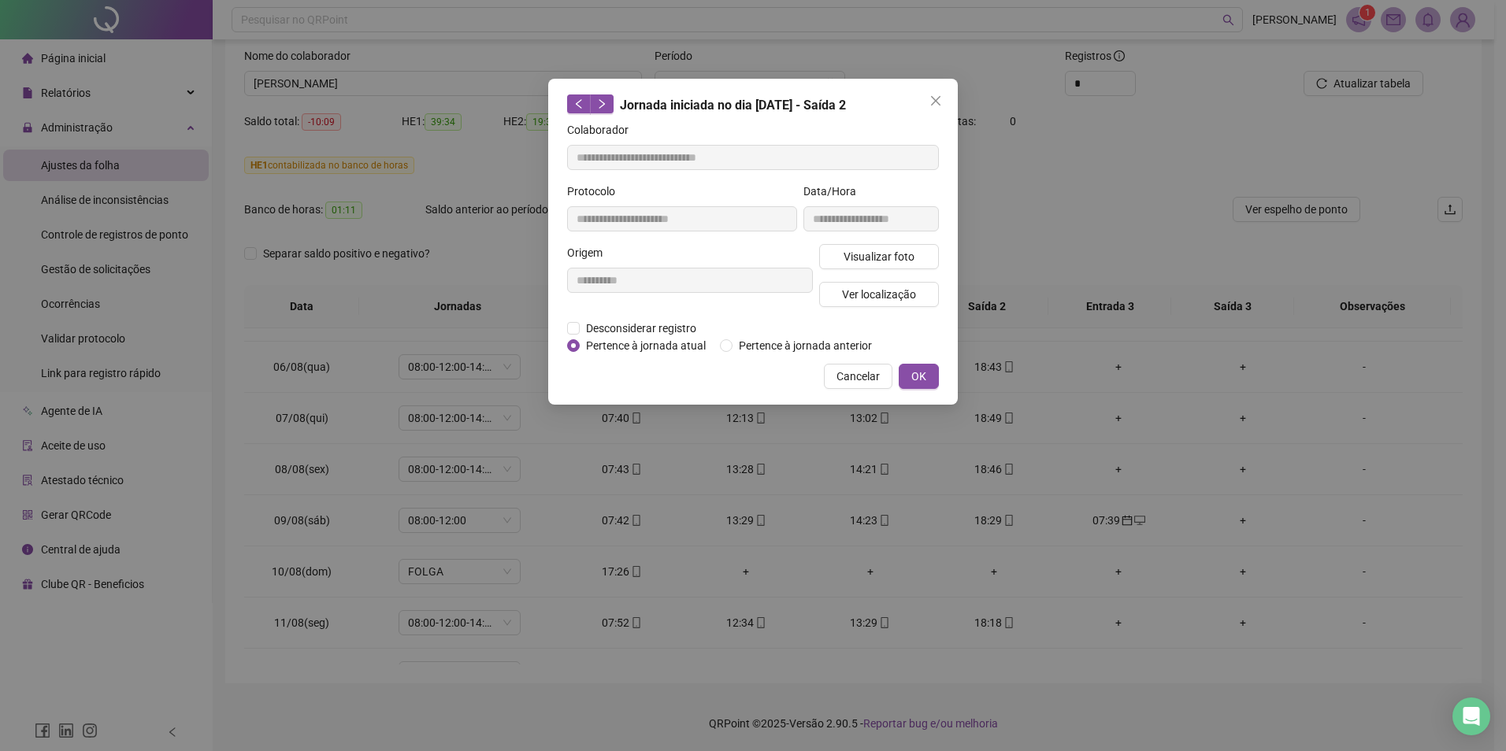
type input "**********"
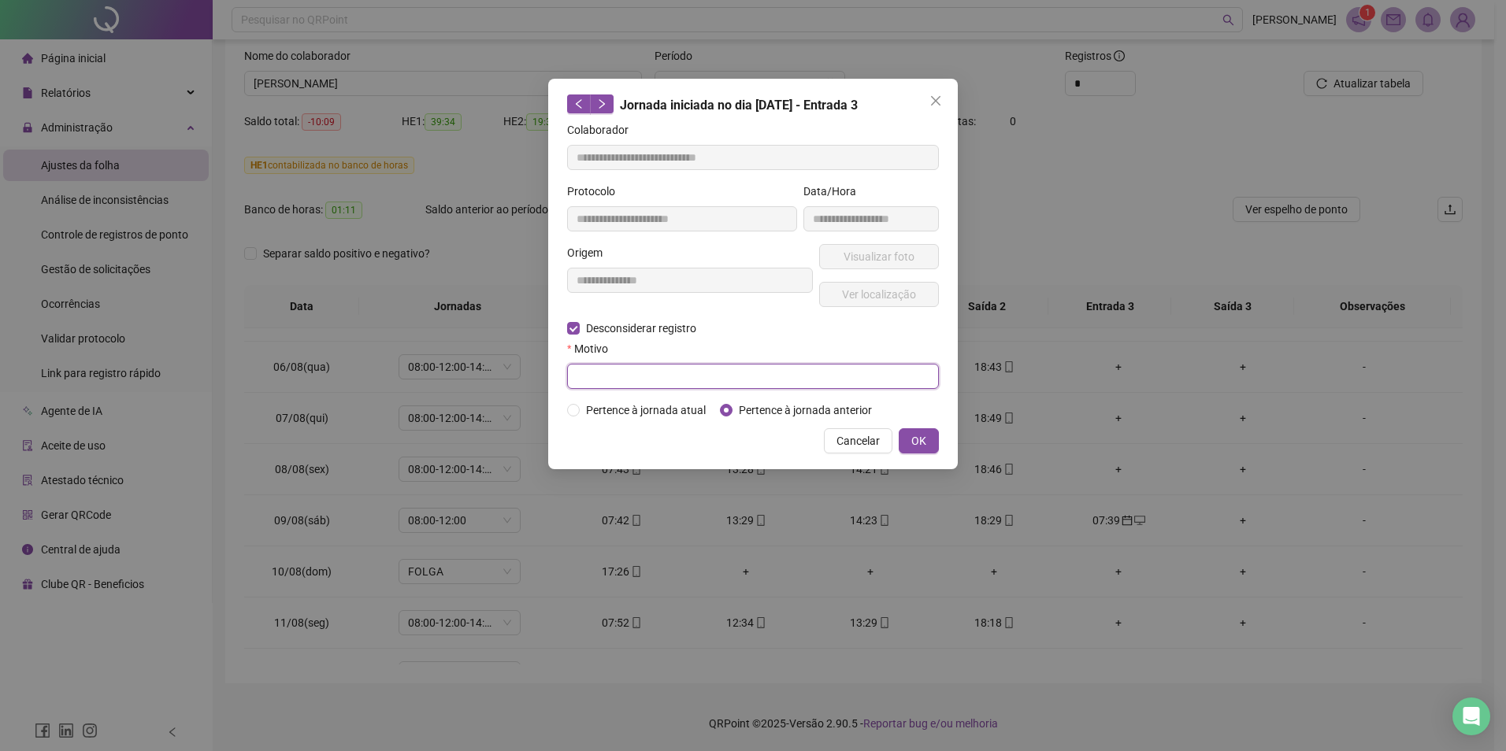
click at [662, 376] on input "text" at bounding box center [753, 376] width 372 height 25
type input "**********"
click at [926, 443] on button "OK" at bounding box center [918, 440] width 40 height 25
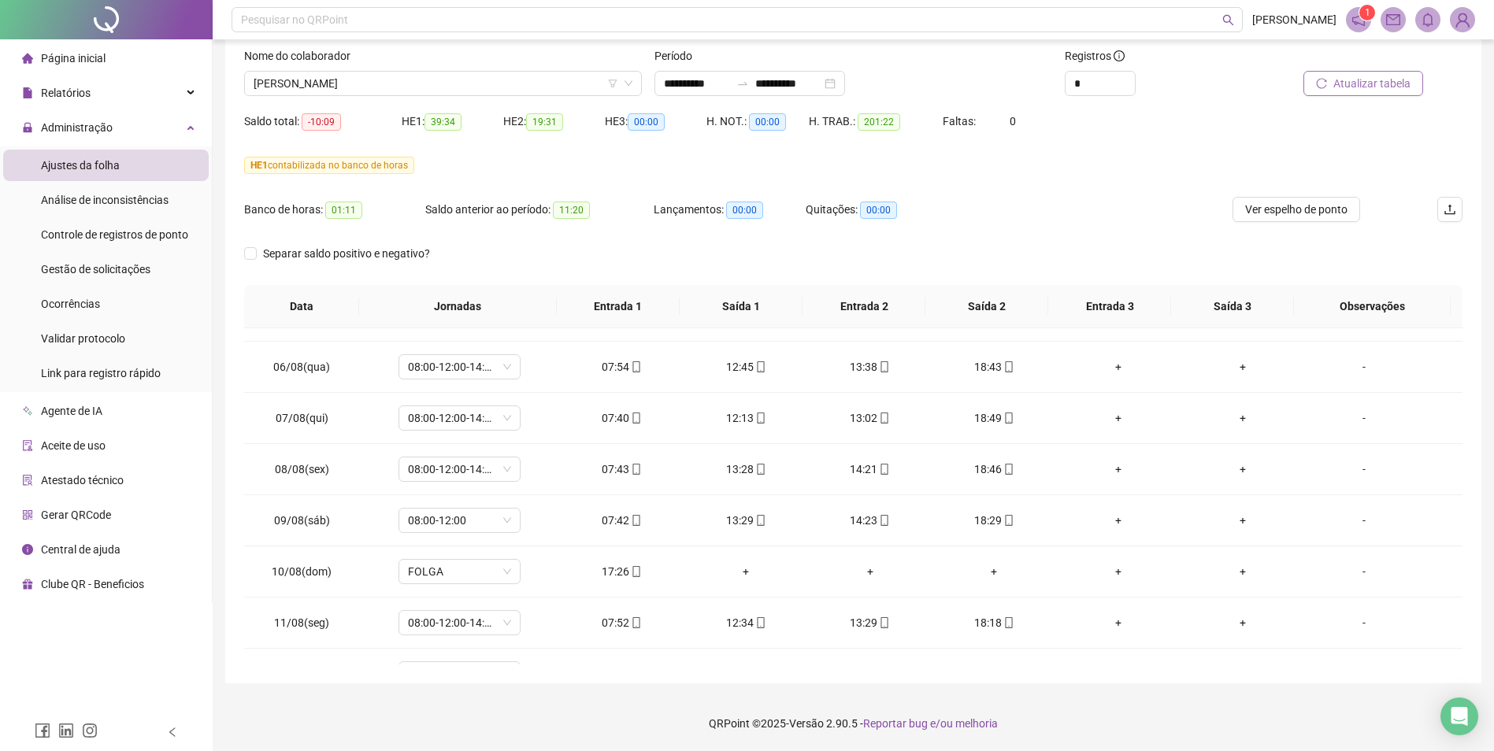
click at [1202, 86] on span "Atualizar tabela" at bounding box center [1371, 83] width 77 height 17
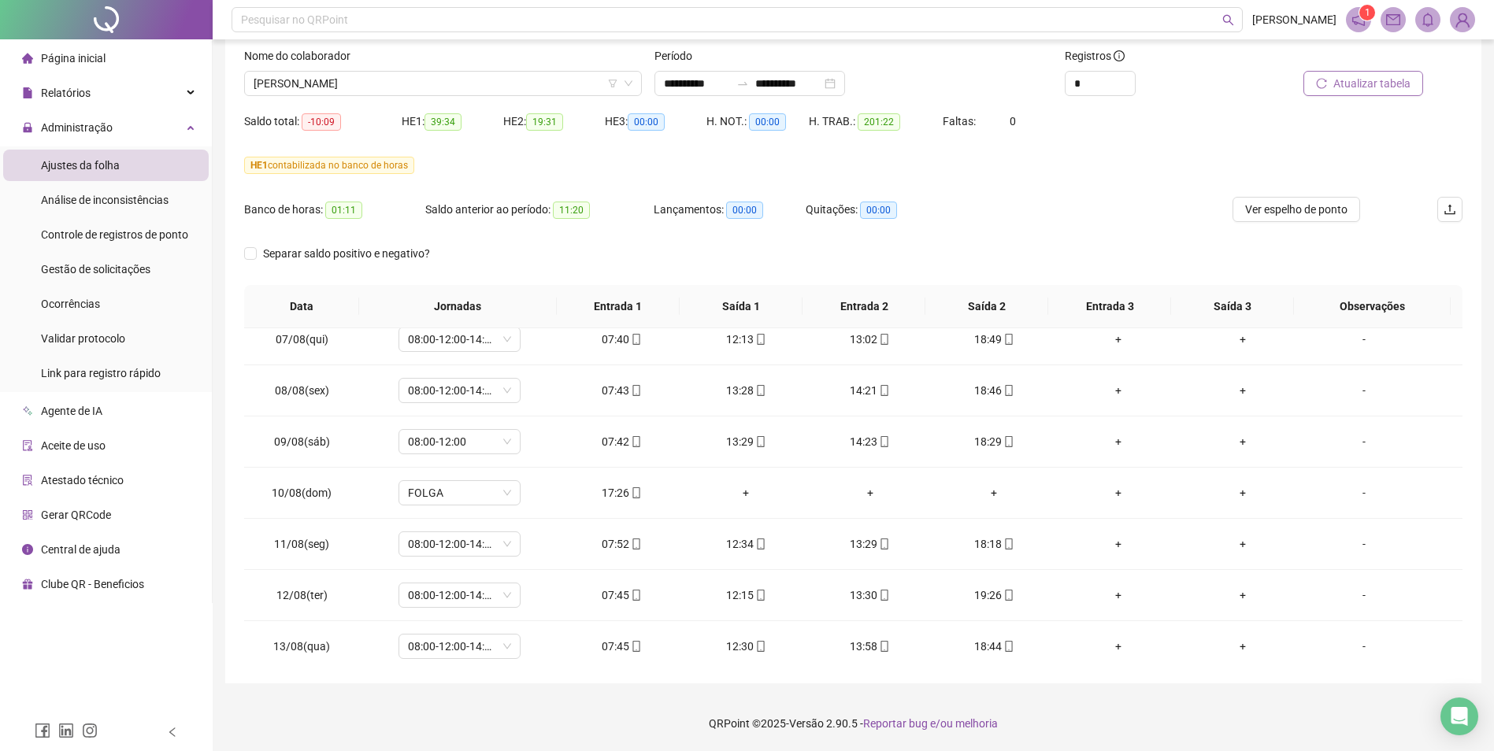
click at [1202, 84] on span "Atualizar tabela" at bounding box center [1371, 83] width 77 height 17
click at [398, 79] on span "[PERSON_NAME]" at bounding box center [443, 84] width 379 height 24
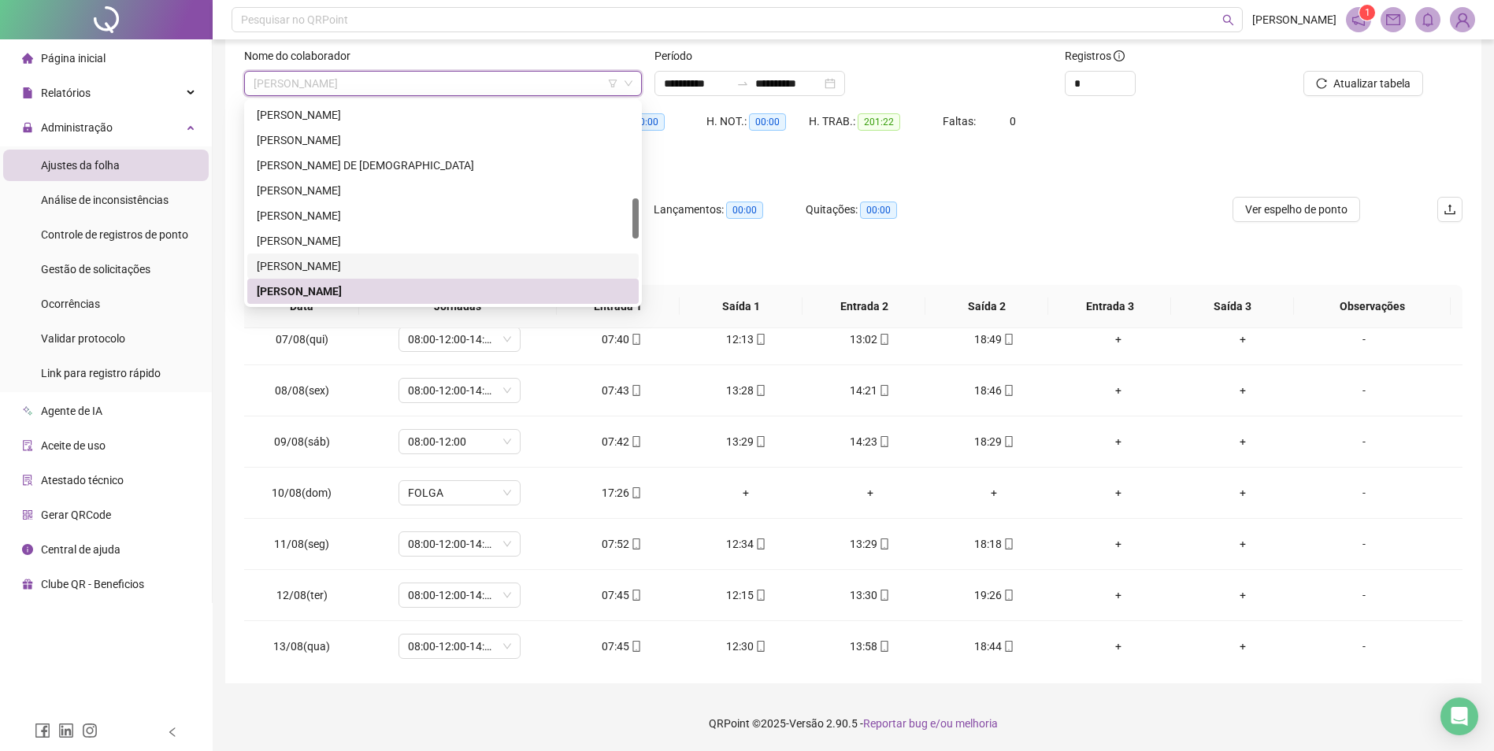
scroll to position [558, 0]
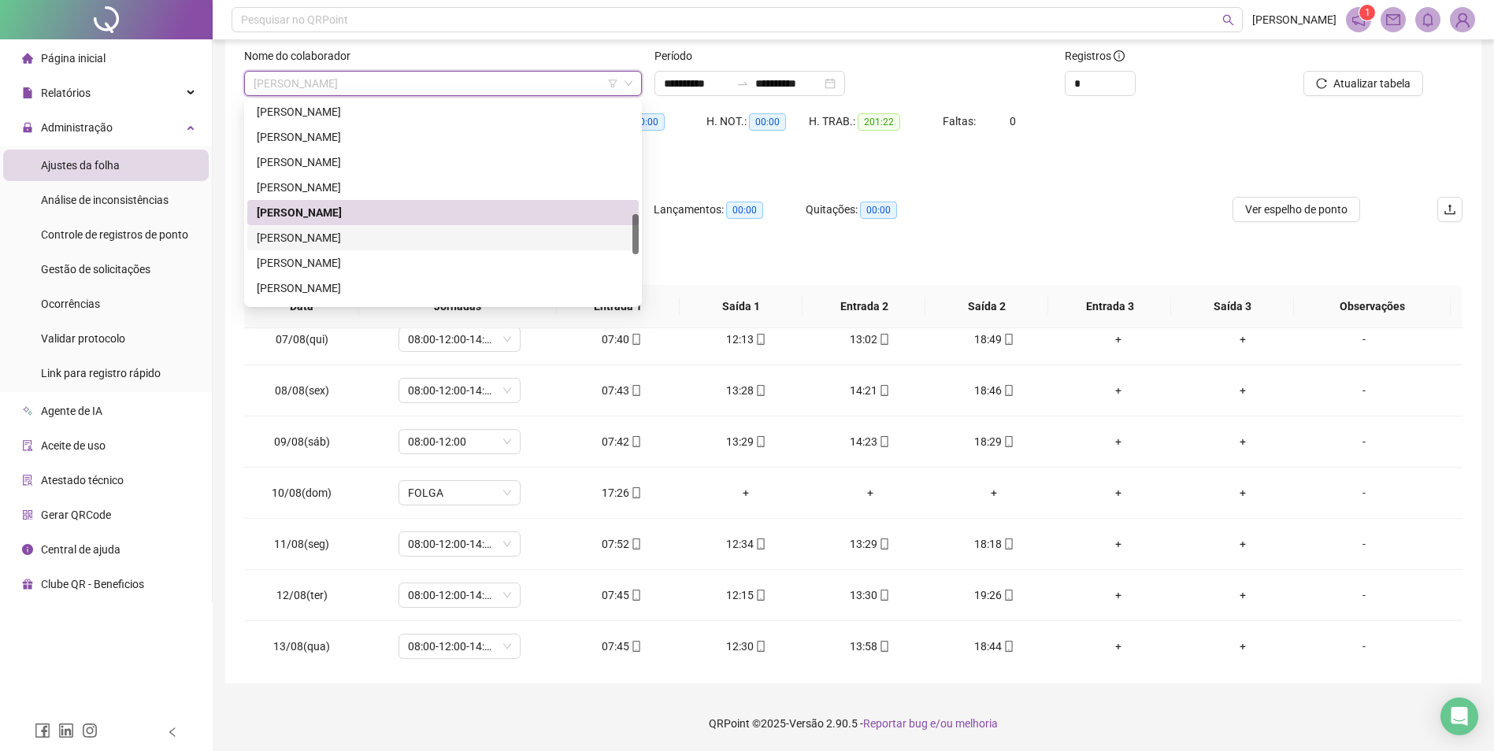
click at [359, 235] on div "[PERSON_NAME]" at bounding box center [443, 237] width 372 height 17
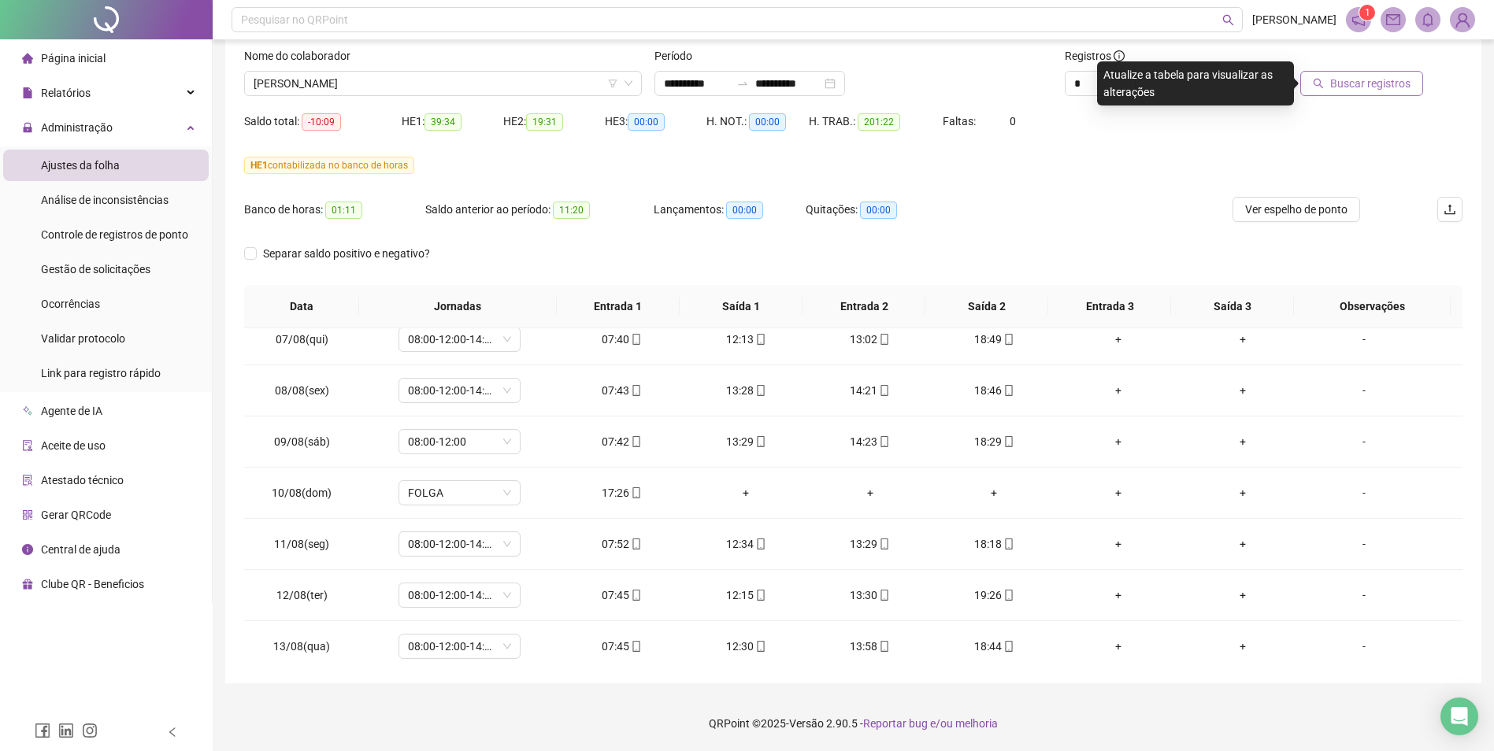
click at [1202, 83] on span "Buscar registros" at bounding box center [1370, 83] width 80 height 17
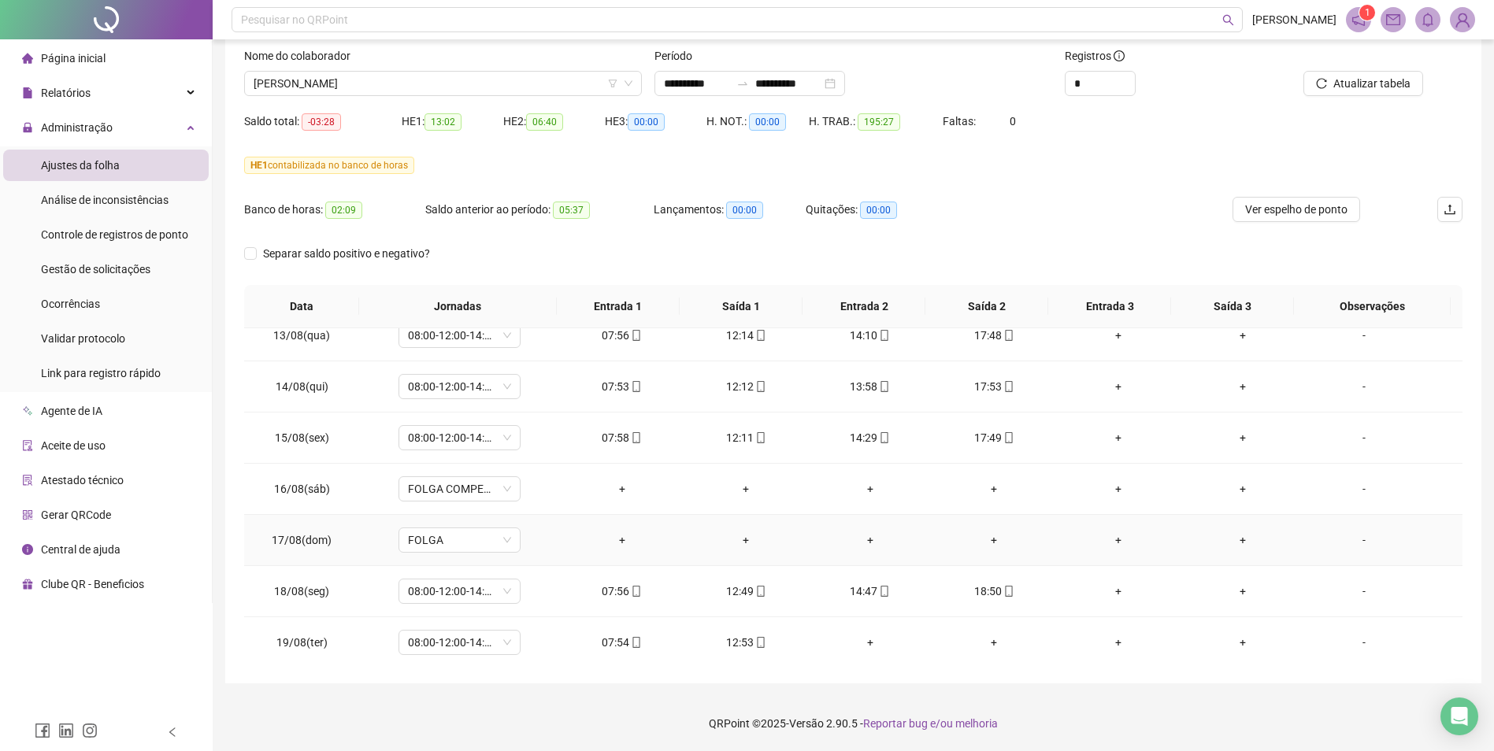
scroll to position [1199, 0]
drag, startPoint x: 1367, startPoint y: 87, endPoint x: 1369, endPoint y: 101, distance: 14.3
click at [1202, 87] on span "Atualizar tabela" at bounding box center [1371, 83] width 77 height 17
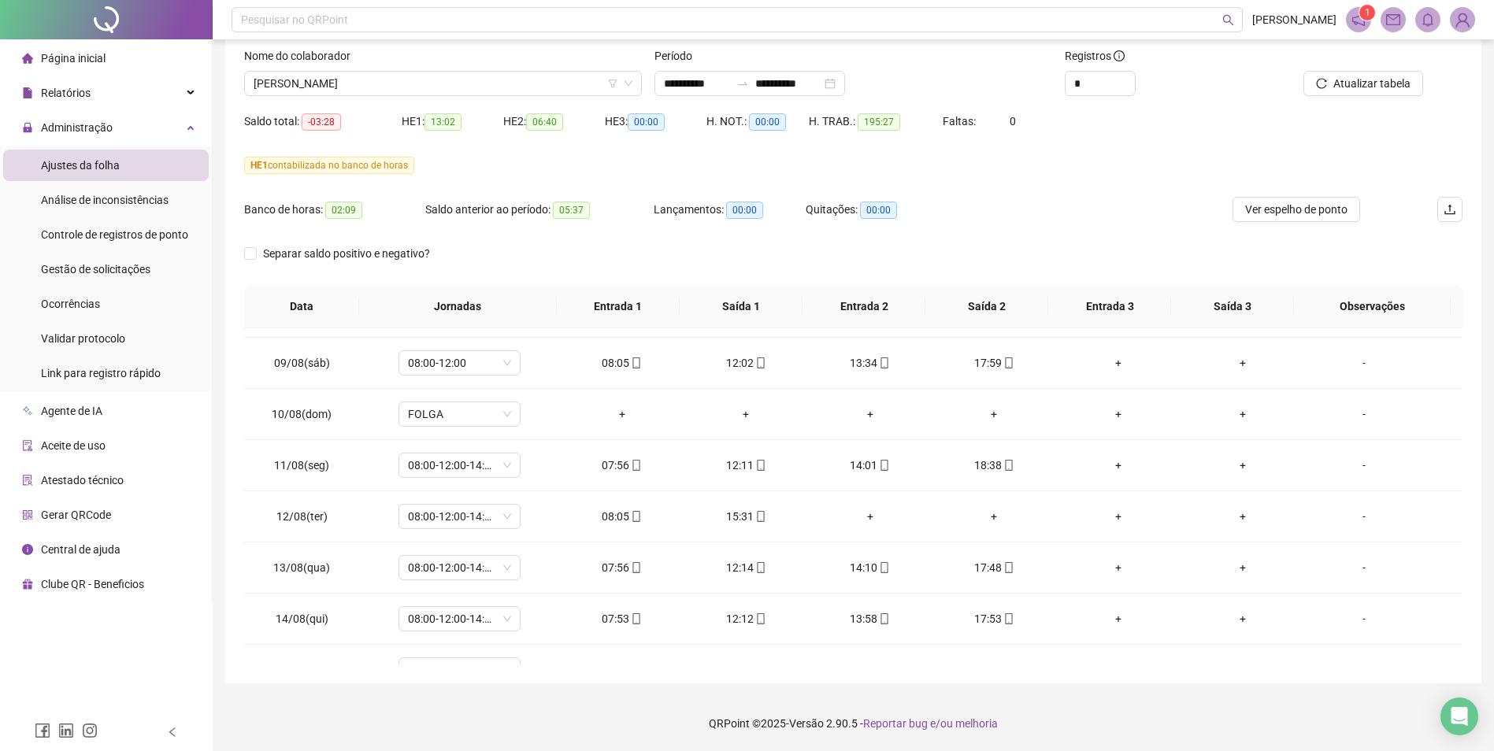
scroll to position [884, 0]
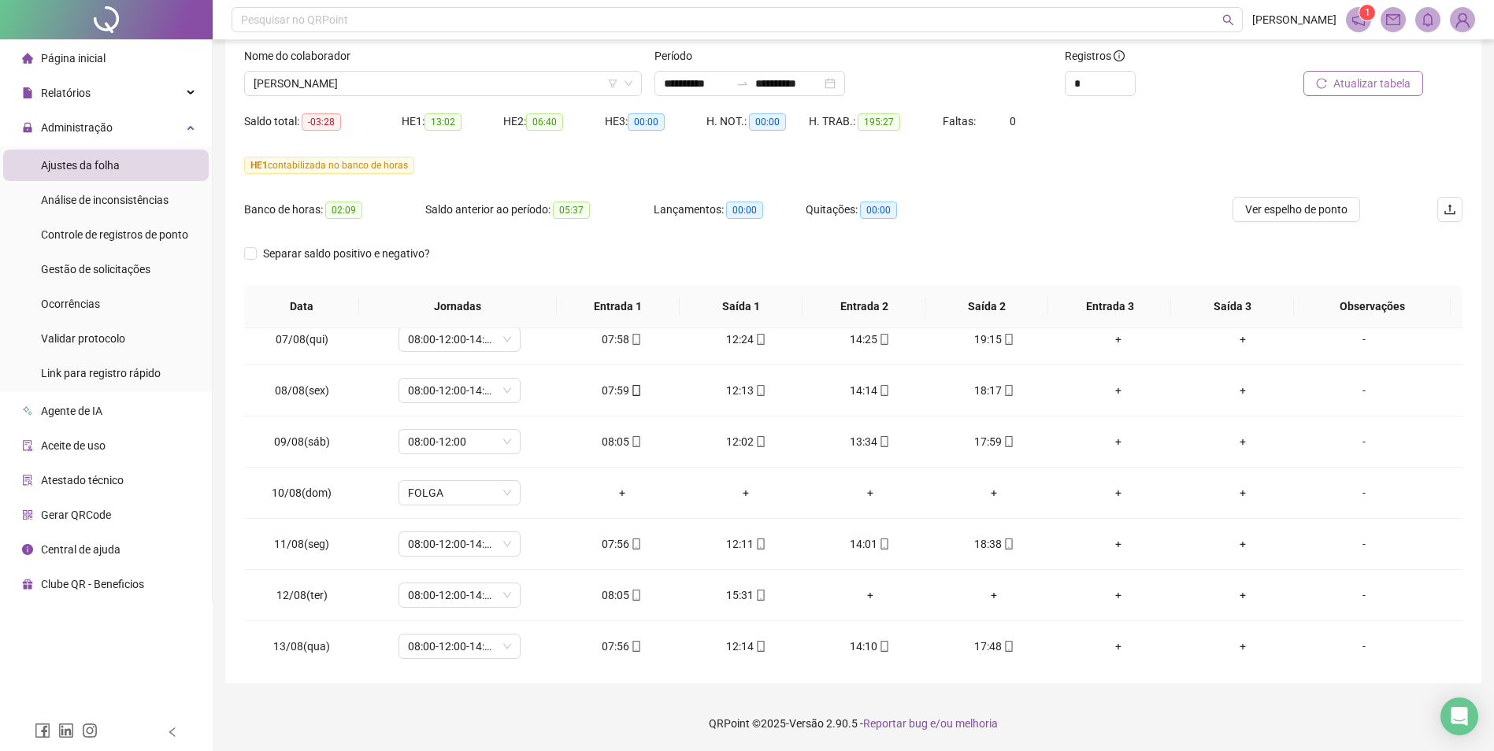
click at [1202, 84] on span "Atualizar tabela" at bounding box center [1371, 83] width 77 height 17
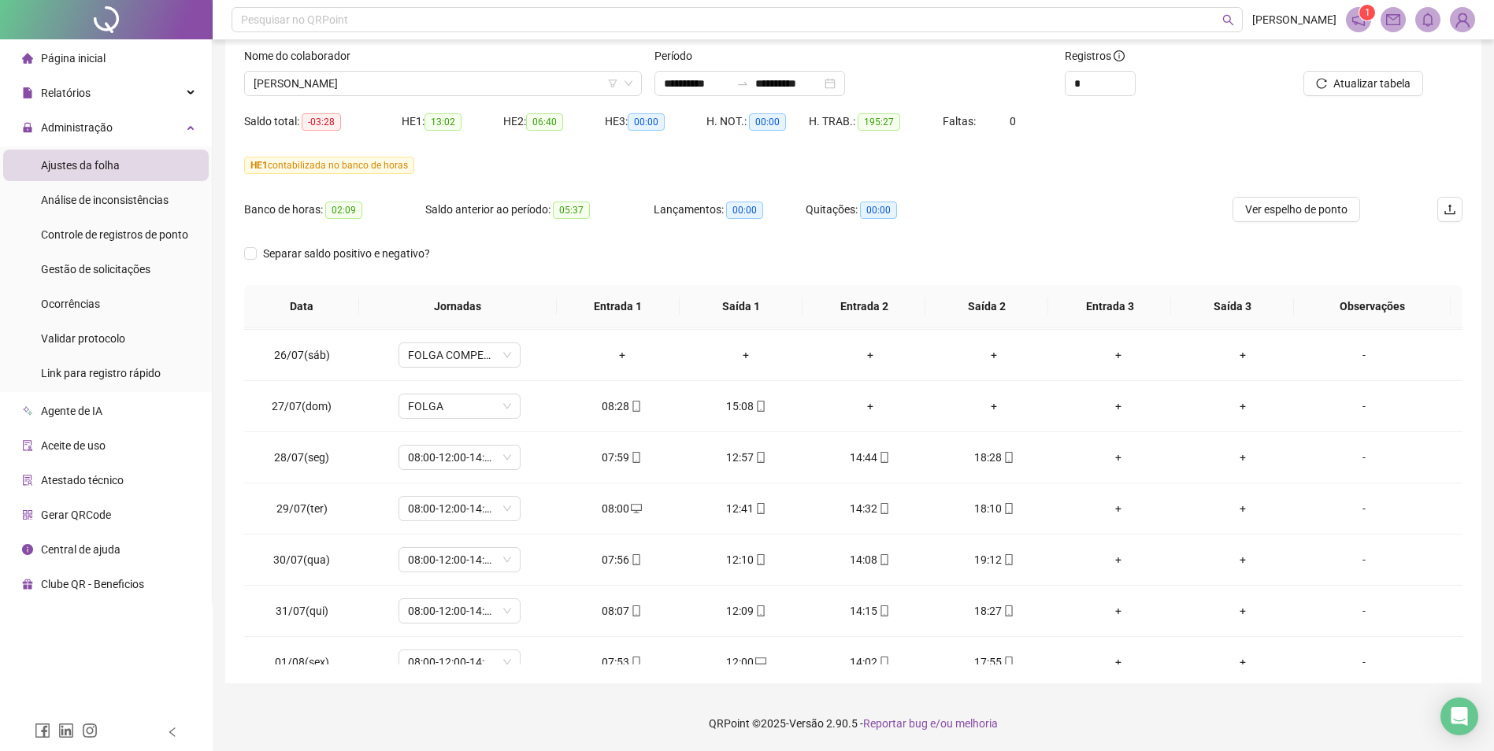
scroll to position [18, 0]
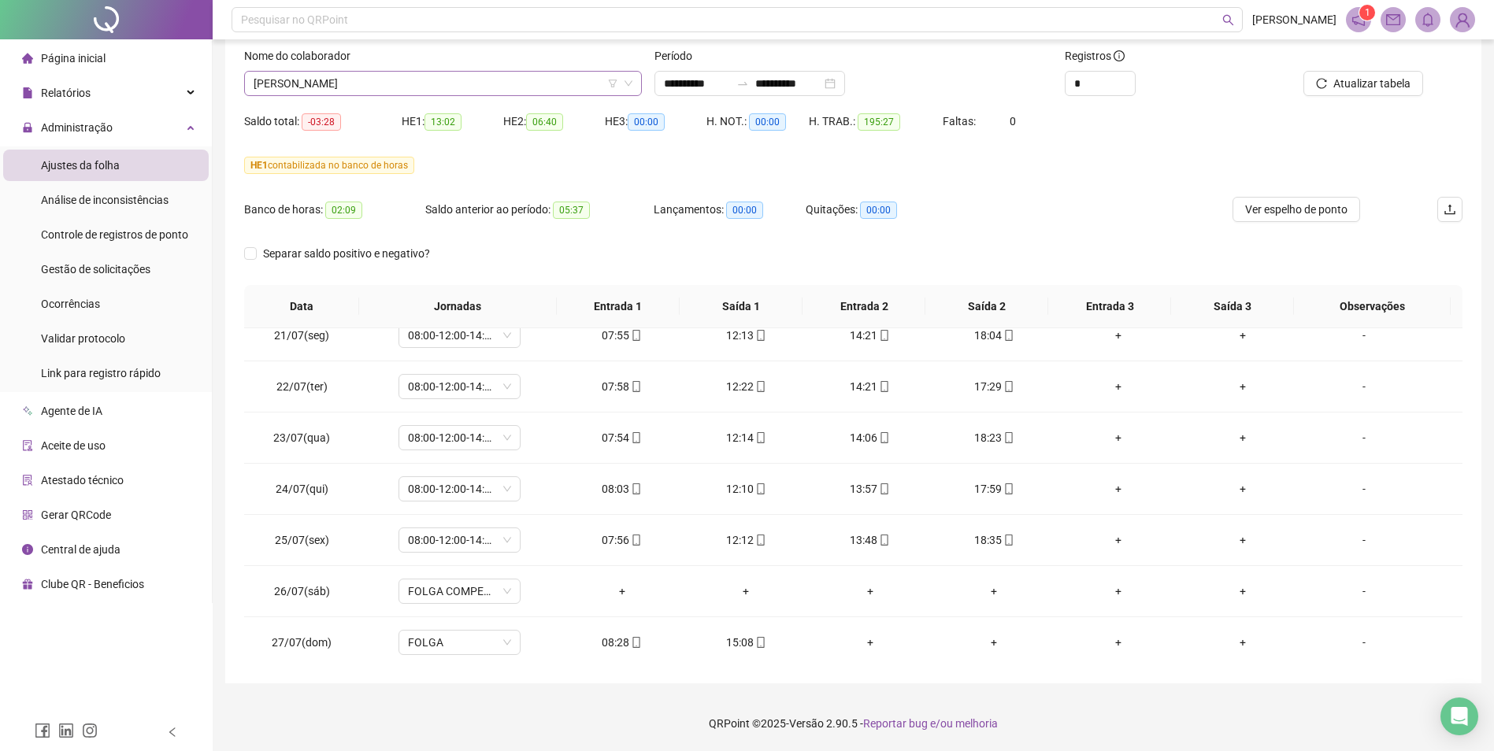
click at [373, 84] on span "[PERSON_NAME]" at bounding box center [443, 84] width 379 height 24
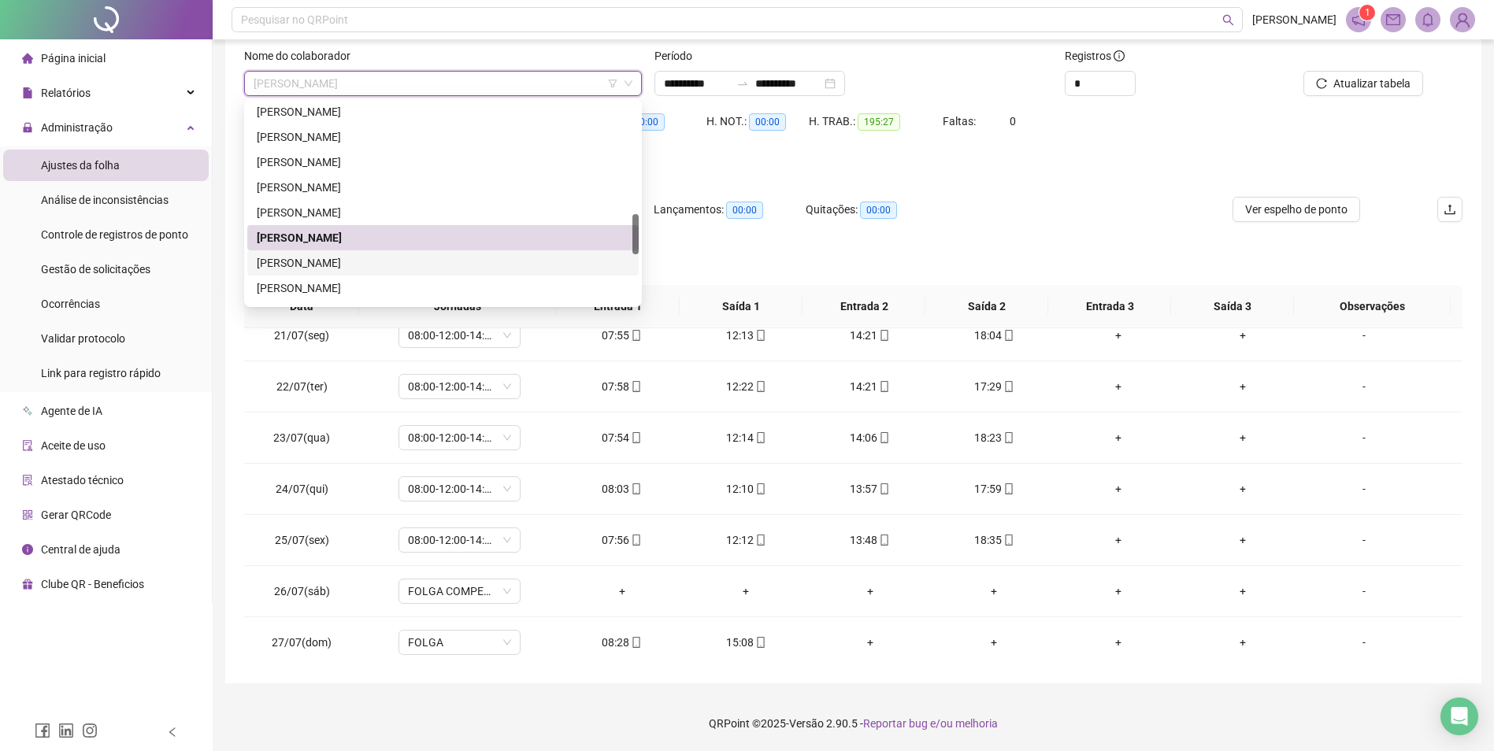
click at [350, 261] on div "[PERSON_NAME]" at bounding box center [443, 262] width 372 height 17
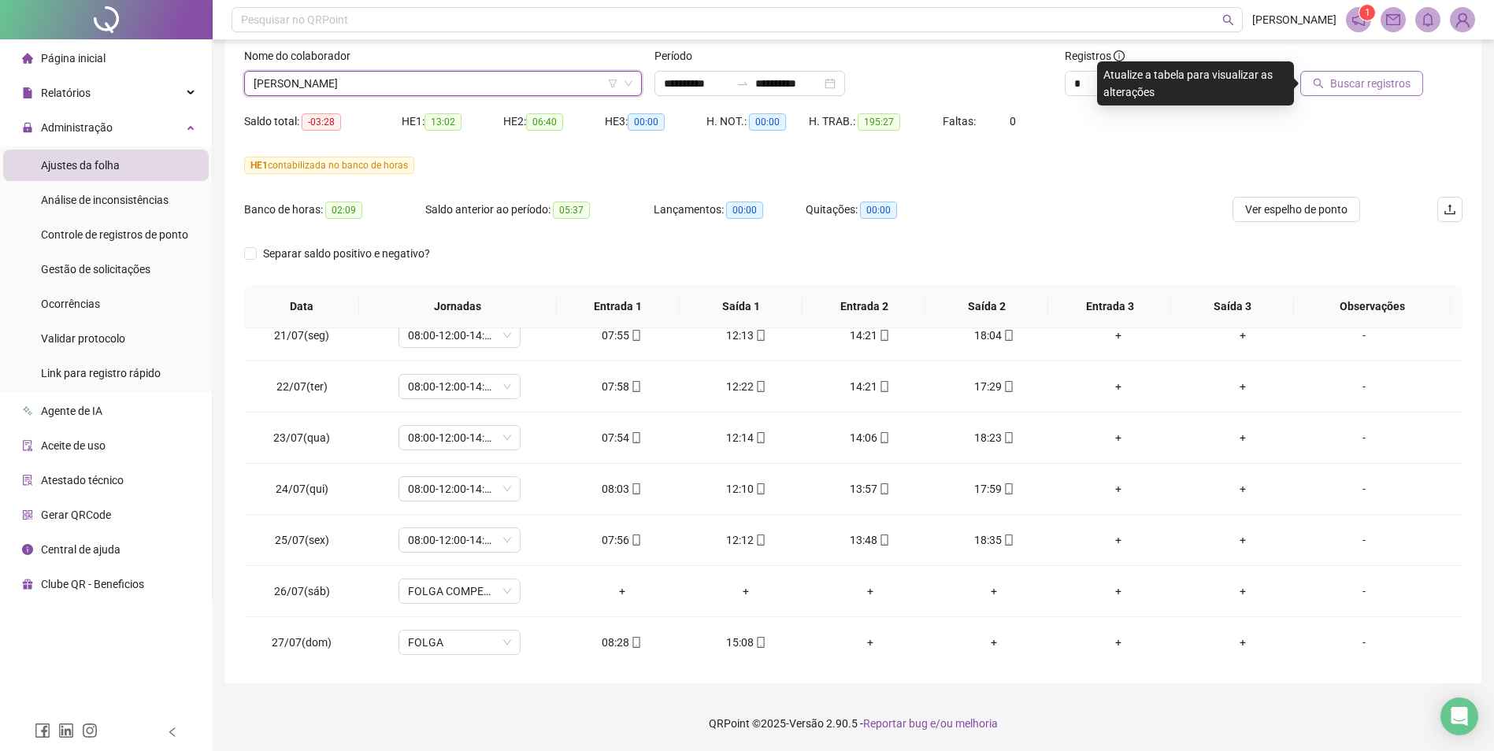
click at [1202, 87] on span "Buscar registros" at bounding box center [1370, 83] width 80 height 17
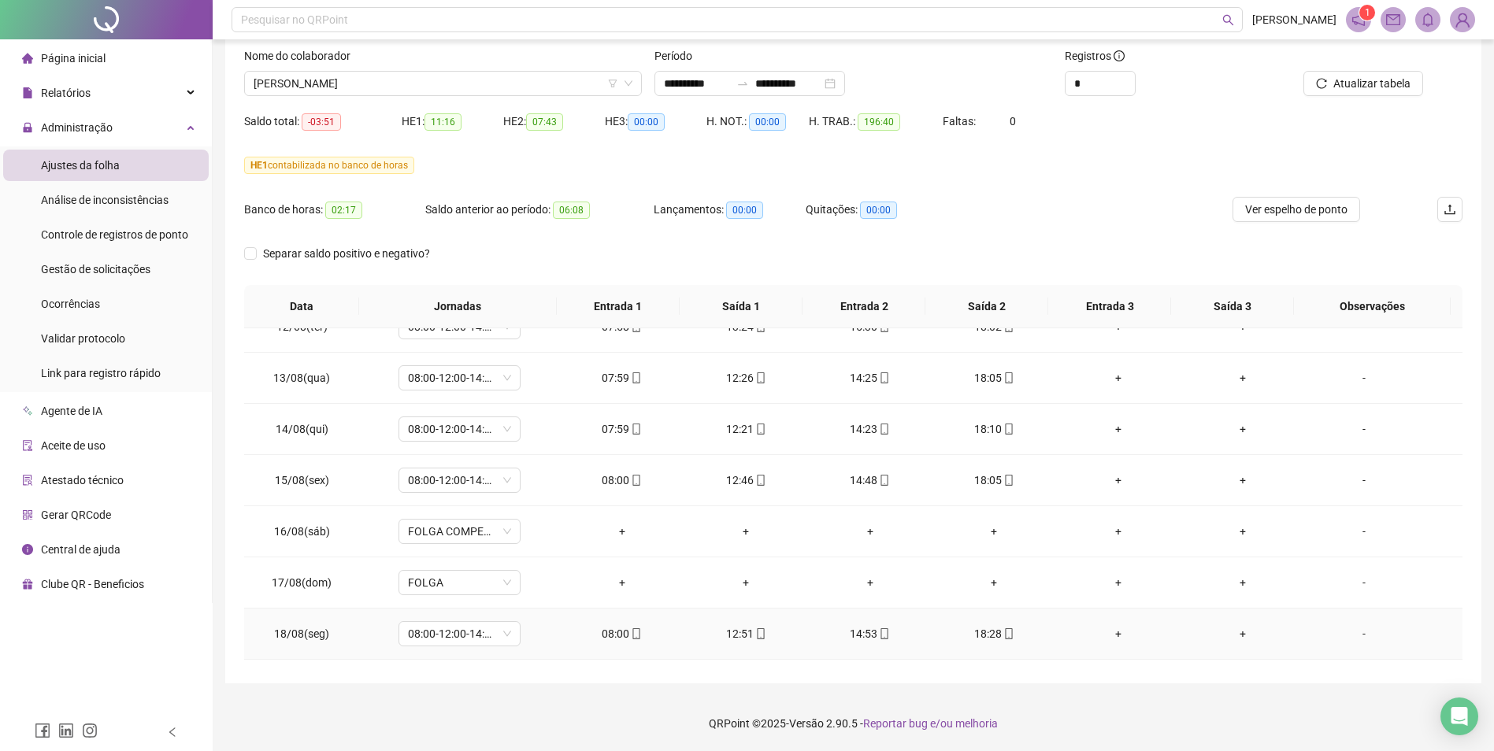
scroll to position [1199, 0]
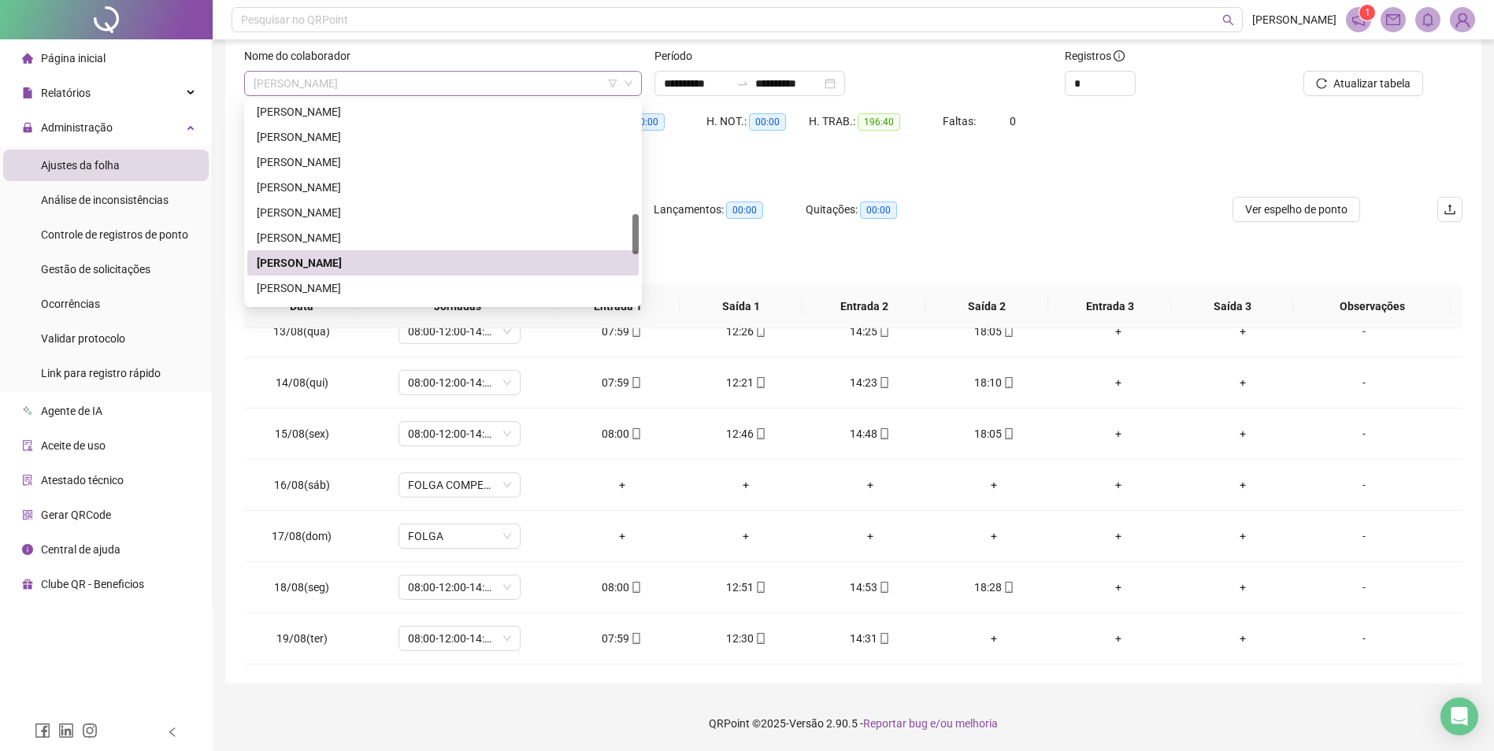
click at [405, 84] on span "[PERSON_NAME]" at bounding box center [443, 84] width 379 height 24
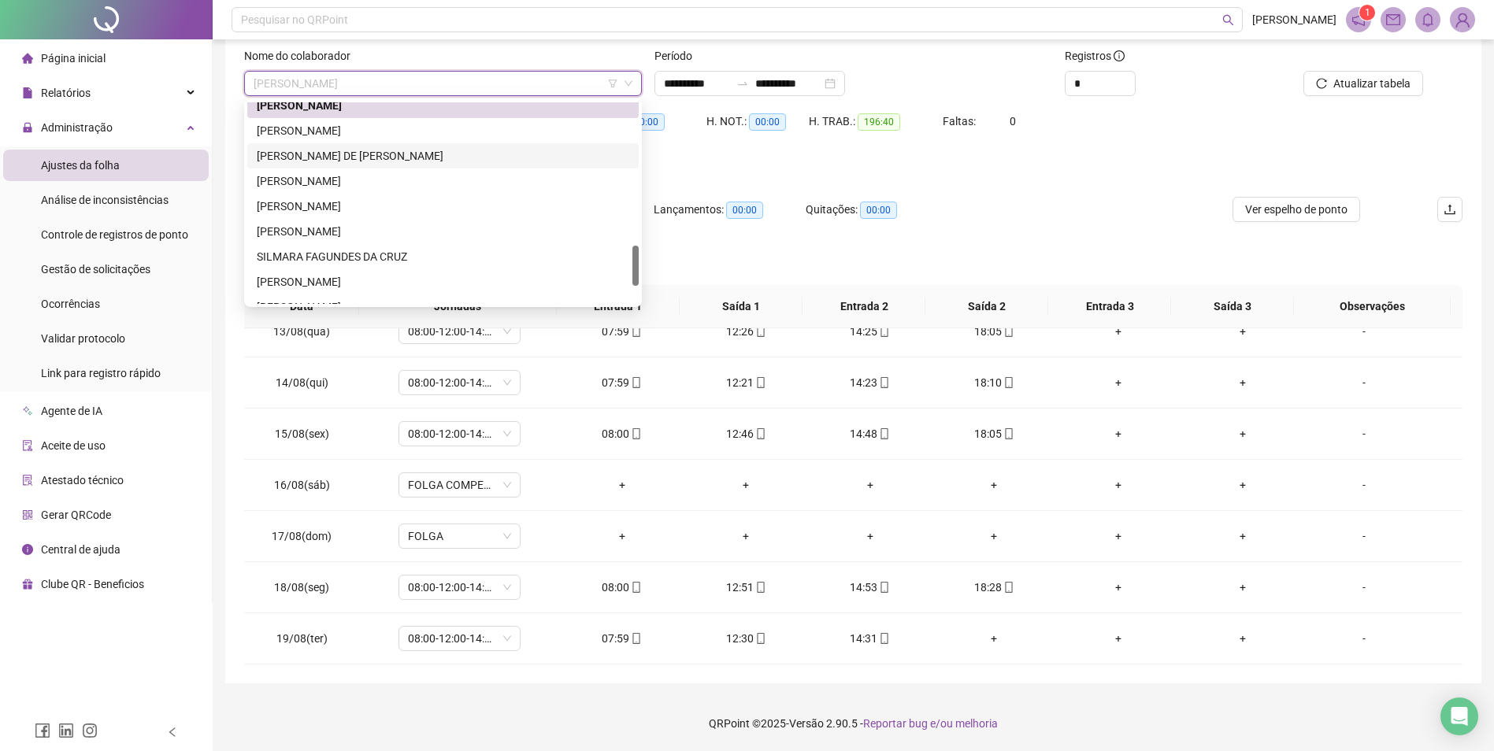
click at [402, 152] on div "[PERSON_NAME] DE [PERSON_NAME]" at bounding box center [443, 155] width 372 height 17
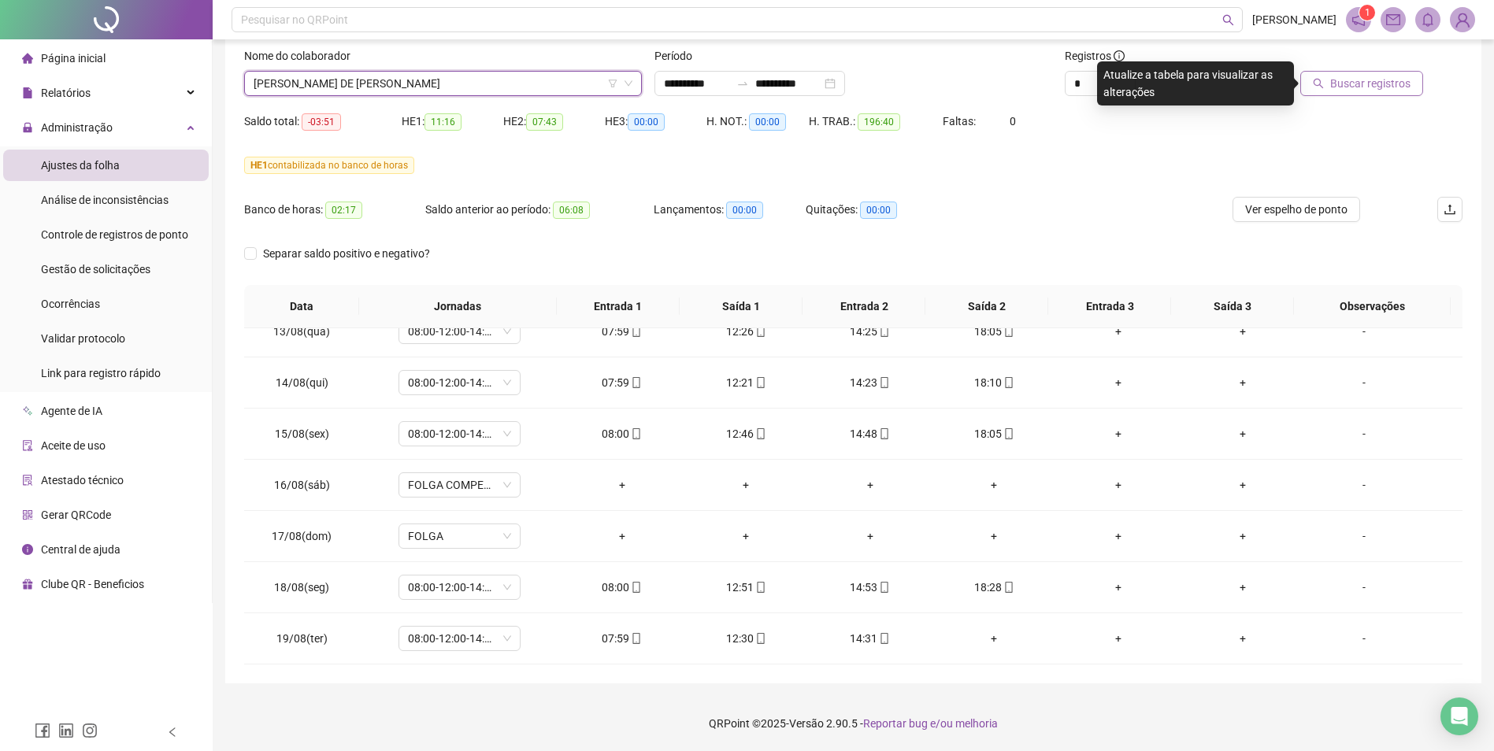
click at [1202, 85] on span "Buscar registros" at bounding box center [1370, 83] width 80 height 17
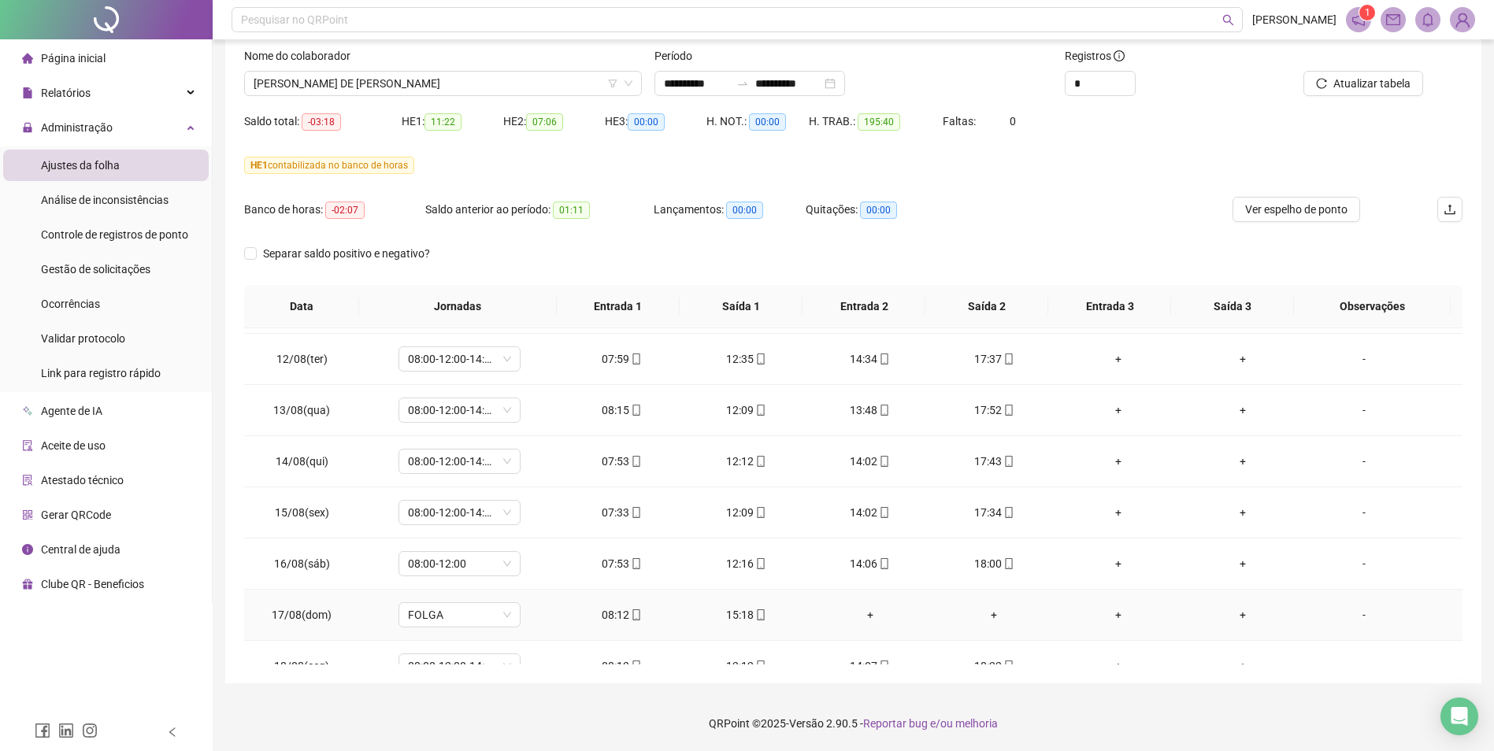
scroll to position [1199, 0]
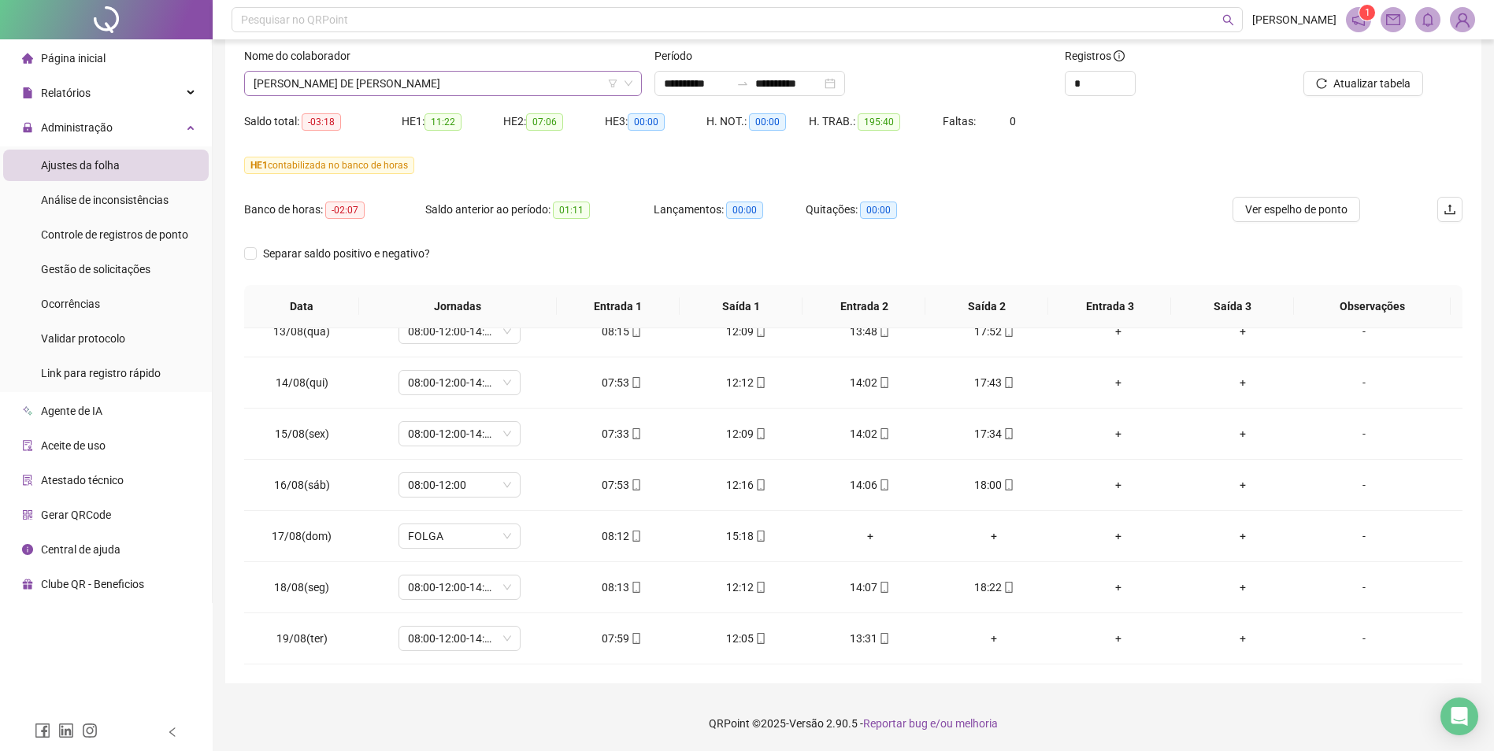
click at [564, 82] on span "[PERSON_NAME] DE [PERSON_NAME]" at bounding box center [443, 84] width 379 height 24
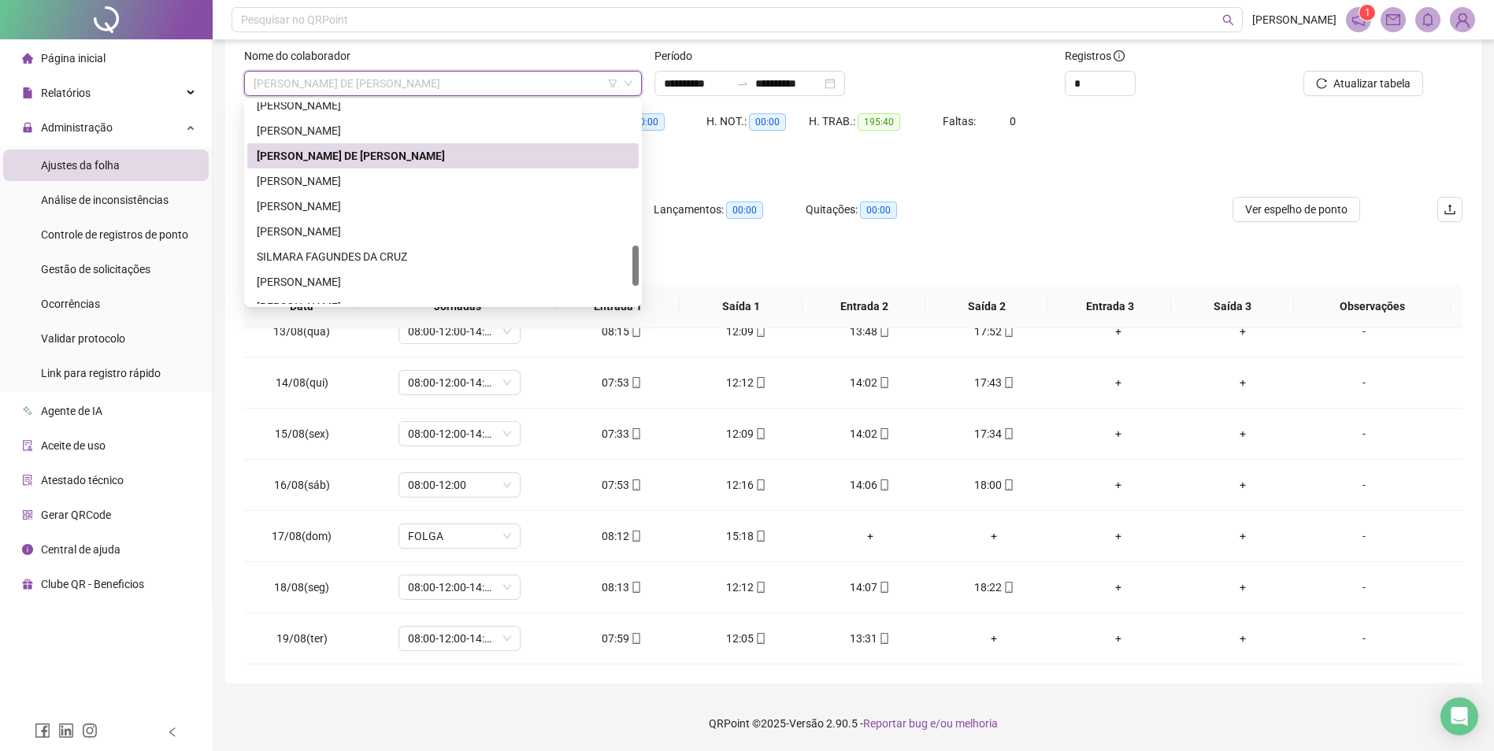
scroll to position [636, 0]
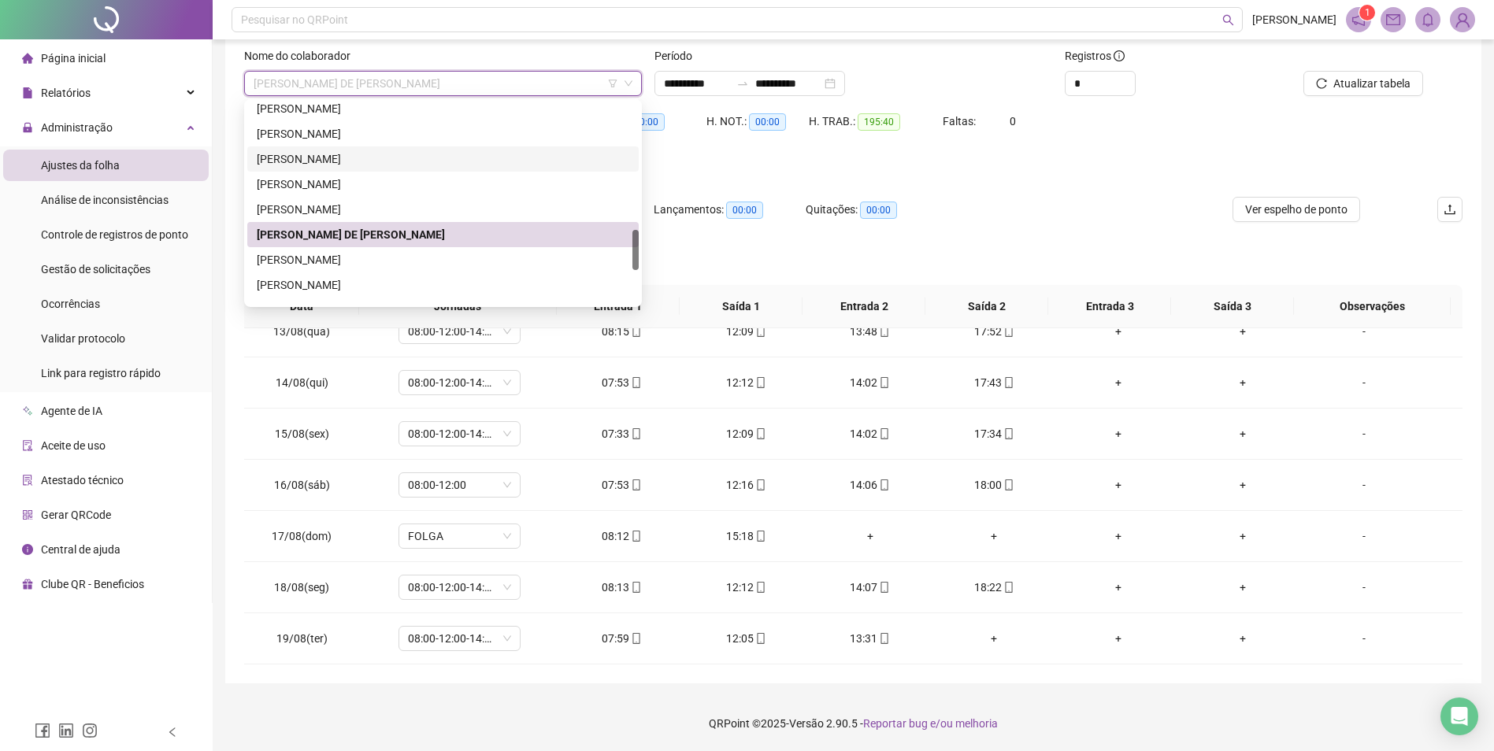
click at [369, 156] on div "[PERSON_NAME]" at bounding box center [443, 158] width 372 height 17
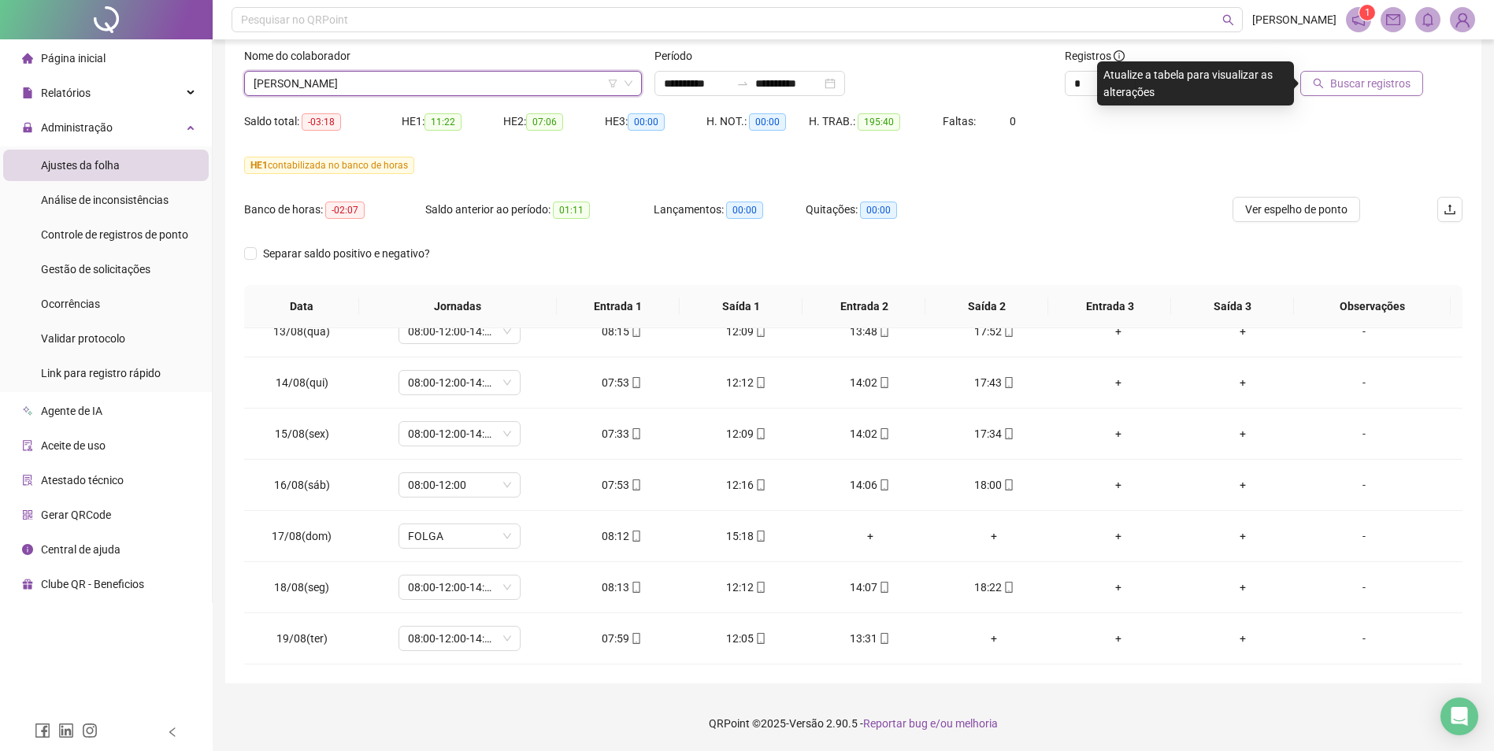
click at [1202, 82] on span "Buscar registros" at bounding box center [1370, 83] width 80 height 17
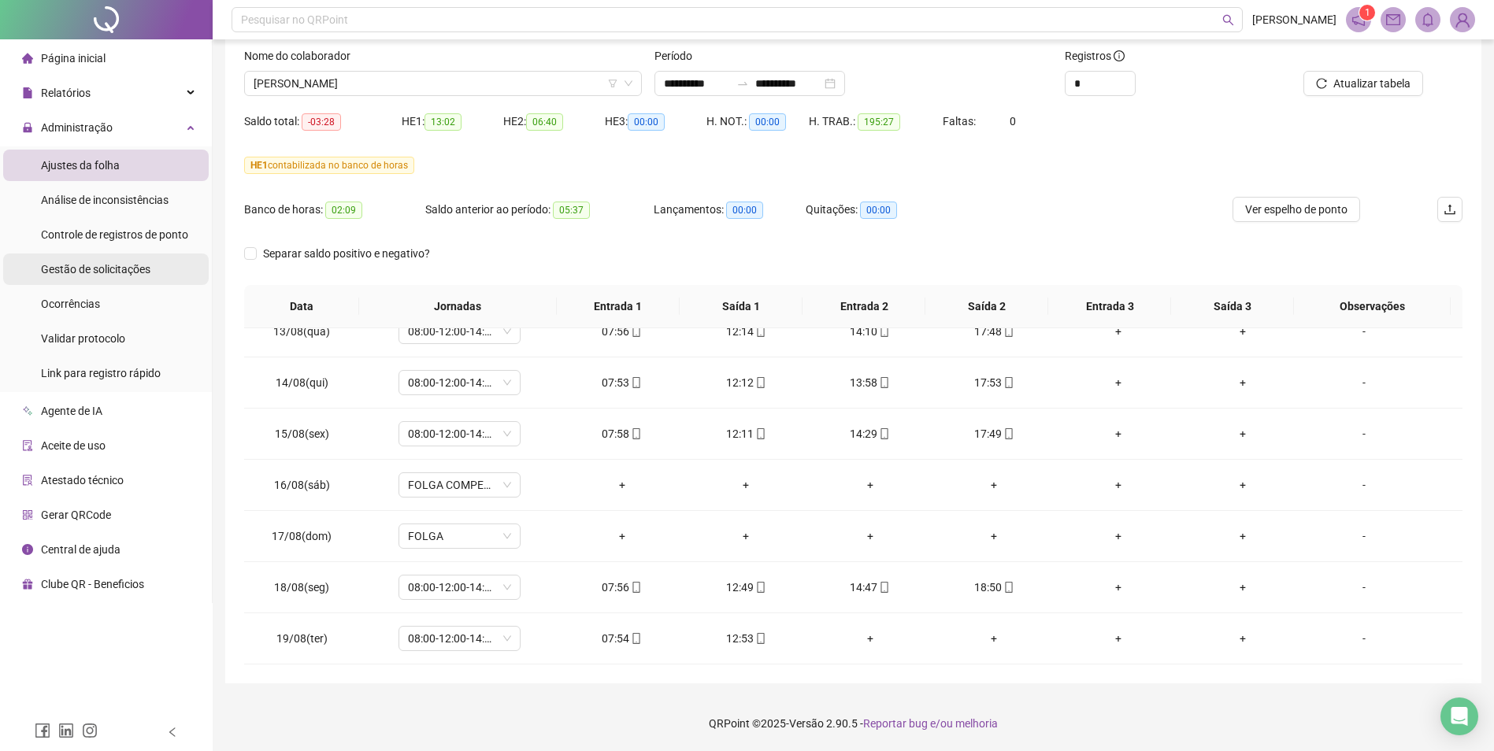
click at [128, 271] on span "Gestão de solicitações" at bounding box center [95, 269] width 109 height 13
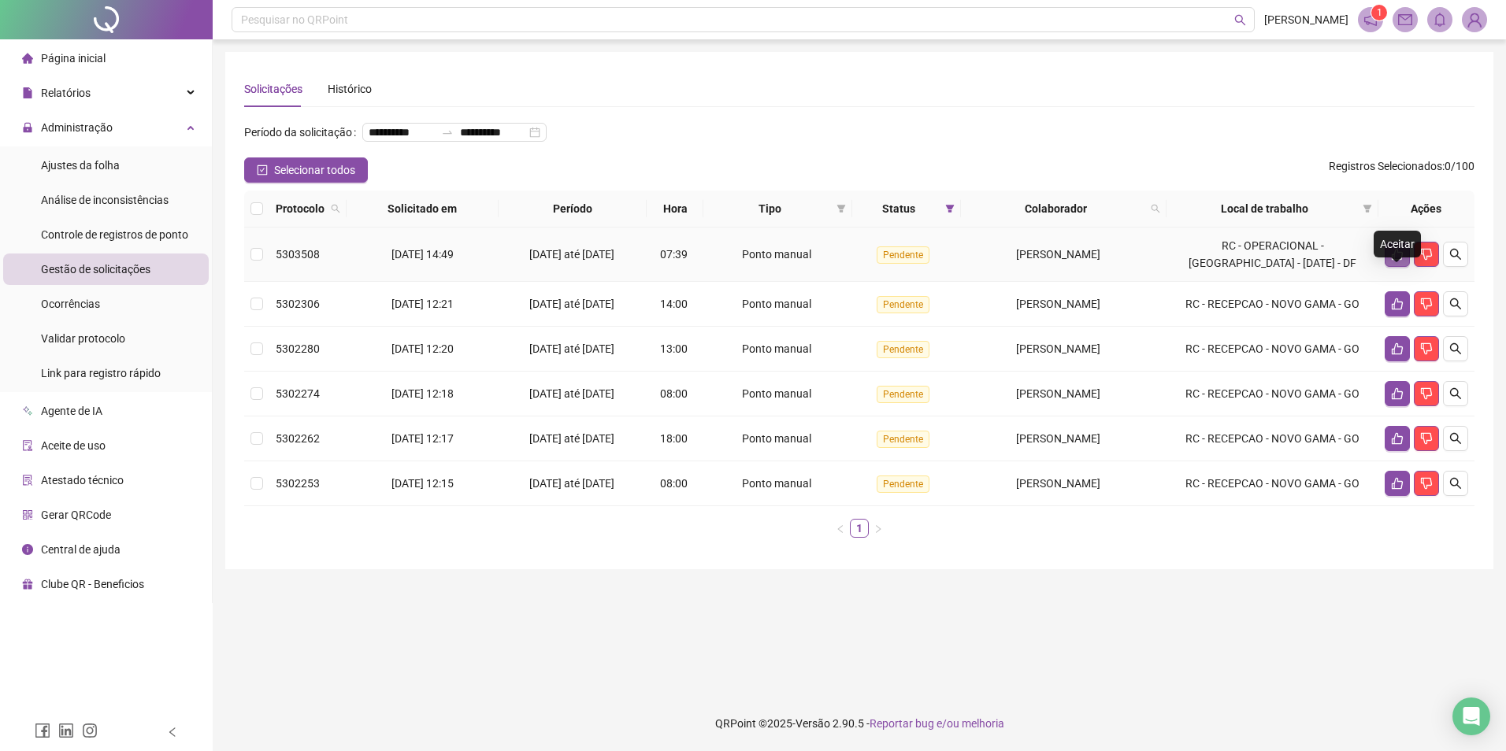
click at [1202, 261] on icon "like" at bounding box center [1397, 254] width 13 height 13
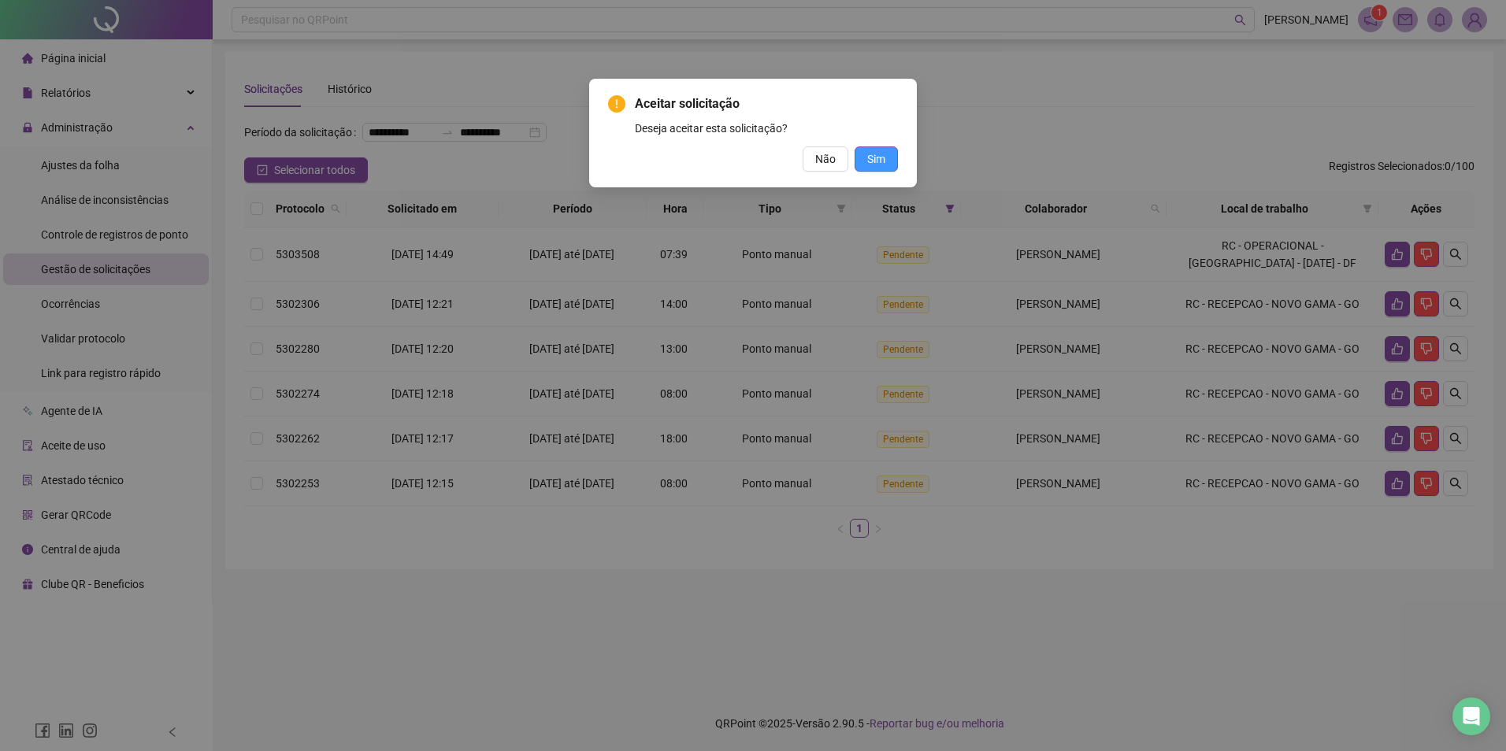
click at [873, 156] on span "Sim" at bounding box center [876, 158] width 18 height 17
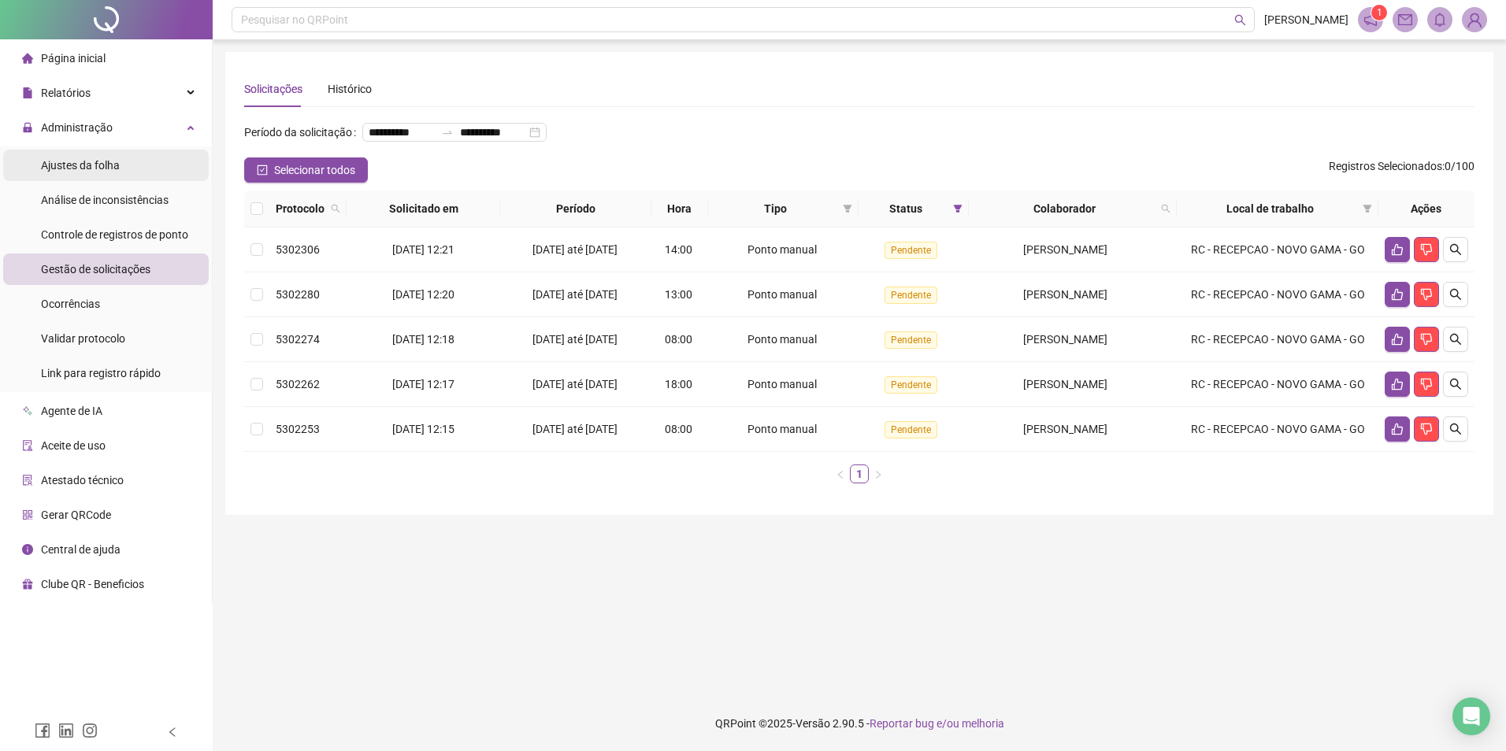
click at [105, 159] on span "Ajustes da folha" at bounding box center [80, 165] width 79 height 13
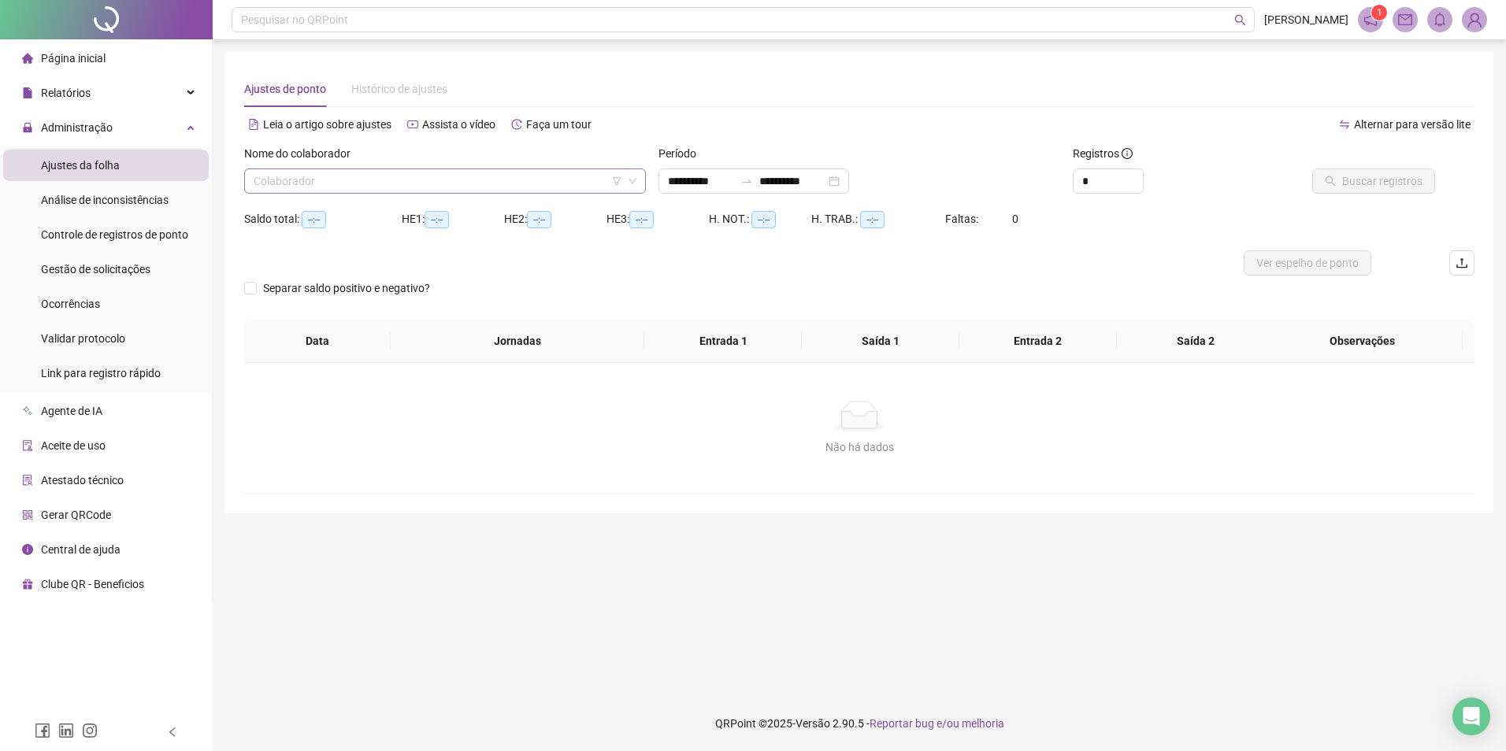
click at [580, 181] on input "search" at bounding box center [438, 181] width 369 height 24
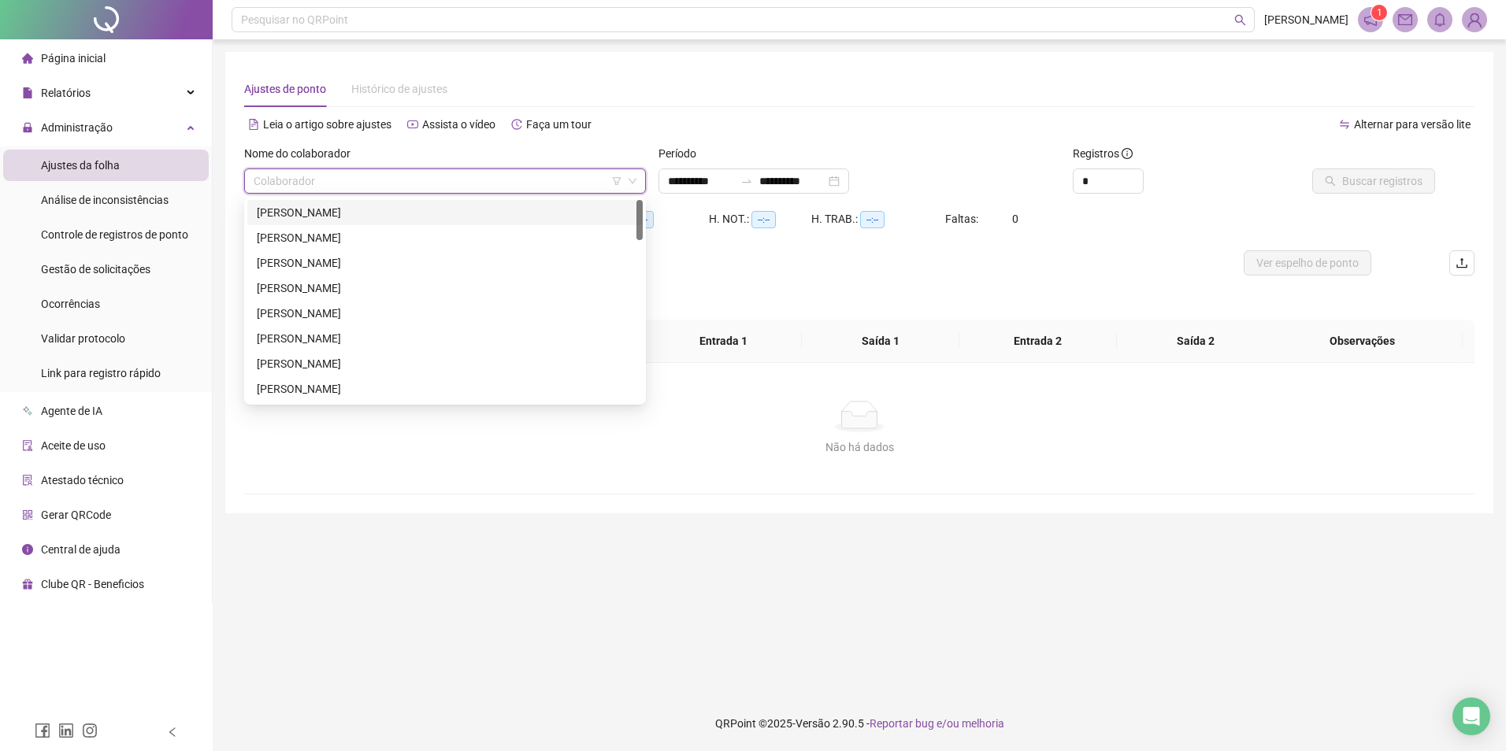
click at [575, 181] on input "search" at bounding box center [438, 181] width 369 height 24
click at [711, 180] on input "**********" at bounding box center [701, 180] width 66 height 17
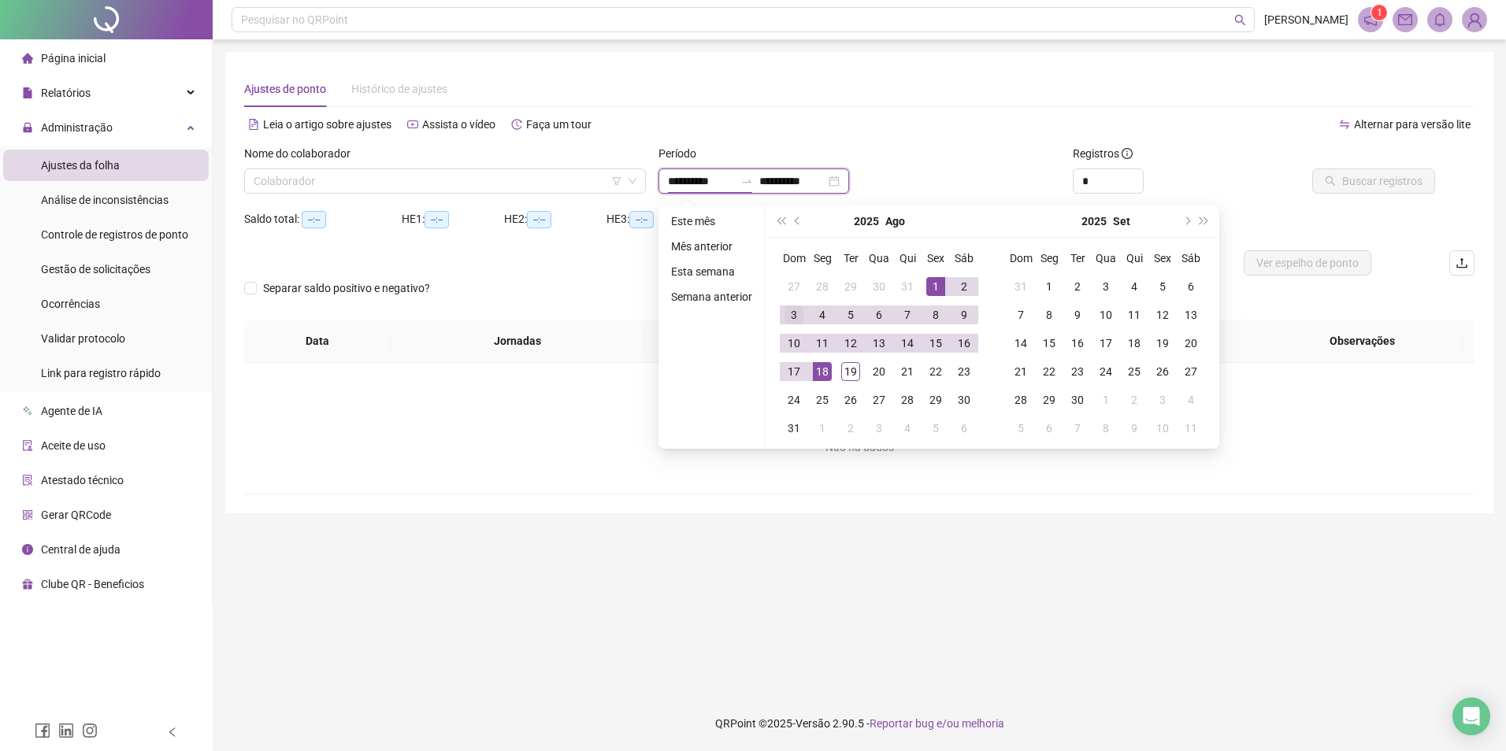
type input "**********"
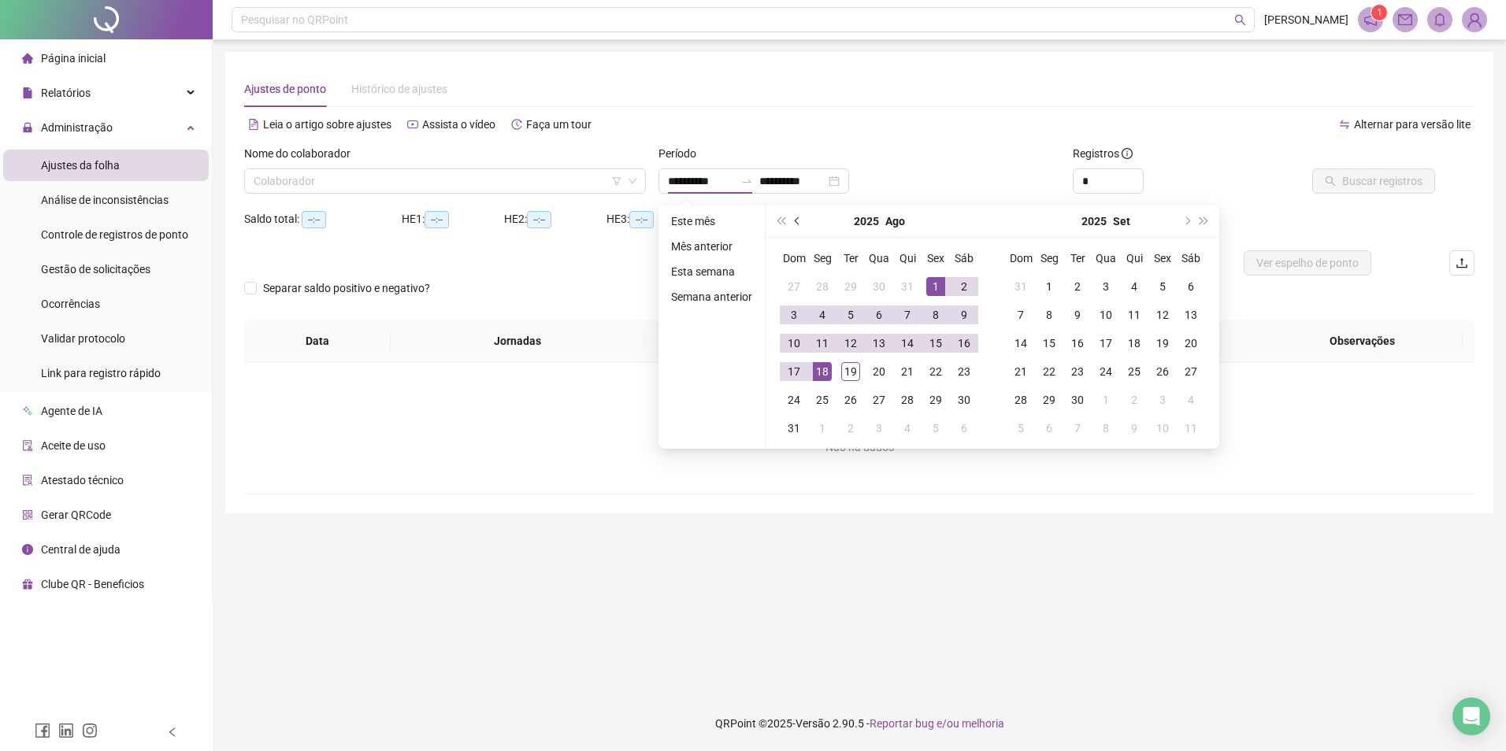
click at [795, 220] on span "prev-year" at bounding box center [799, 221] width 8 height 8
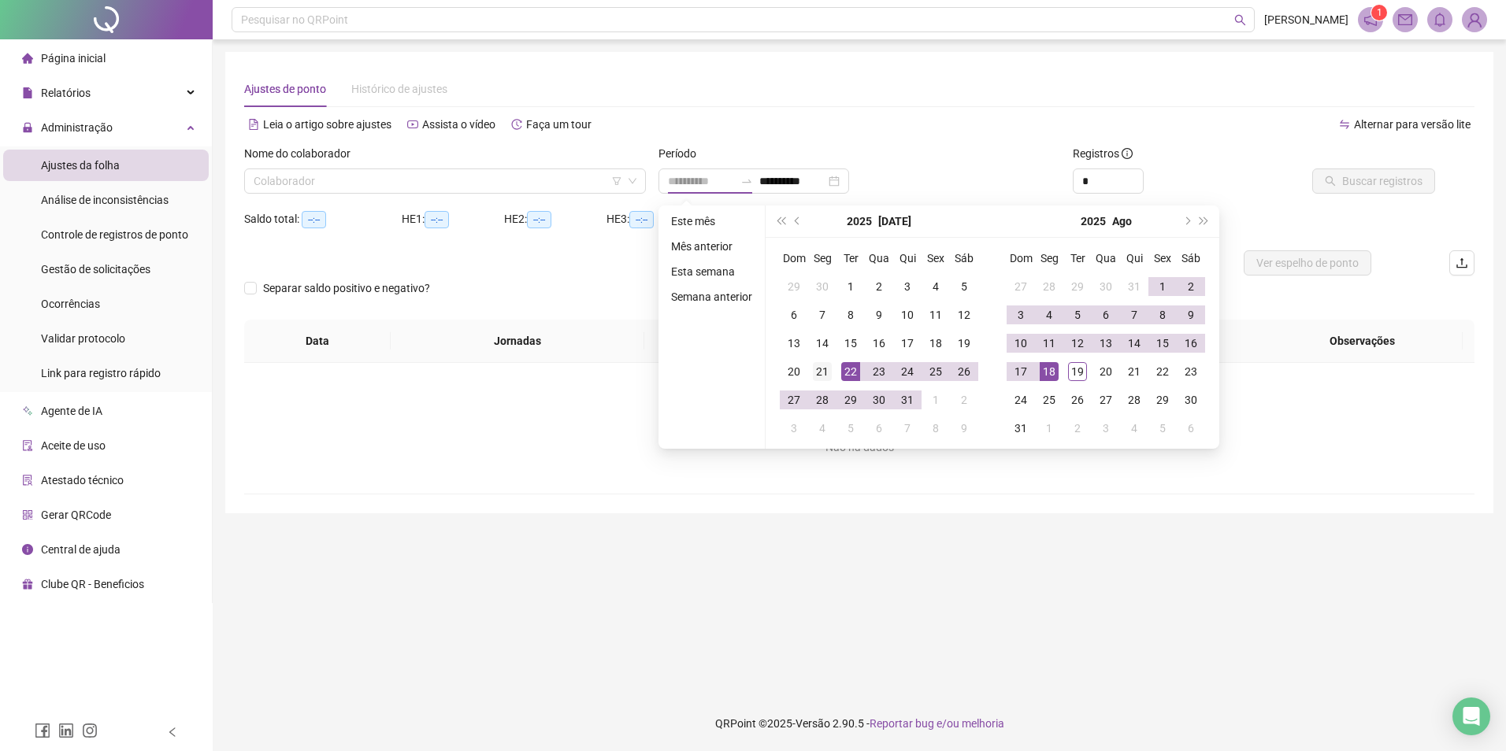
type input "**********"
click at [824, 371] on div "21" at bounding box center [822, 371] width 19 height 19
type input "**********"
click at [1106, 371] on div "20" at bounding box center [1105, 371] width 19 height 19
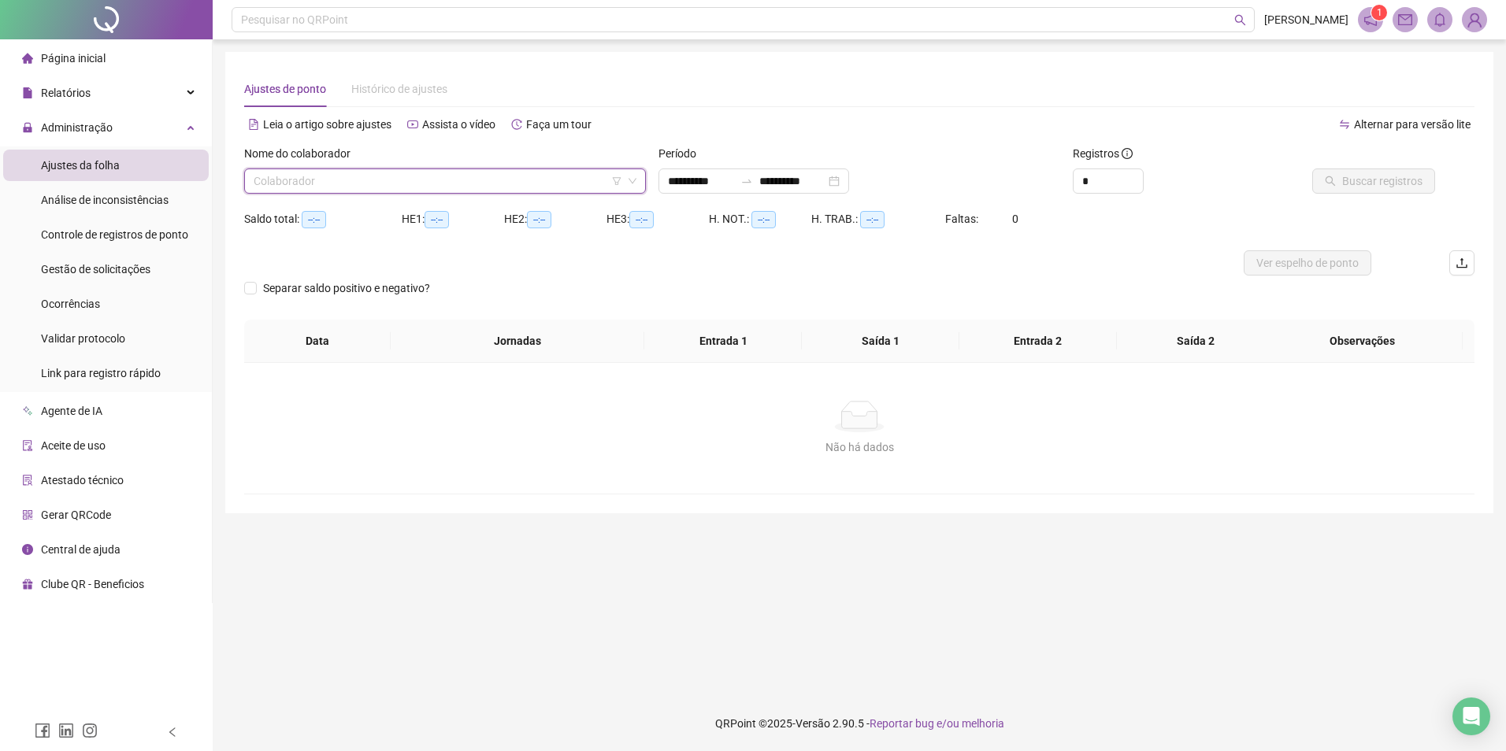
click at [446, 176] on input "search" at bounding box center [438, 181] width 369 height 24
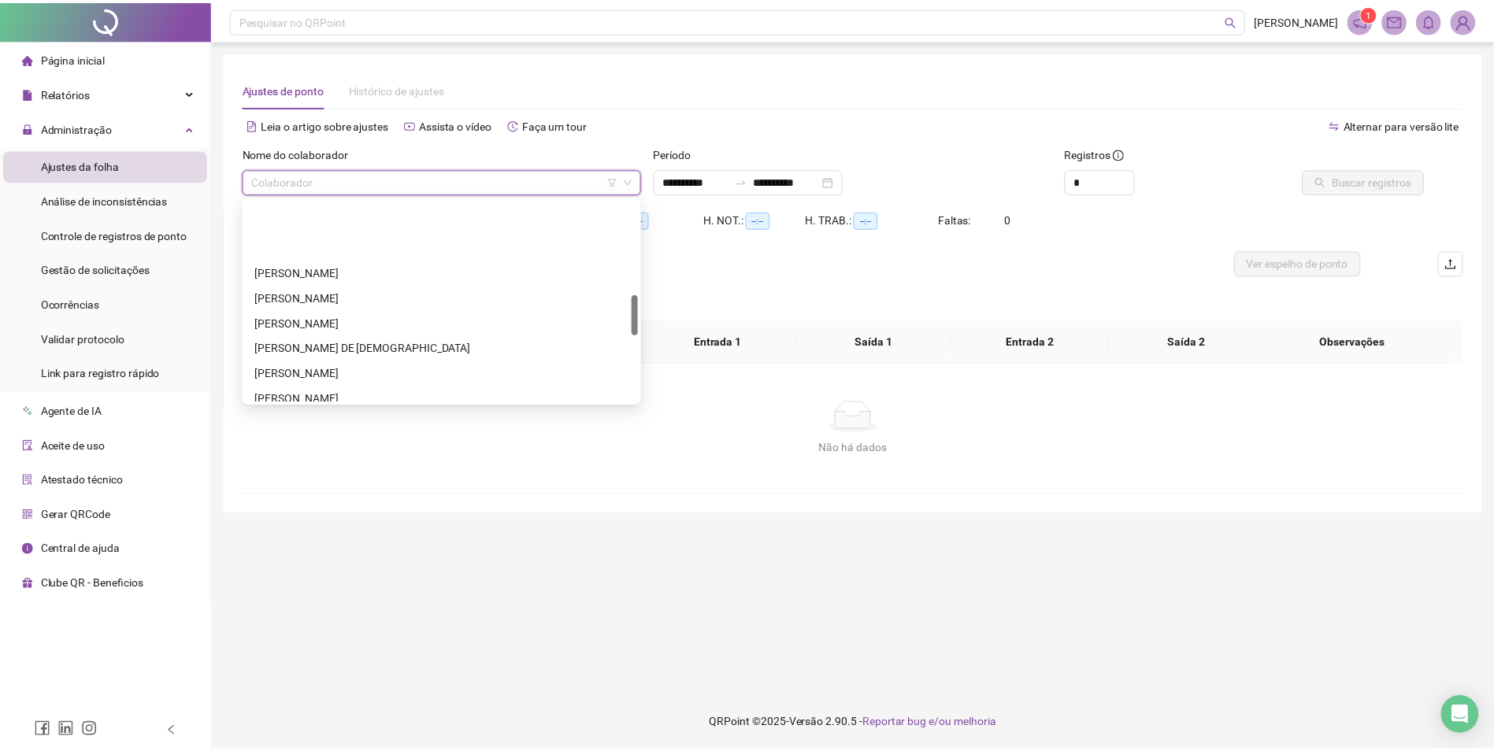
scroll to position [551, 0]
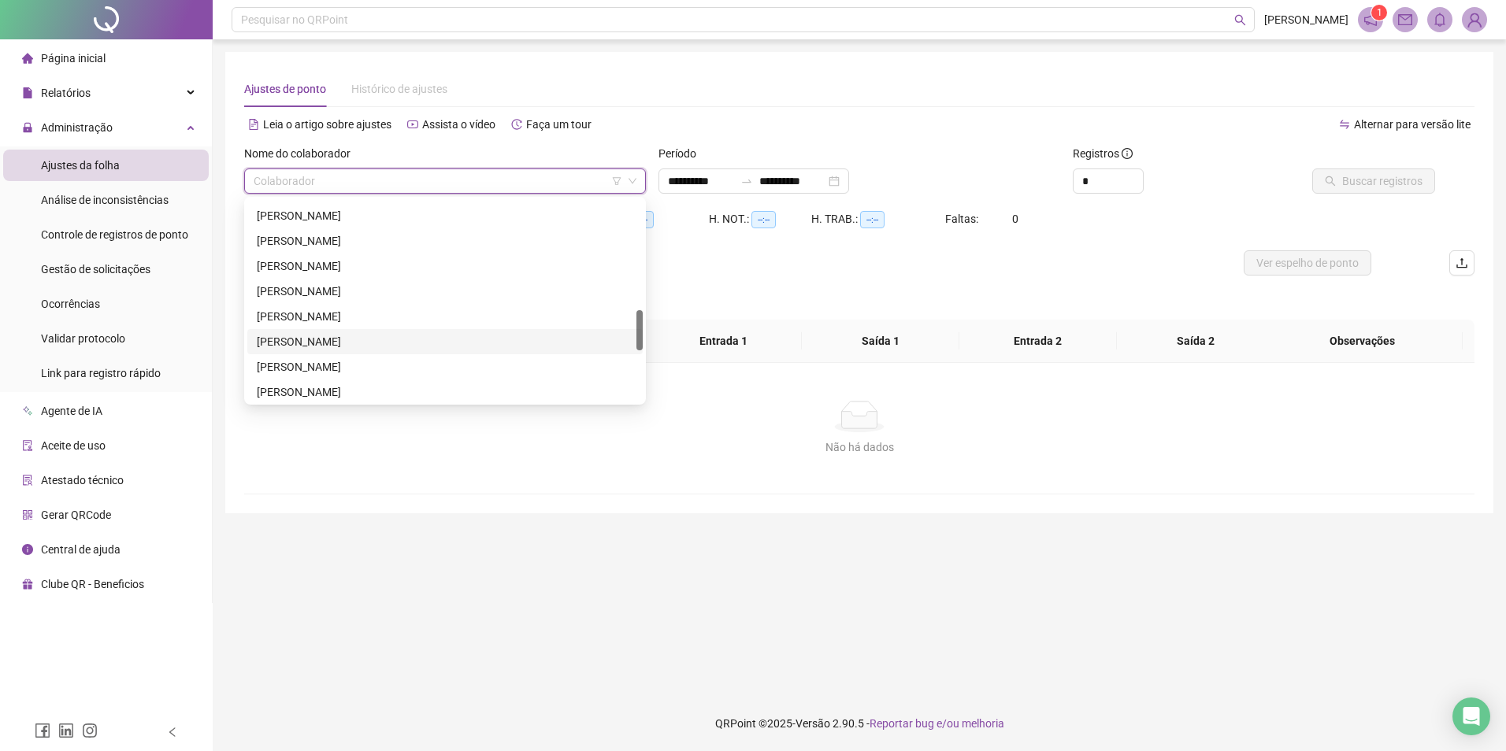
click at [349, 339] on div "[PERSON_NAME]" at bounding box center [445, 341] width 376 height 17
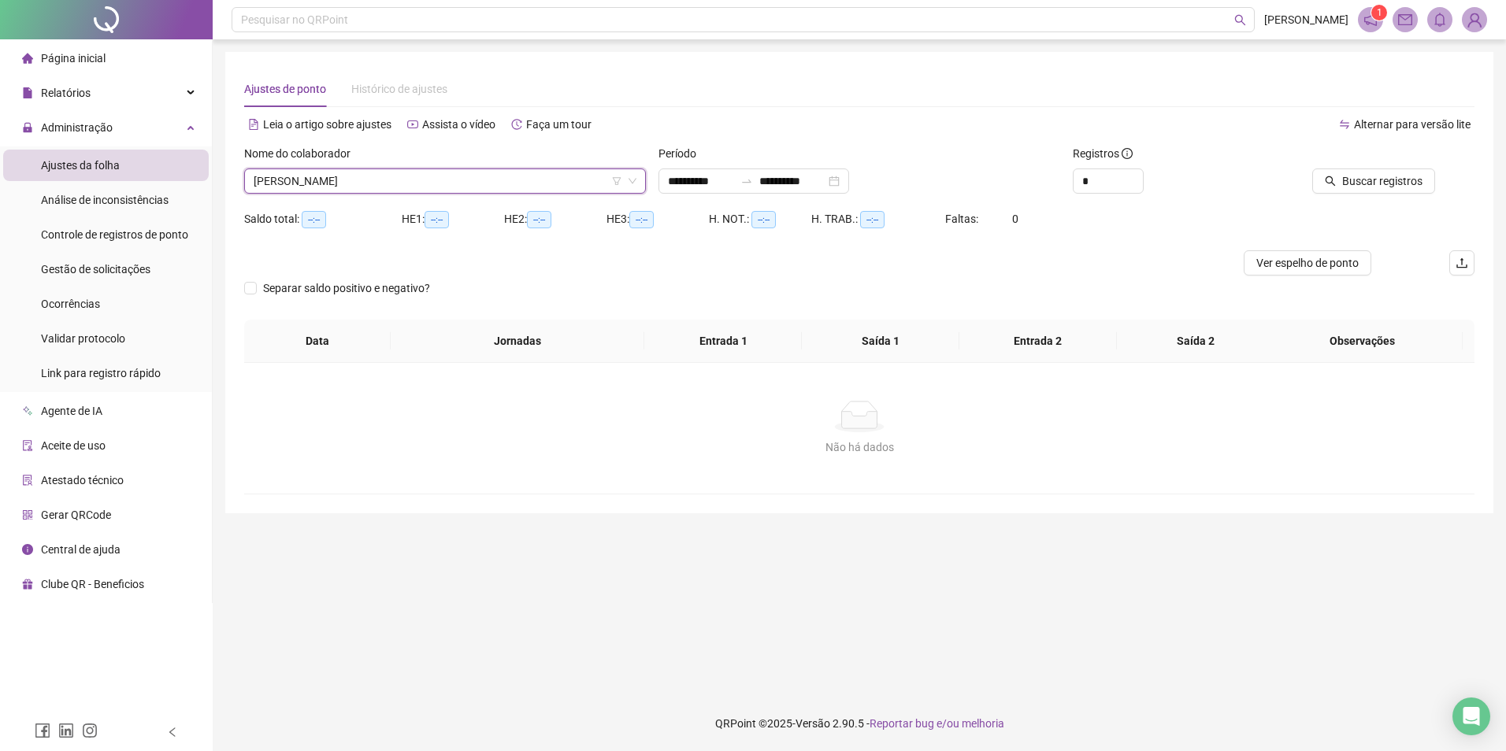
click at [361, 190] on span "[PERSON_NAME]" at bounding box center [445, 181] width 383 height 24
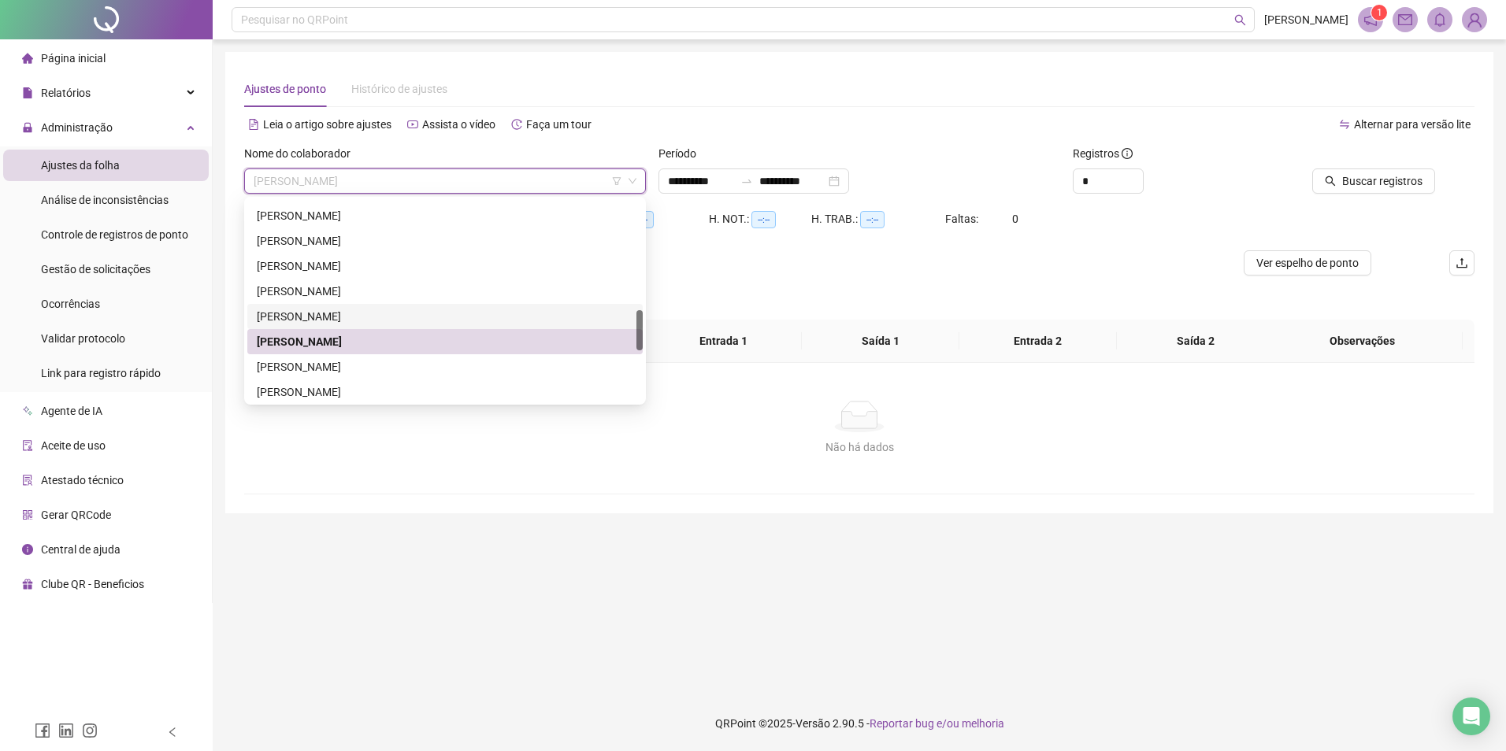
click at [324, 318] on div "[PERSON_NAME]" at bounding box center [445, 316] width 376 height 17
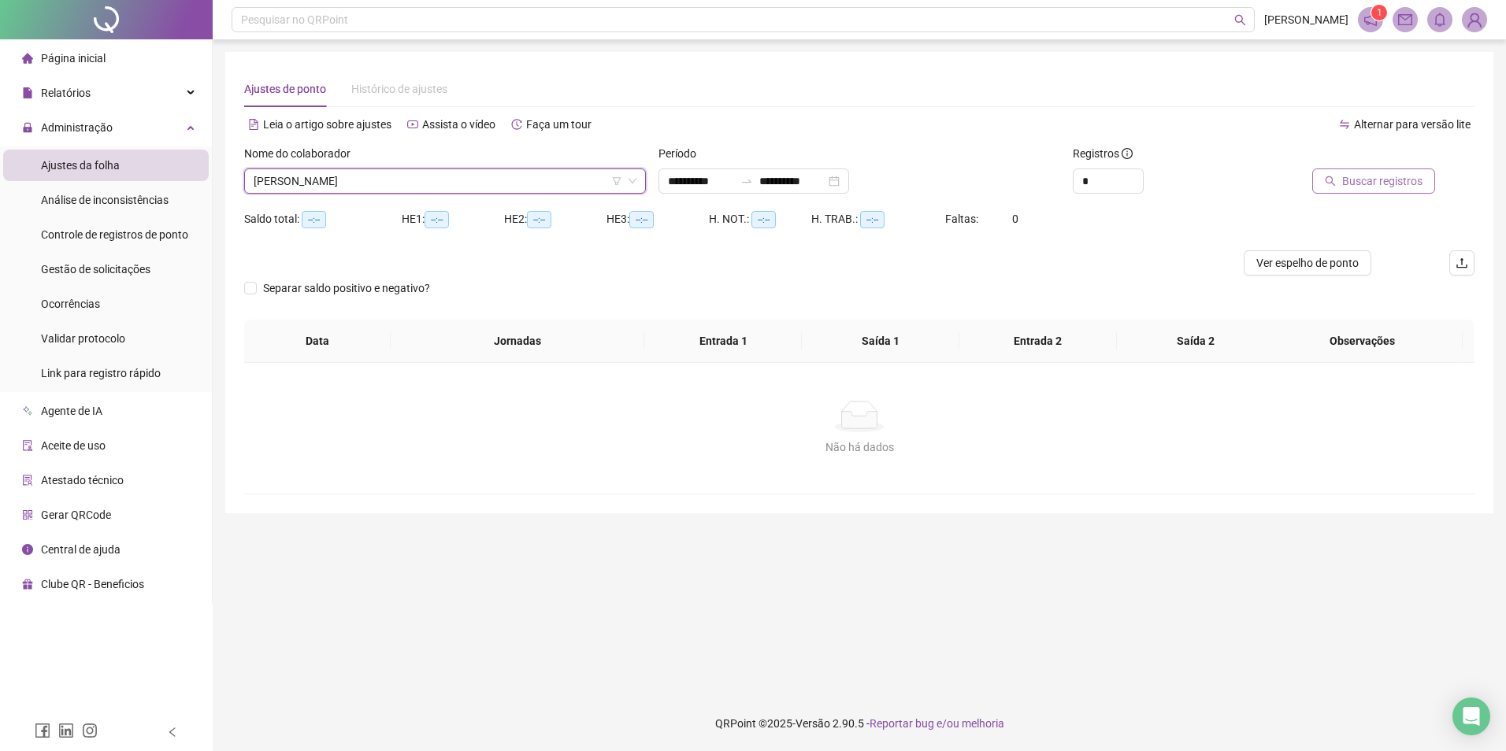
click at [1202, 189] on span "Buscar registros" at bounding box center [1382, 180] width 80 height 17
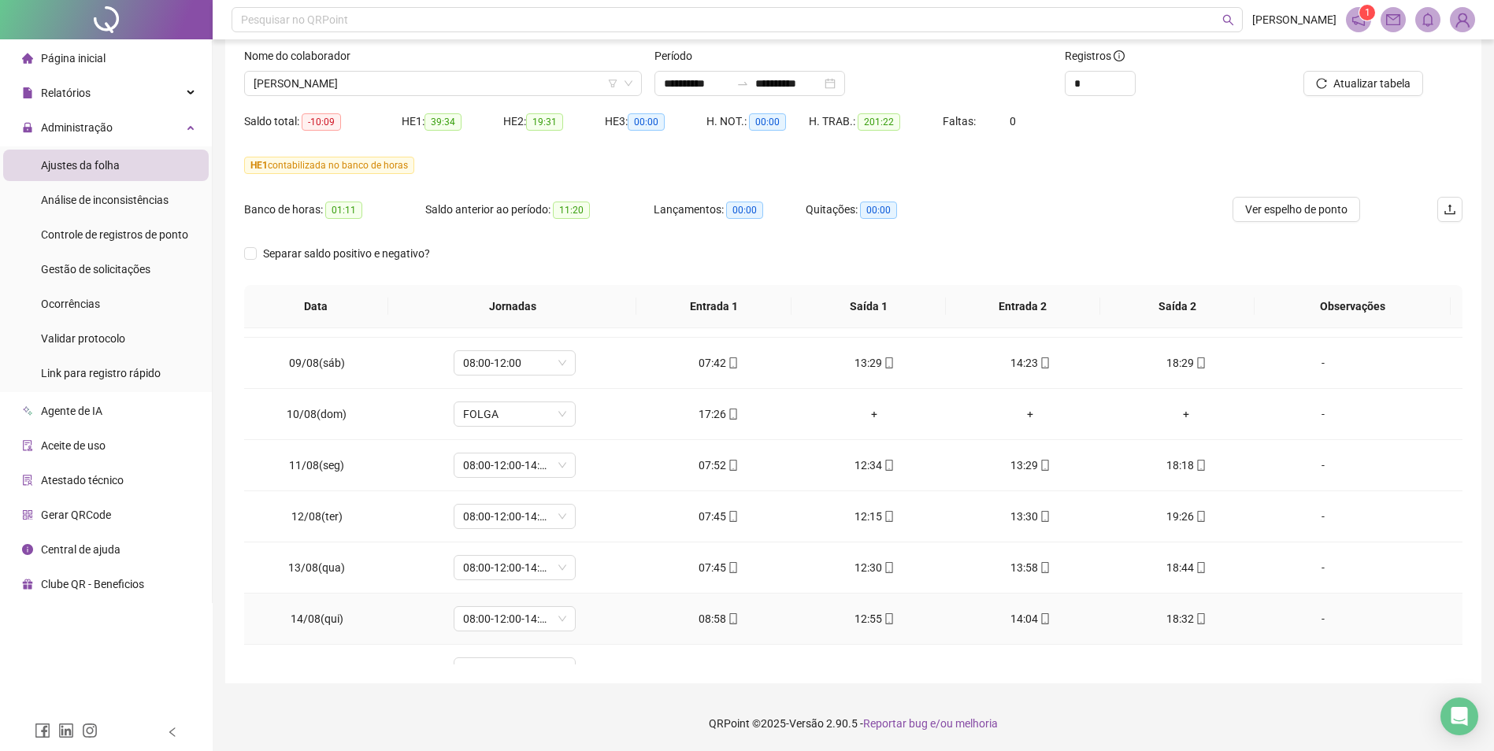
scroll to position [884, 0]
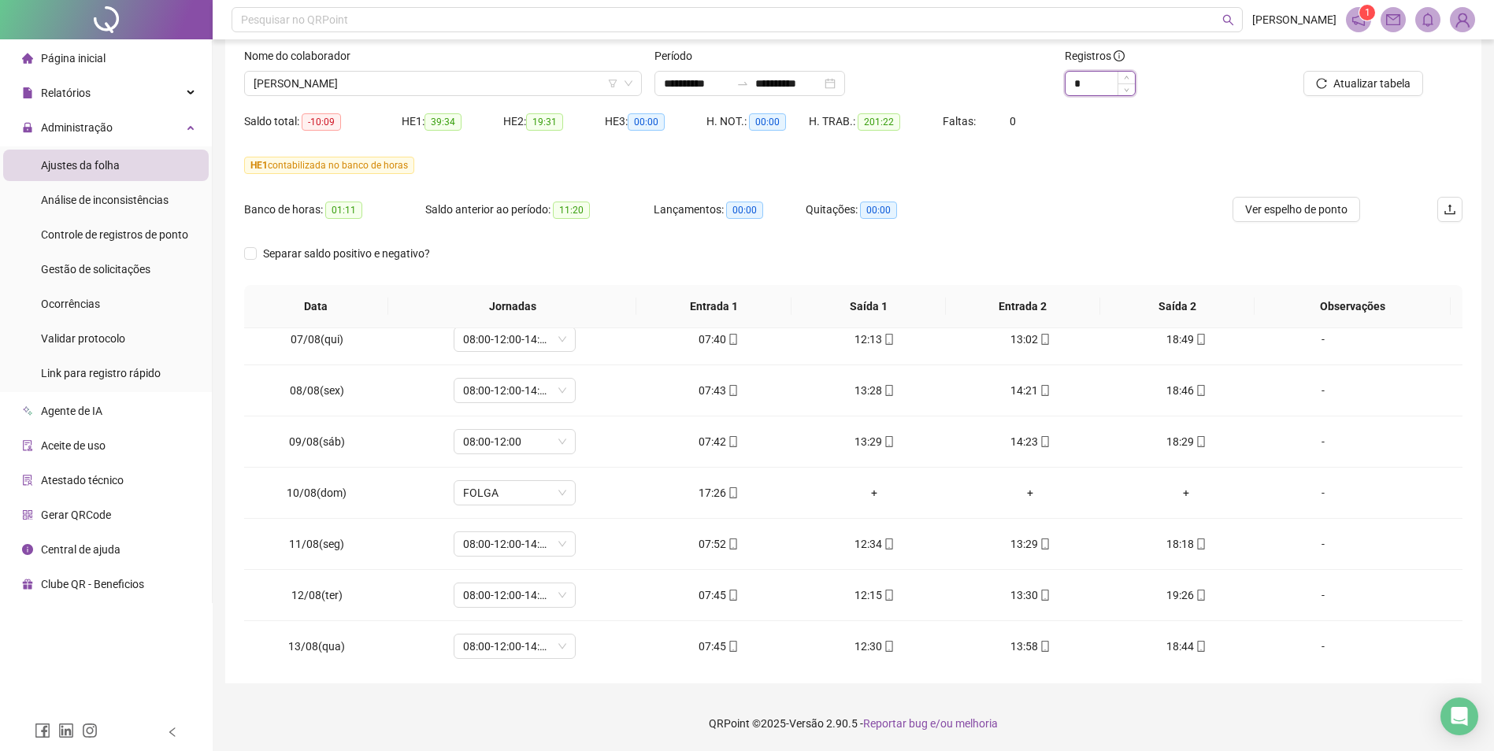
click at [1092, 83] on input "*" at bounding box center [1099, 84] width 69 height 24
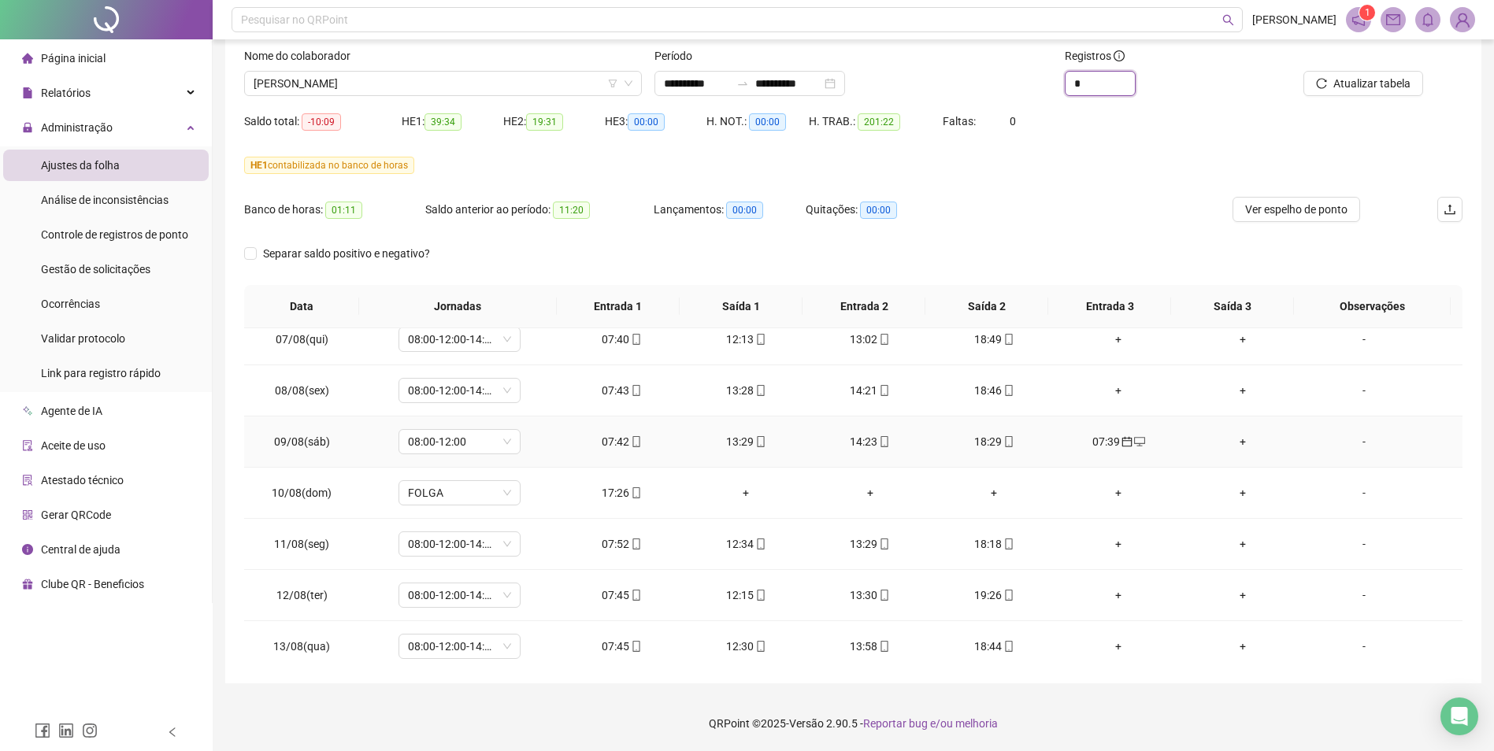
type input "*"
click at [1121, 443] on icon "calendar" at bounding box center [1126, 441] width 11 height 11
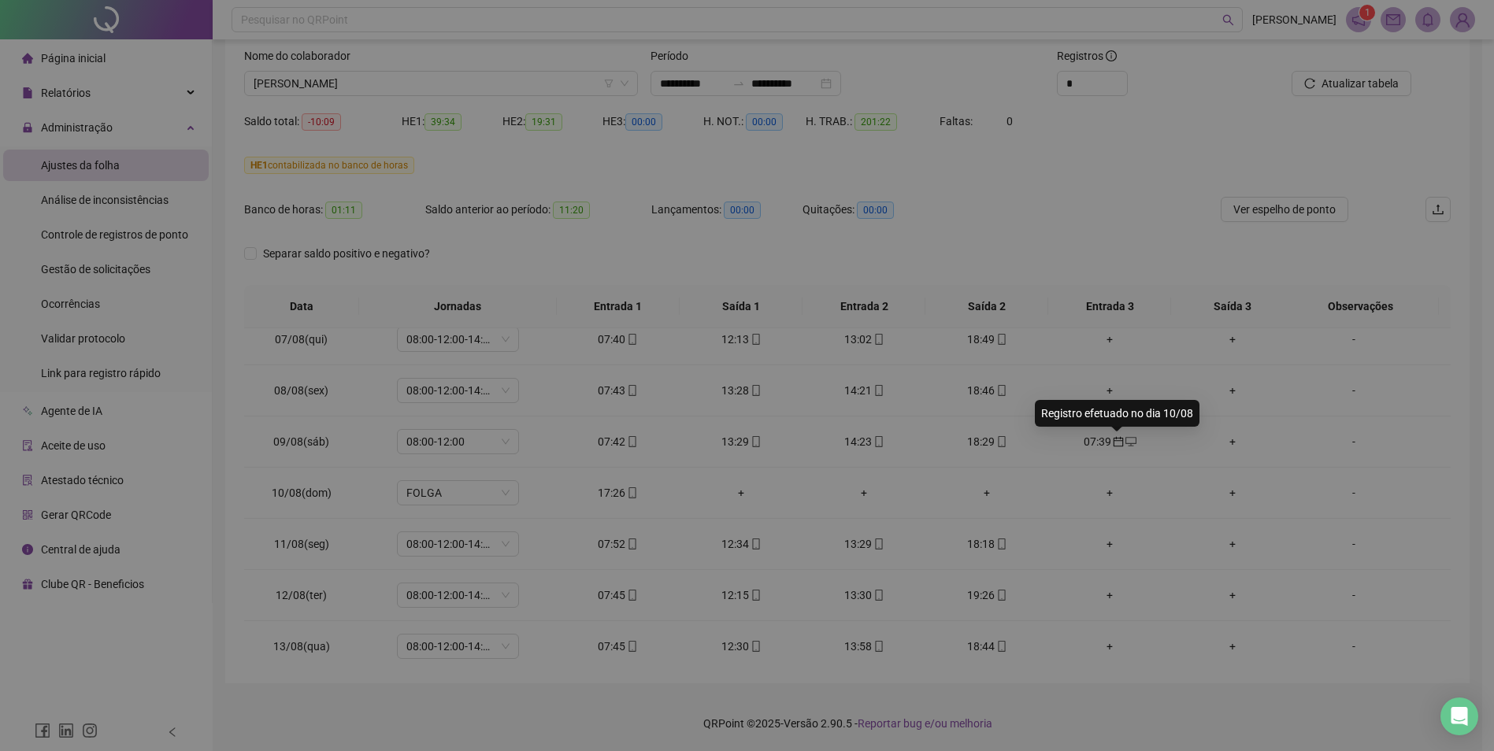
type input "**********"
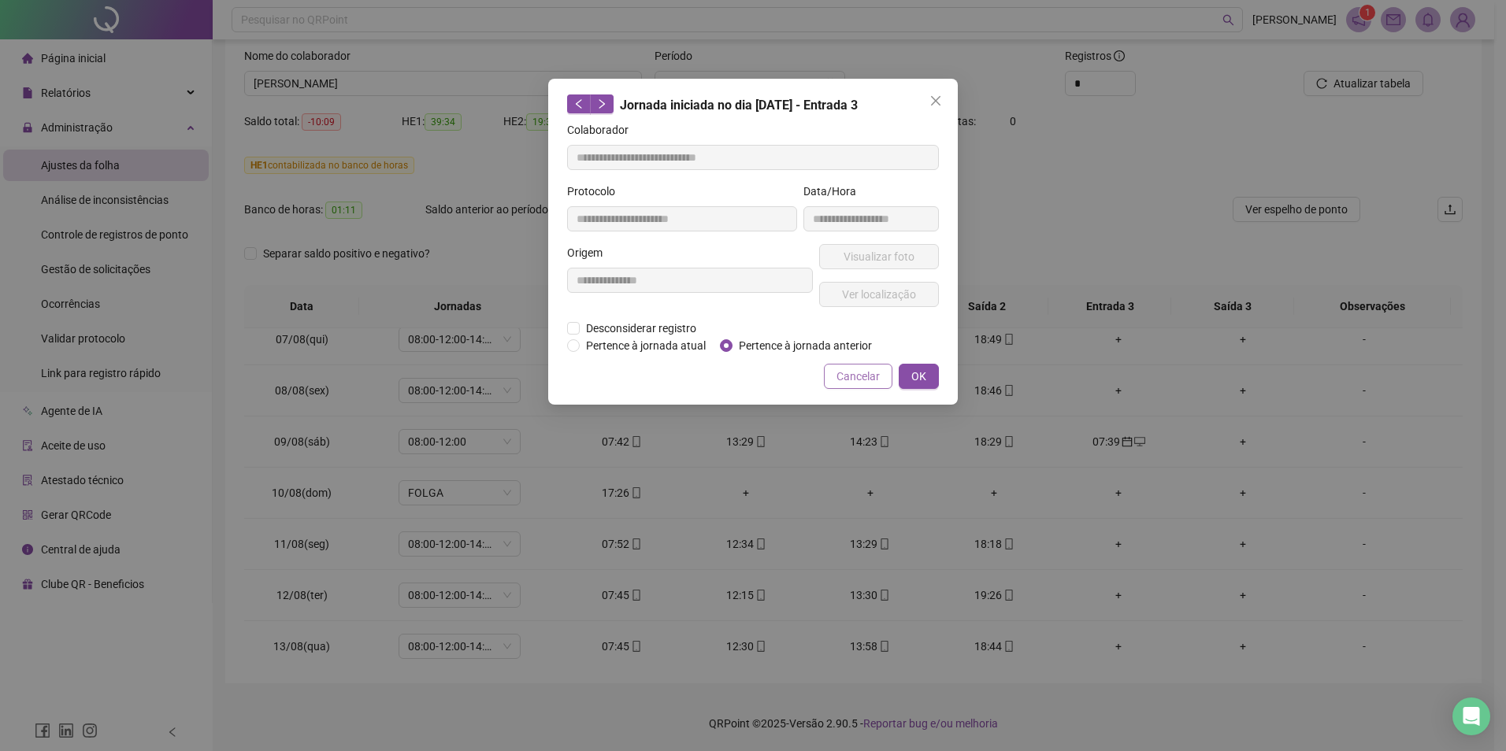
click at [862, 378] on span "Cancelar" at bounding box center [857, 376] width 43 height 17
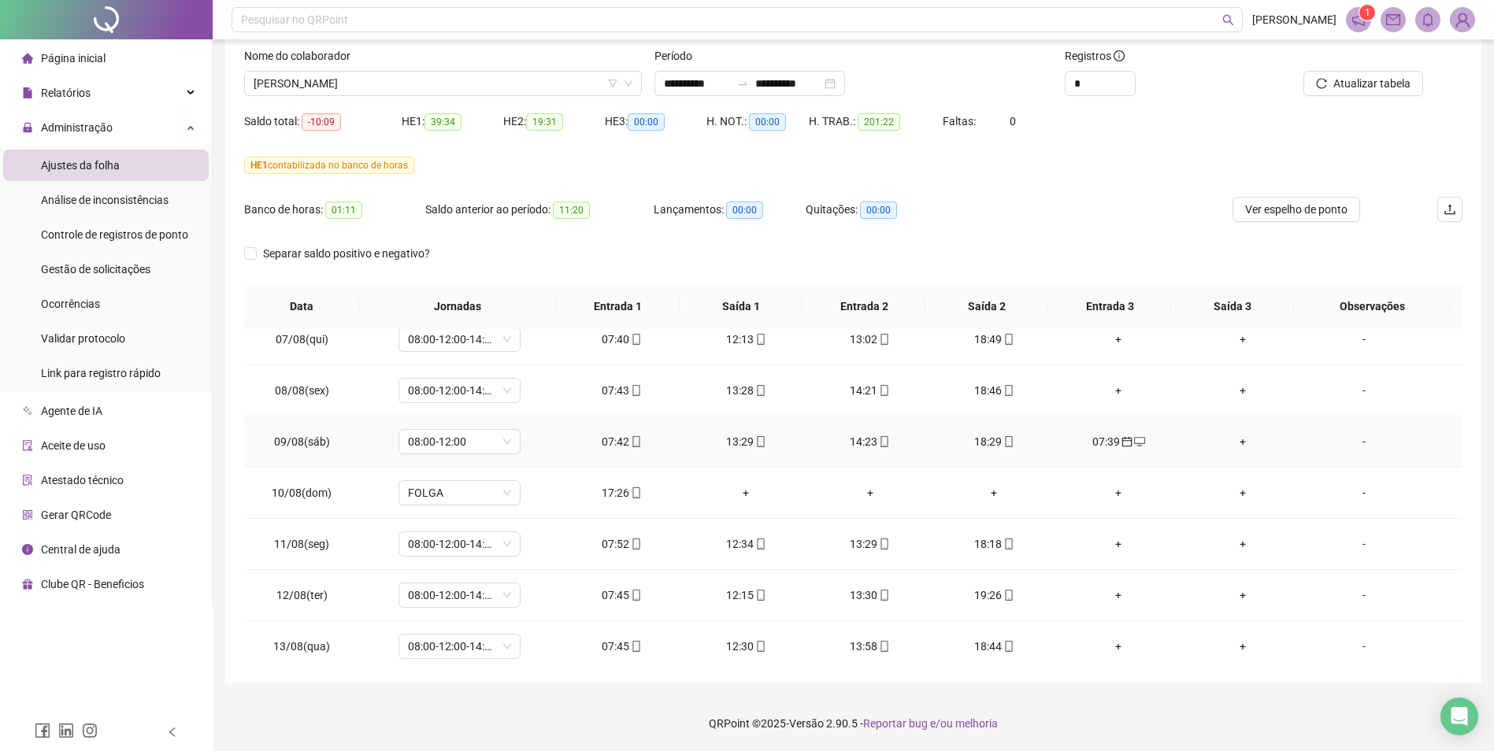
click at [1106, 444] on div "07:39" at bounding box center [1118, 441] width 99 height 17
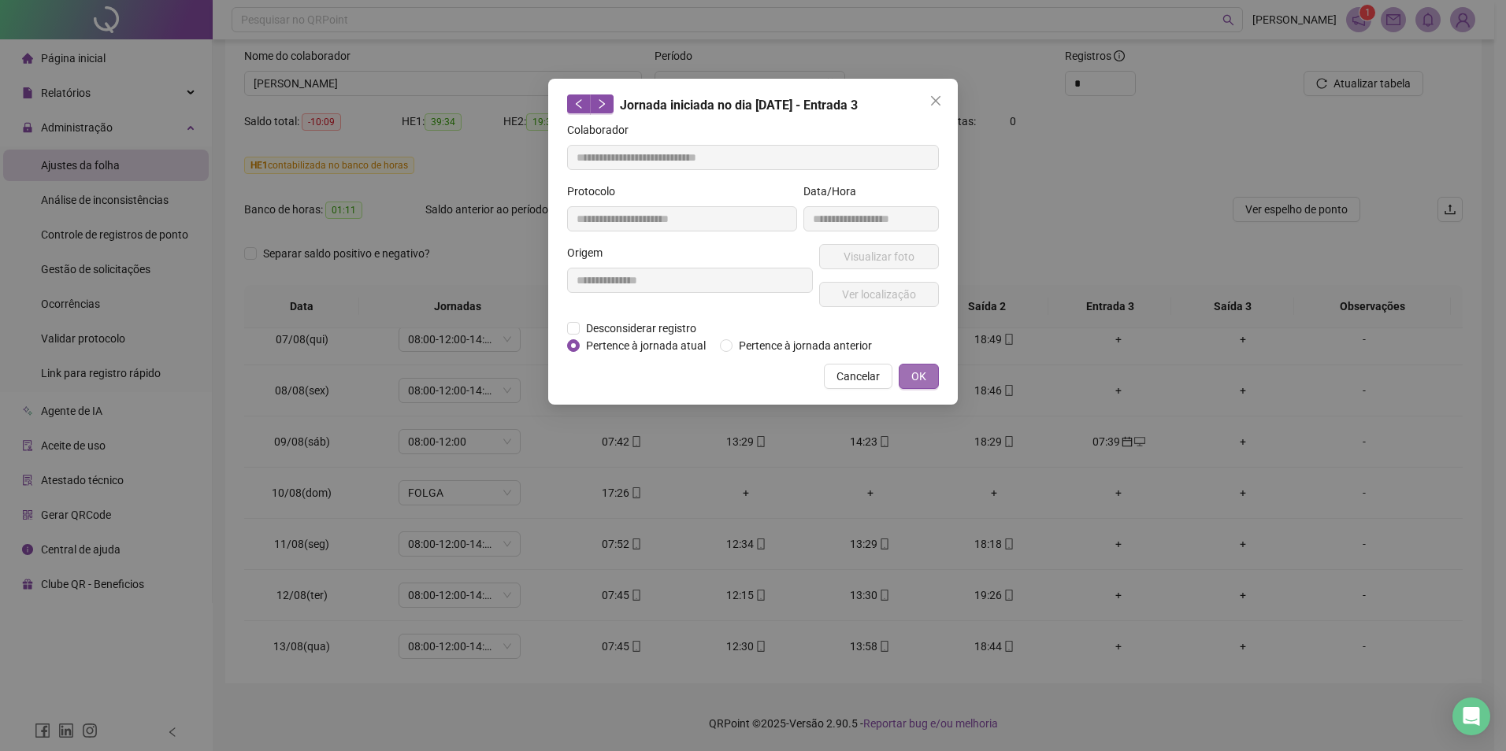
click at [923, 376] on span "OK" at bounding box center [918, 376] width 15 height 17
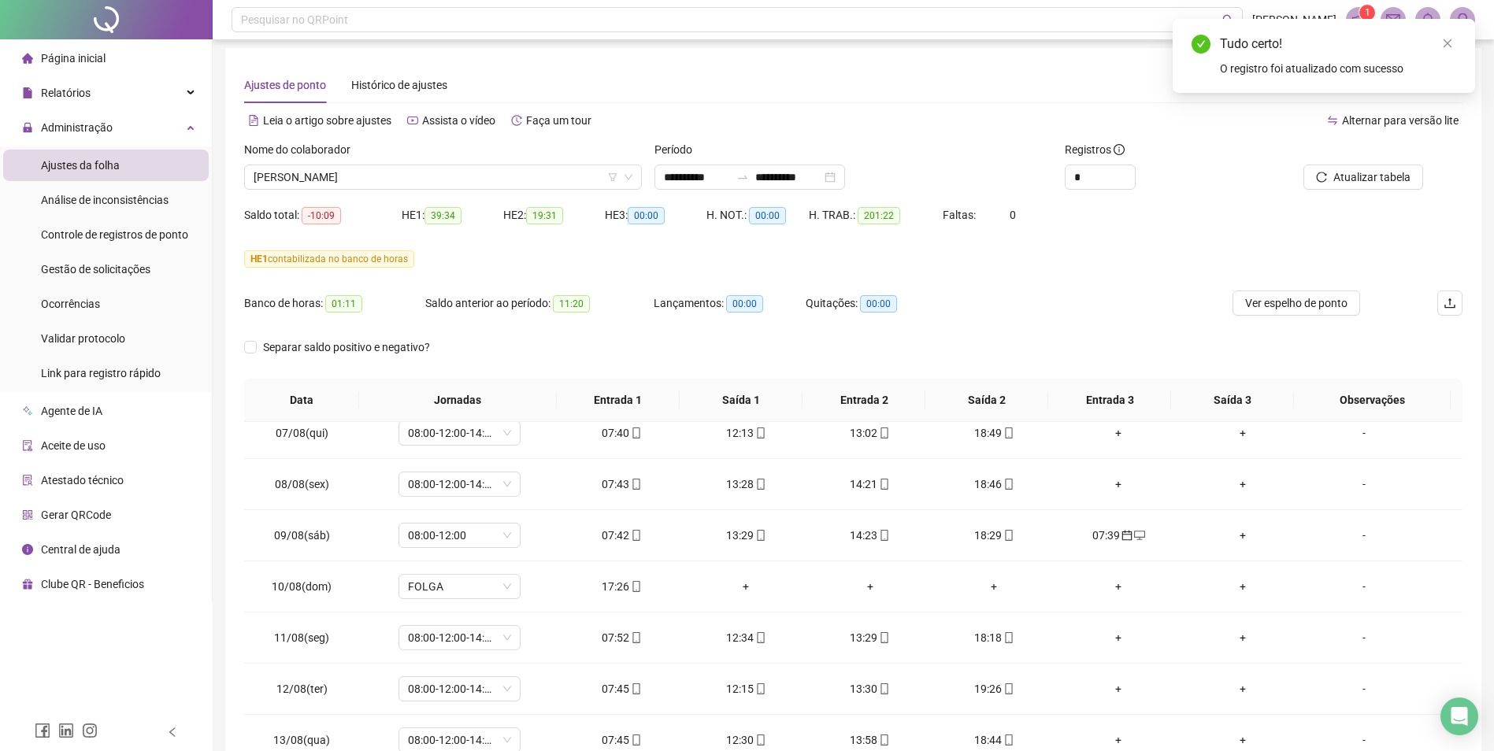
scroll to position [0, 0]
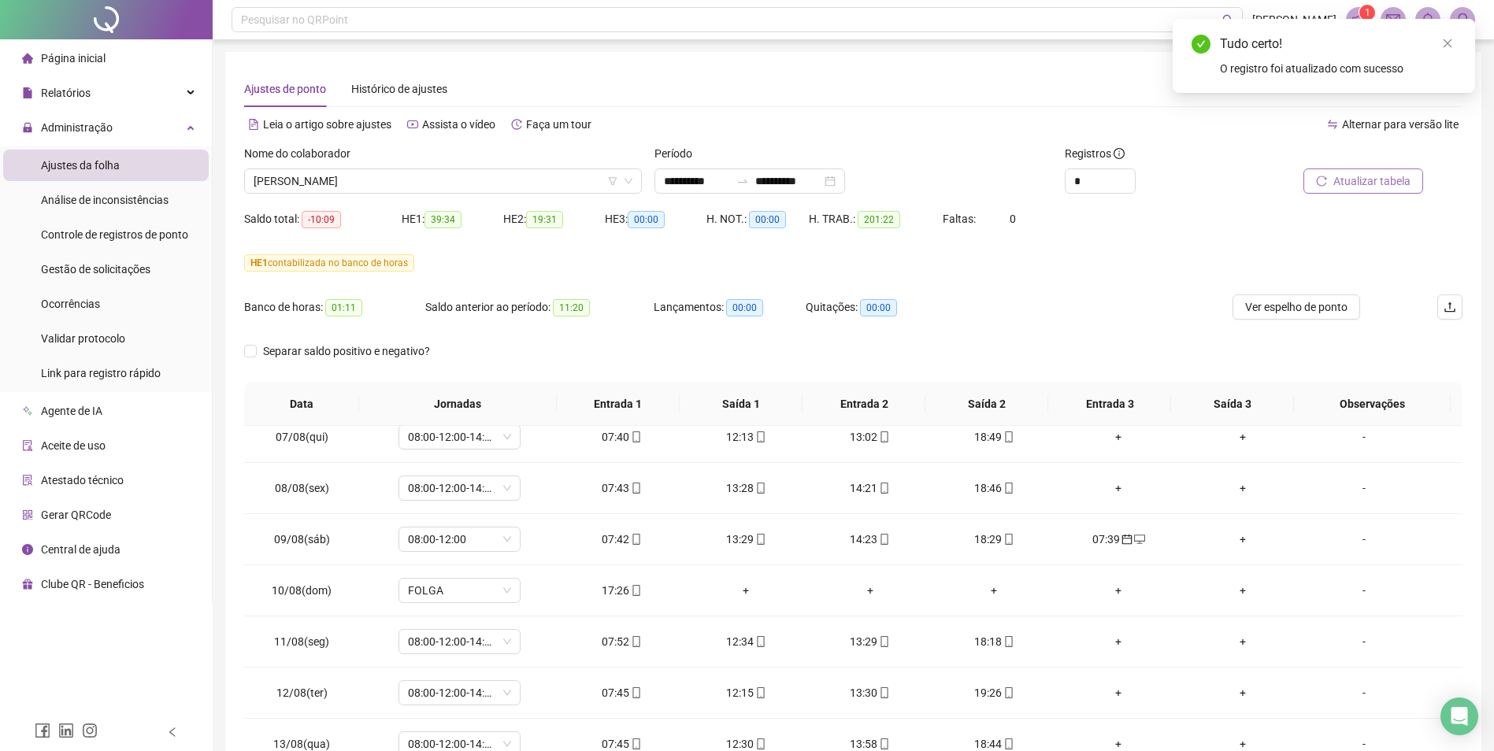
click at [1202, 184] on span "Atualizar tabela" at bounding box center [1371, 180] width 77 height 17
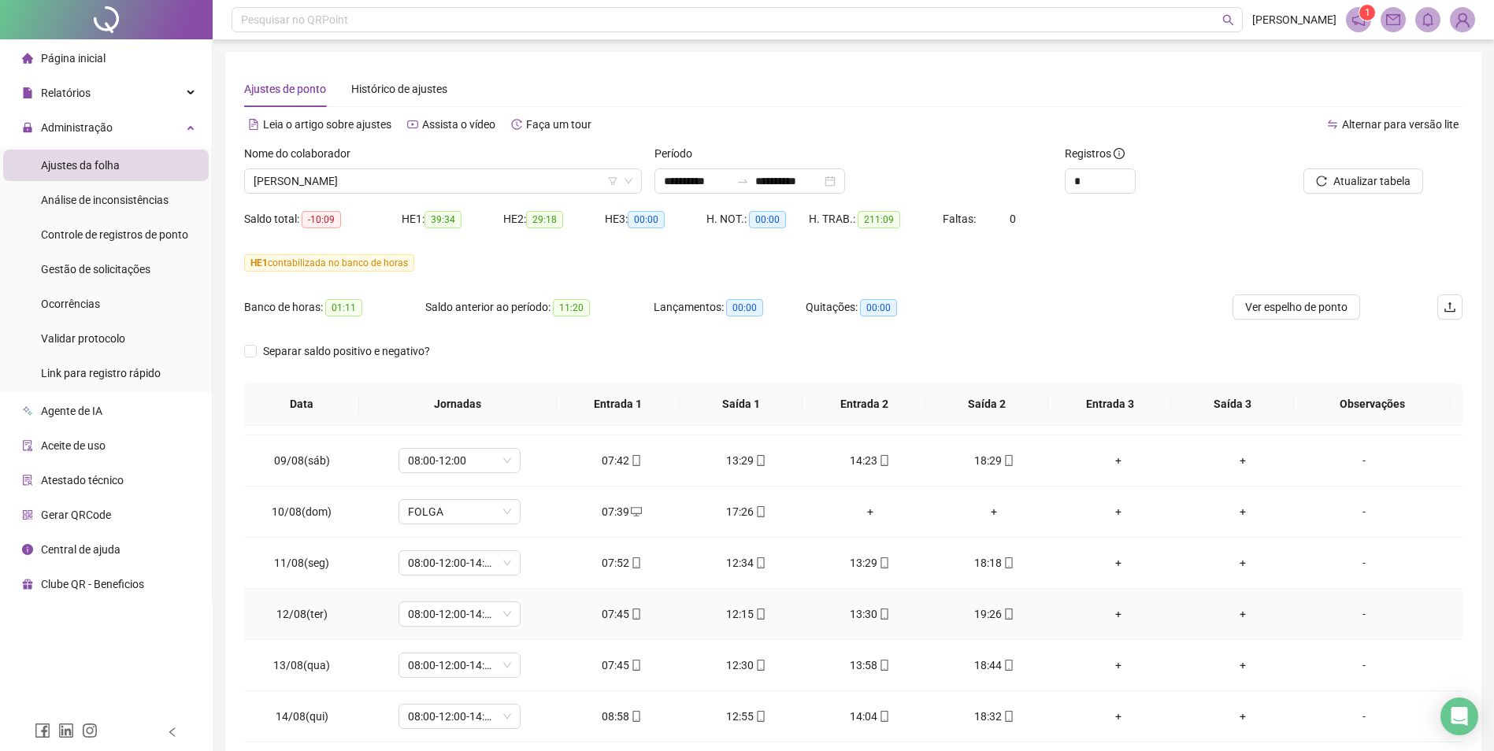
scroll to position [884, 0]
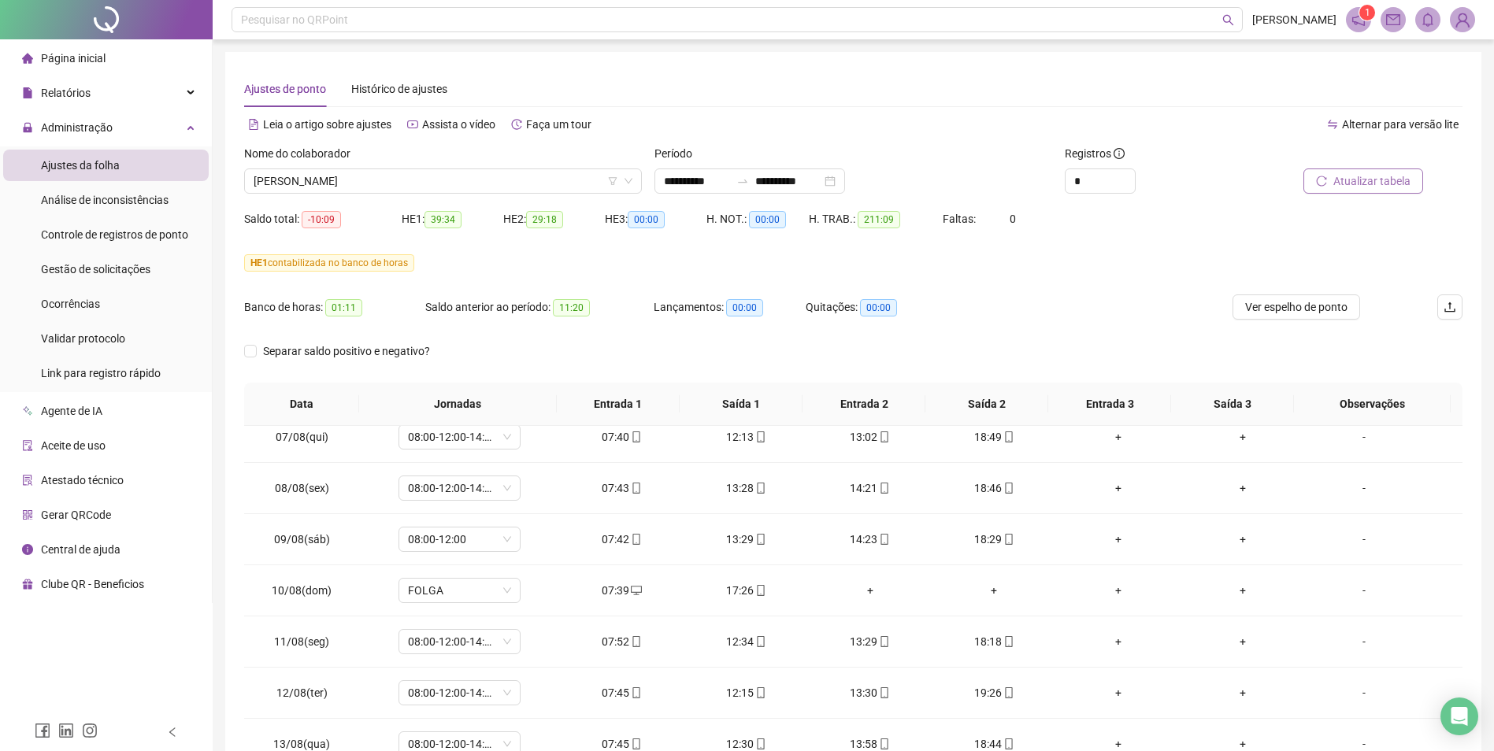
click at [1202, 183] on span "Atualizar tabela" at bounding box center [1371, 180] width 77 height 17
click at [483, 183] on span "[PERSON_NAME]" at bounding box center [443, 181] width 379 height 24
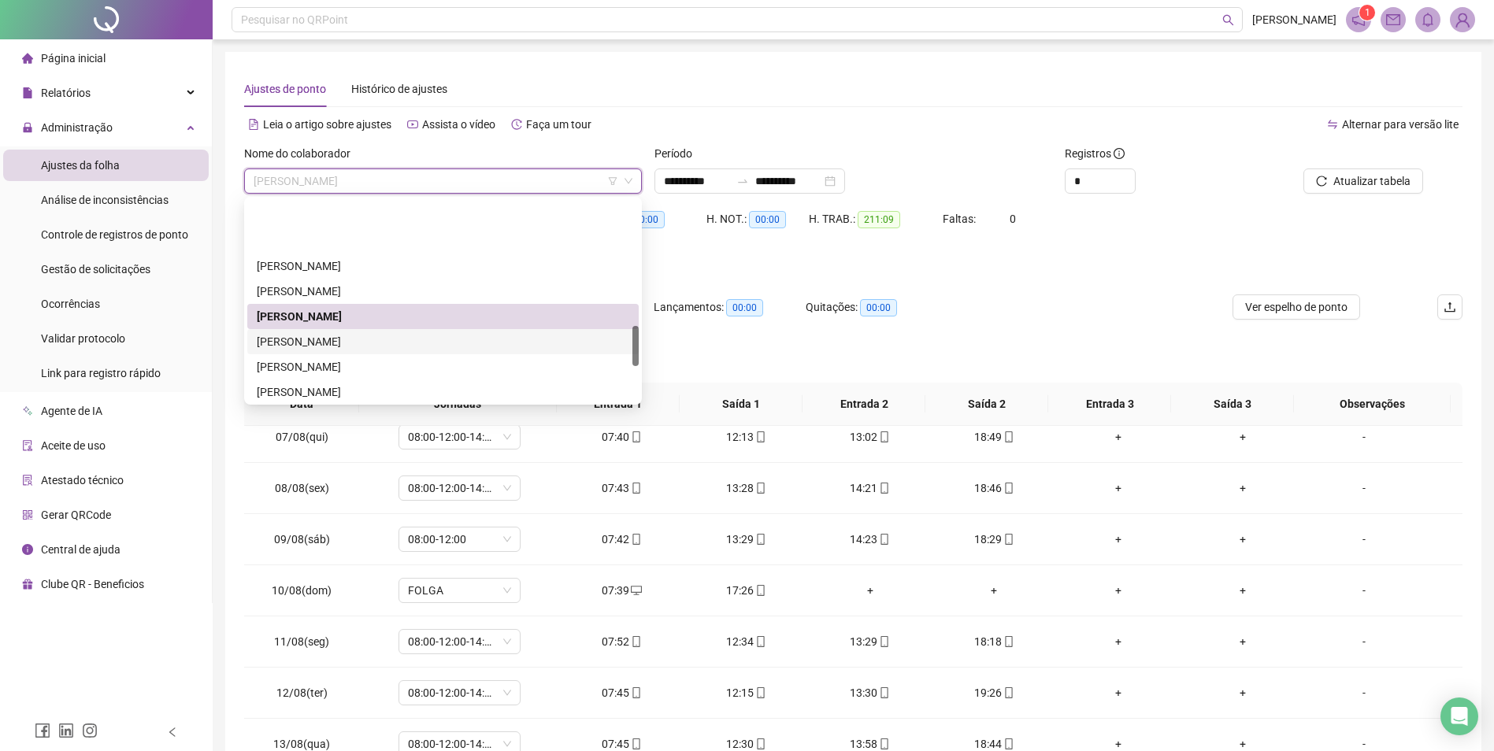
scroll to position [630, 0]
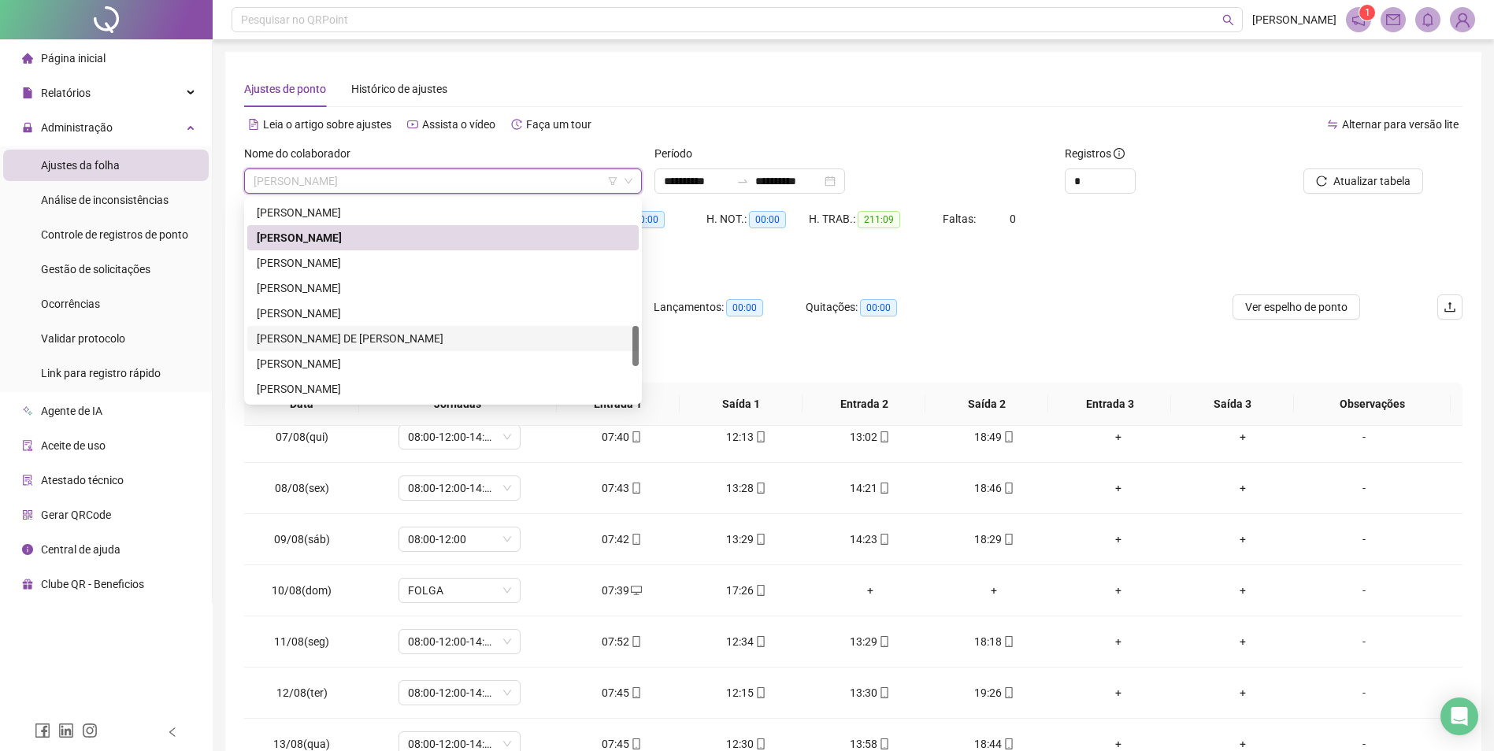
click at [355, 338] on div "[PERSON_NAME] DE [PERSON_NAME]" at bounding box center [443, 338] width 372 height 17
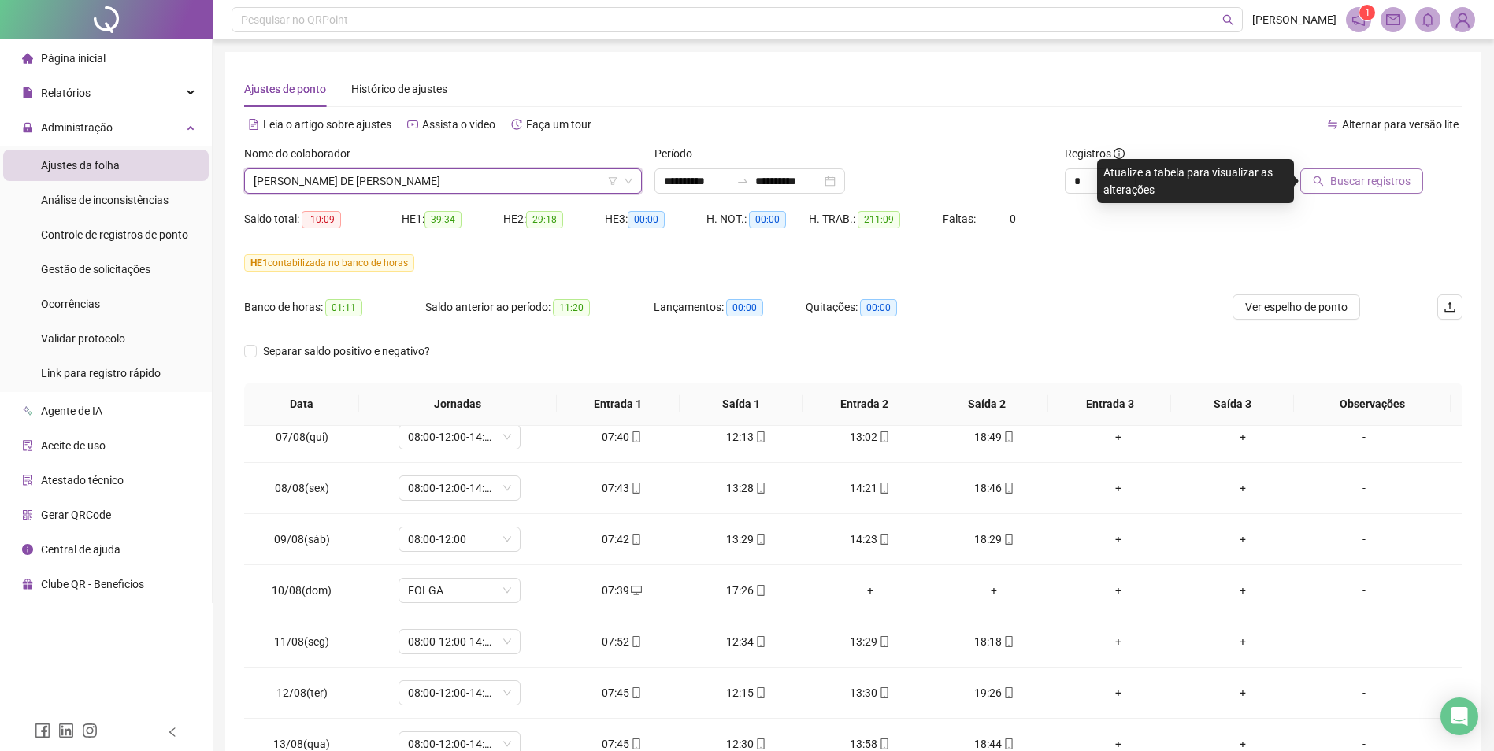
click at [1202, 177] on span "Buscar registros" at bounding box center [1370, 180] width 80 height 17
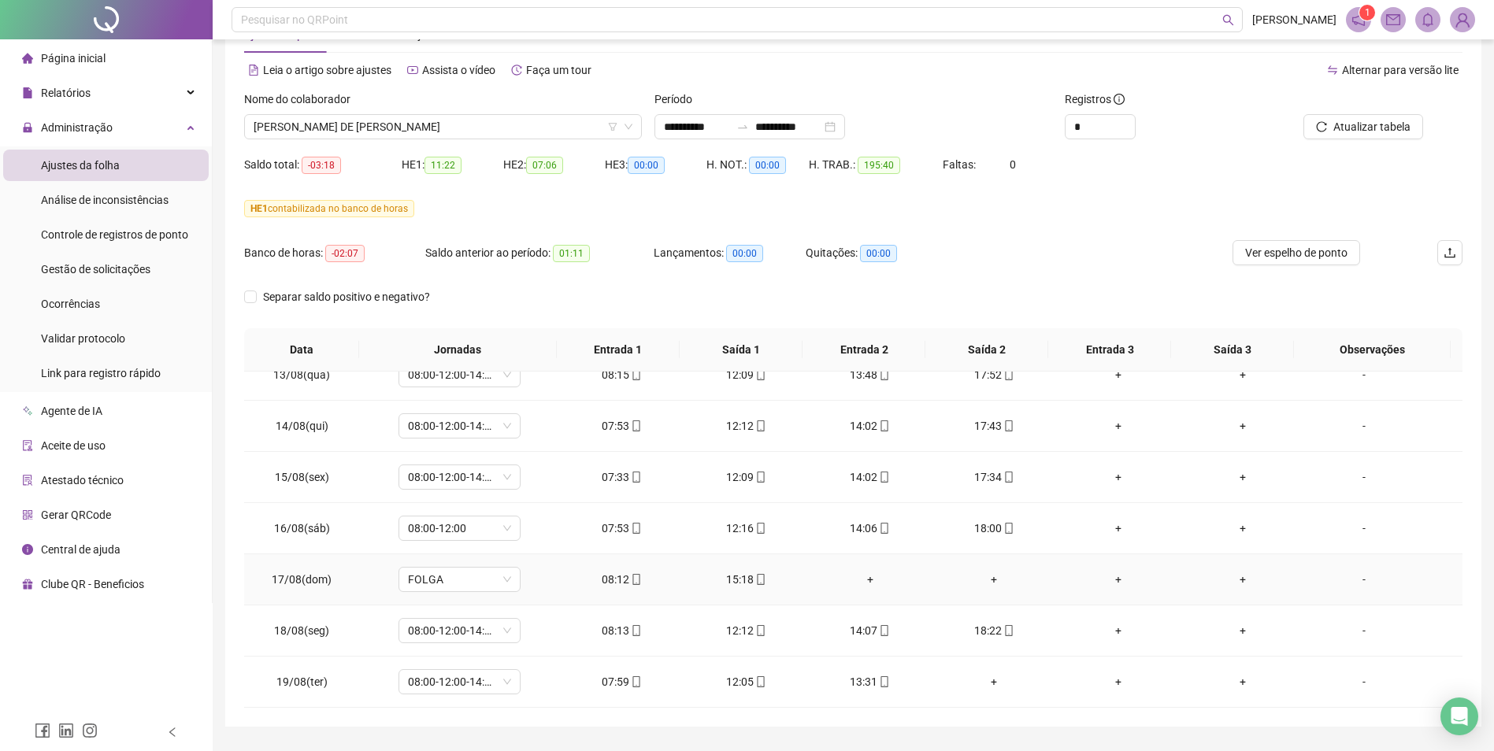
scroll to position [98, 0]
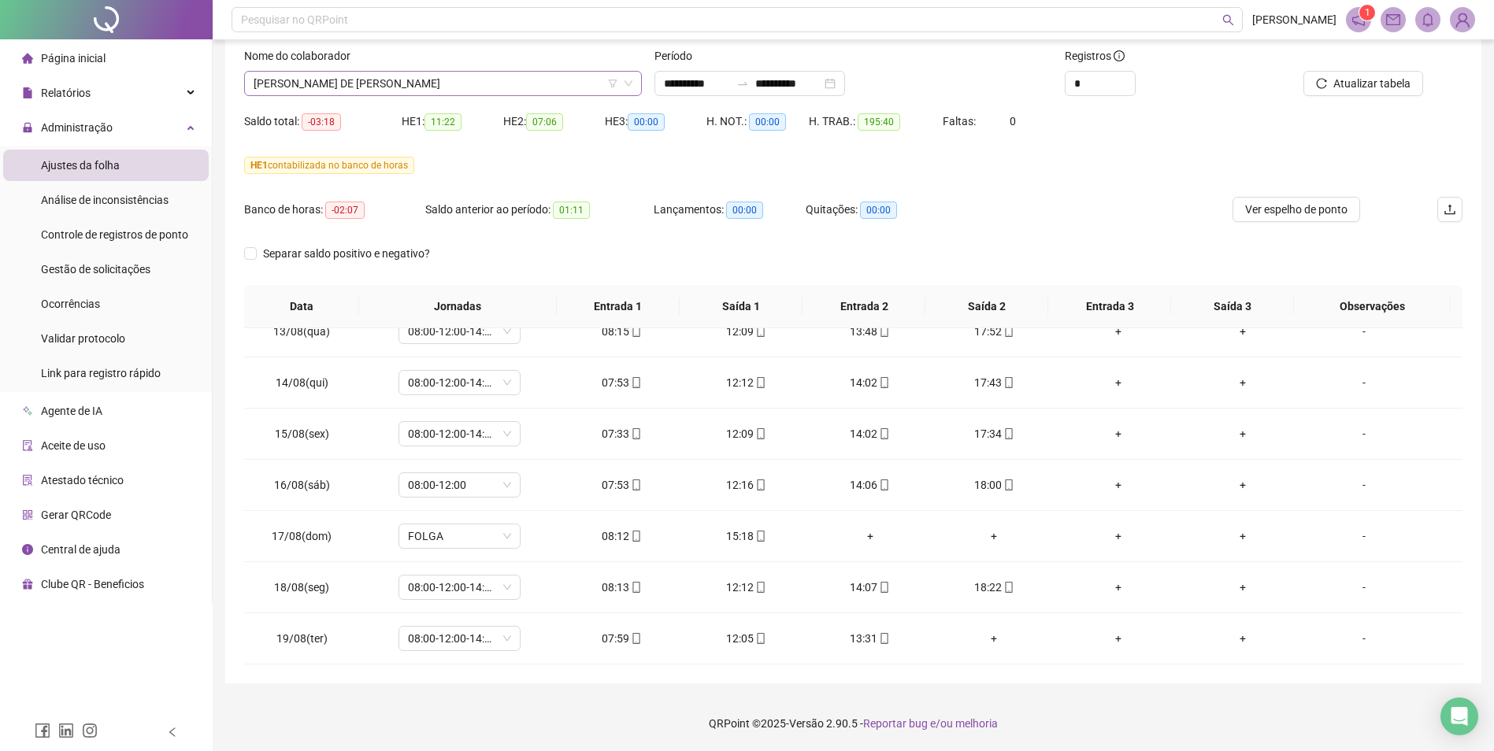
click at [573, 87] on span "[PERSON_NAME] DE [PERSON_NAME]" at bounding box center [443, 84] width 379 height 24
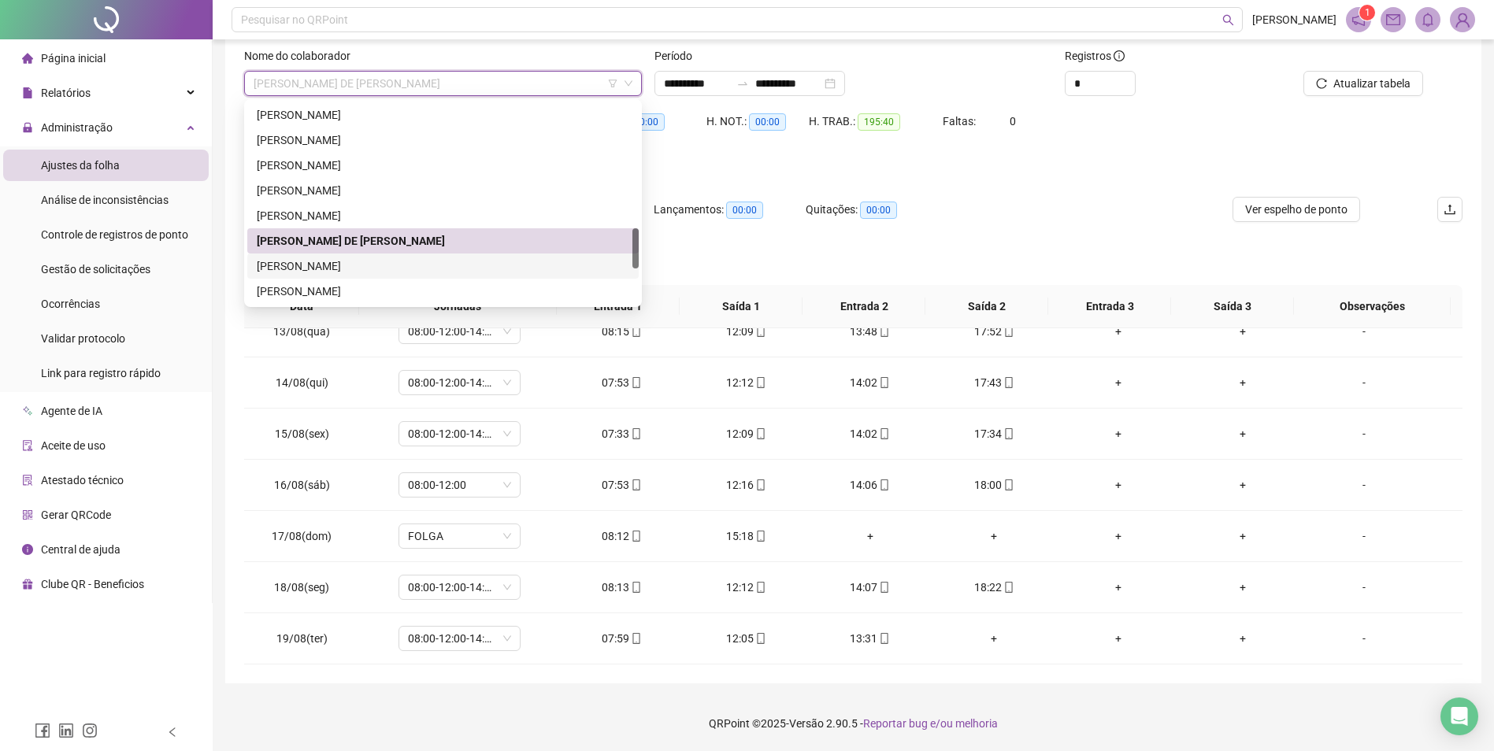
click at [402, 263] on div "[PERSON_NAME]" at bounding box center [443, 266] width 372 height 17
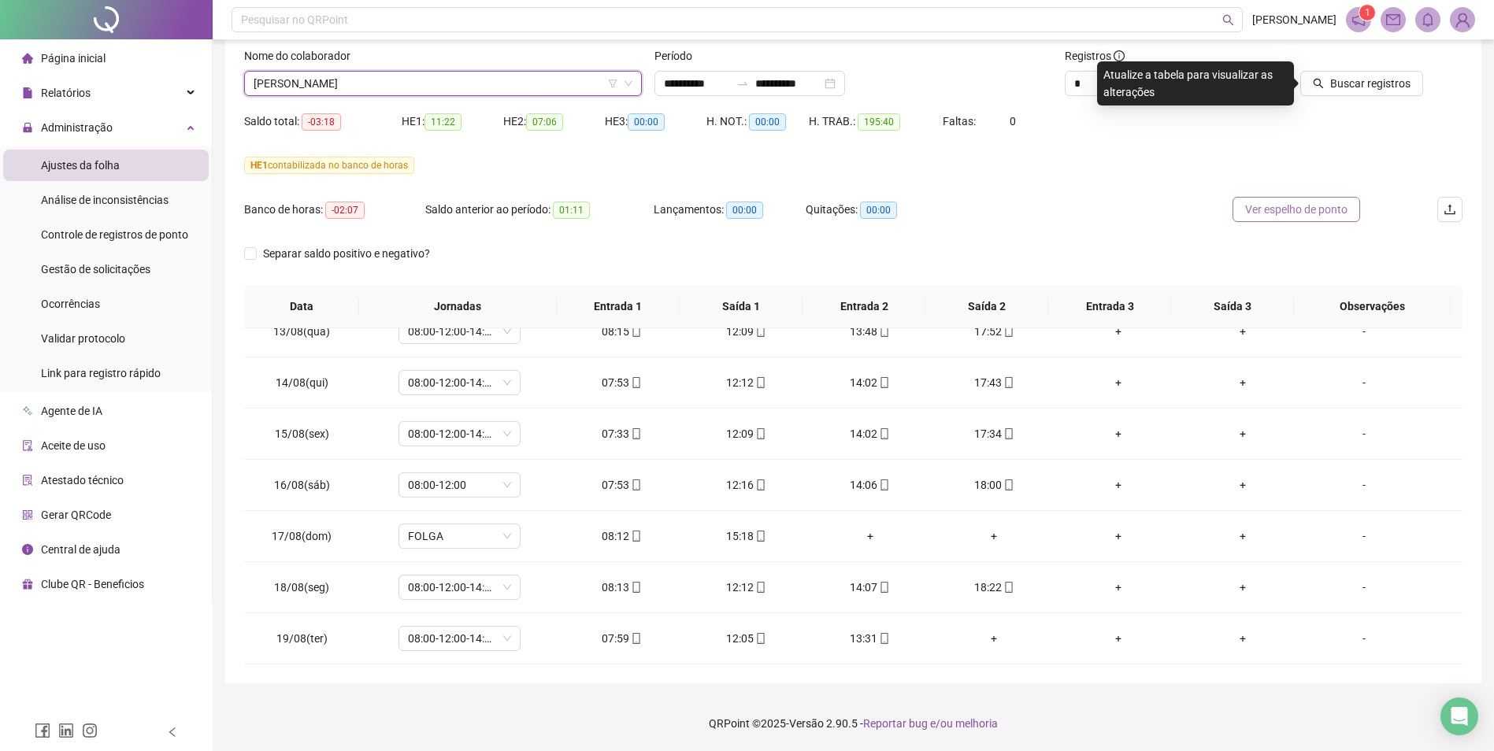
click at [1202, 207] on span "Ver espelho de ponto" at bounding box center [1296, 209] width 102 height 17
click at [1202, 86] on span "Buscar registros" at bounding box center [1370, 83] width 80 height 17
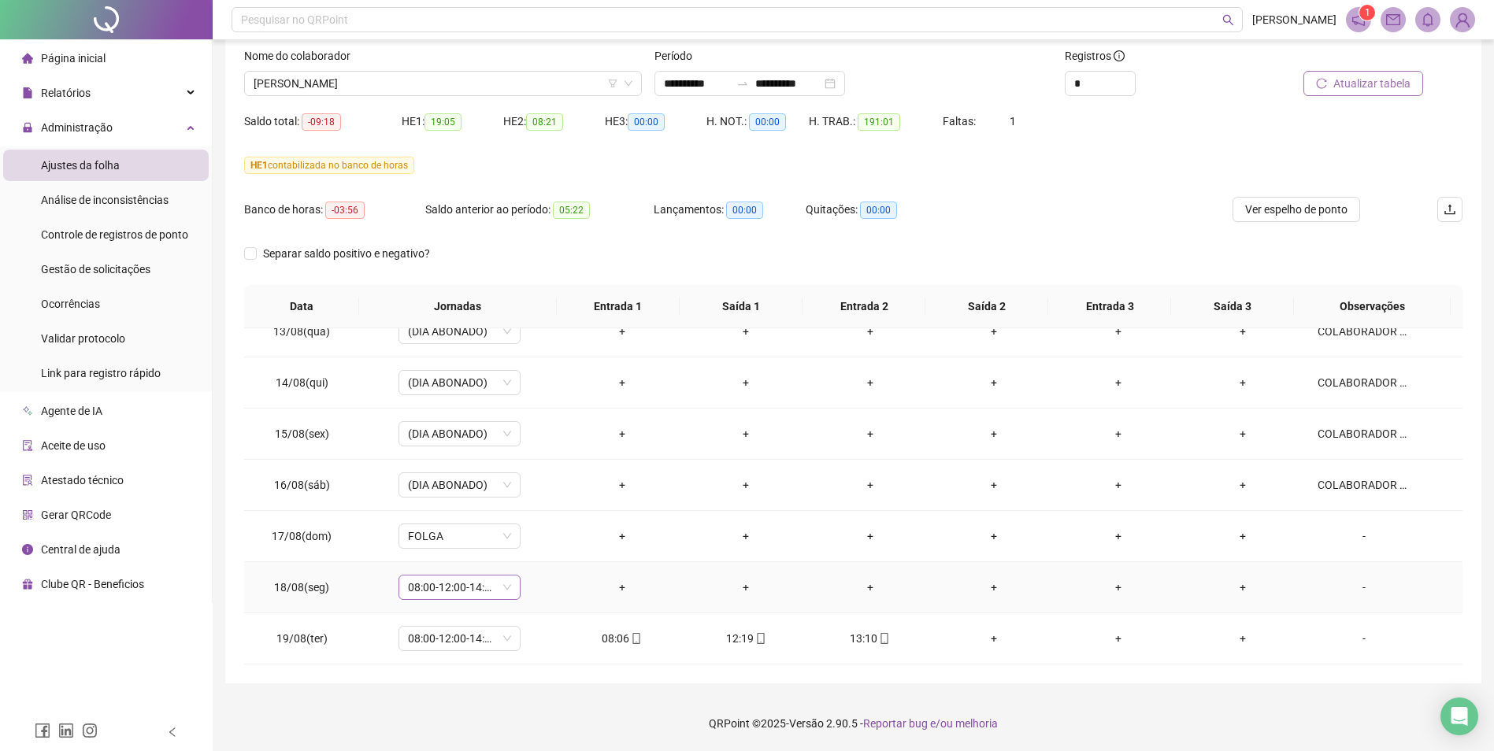
click at [506, 580] on span "08:00-12:00-14:00-18:00" at bounding box center [459, 588] width 103 height 24
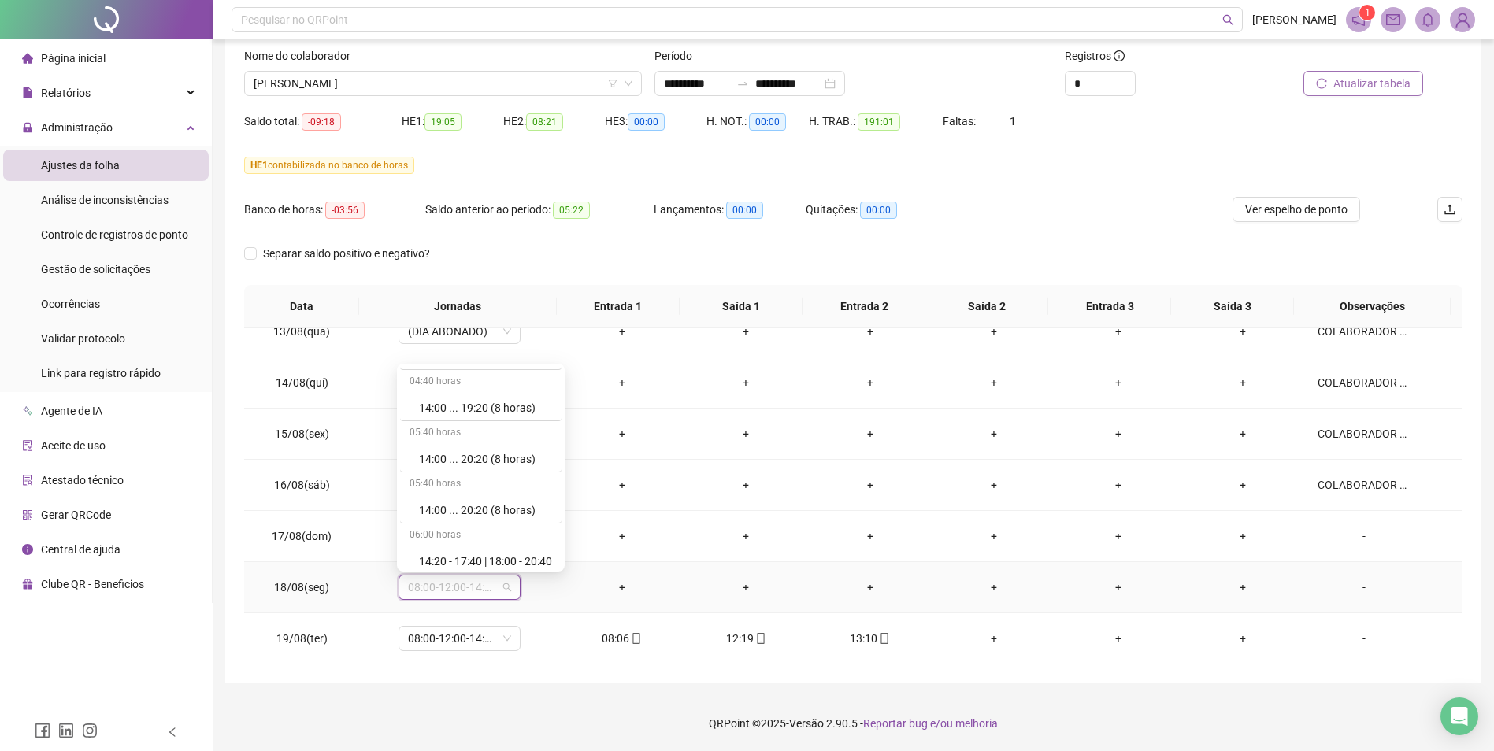
scroll to position [9370, 0]
click at [476, 501] on div "Folga compensatória" at bounding box center [485, 503] width 133 height 17
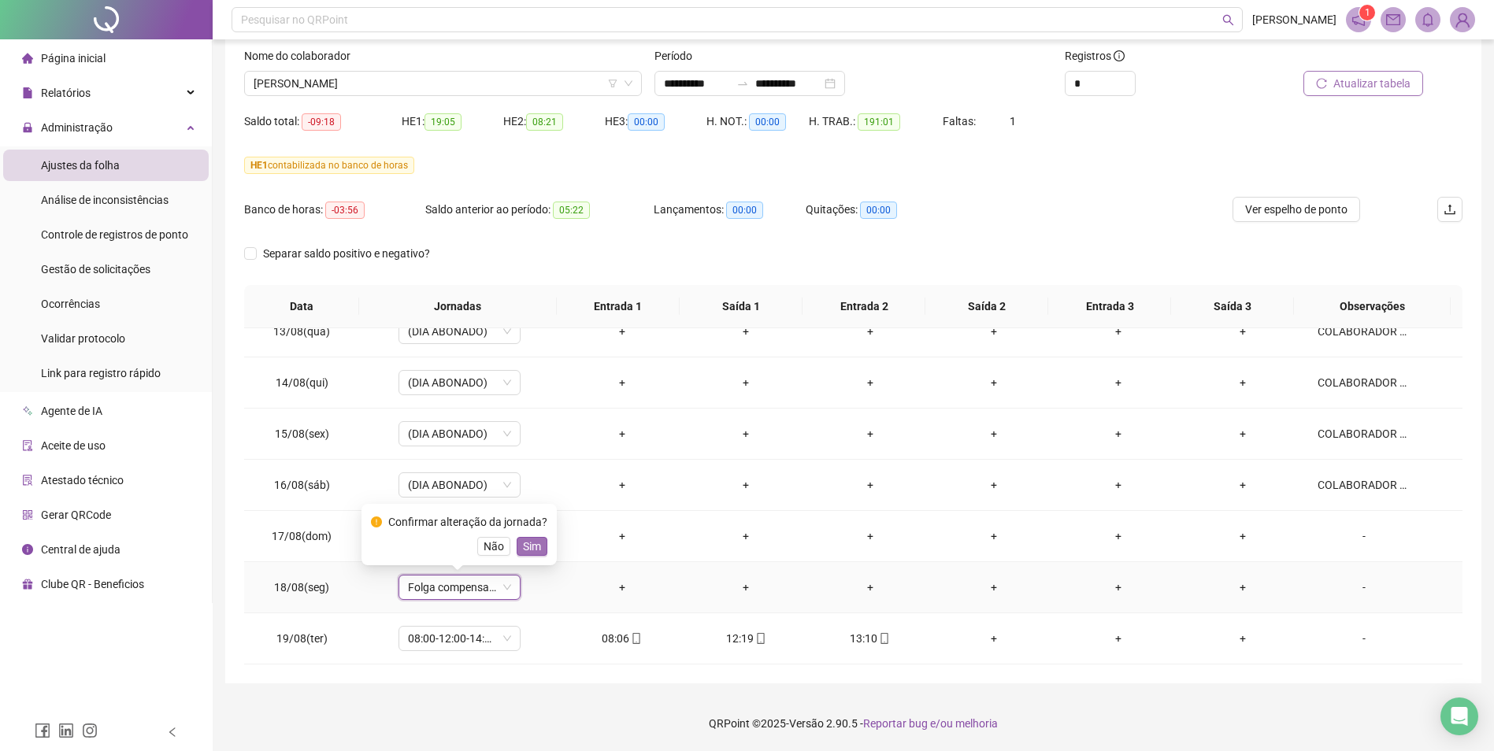
click at [535, 541] on span "Sim" at bounding box center [532, 546] width 18 height 17
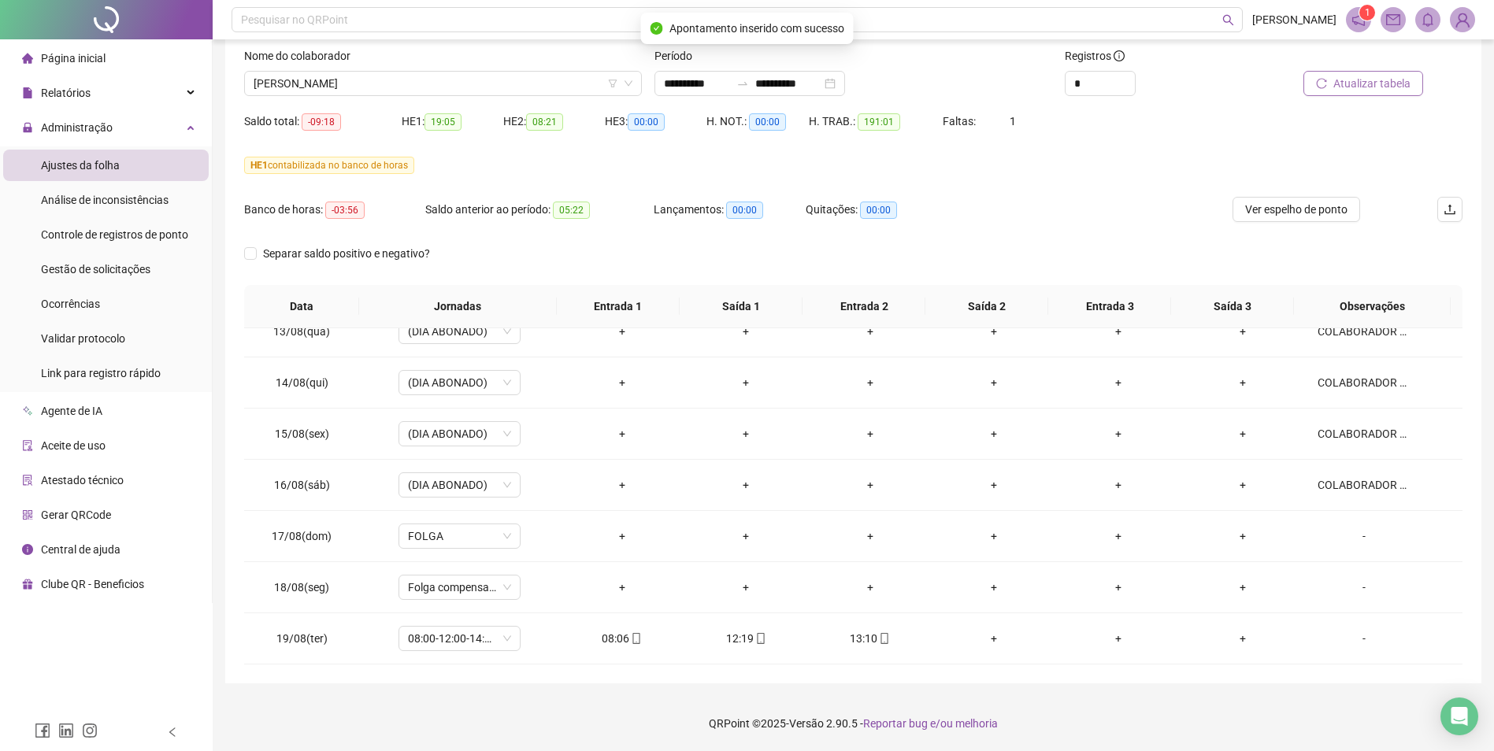
click at [1202, 86] on span "Atualizar tabela" at bounding box center [1371, 83] width 77 height 17
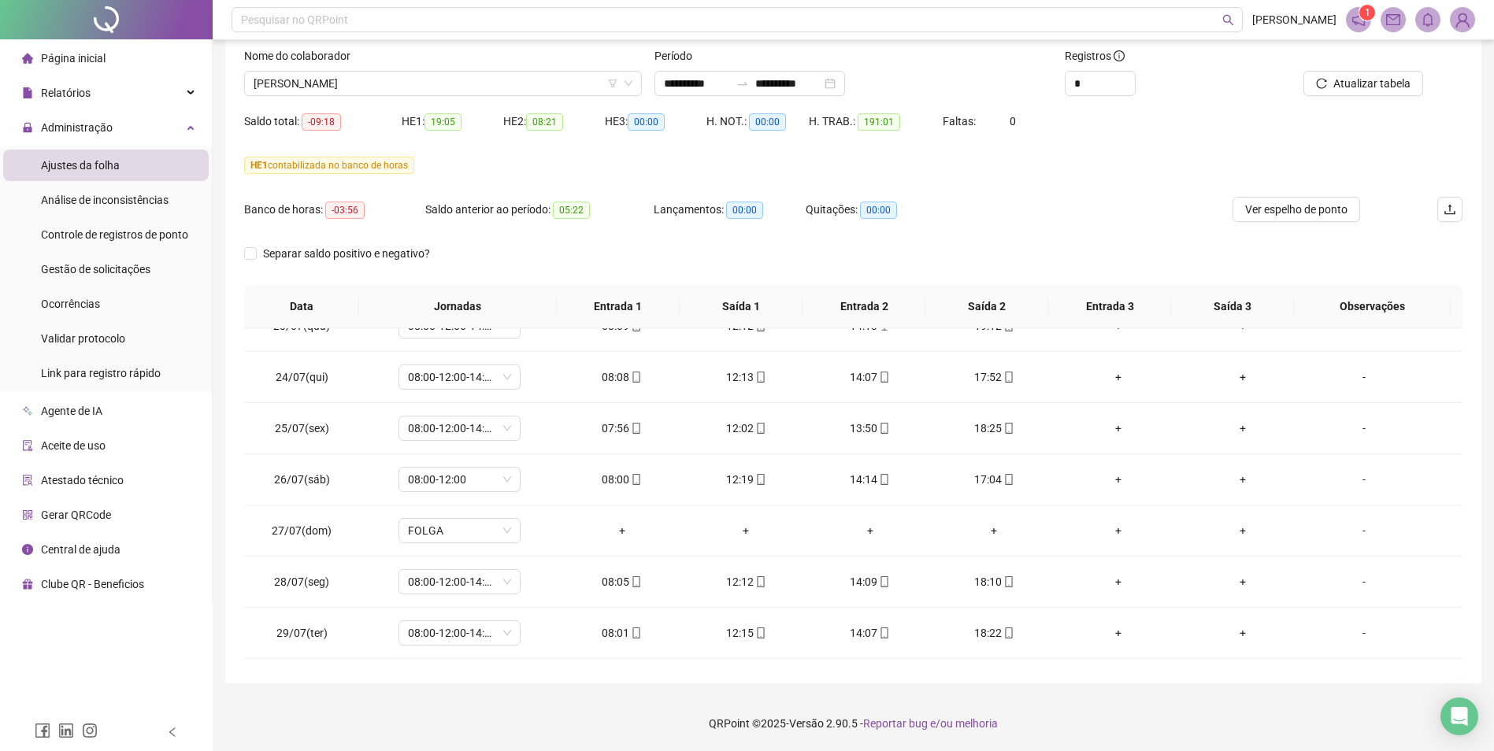
scroll to position [315, 0]
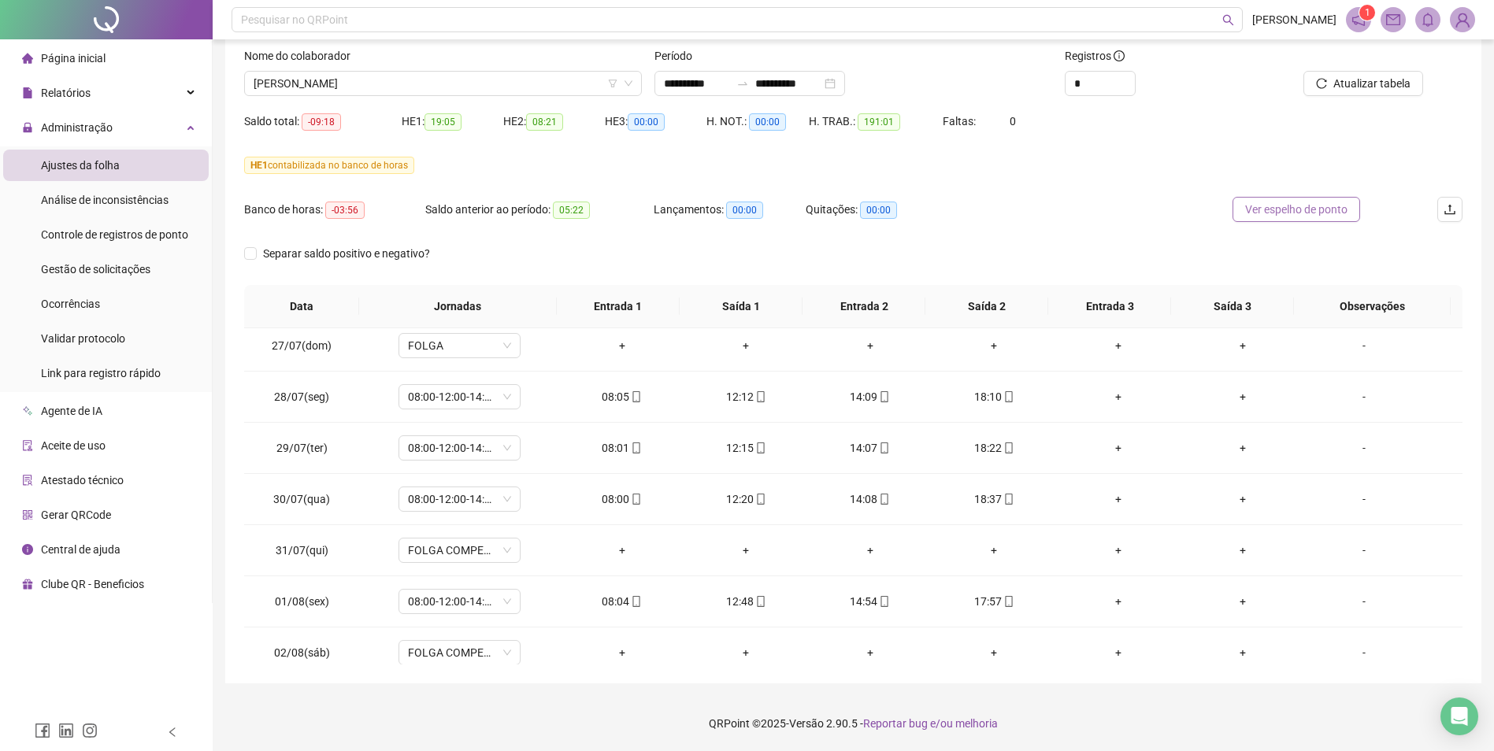
click at [1202, 198] on button "Ver espelho de ponto" at bounding box center [1296, 209] width 128 height 25
click at [1202, 211] on span "Ver espelho de ponto" at bounding box center [1296, 209] width 102 height 17
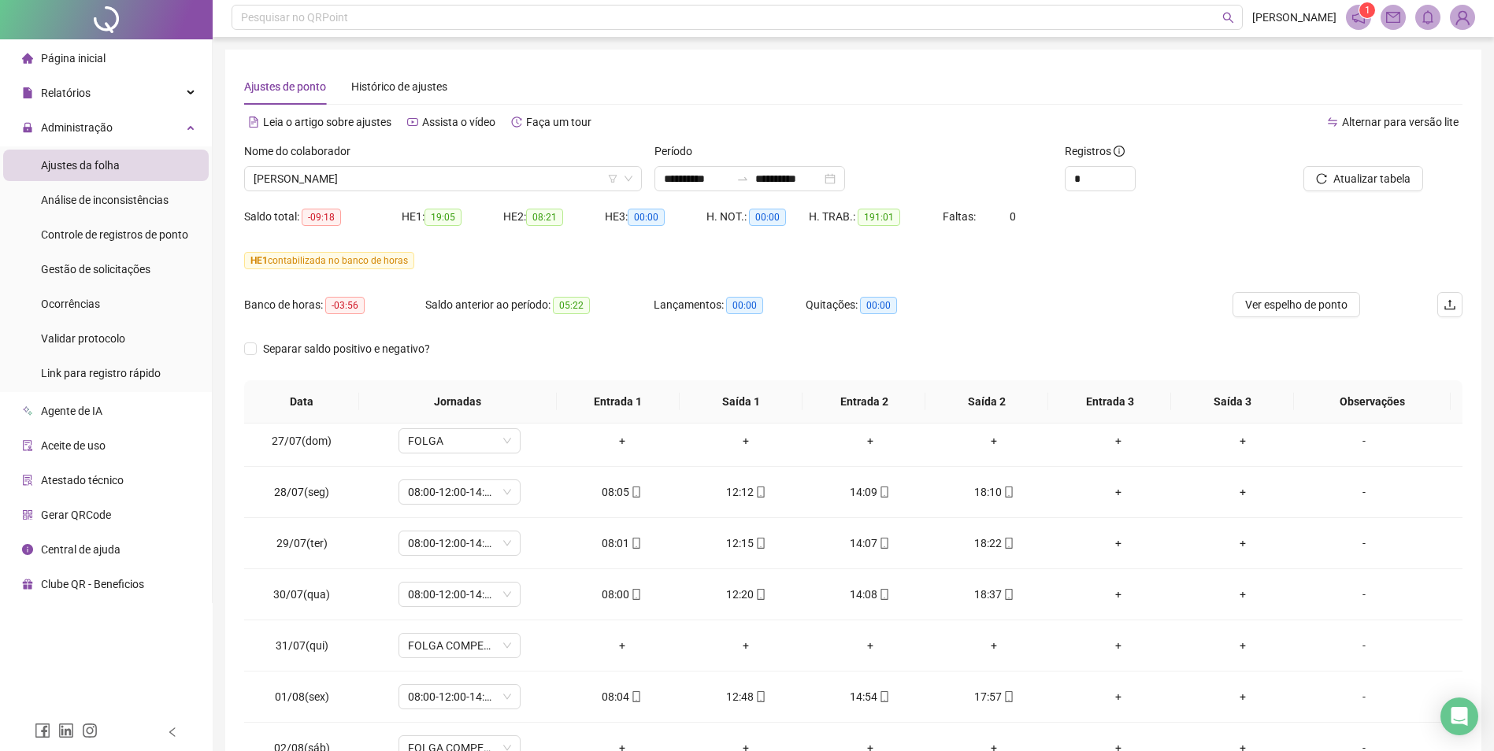
scroll to position [0, 0]
click at [1202, 186] on span "Atualizar tabela" at bounding box center [1371, 180] width 77 height 17
click at [1202, 188] on span "Atualizar tabela" at bounding box center [1371, 180] width 77 height 17
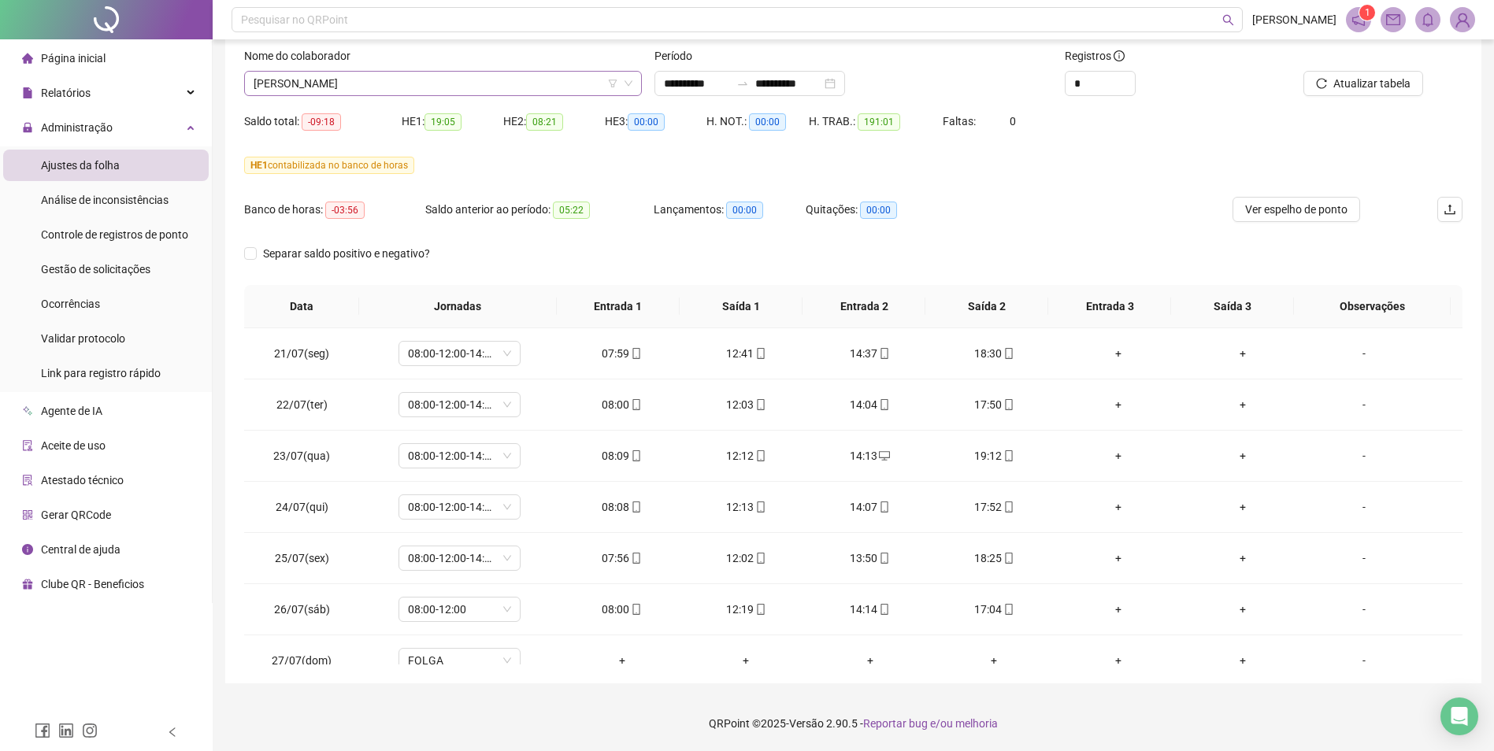
click at [461, 81] on span "[PERSON_NAME]" at bounding box center [443, 84] width 379 height 24
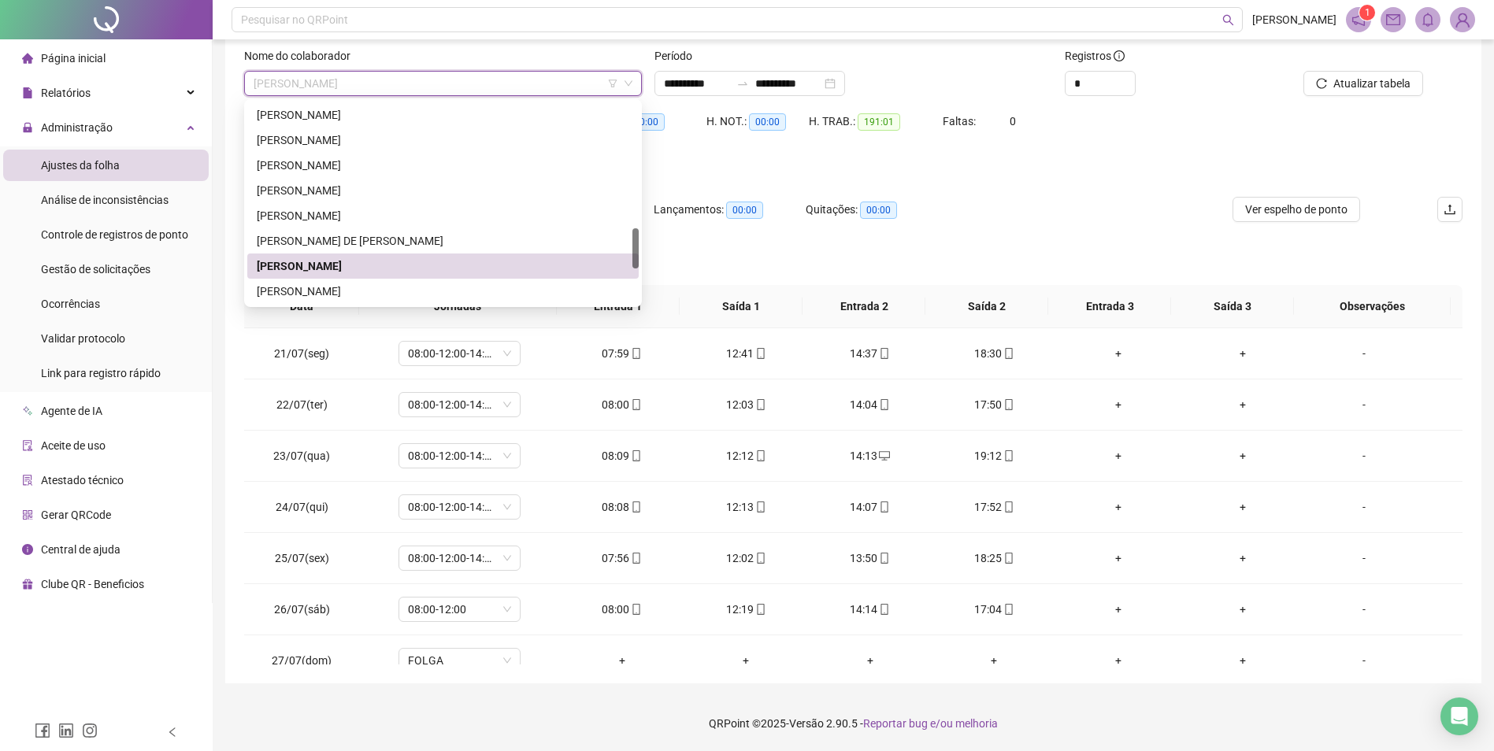
scroll to position [709, 0]
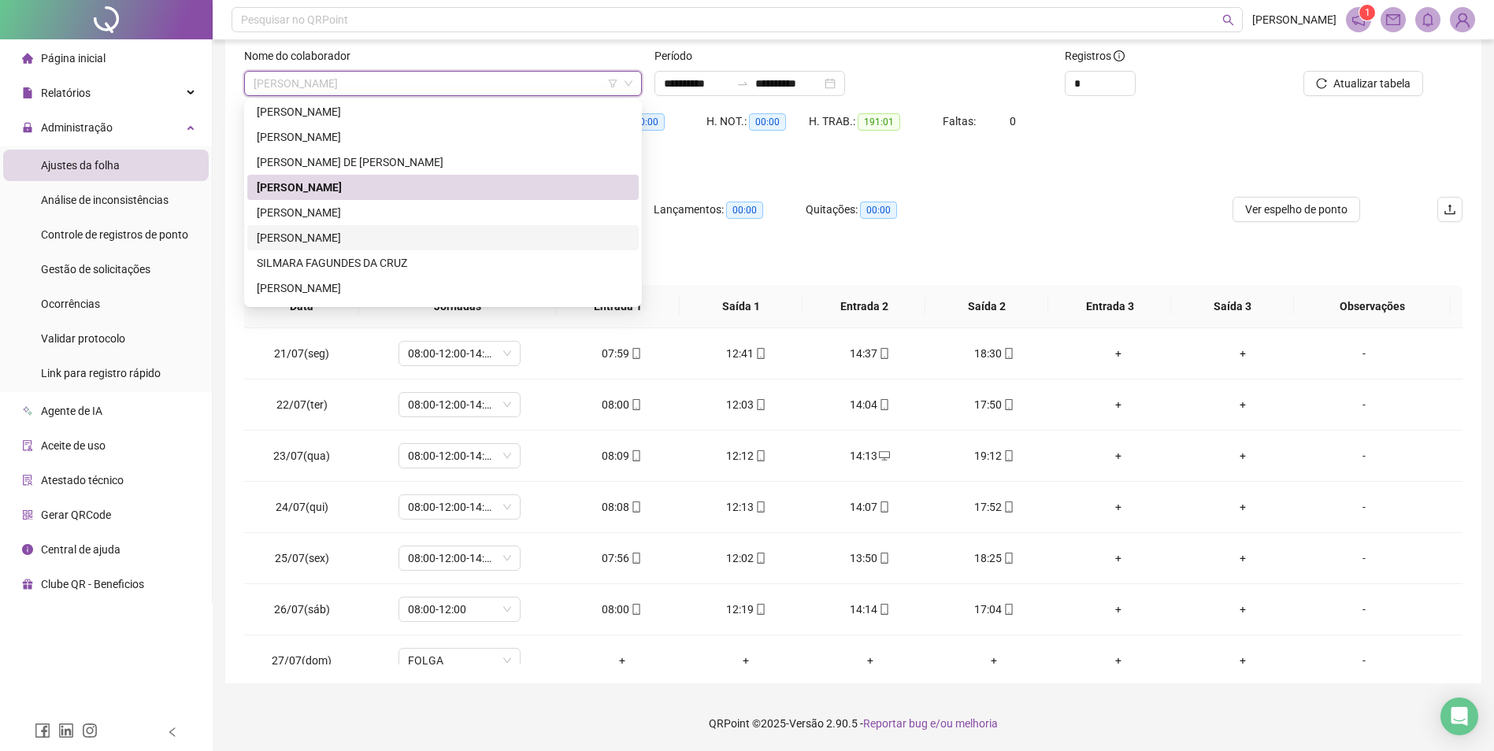
click at [354, 233] on div "[PERSON_NAME]" at bounding box center [443, 237] width 372 height 17
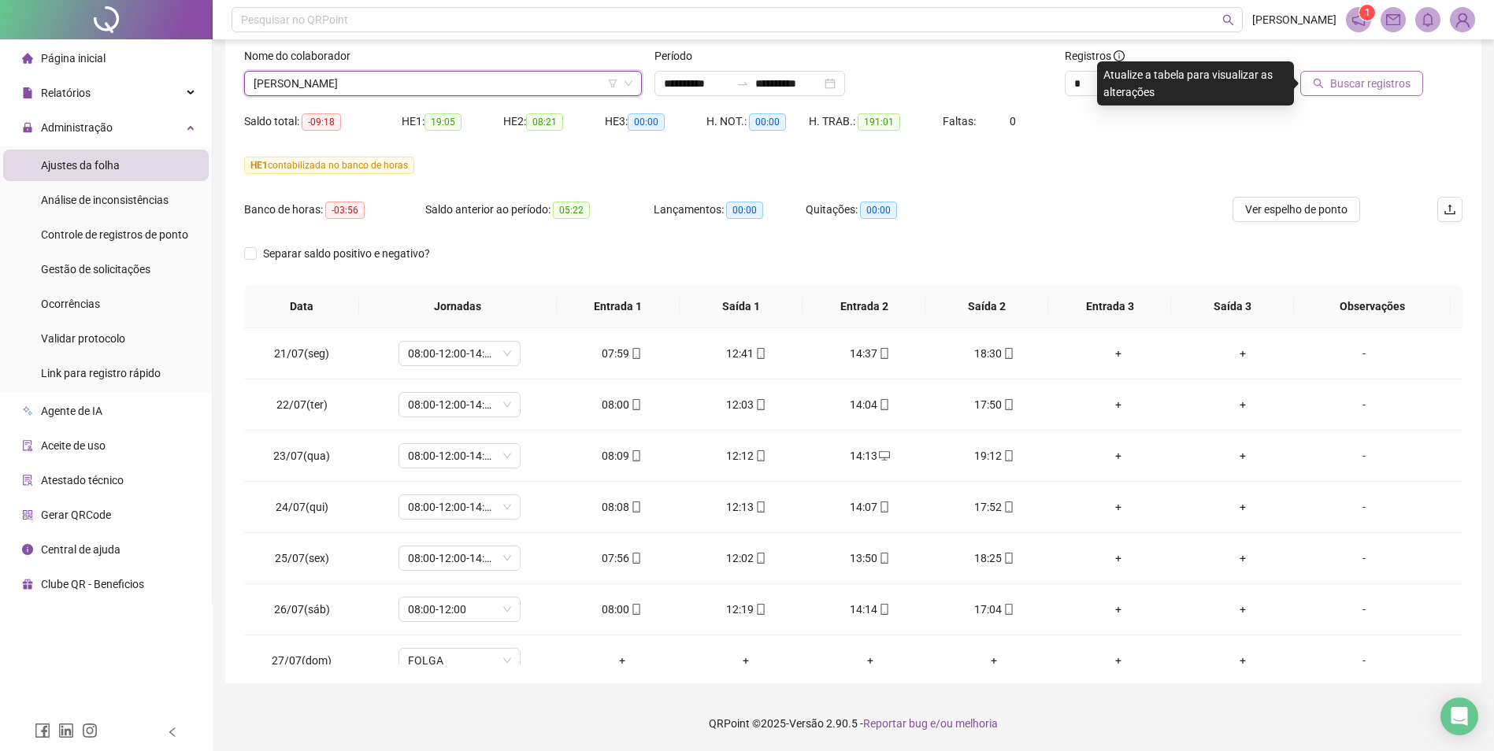
click at [1202, 83] on span "Buscar registros" at bounding box center [1370, 83] width 80 height 17
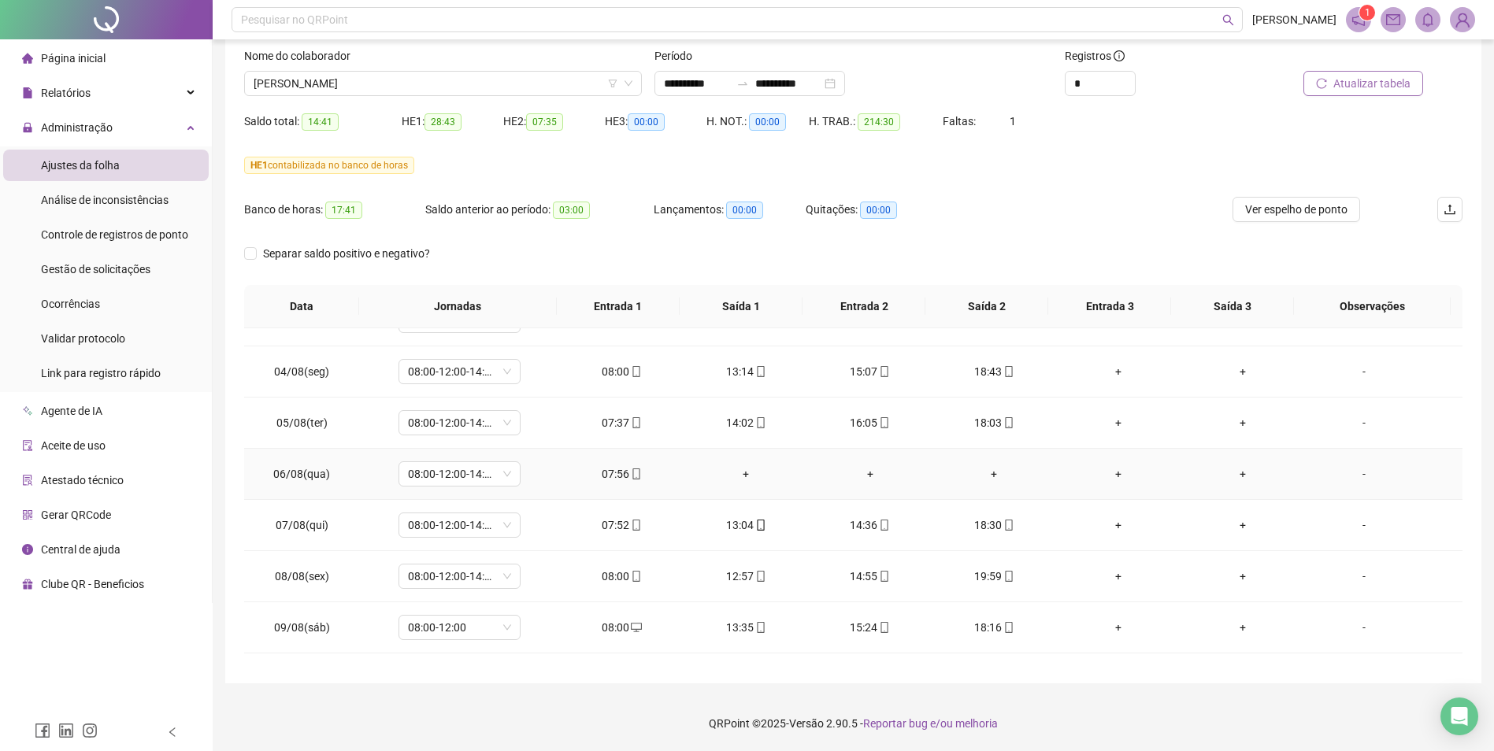
scroll to position [727, 0]
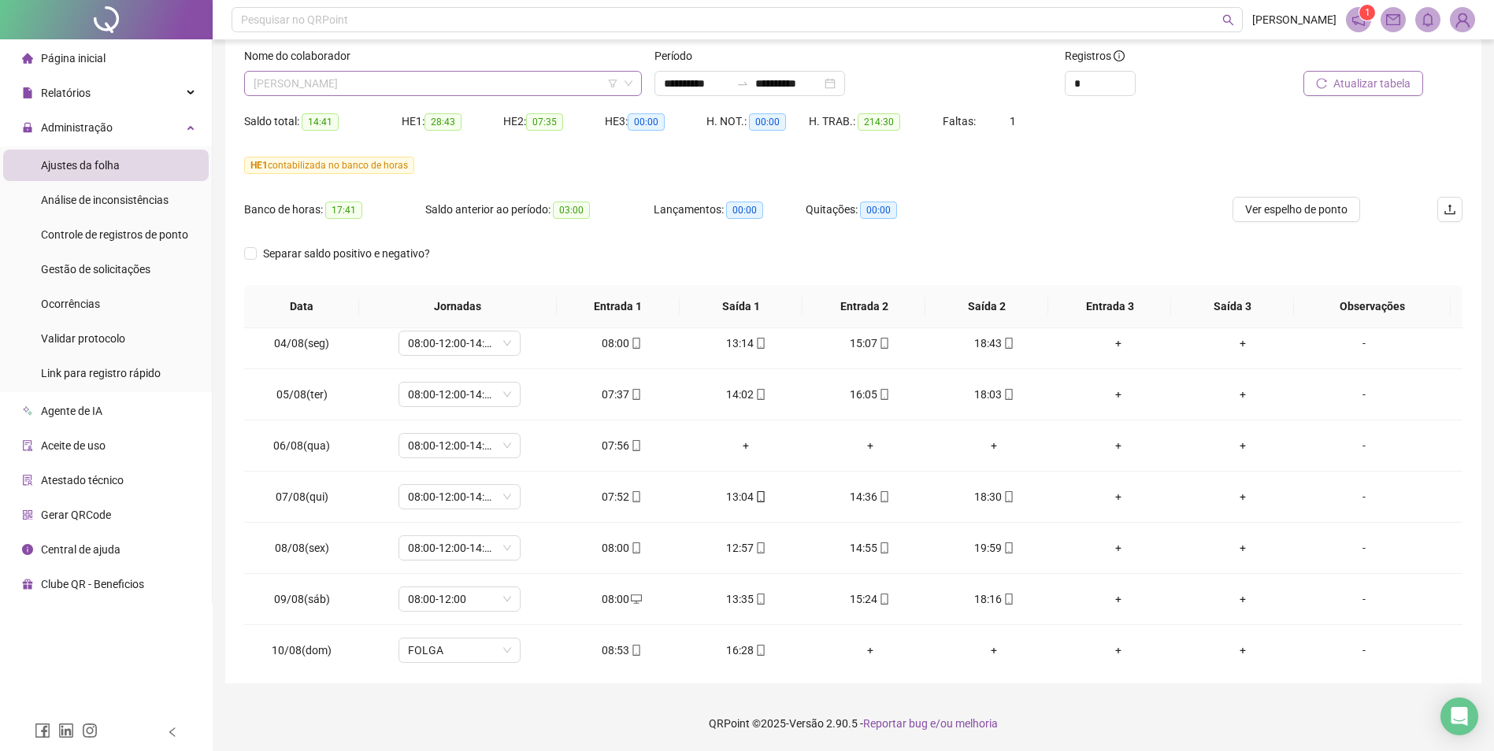
click at [545, 83] on span "[PERSON_NAME]" at bounding box center [443, 84] width 379 height 24
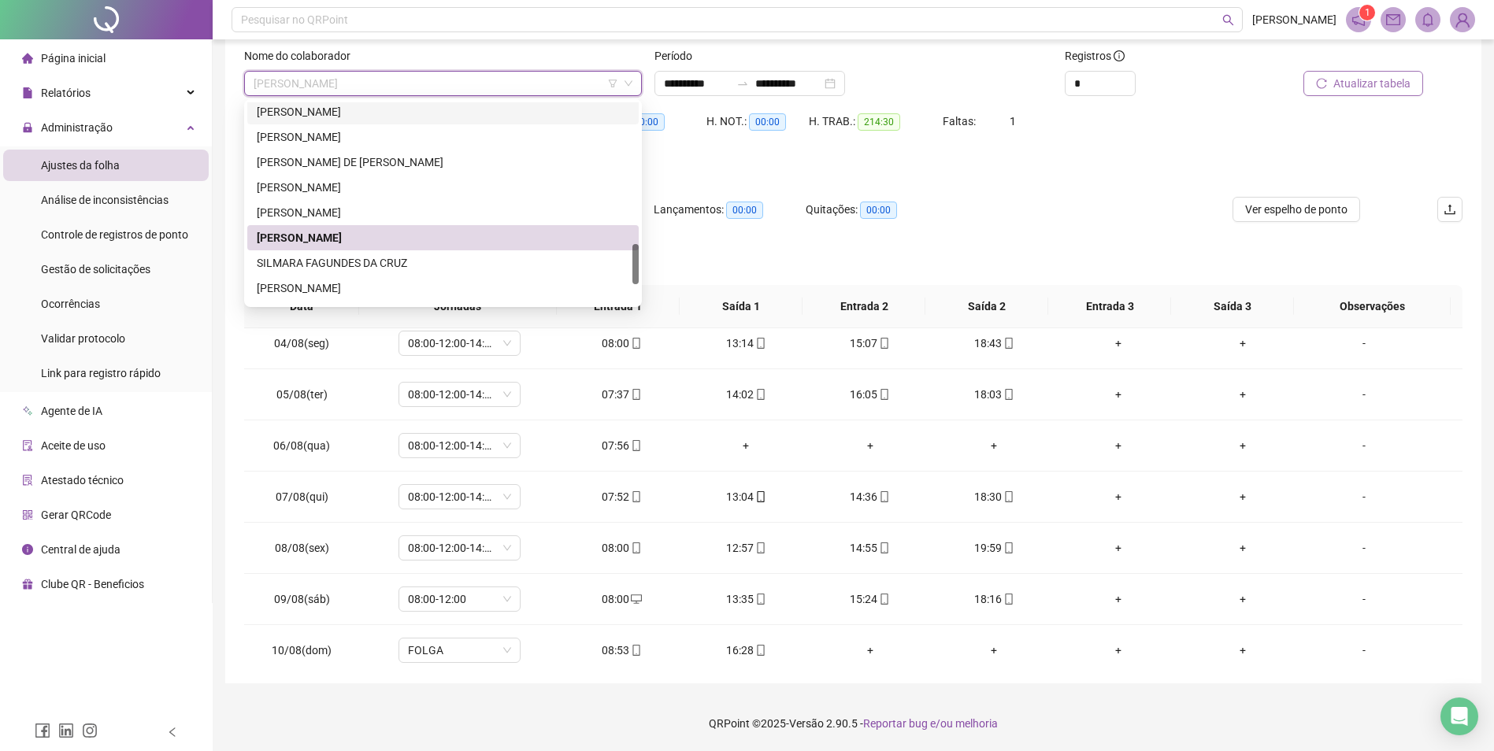
click at [362, 113] on div "[PERSON_NAME]" at bounding box center [443, 111] width 372 height 17
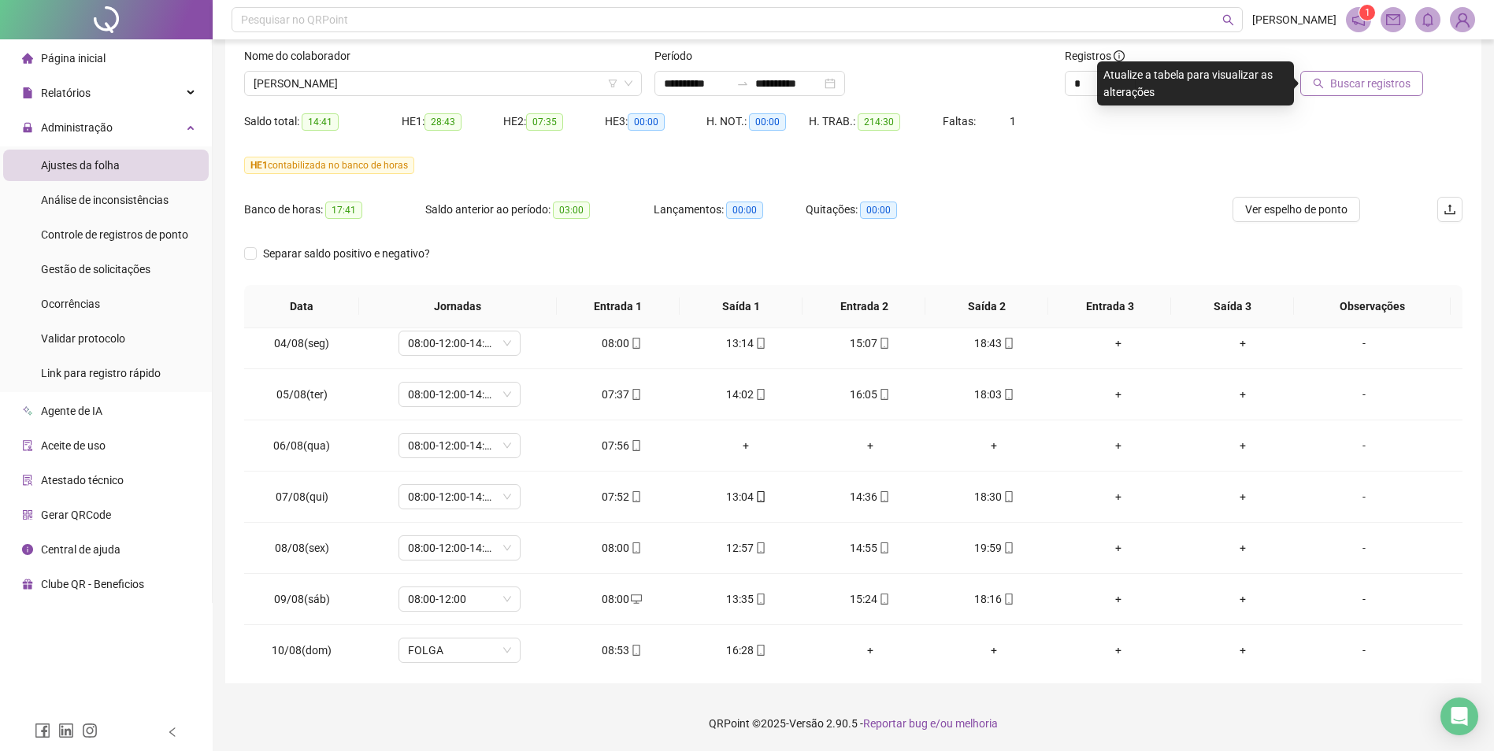
click at [1202, 88] on span "Buscar registros" at bounding box center [1370, 83] width 80 height 17
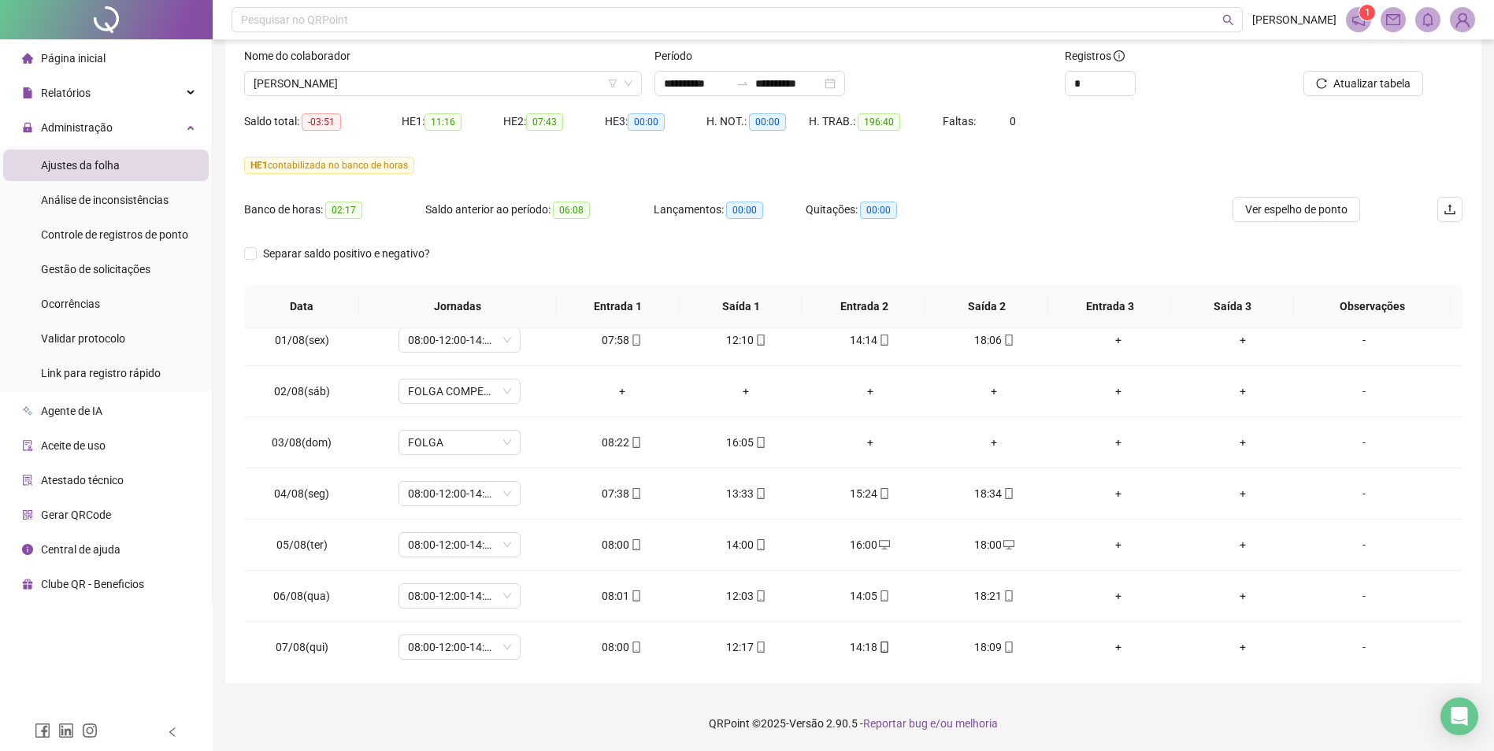
scroll to position [648, 0]
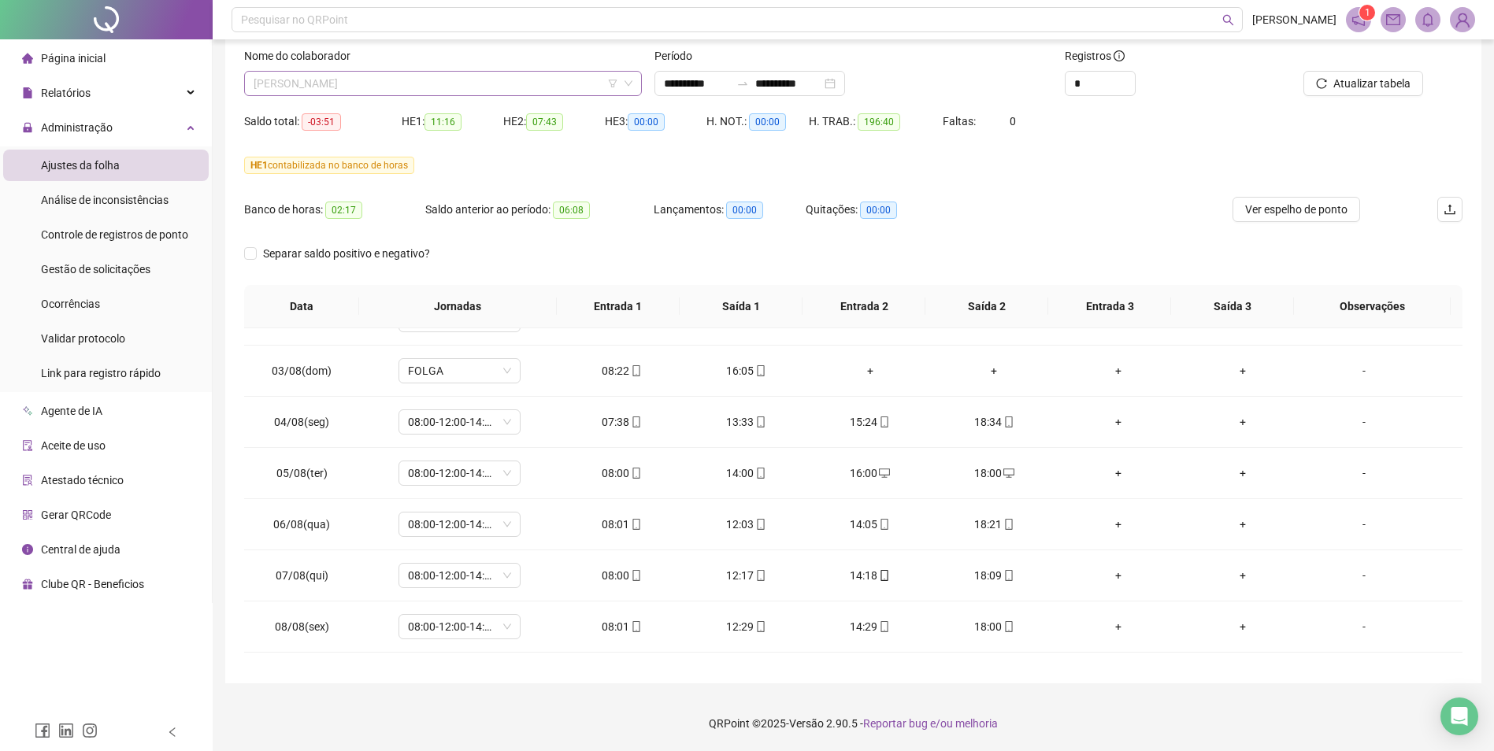
click at [536, 94] on span "[PERSON_NAME]" at bounding box center [443, 84] width 379 height 24
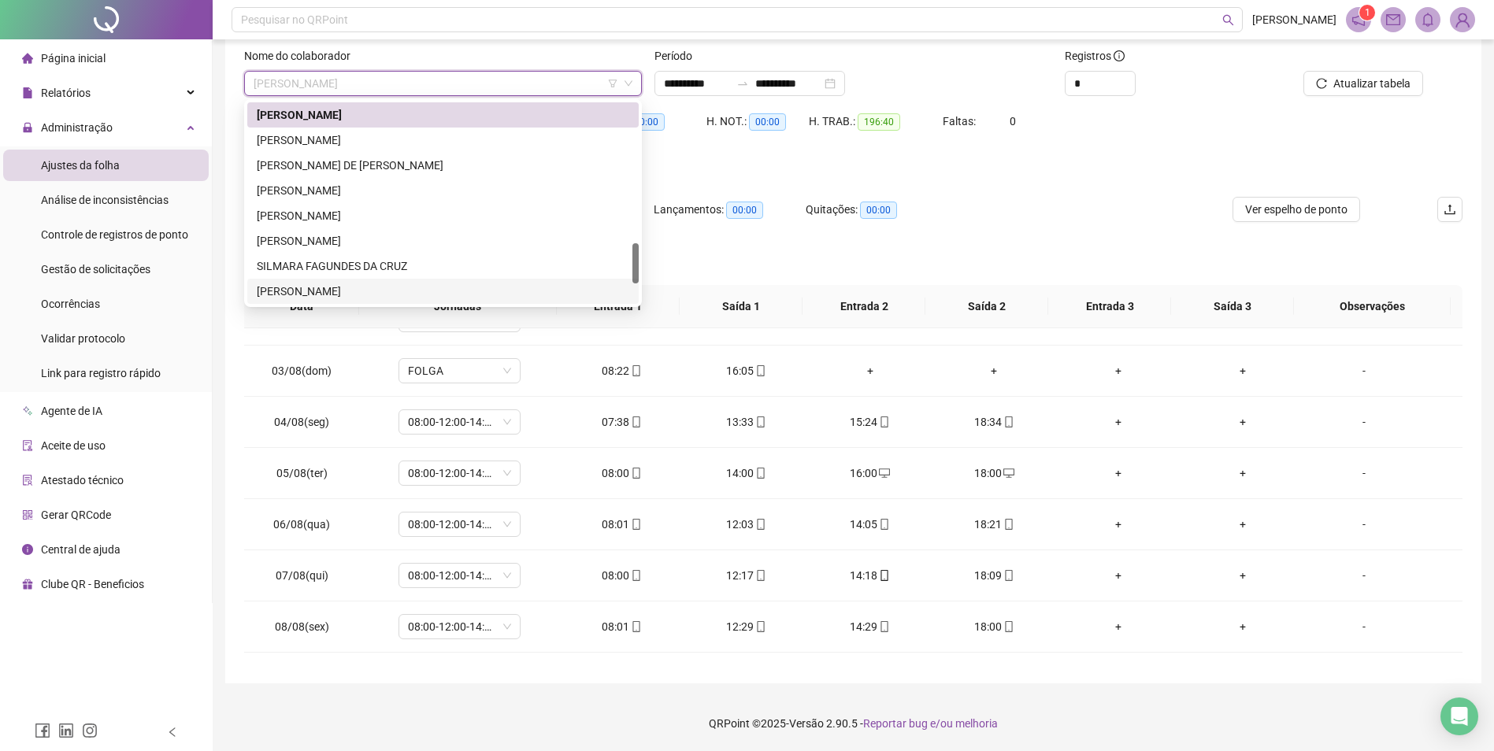
click at [346, 290] on div "[PERSON_NAME]" at bounding box center [443, 291] width 372 height 17
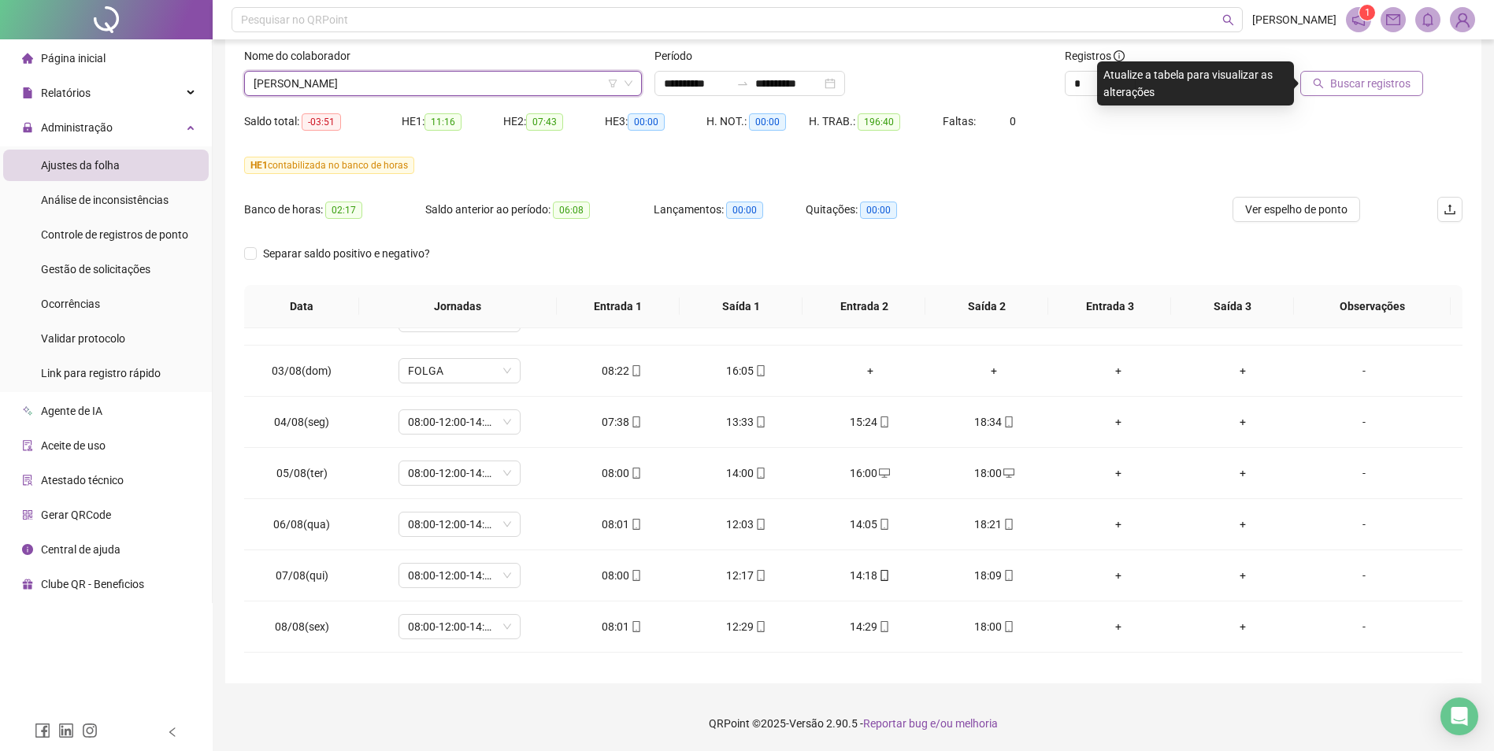
click at [1202, 83] on span "Buscar registros" at bounding box center [1370, 83] width 80 height 17
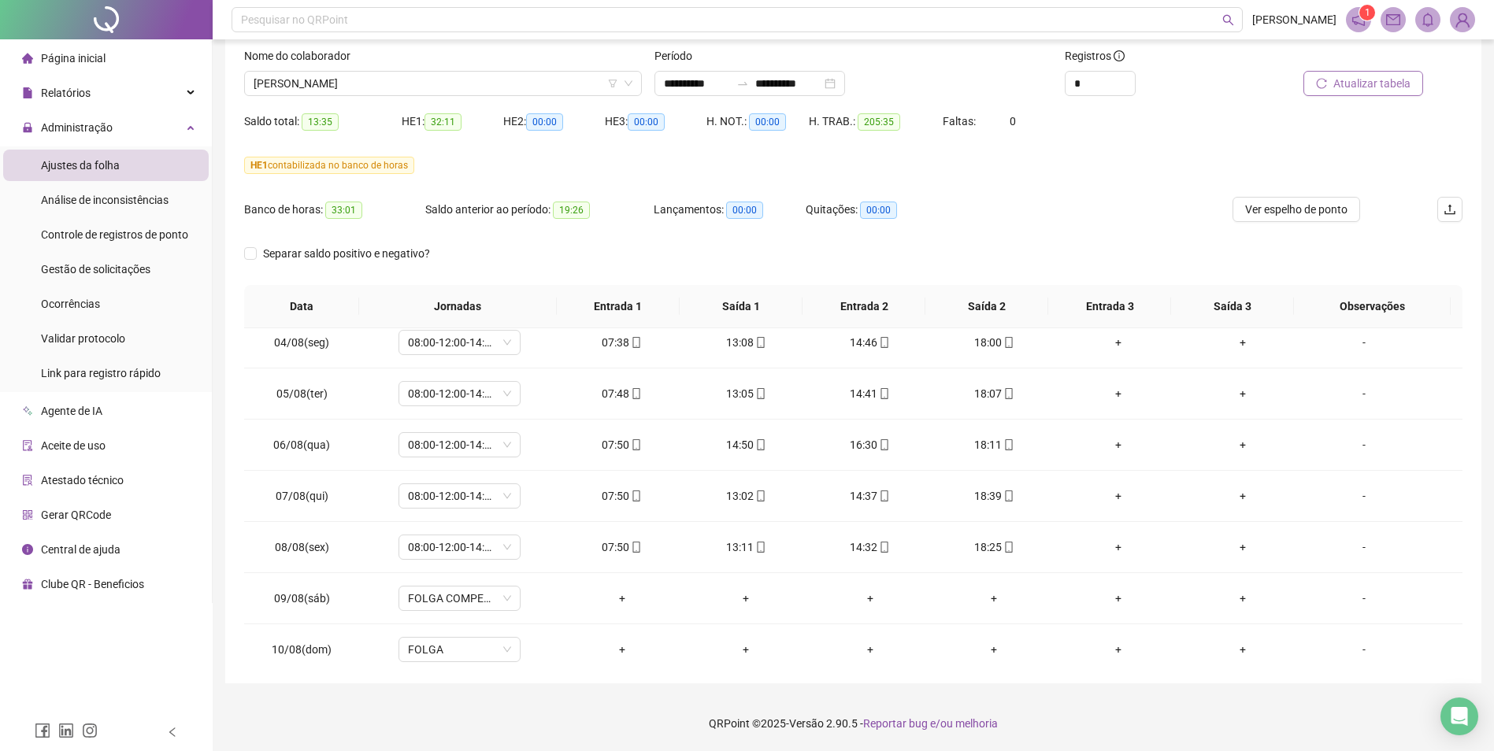
scroll to position [727, 0]
click at [1202, 213] on span "Ver espelho de ponto" at bounding box center [1296, 209] width 102 height 17
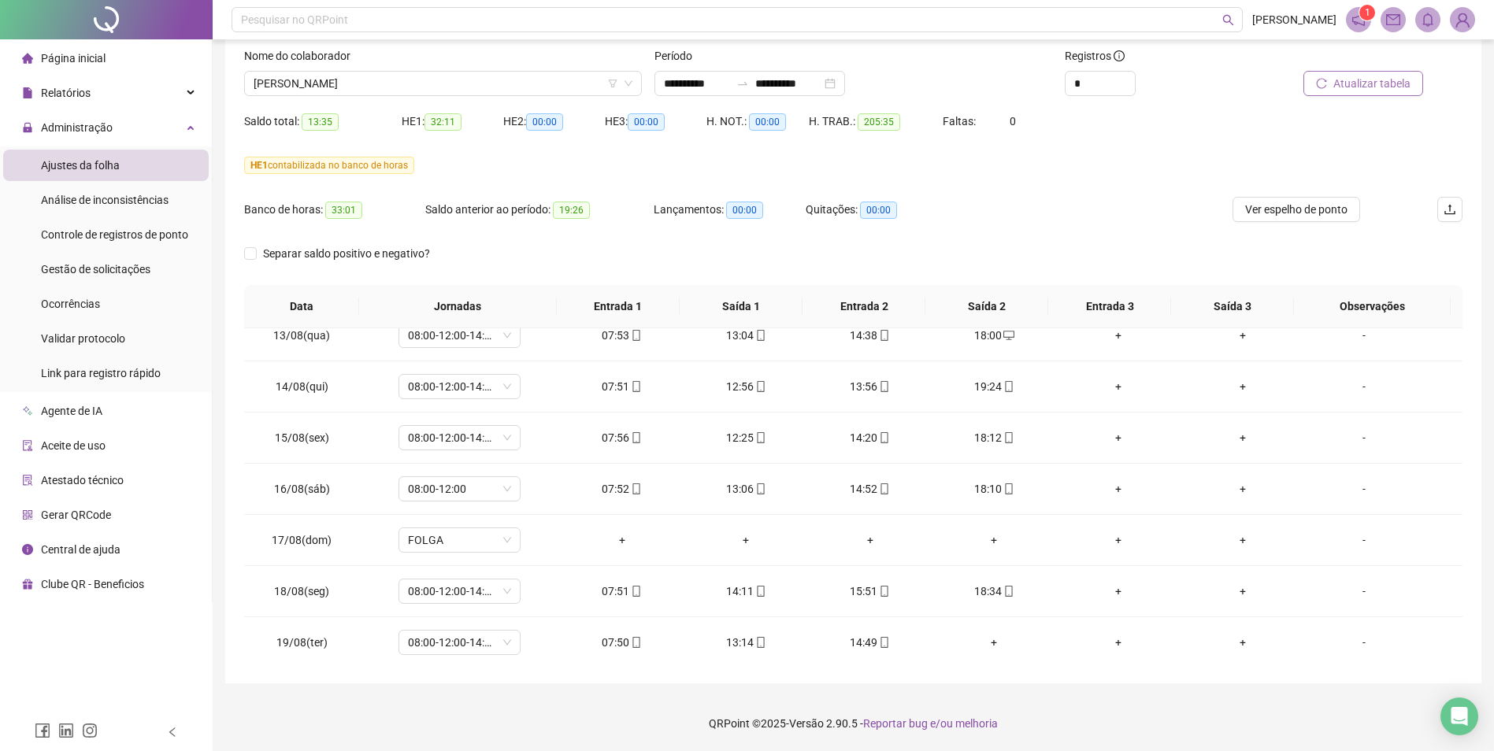
scroll to position [1199, 0]
drag, startPoint x: 1365, startPoint y: 83, endPoint x: 1361, endPoint y: 103, distance: 21.0
click at [1202, 83] on span "Atualizar tabela" at bounding box center [1371, 83] width 77 height 17
click at [392, 82] on span "[PERSON_NAME]" at bounding box center [443, 84] width 379 height 24
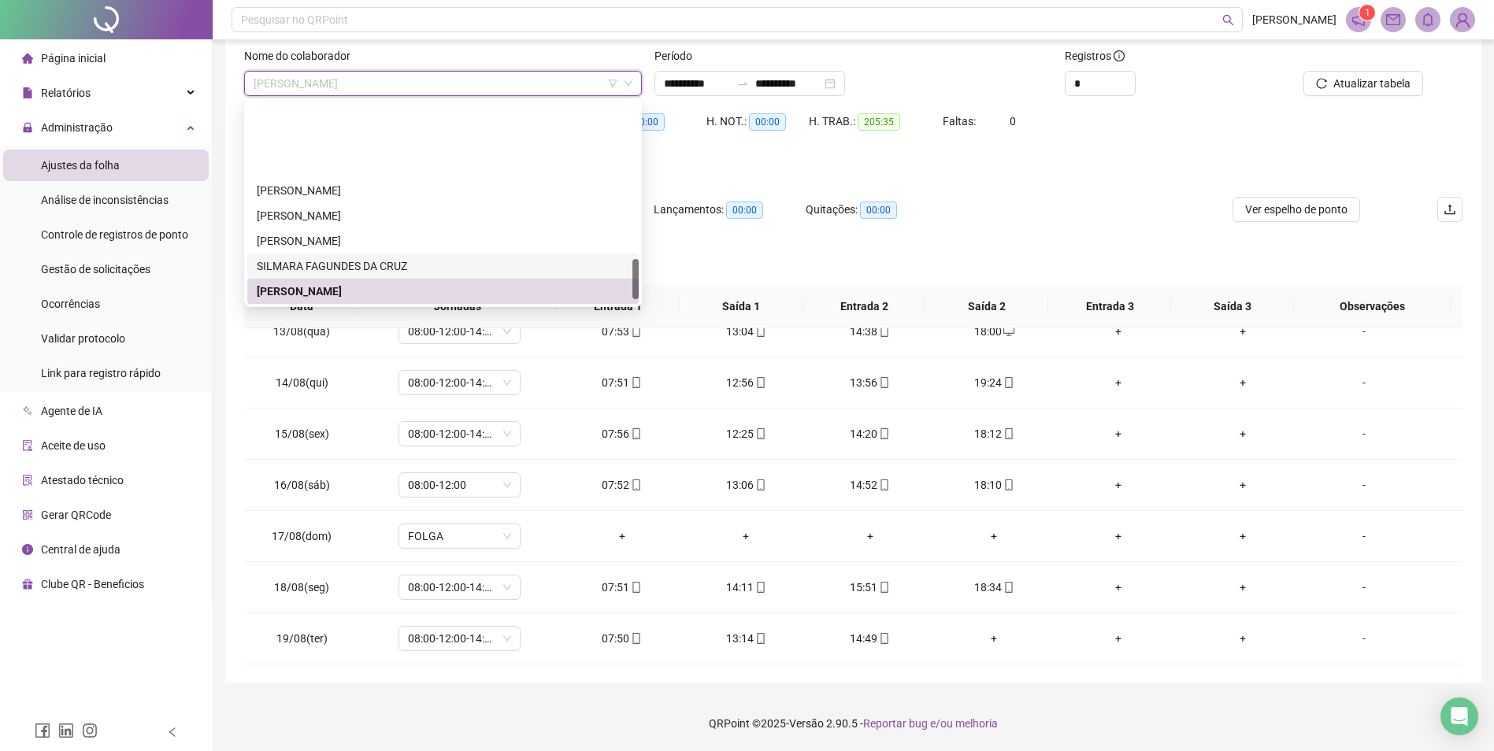
scroll to position [784, 0]
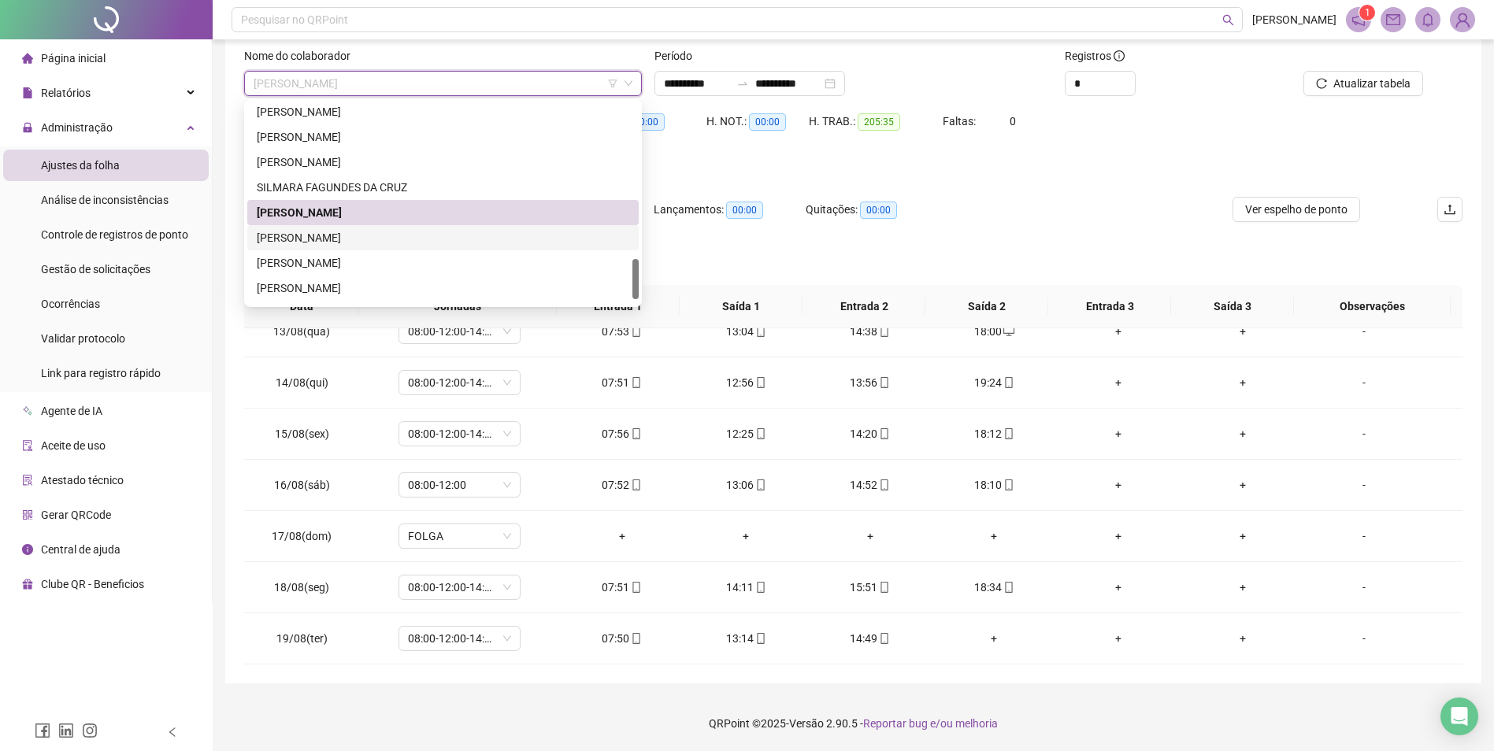
click at [351, 235] on div "[PERSON_NAME]" at bounding box center [443, 237] width 372 height 17
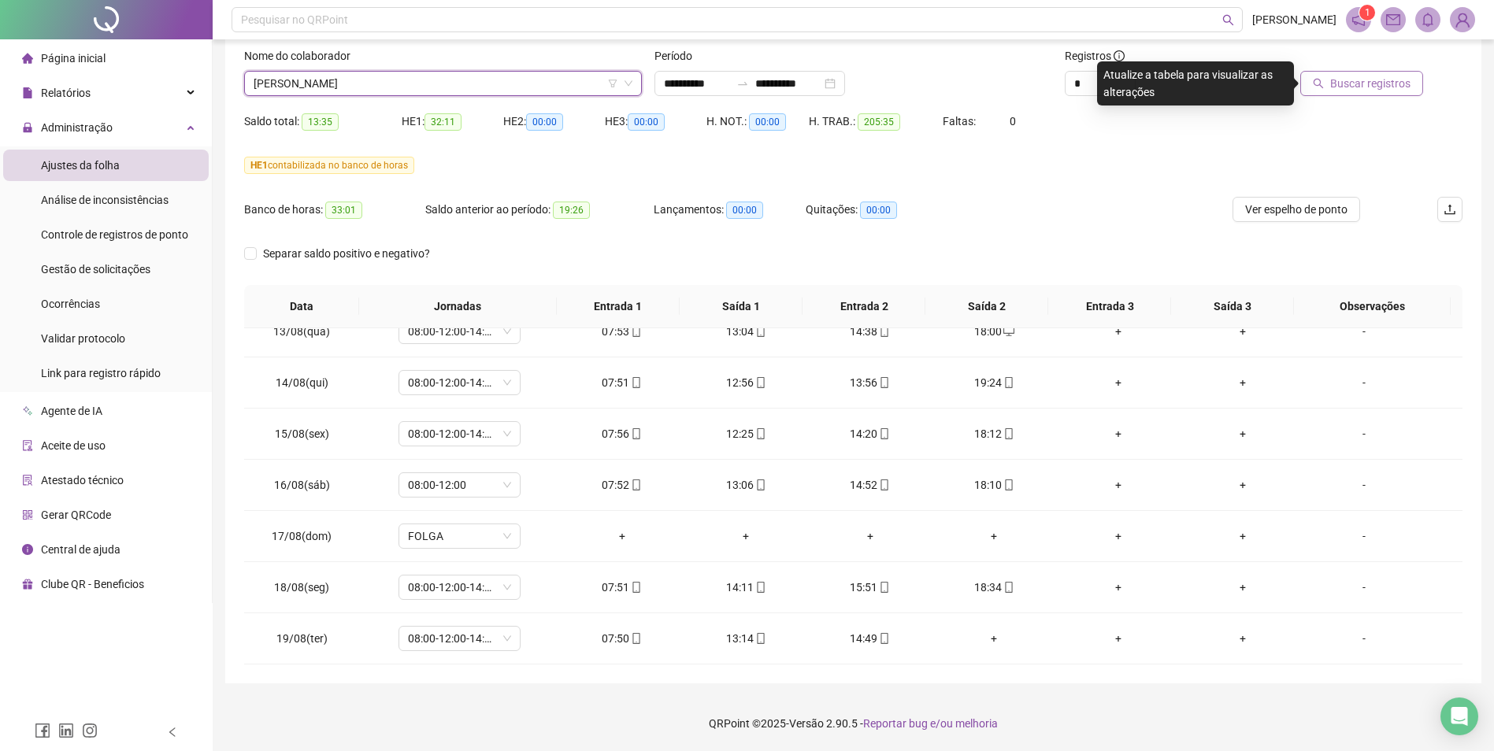
click at [1202, 82] on span "Buscar registros" at bounding box center [1370, 83] width 80 height 17
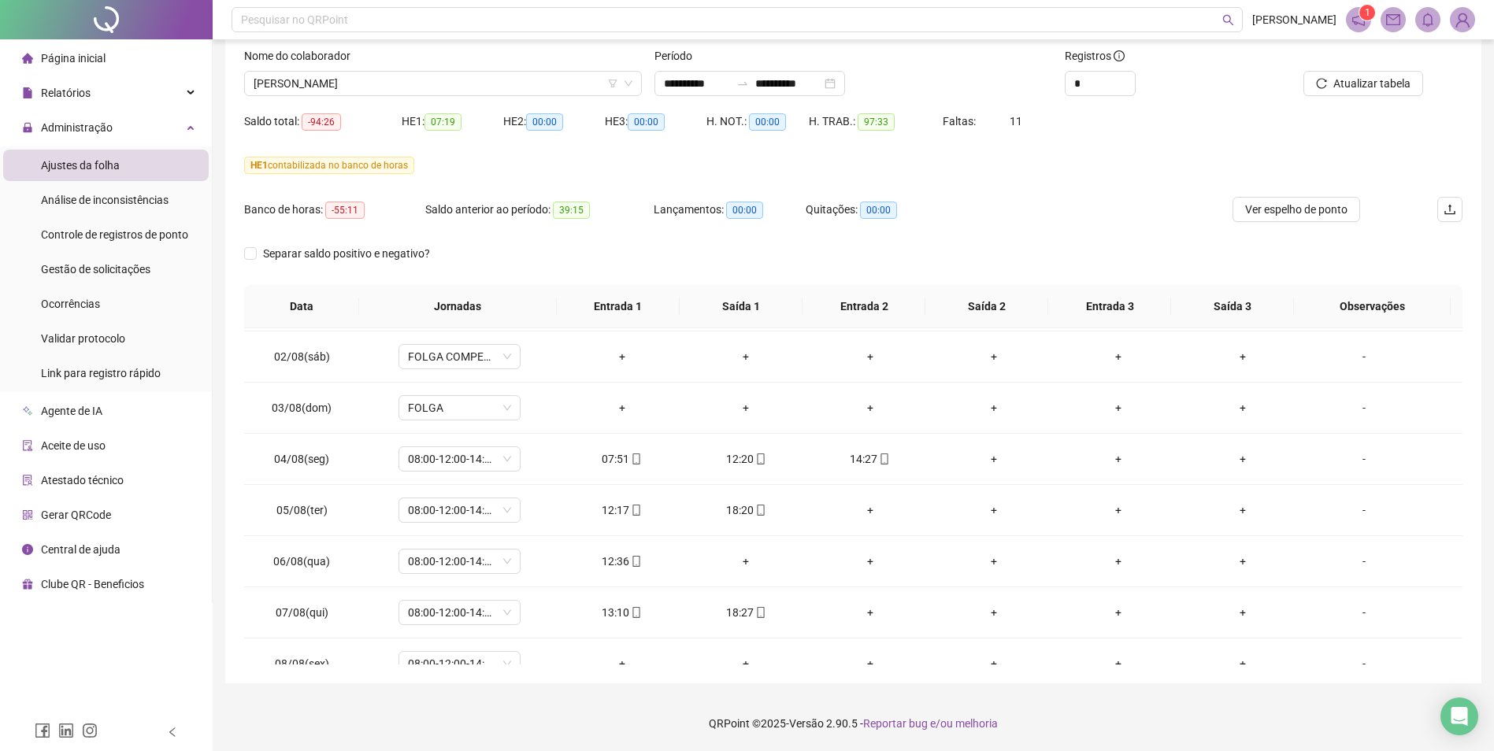
scroll to position [569, 0]
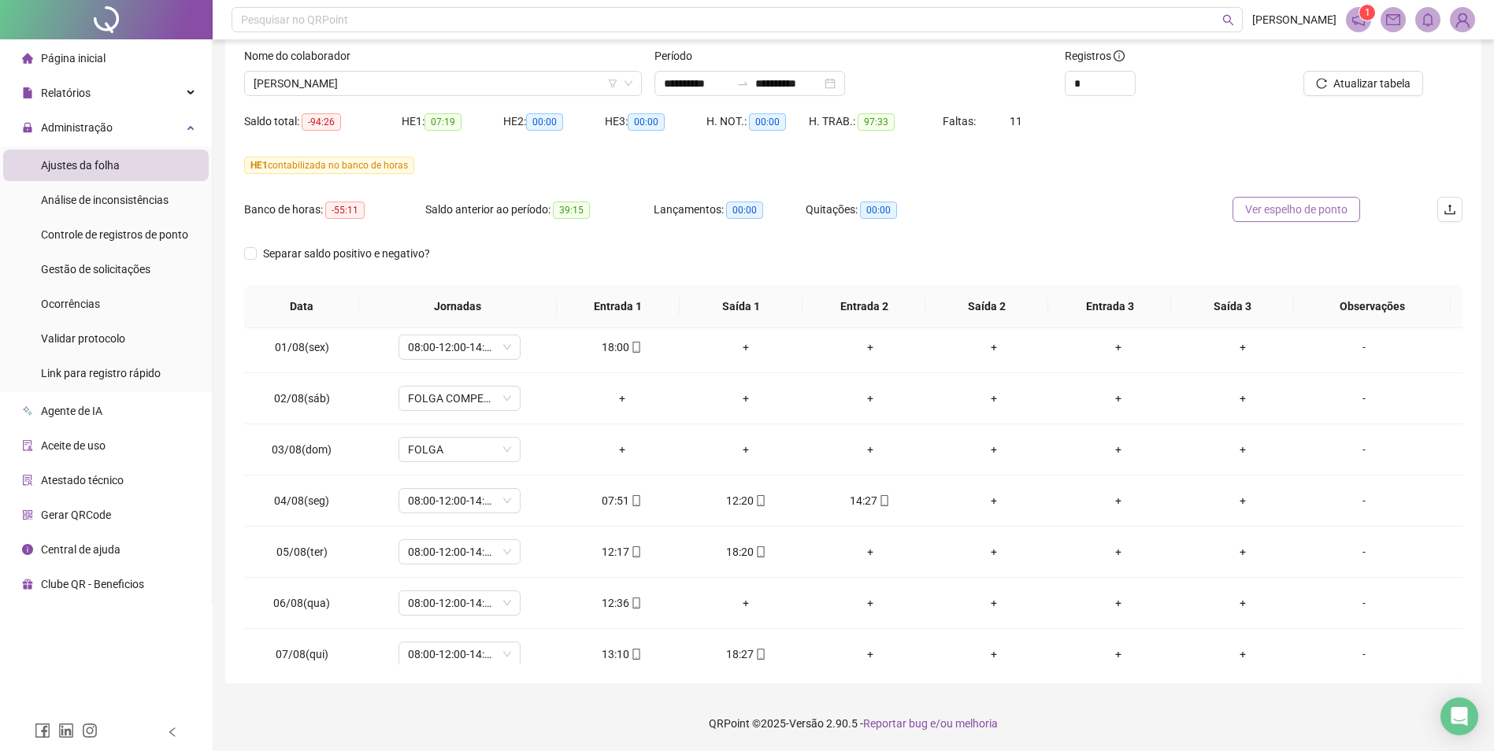
click at [1202, 209] on span "Ver espelho de ponto" at bounding box center [1296, 209] width 102 height 17
click at [1202, 84] on span "Atualizar tabela" at bounding box center [1371, 83] width 77 height 17
click at [565, 80] on span "[PERSON_NAME]" at bounding box center [443, 84] width 379 height 24
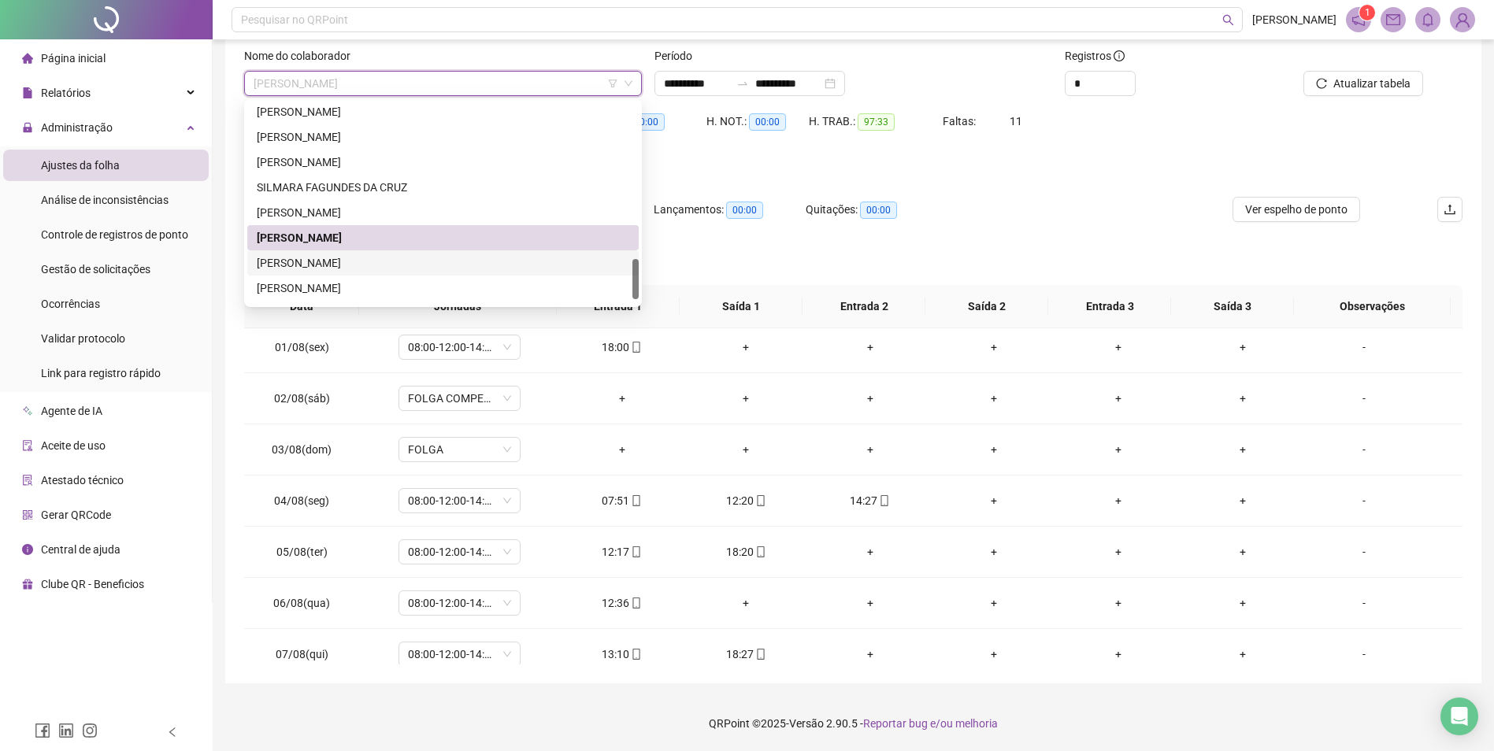
click at [350, 259] on div "[PERSON_NAME]" at bounding box center [443, 262] width 372 height 17
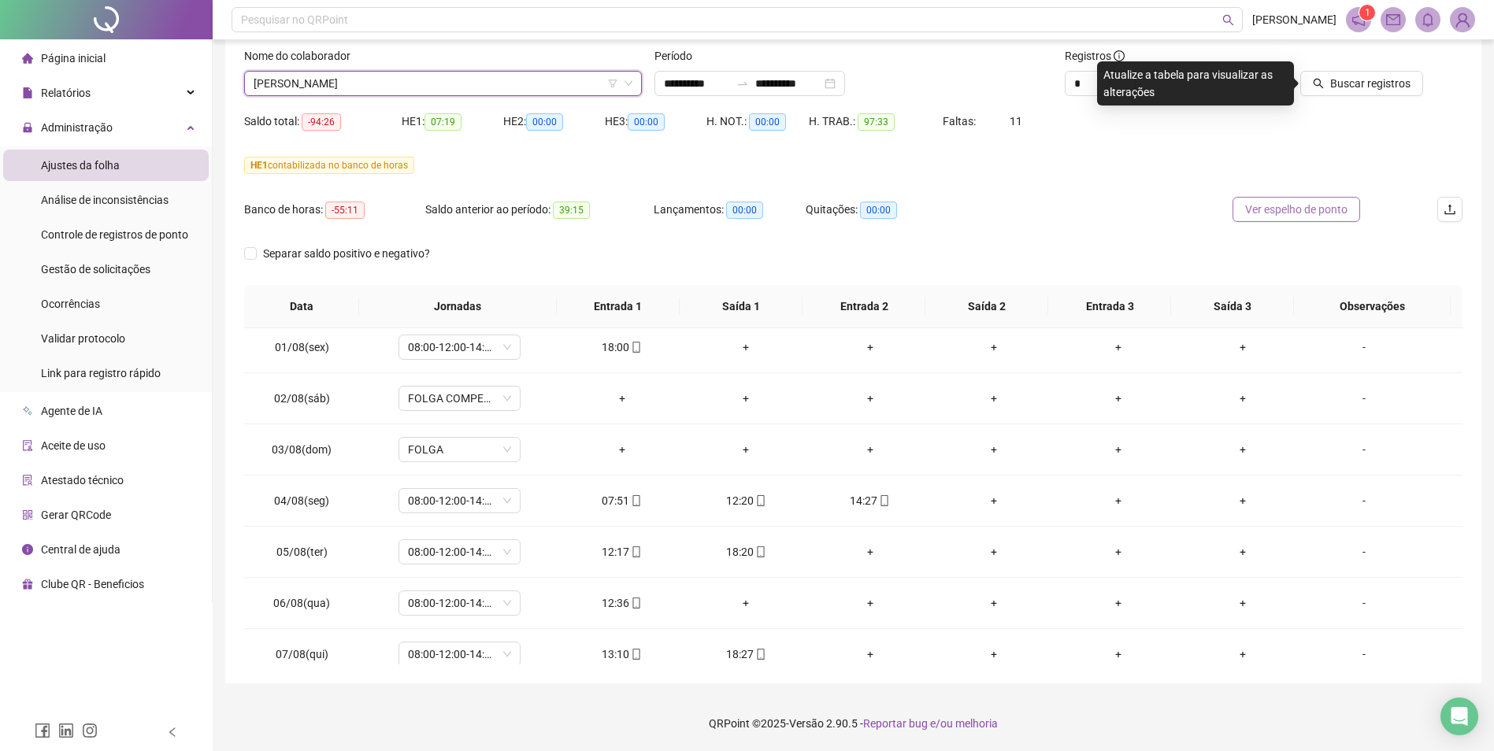
click at [1202, 210] on span "Ver espelho de ponto" at bounding box center [1296, 209] width 102 height 17
click at [1202, 87] on span "Buscar registros" at bounding box center [1370, 83] width 80 height 17
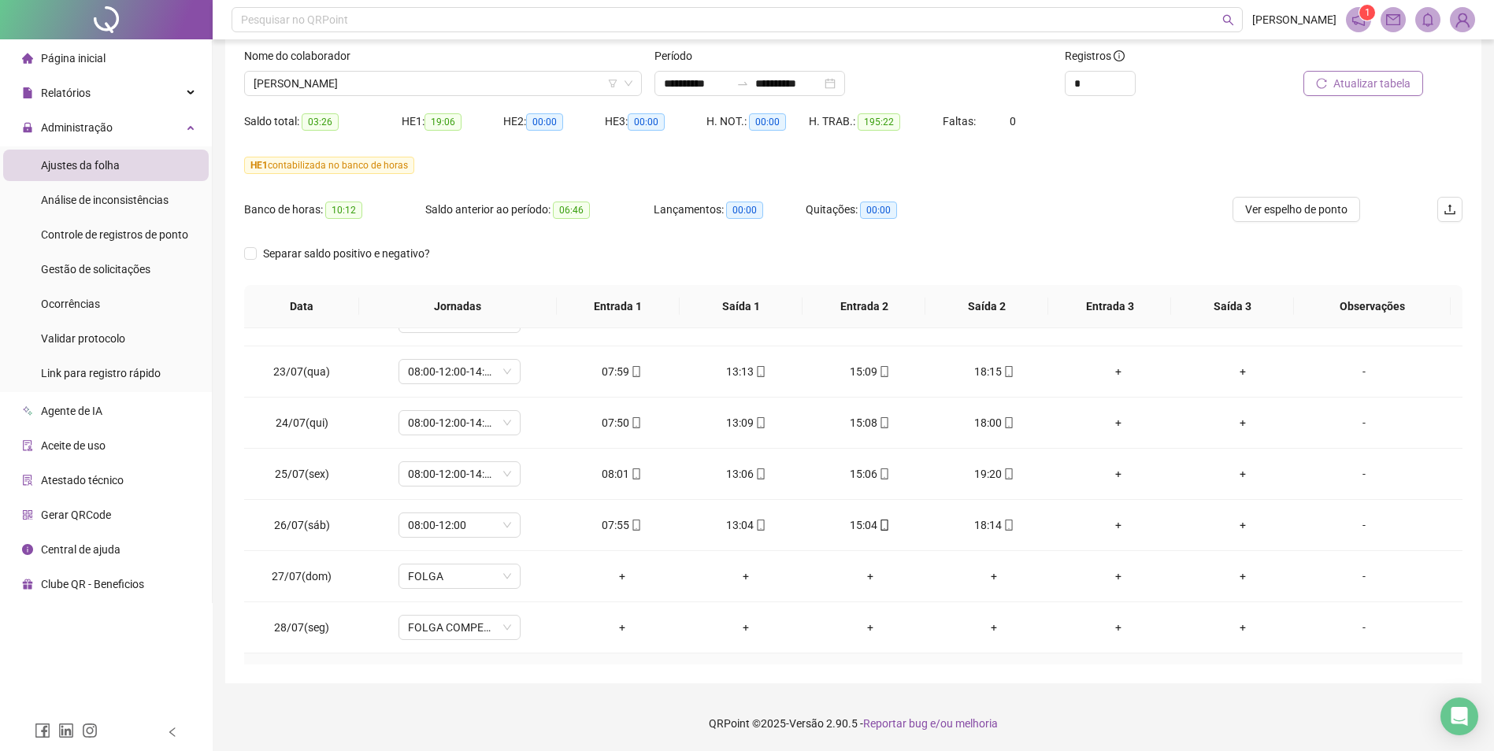
scroll to position [0, 0]
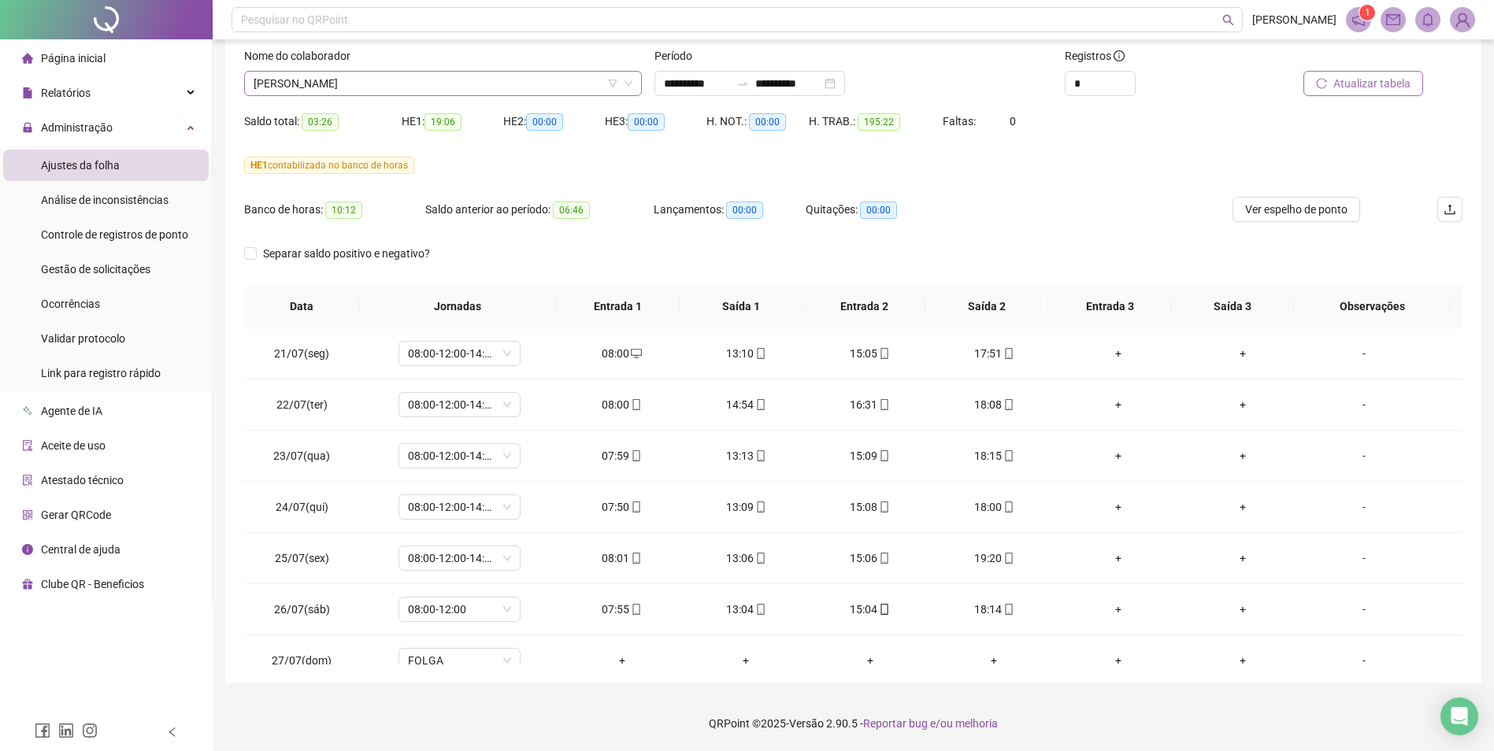
click at [432, 85] on span "[PERSON_NAME]" at bounding box center [443, 84] width 379 height 24
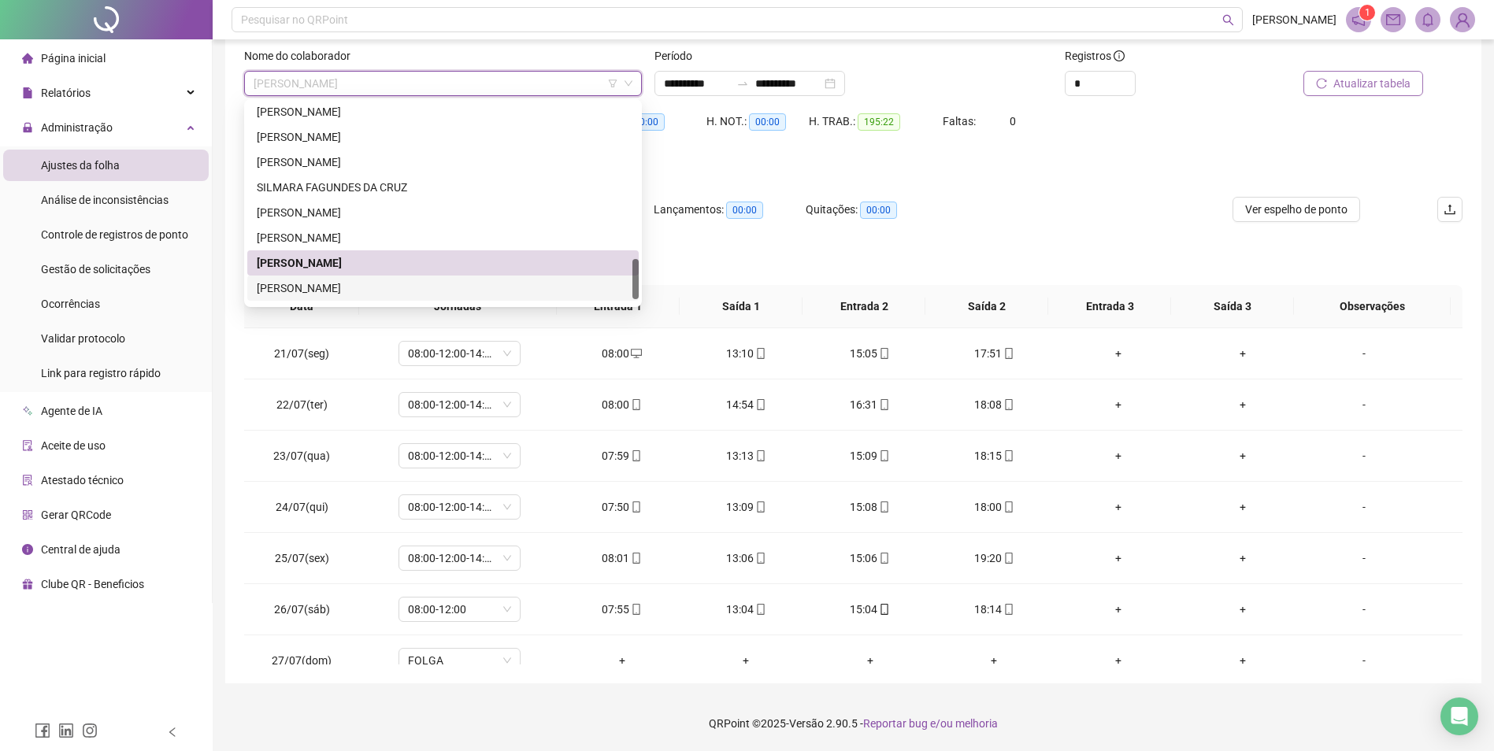
click at [365, 286] on div "[PERSON_NAME]" at bounding box center [443, 288] width 372 height 17
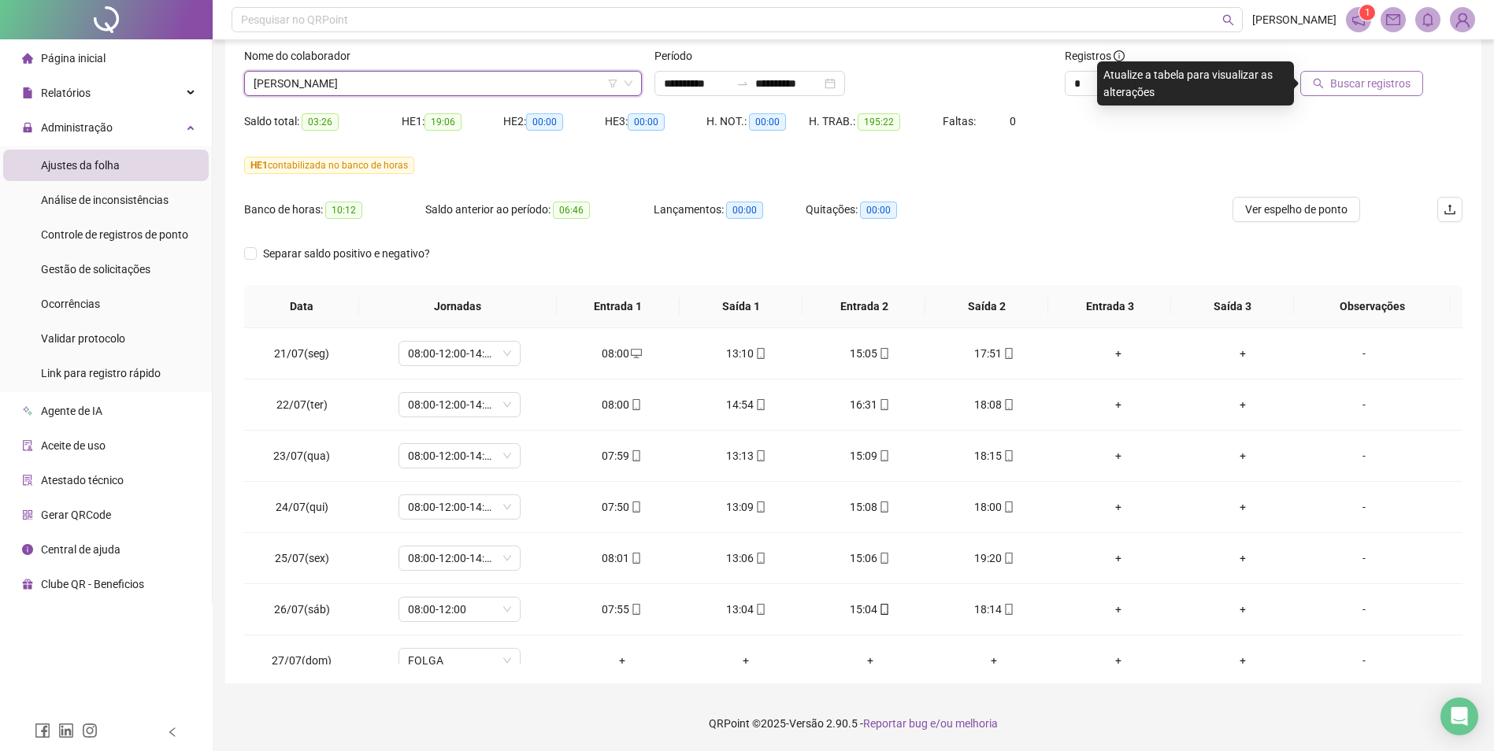
click at [1202, 88] on span "Buscar registros" at bounding box center [1370, 83] width 80 height 17
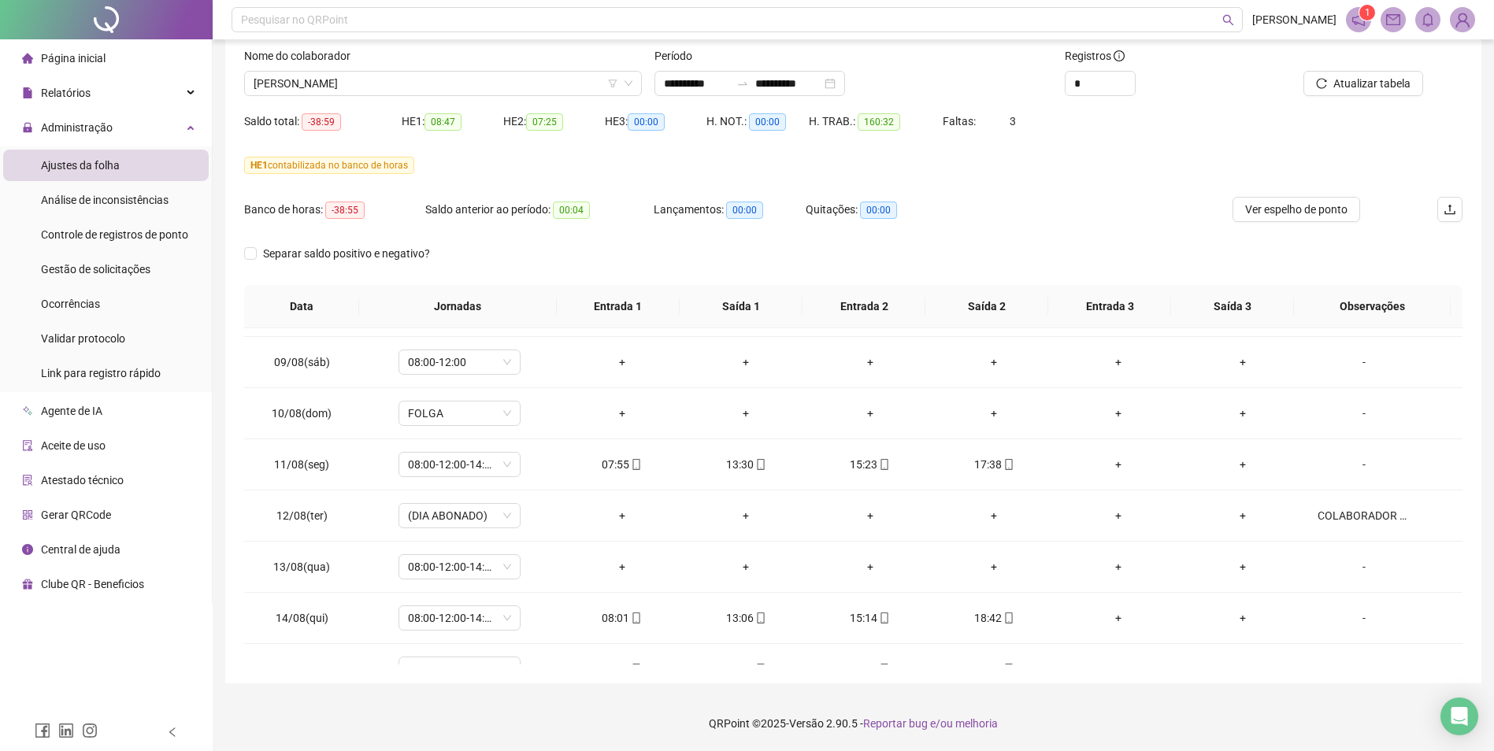
scroll to position [963, 0]
click at [1202, 519] on div "COLABORADOR APRESENTOU ATESTADO" at bounding box center [1363, 516] width 93 height 17
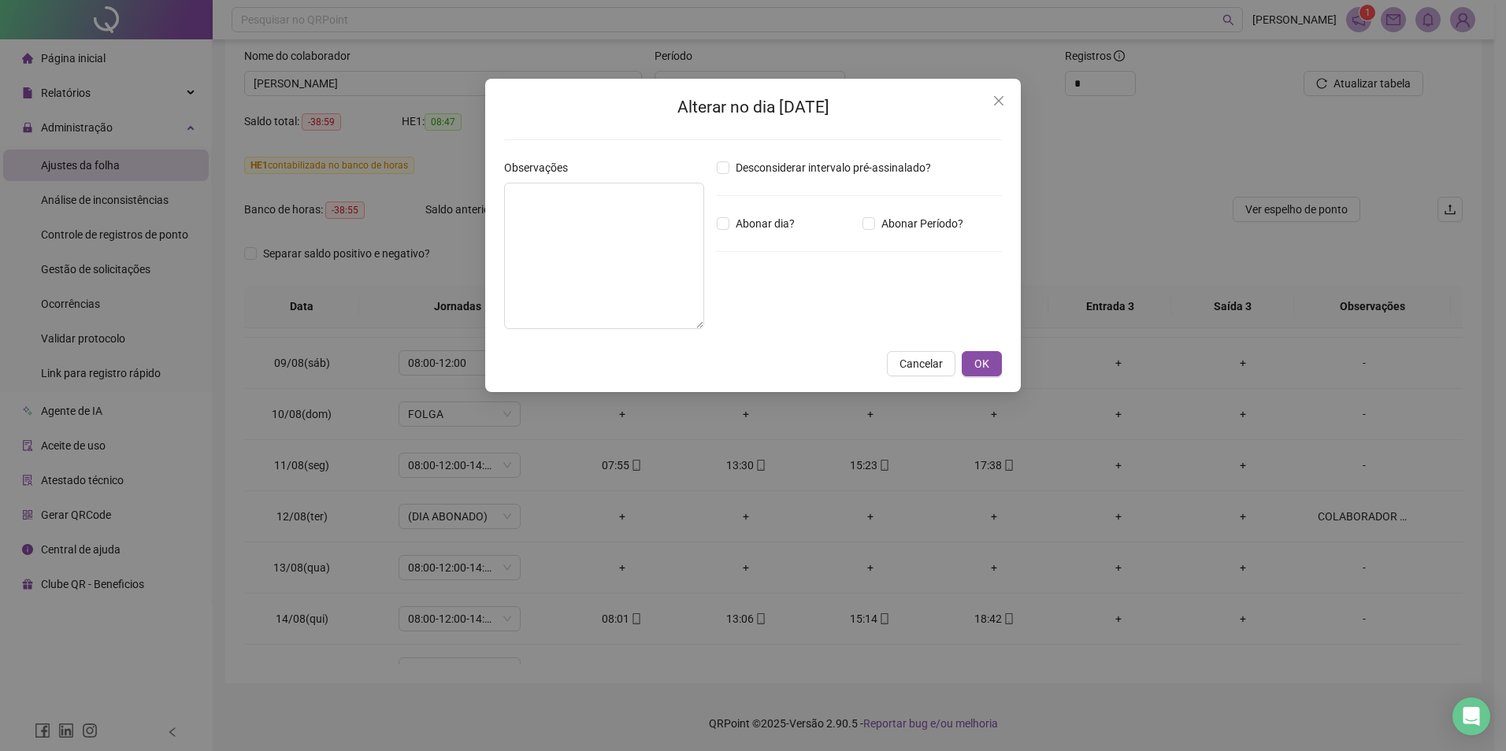
type textarea "**********"
click at [999, 98] on icon "close" at bounding box center [998, 100] width 13 height 13
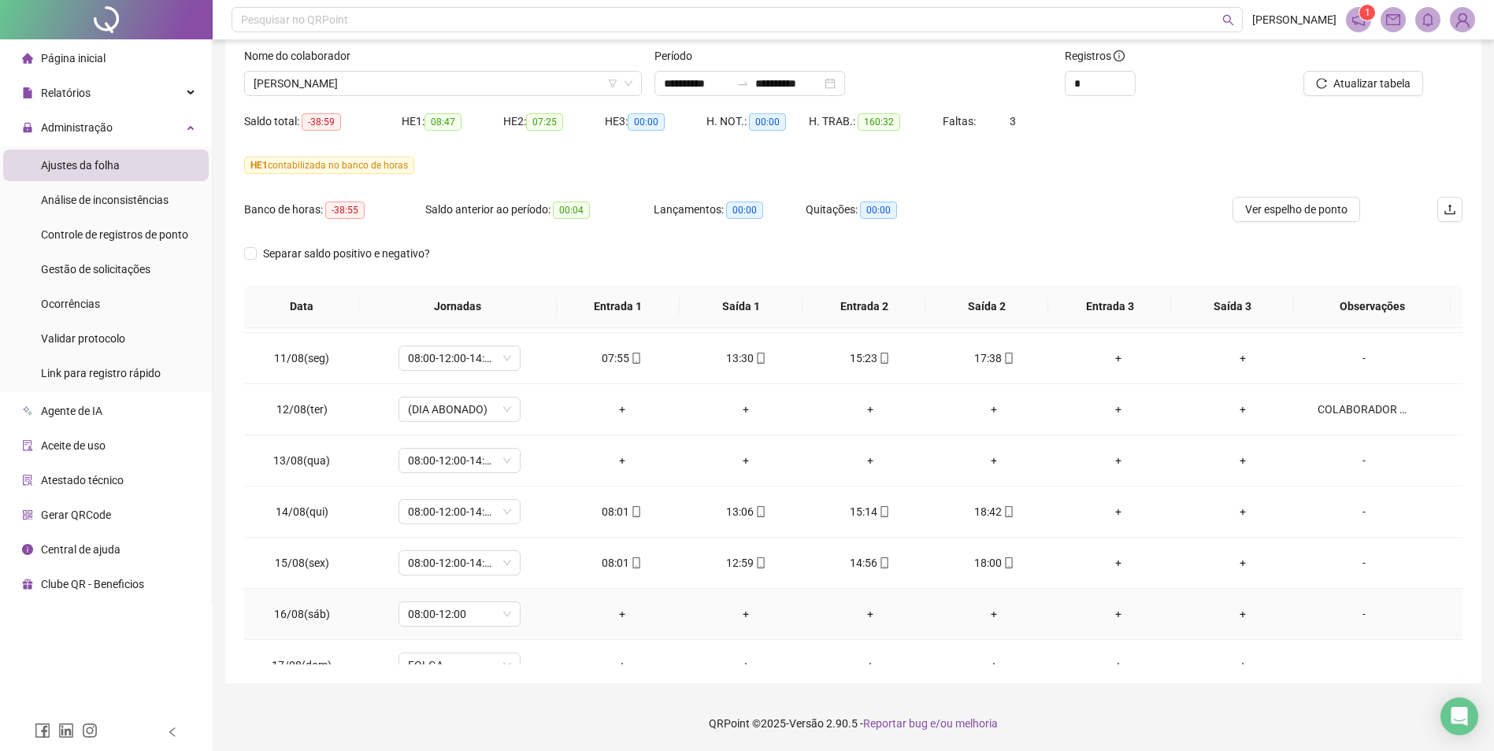
scroll to position [1042, 0]
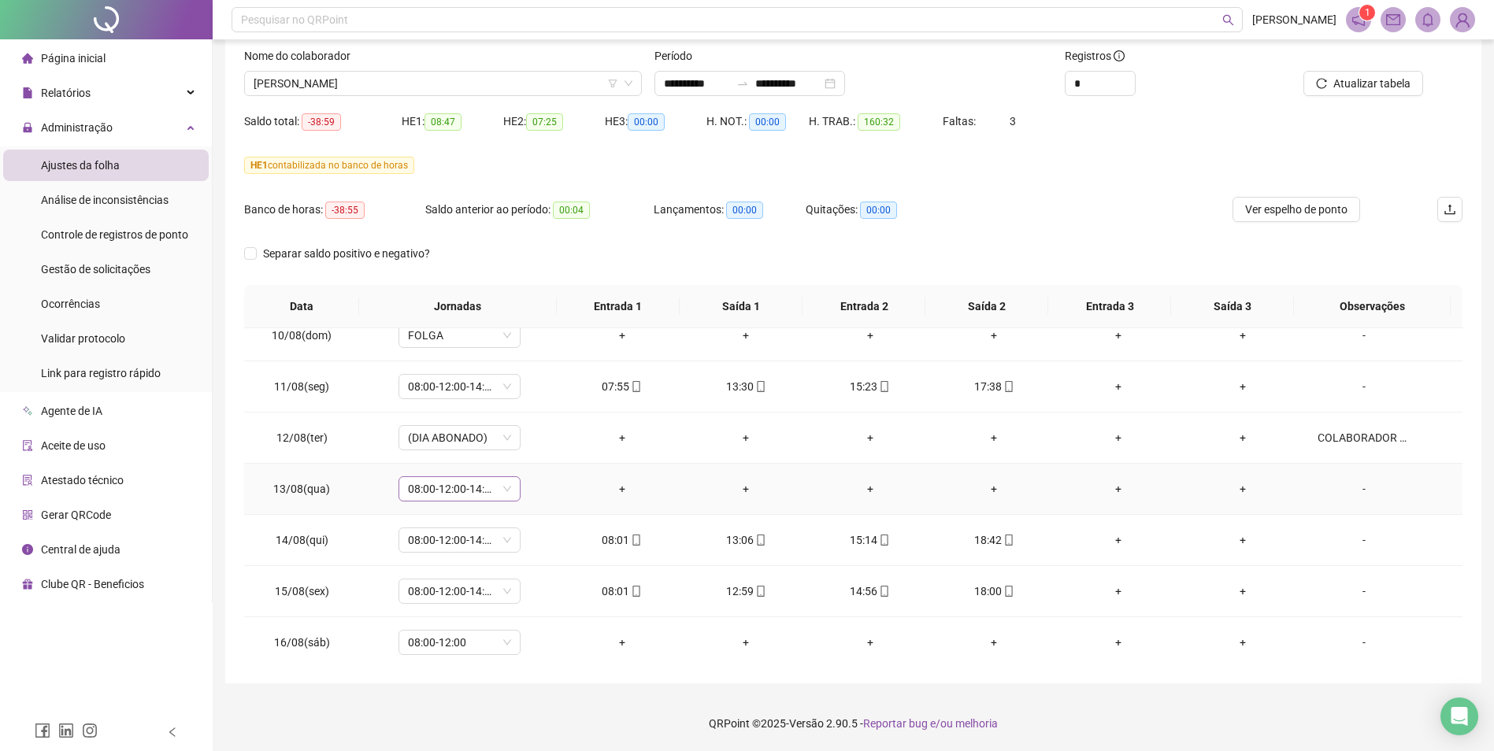
click at [507, 488] on span "08:00-12:00-14:00-18:00" at bounding box center [459, 489] width 103 height 24
click at [498, 580] on div "Folga compensatória" at bounding box center [485, 644] width 133 height 17
click at [530, 445] on span "Sim" at bounding box center [532, 447] width 18 height 17
click at [1202, 87] on span "Atualizar tabela" at bounding box center [1371, 83] width 77 height 17
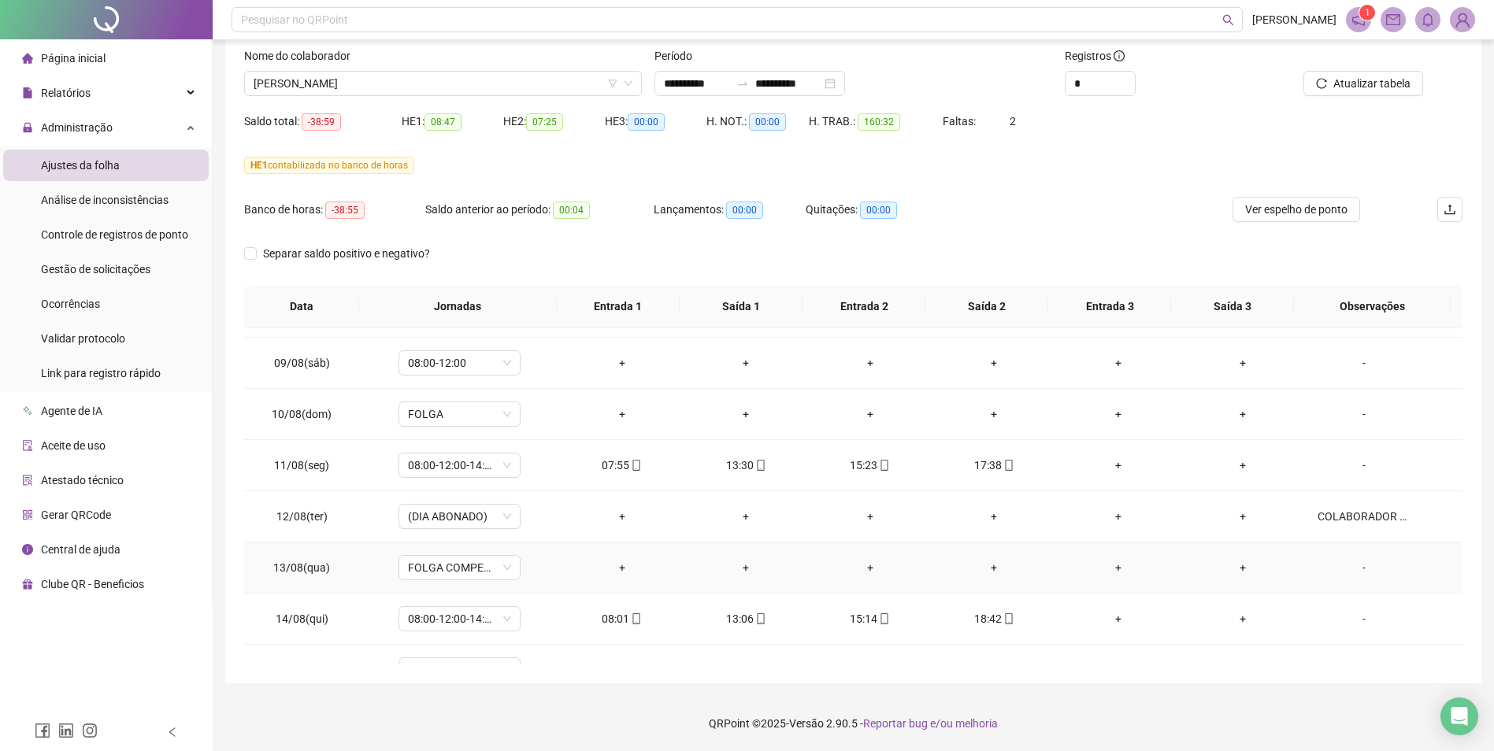
scroll to position [884, 0]
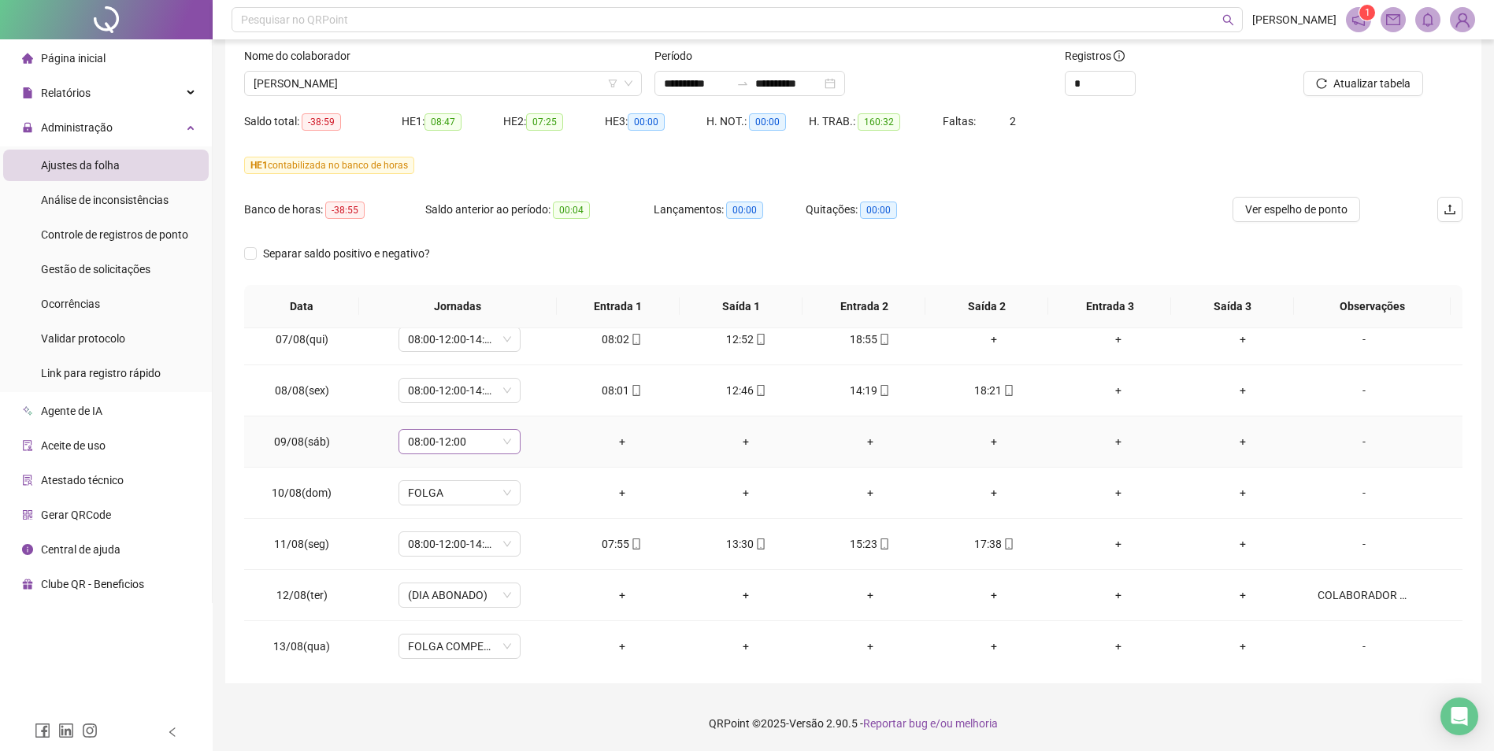
click at [505, 441] on span "08:00-12:00" at bounding box center [459, 442] width 103 height 24
click at [480, 580] on div "Folga compensatória" at bounding box center [485, 597] width 133 height 17
click at [536, 395] on span "Sim" at bounding box center [532, 400] width 18 height 17
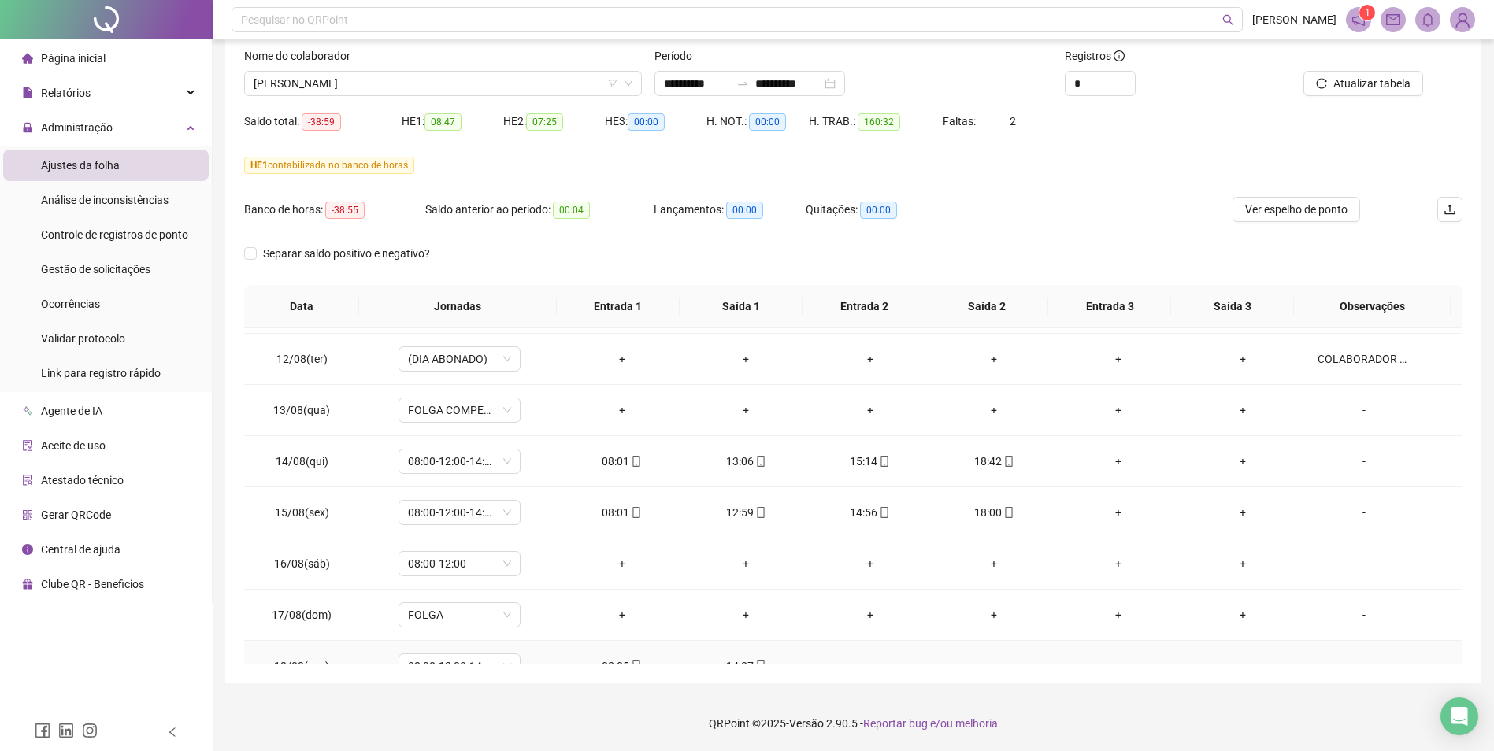
scroll to position [1199, 0]
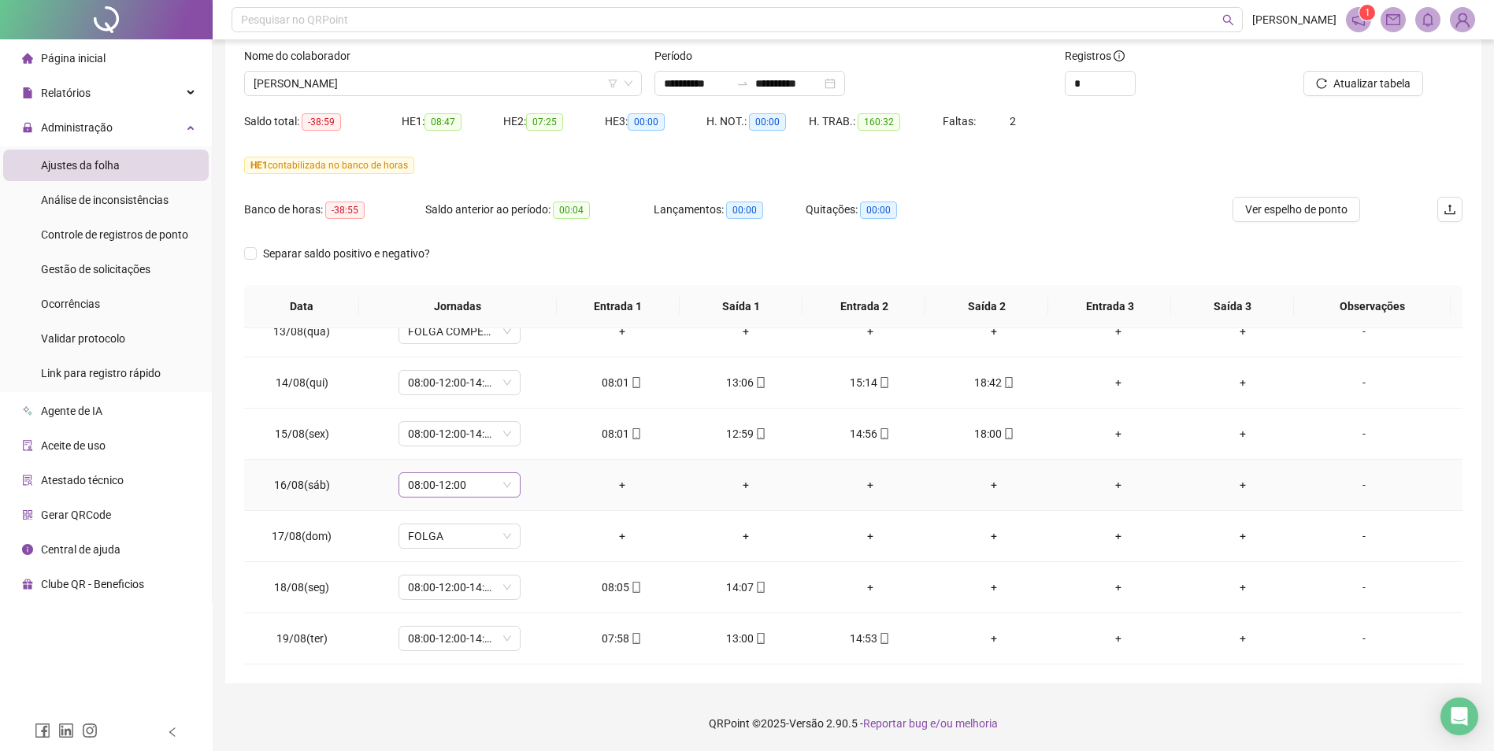
click at [504, 481] on span "08:00-12:00" at bounding box center [459, 485] width 103 height 24
click at [470, 580] on div "Folga compensatória" at bounding box center [485, 640] width 133 height 17
click at [534, 437] on span "Sim" at bounding box center [532, 443] width 18 height 17
click at [1202, 90] on span "Atualizar tabela" at bounding box center [1371, 83] width 77 height 17
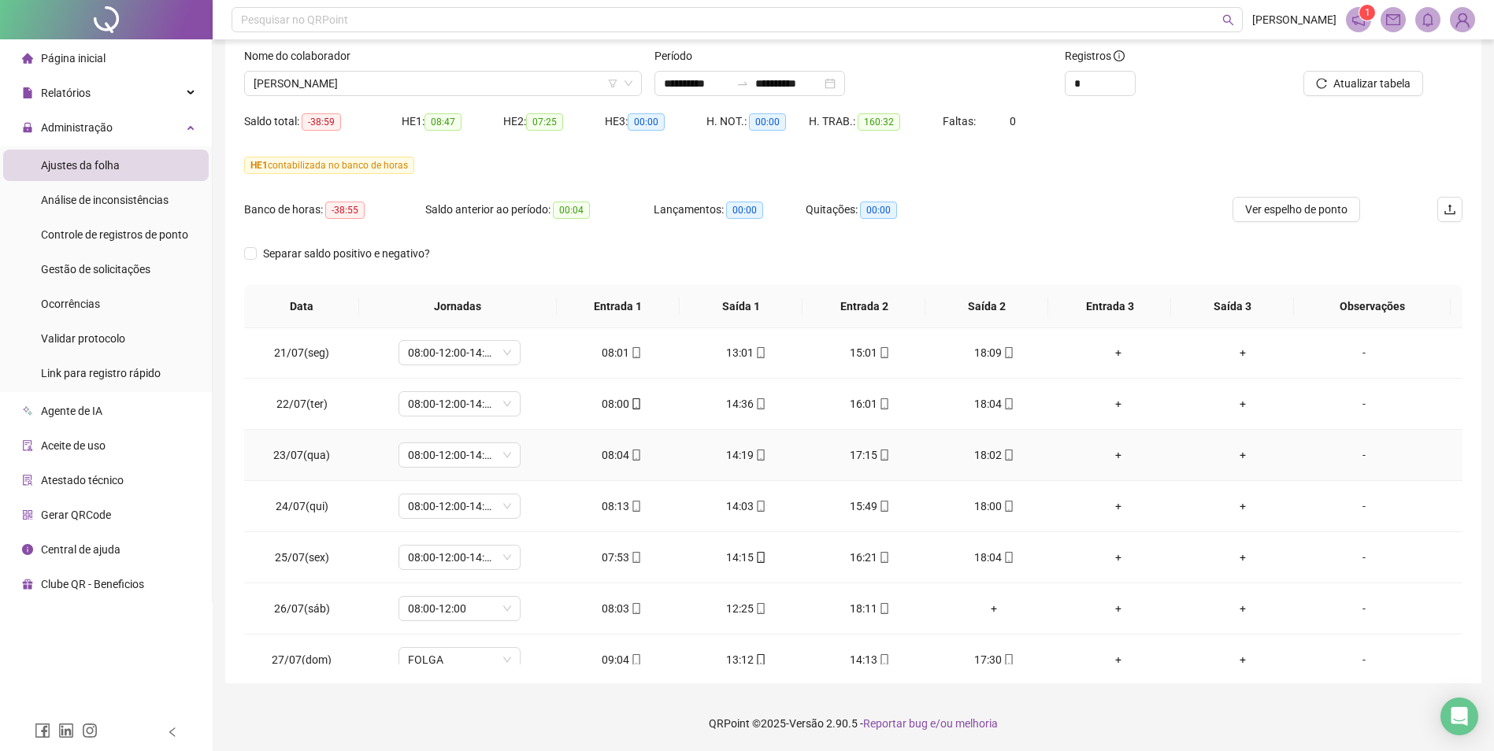
scroll to position [0, 0]
click at [1202, 94] on button "Atualizar tabela" at bounding box center [1363, 83] width 120 height 25
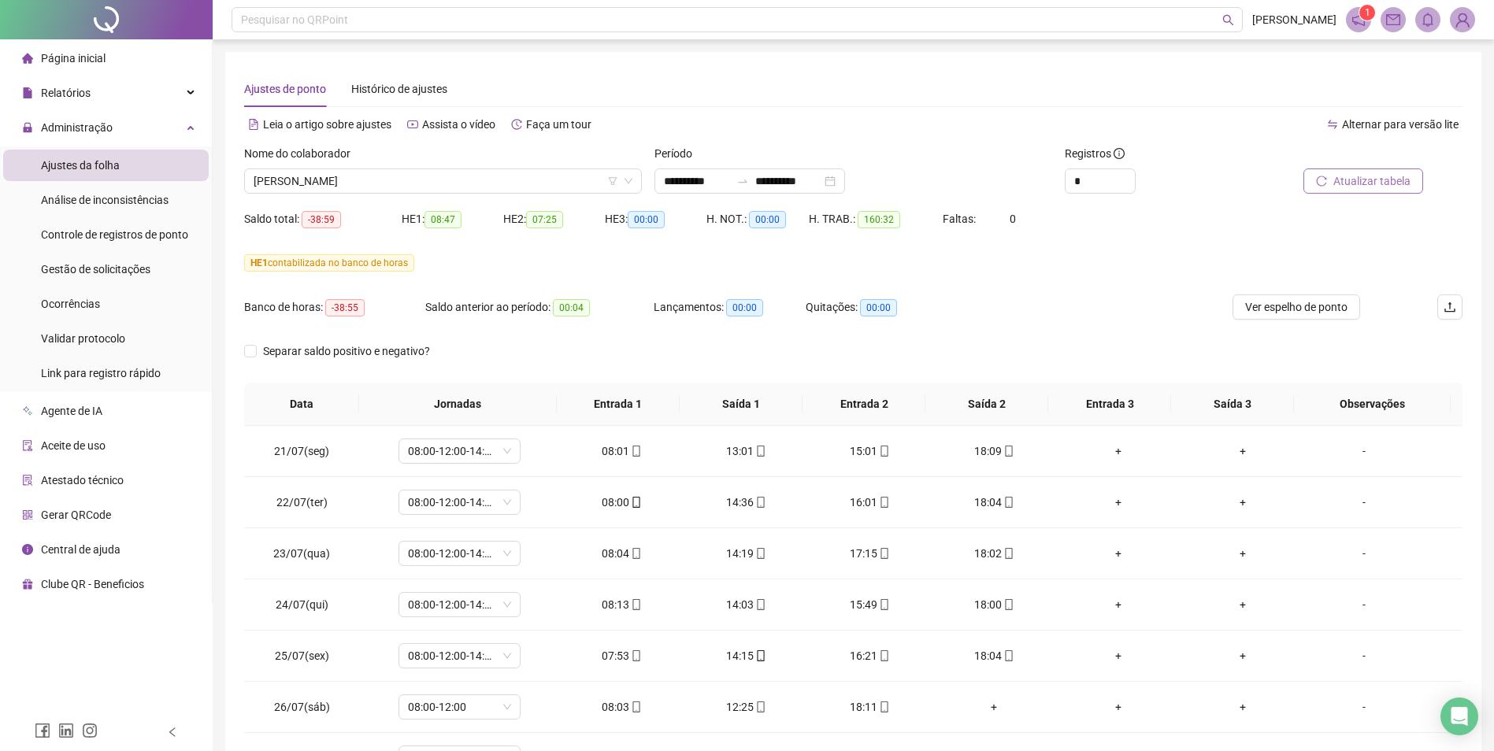
click at [1202, 185] on span "Atualizar tabela" at bounding box center [1371, 180] width 77 height 17
click at [406, 181] on span "[PERSON_NAME]" at bounding box center [443, 181] width 379 height 24
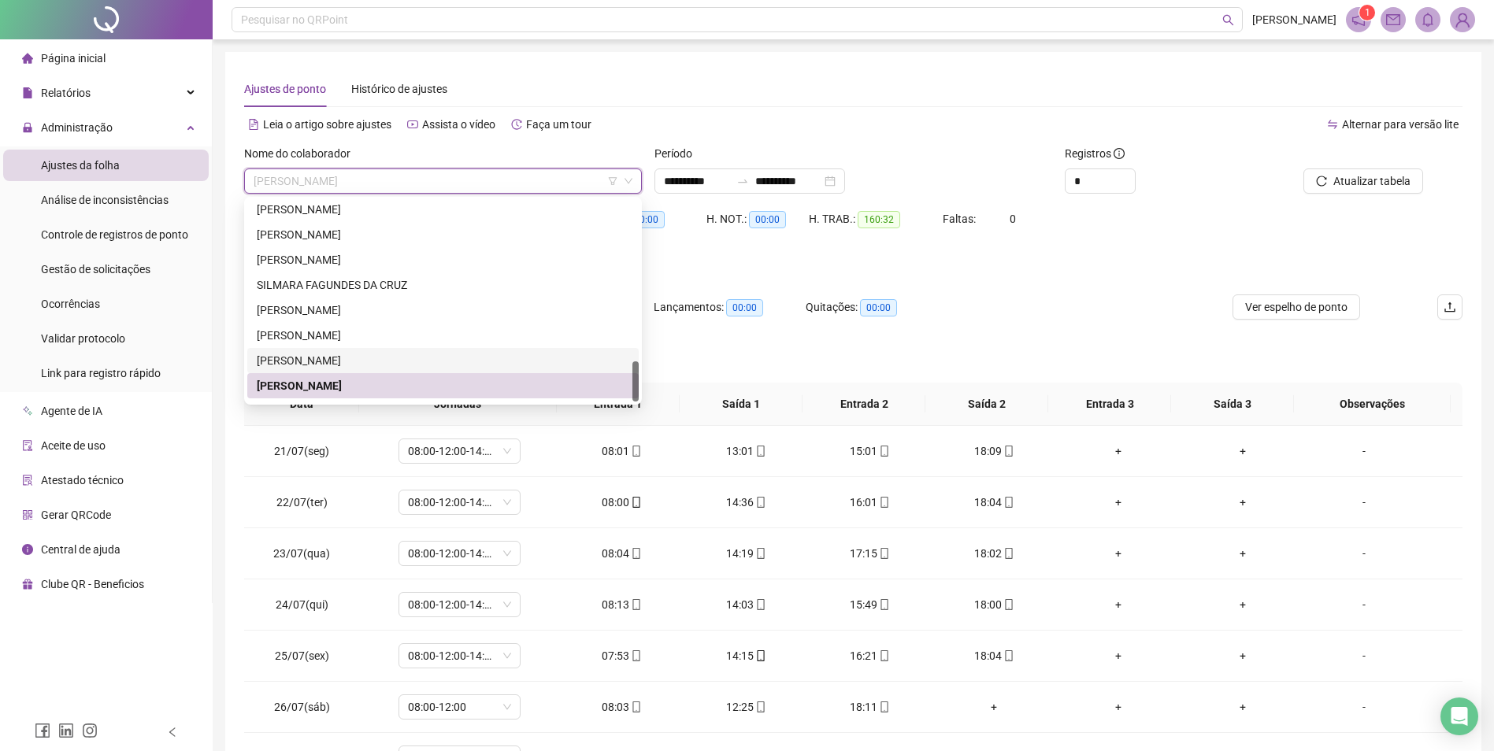
scroll to position [806, 0]
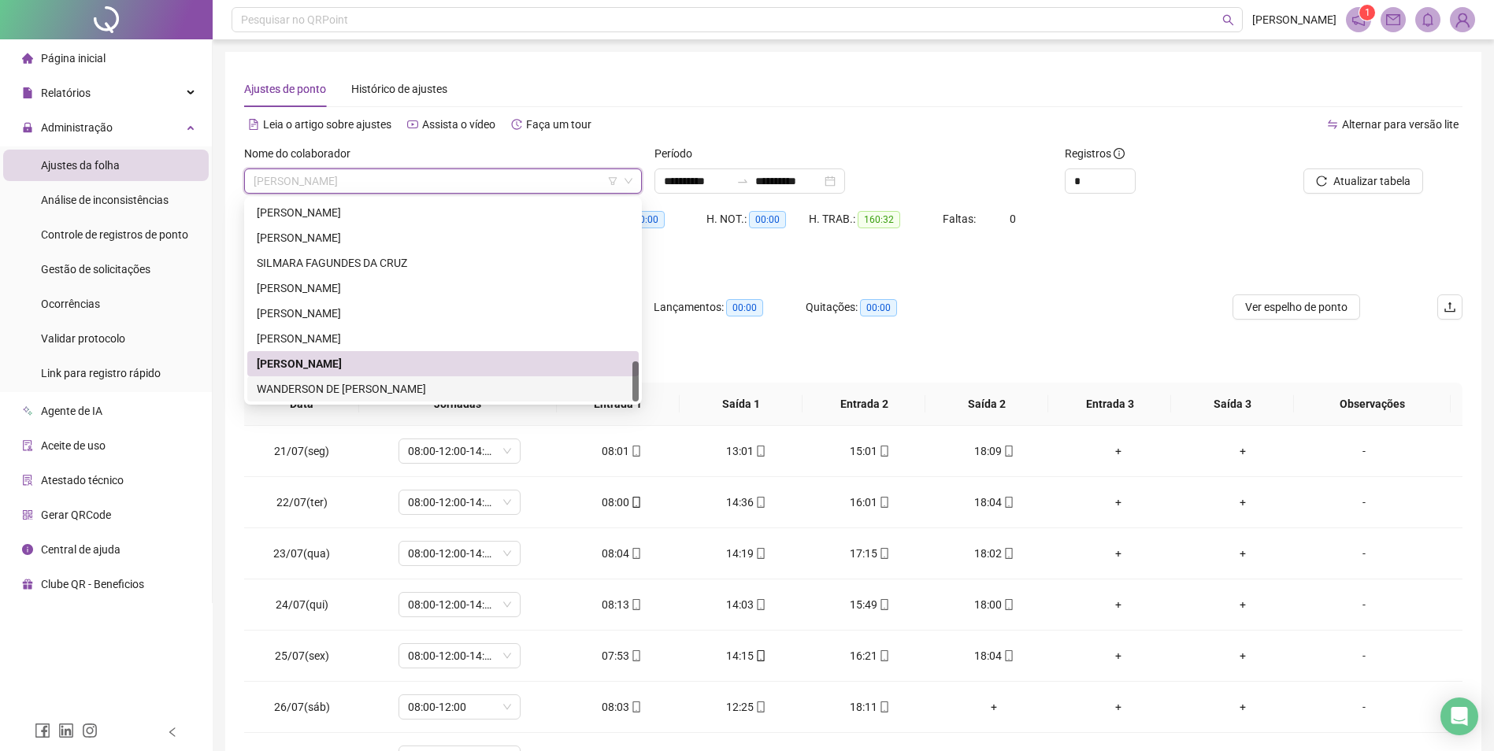
click at [371, 383] on div "WANDERSON DE [PERSON_NAME]" at bounding box center [443, 388] width 372 height 17
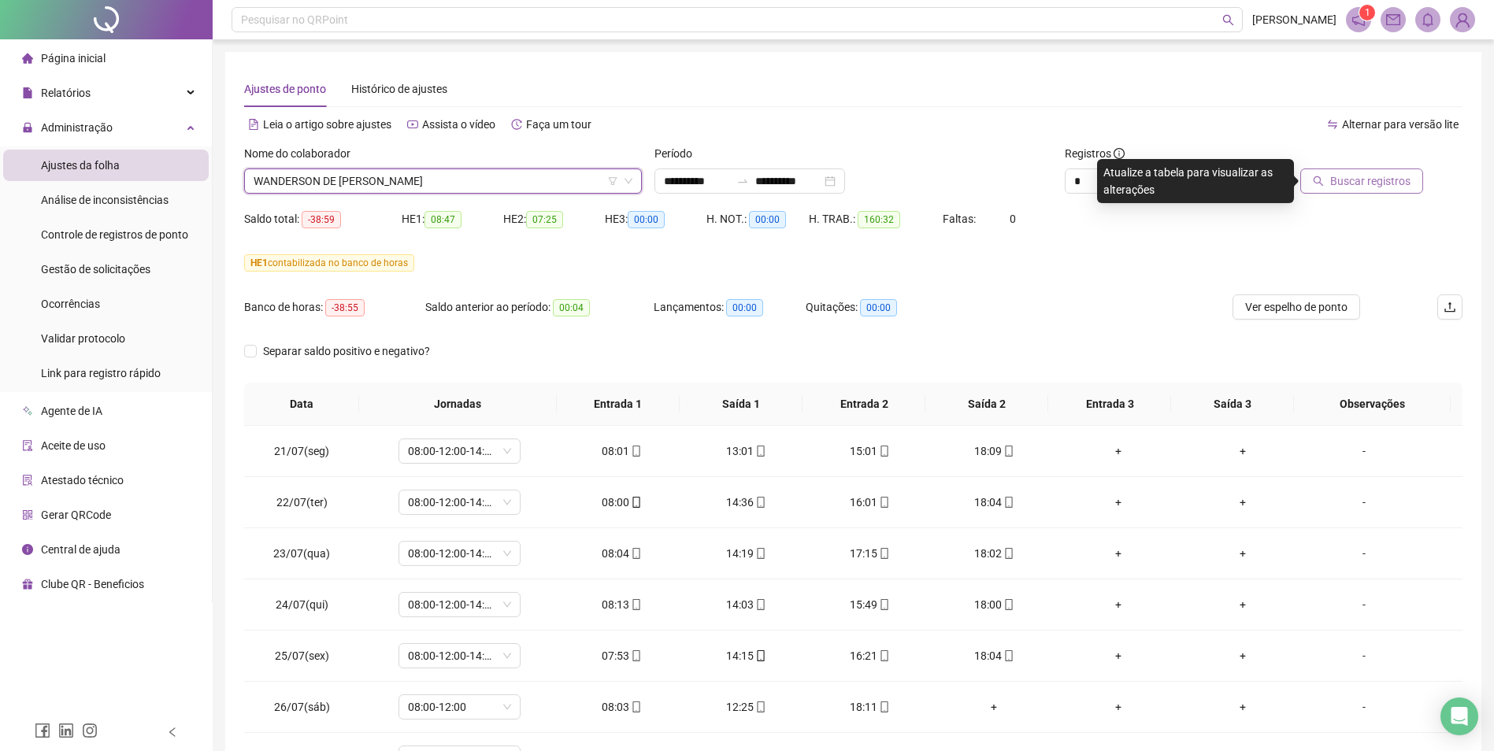
click at [1202, 185] on span "Buscar registros" at bounding box center [1370, 180] width 80 height 17
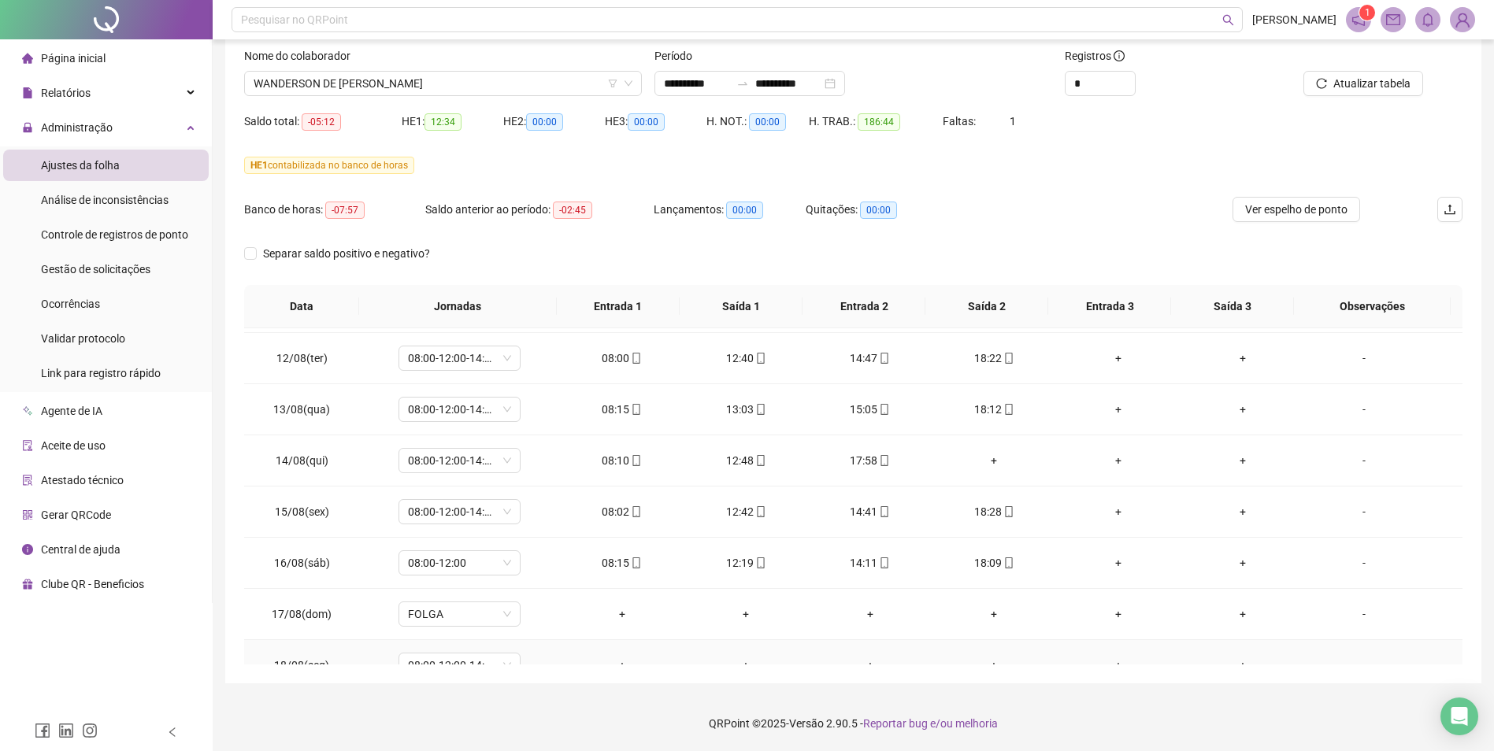
scroll to position [1121, 0]
click at [1202, 80] on span "Atualizar tabela" at bounding box center [1371, 83] width 77 height 17
click at [1202, 211] on span "Ver espelho de ponto" at bounding box center [1296, 209] width 102 height 17
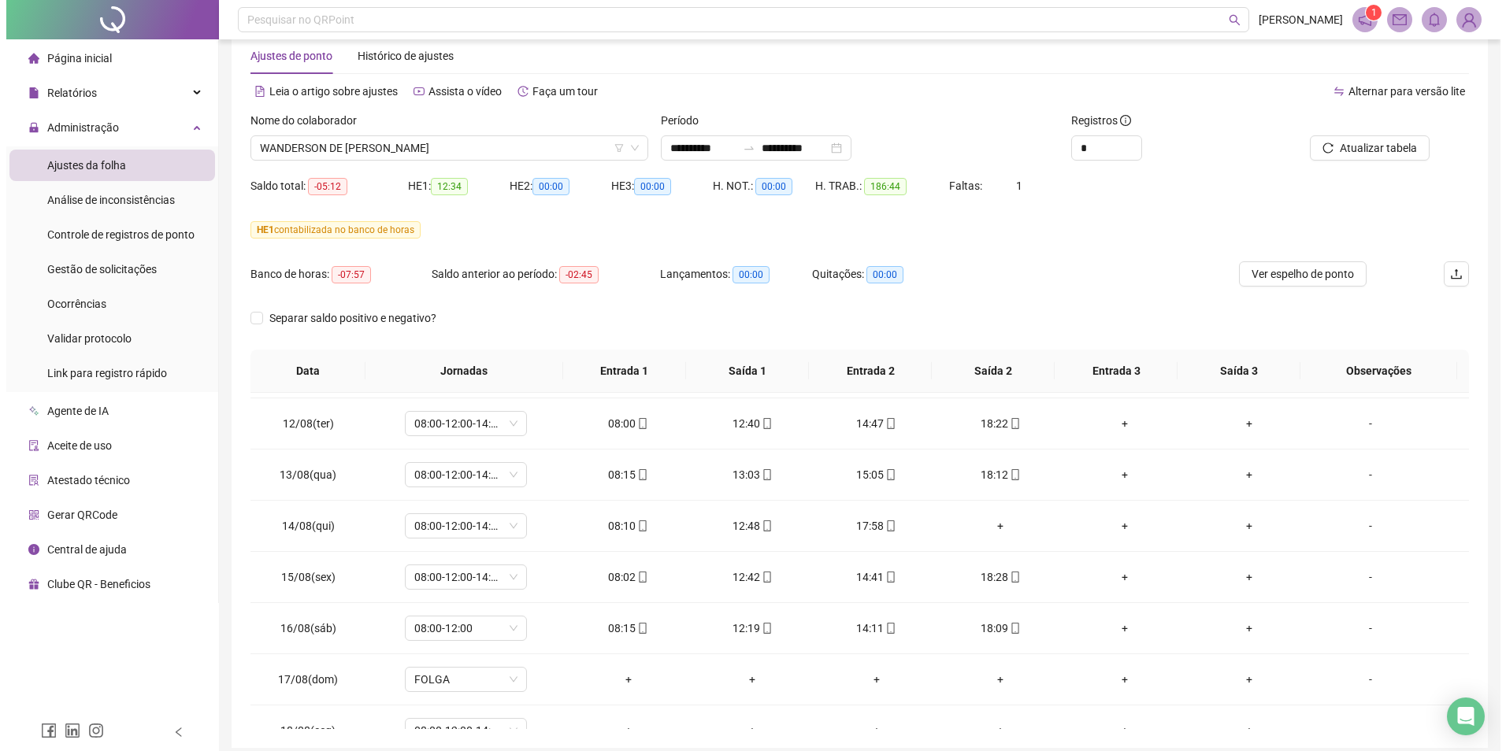
scroll to position [0, 0]
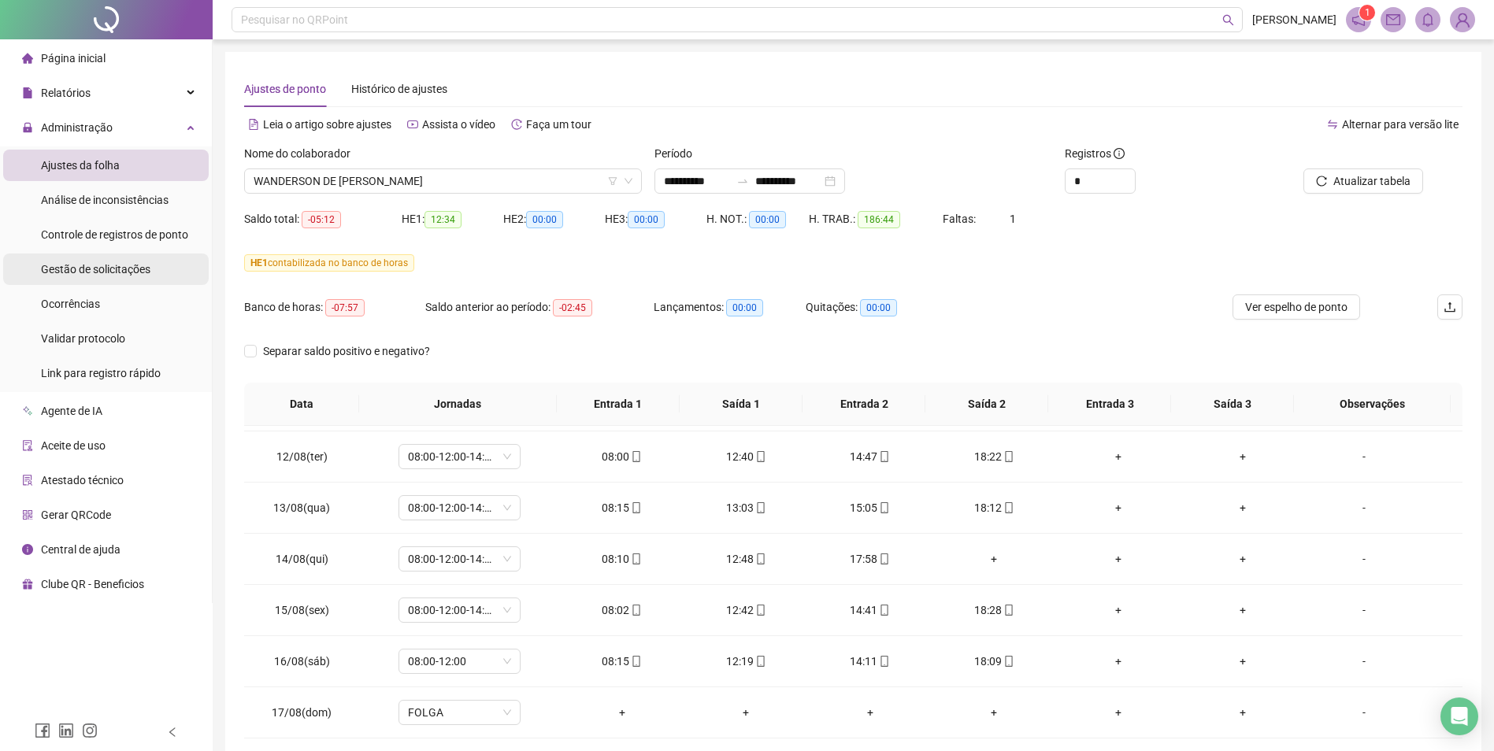
click at [109, 269] on span "Gestão de solicitações" at bounding box center [95, 269] width 109 height 13
